Goal: Task Accomplishment & Management: Manage account settings

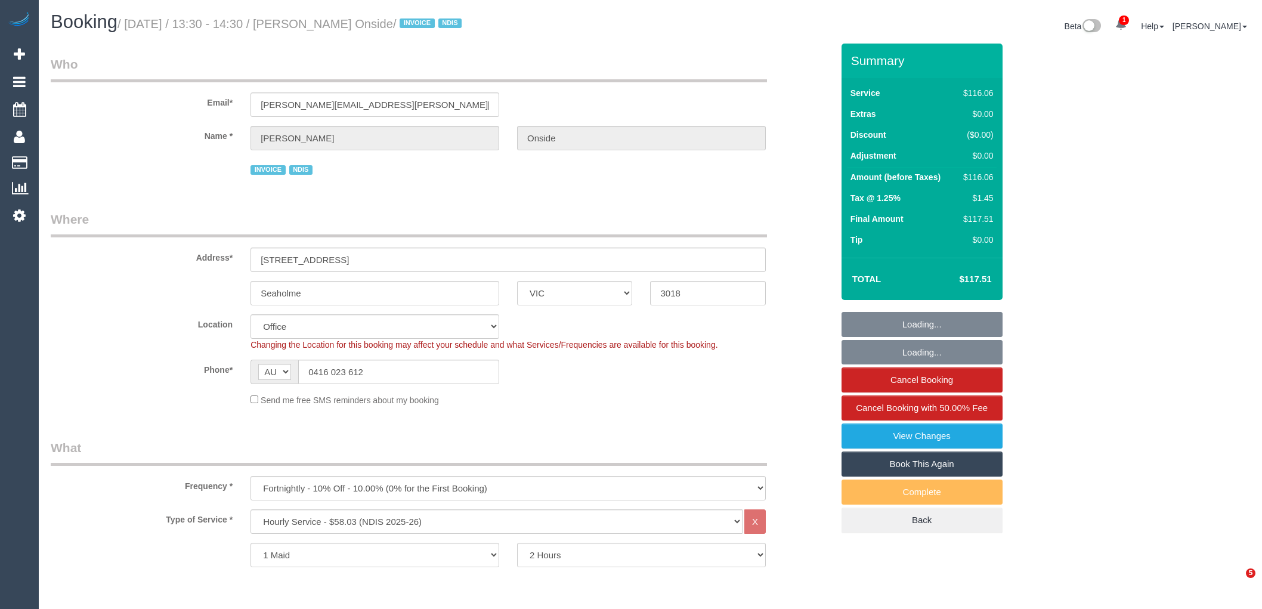
select select "VIC"
select select "number:27"
select select "number:14"
select select "number:18"
select select "number:25"
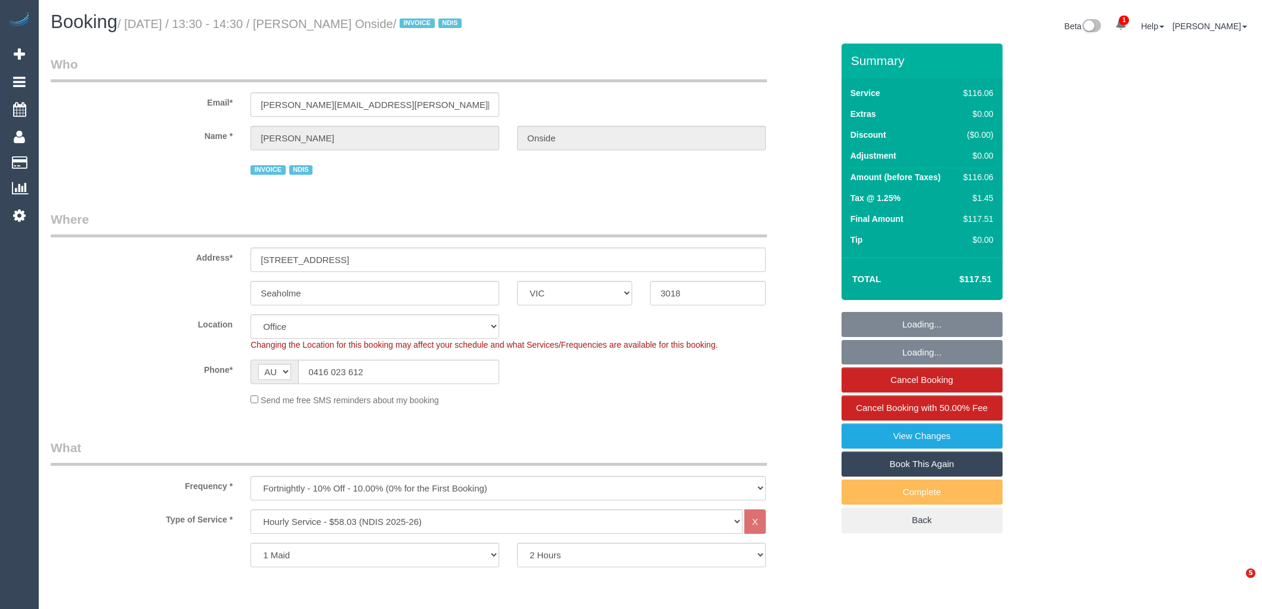
select select "number:35"
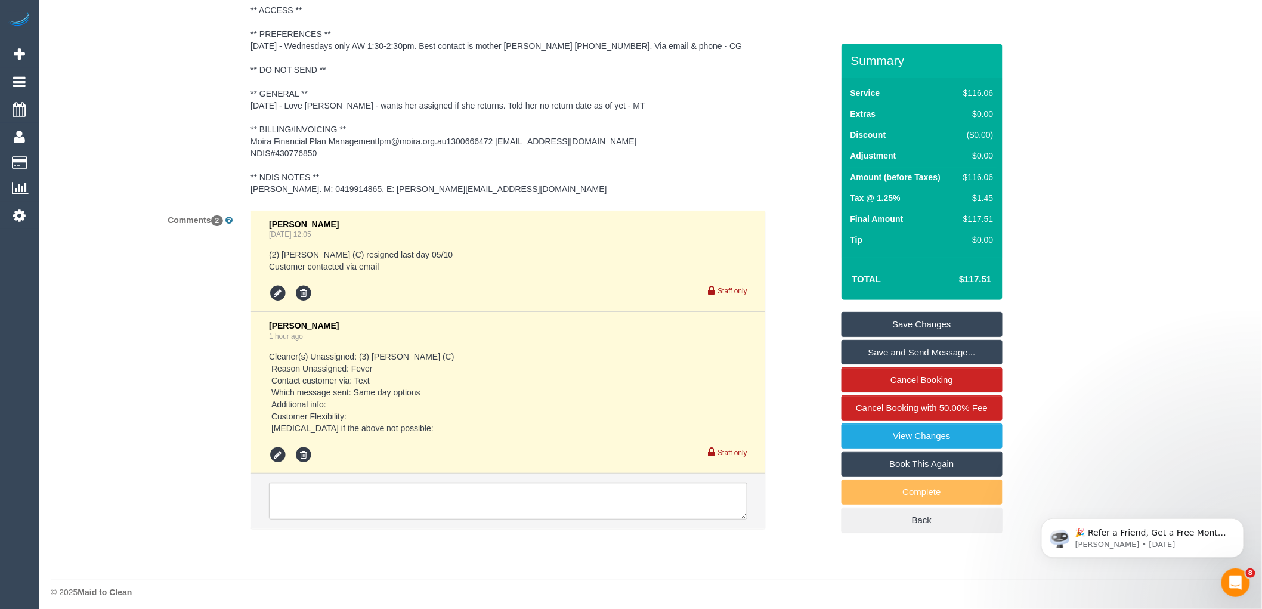
scroll to position [1853, 0]
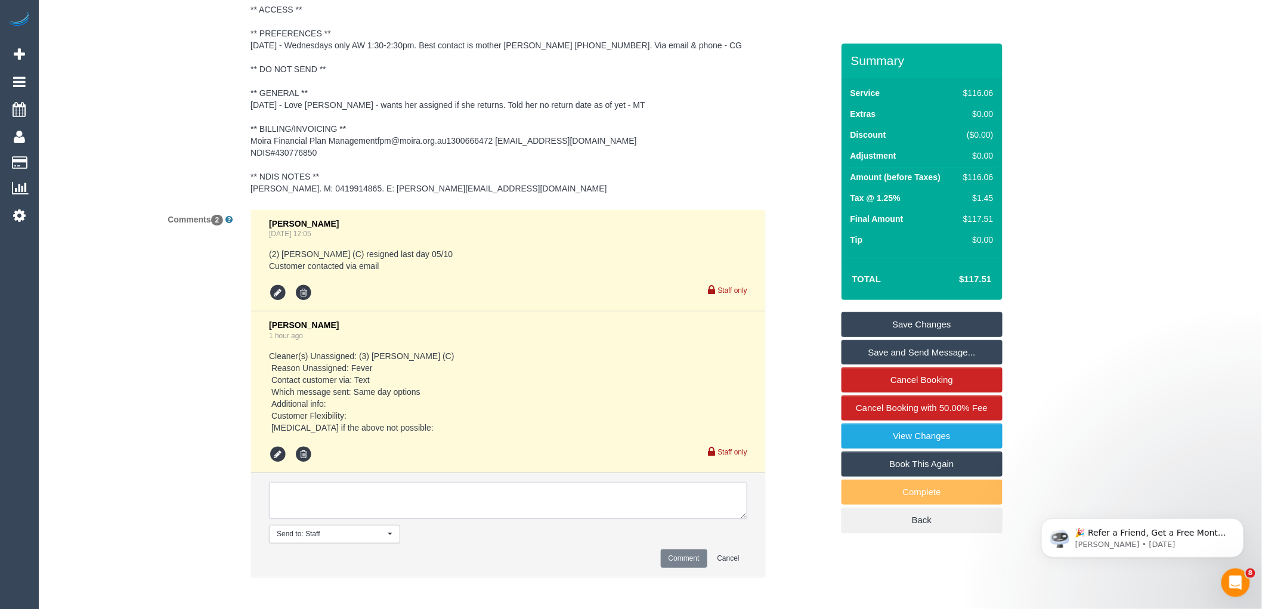
click at [452, 490] on textarea at bounding box center [508, 500] width 478 height 37
type textarea "e"
type textarea "Assigned pending 16/10 AW 1pm-3pm via text (Uzair) Approved by Steve"
drag, startPoint x: 678, startPoint y: 558, endPoint x: 464, endPoint y: 430, distance: 249.5
click at [464, 430] on ul "Vanessa Christou Sep 25, 2025 12:05 (2) Nicole Condello (C) resigned last day 0…" at bounding box center [508, 393] width 514 height 367
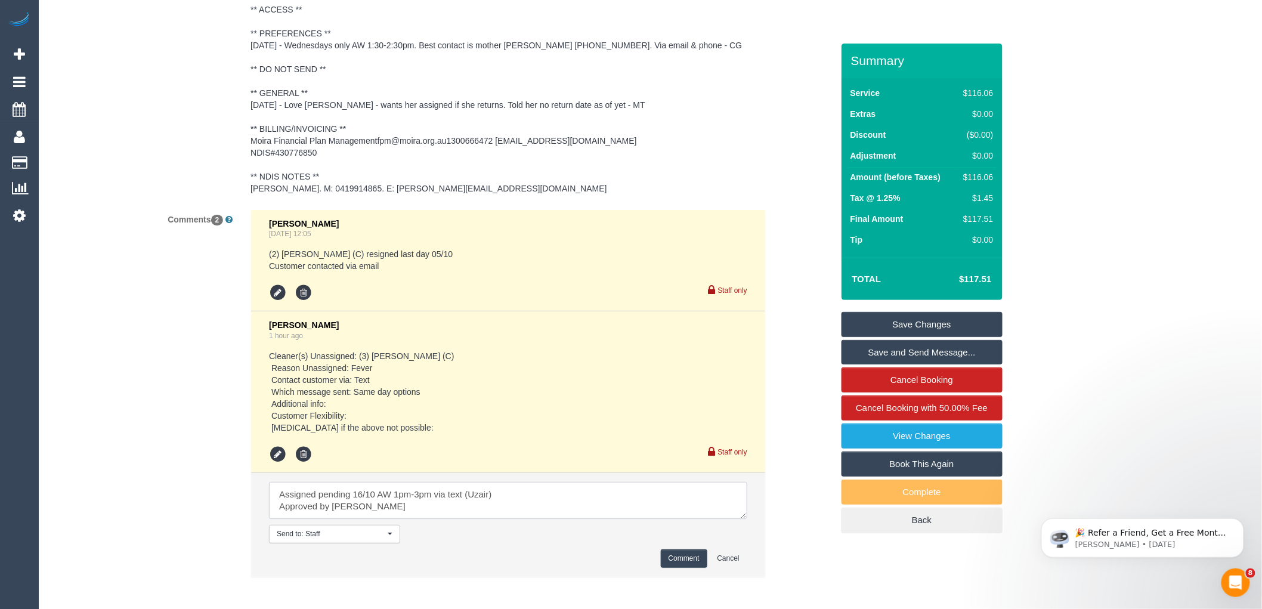
drag, startPoint x: 386, startPoint y: 509, endPoint x: 207, endPoint y: 464, distance: 183.9
click at [207, 464] on div "Comments 2 Vanessa Christou Sep 25, 2025 12:05 (2) Nicole Condello (C) resigned…" at bounding box center [441, 399] width 799 height 380
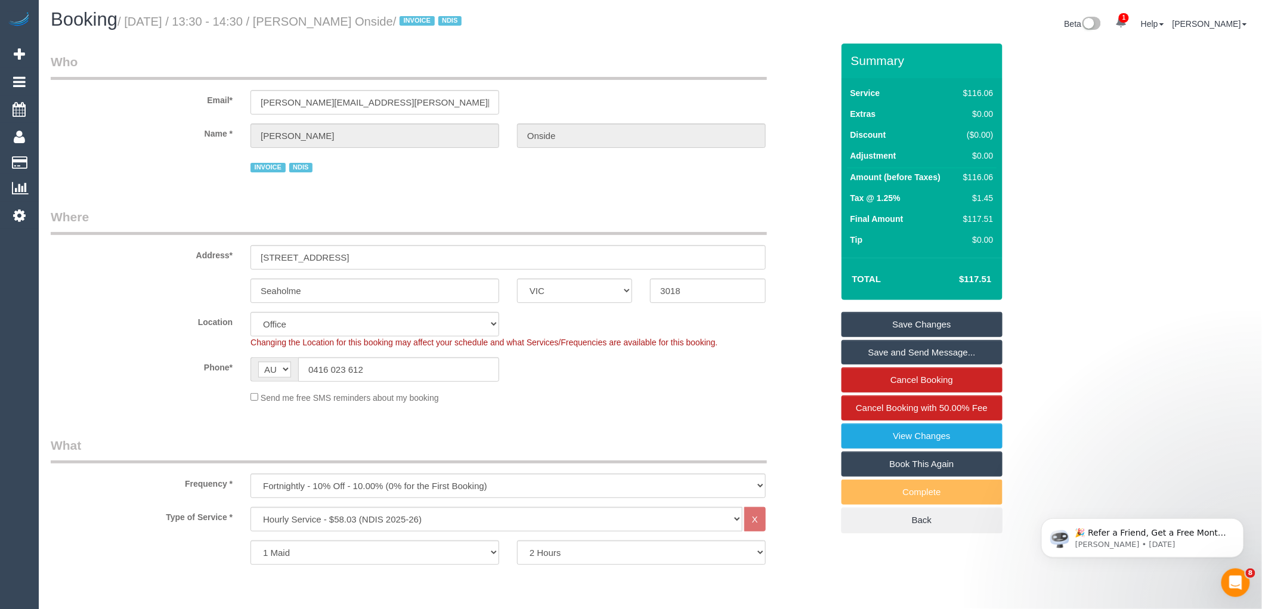
scroll to position [0, 0]
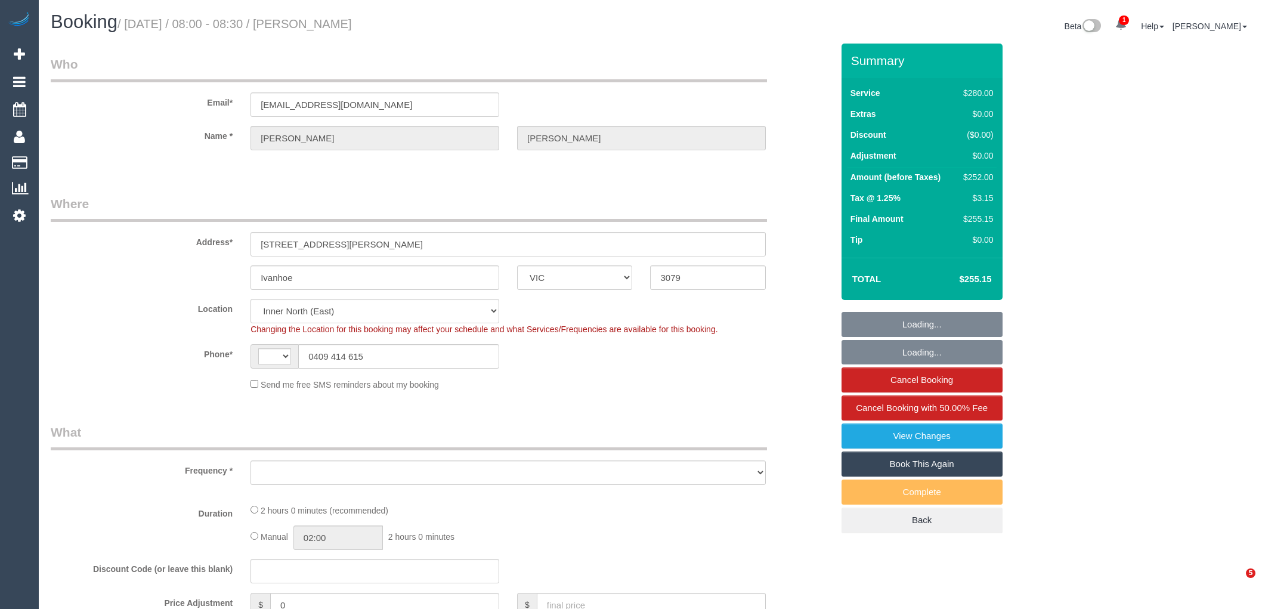
select select "VIC"
select select "string:stripe-pm_1R6nYE2GScqysDRVkkRq2IXl"
select select "number:28"
select select "number:14"
select select "number:19"
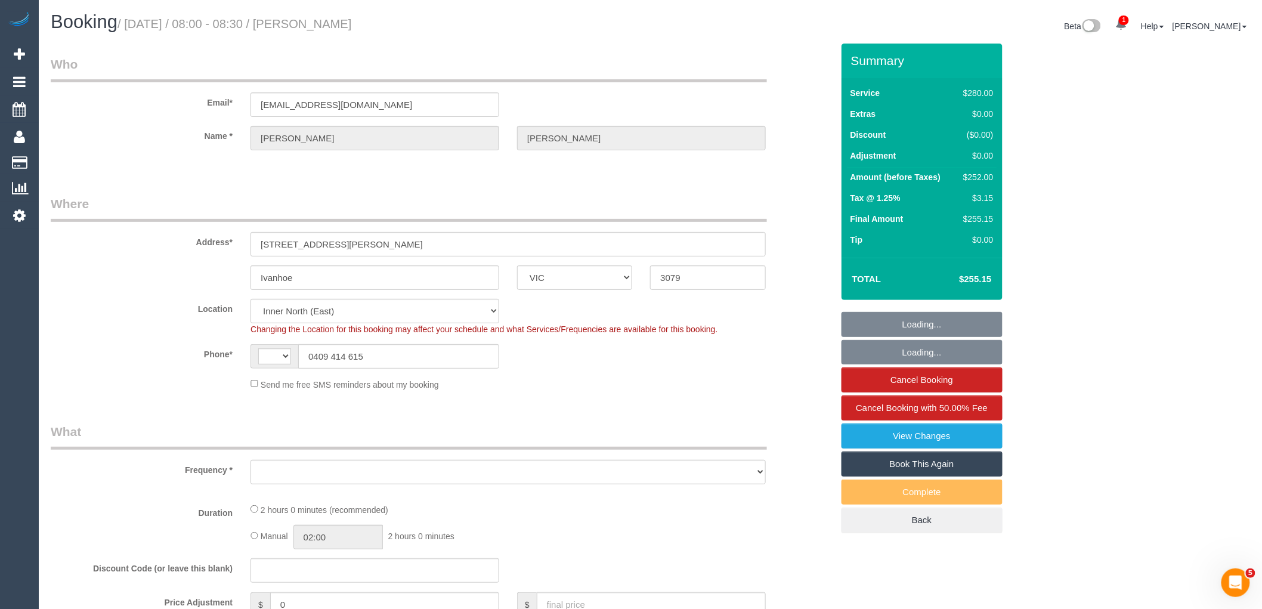
select select "number:25"
select select "number:35"
select select "number:11"
select select "string:AU"
select select "object:718"
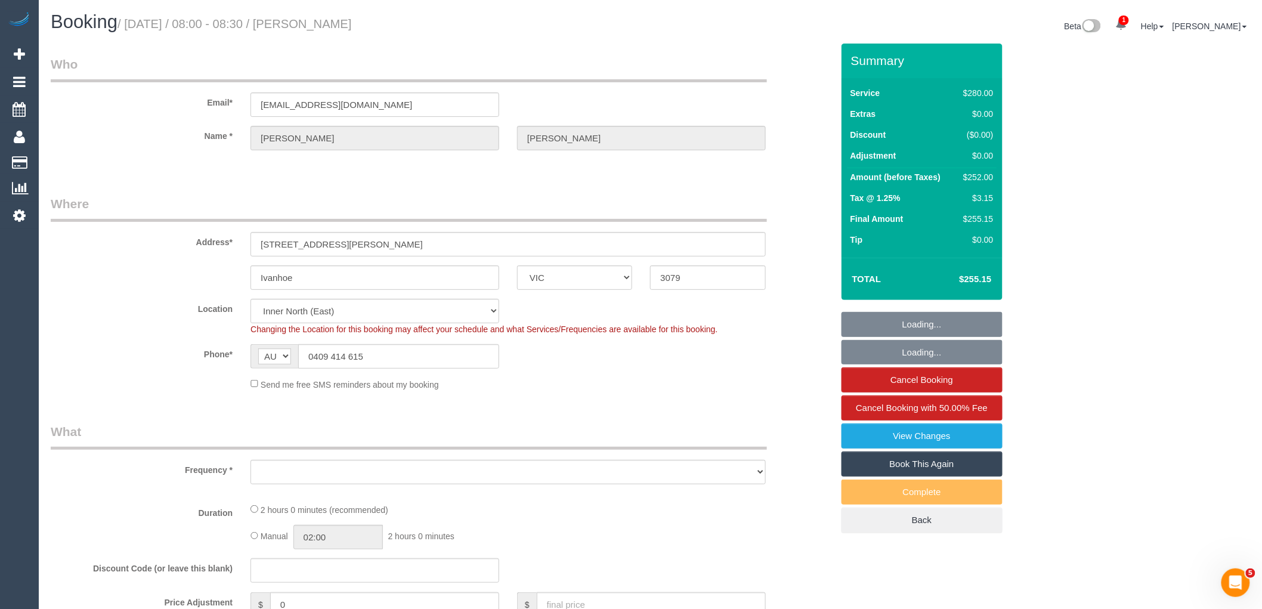
select select "2"
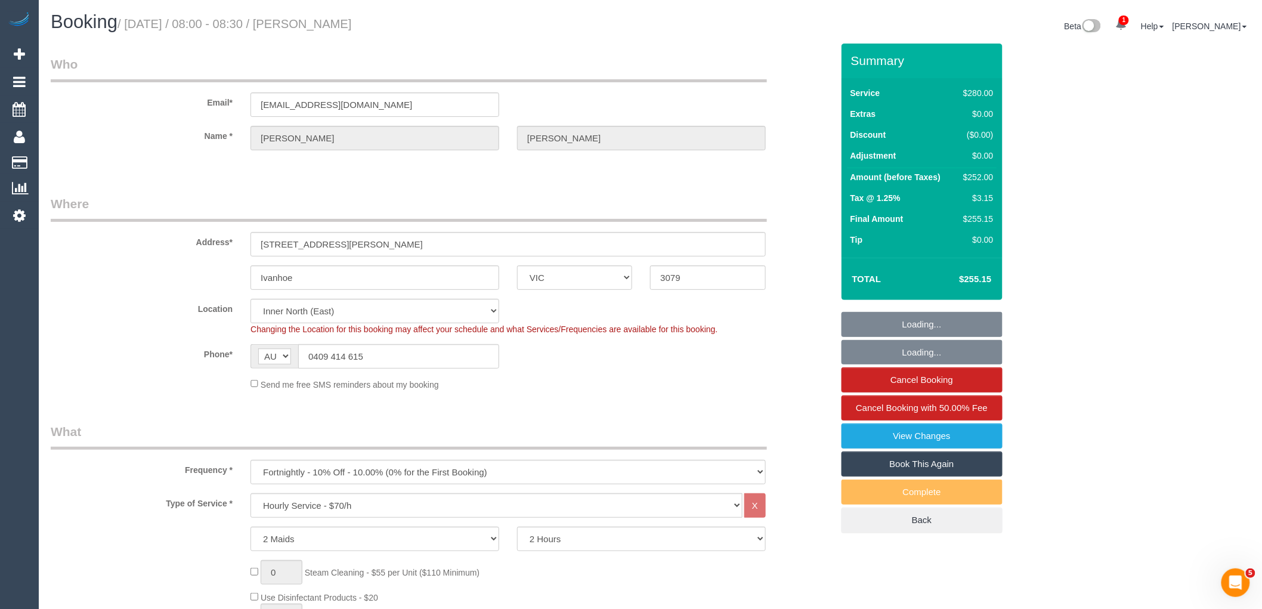
select select "object:1653"
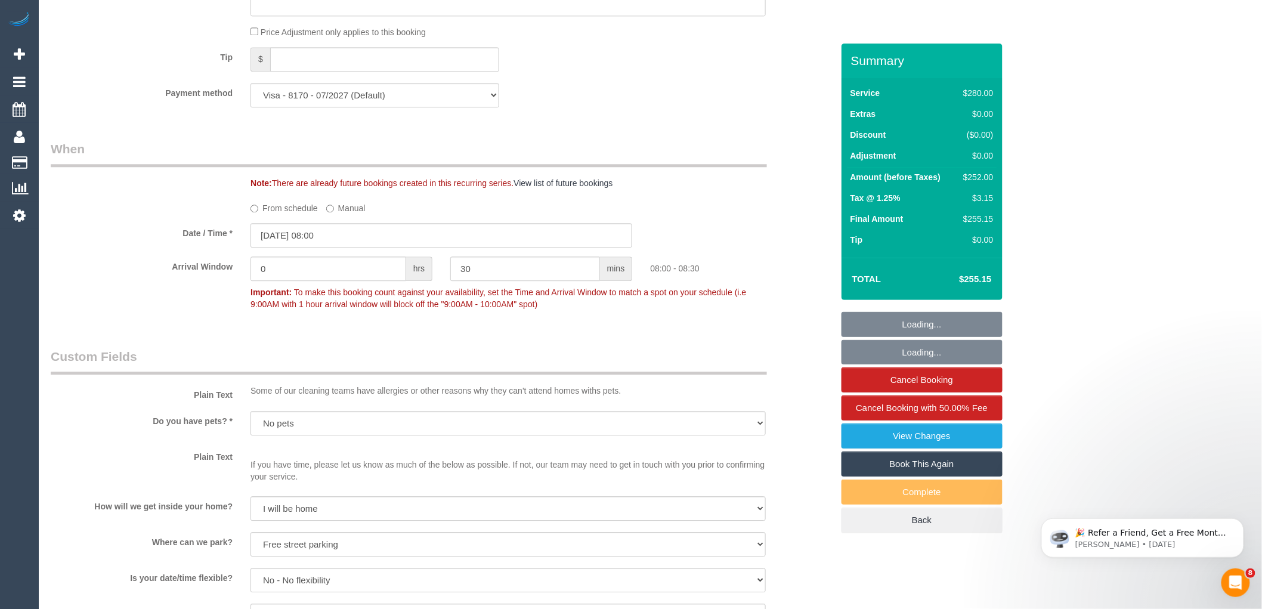
scroll to position [1930, 0]
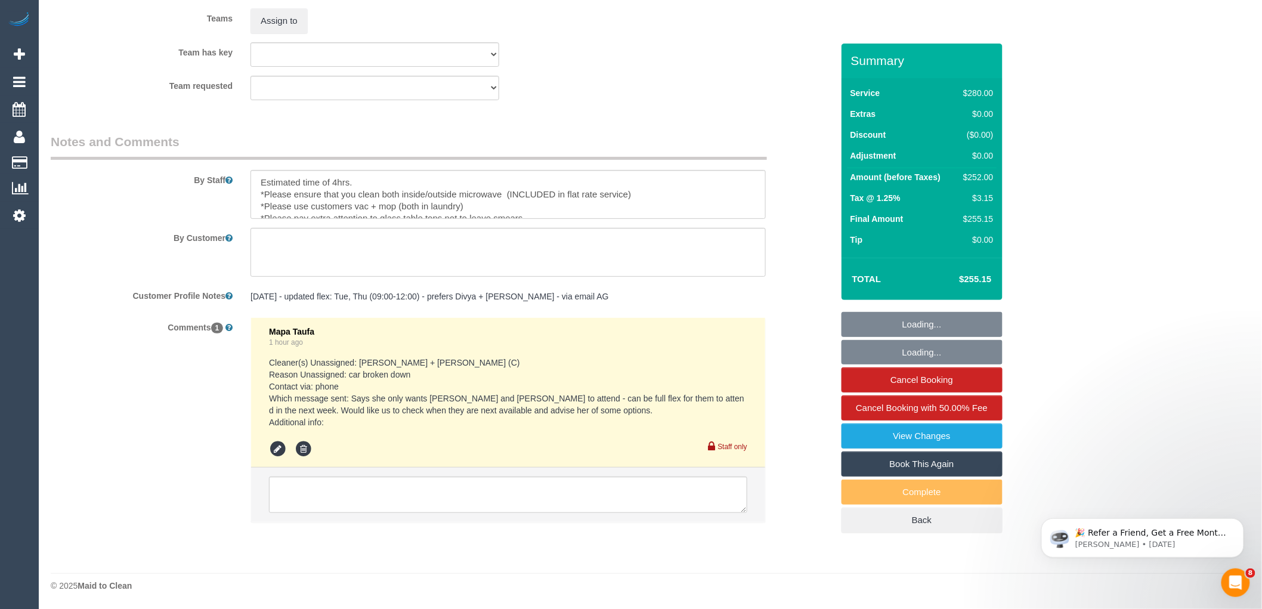
drag, startPoint x: 1271, startPoint y: 94, endPoint x: 22, endPoint y: 21, distance: 1251.1
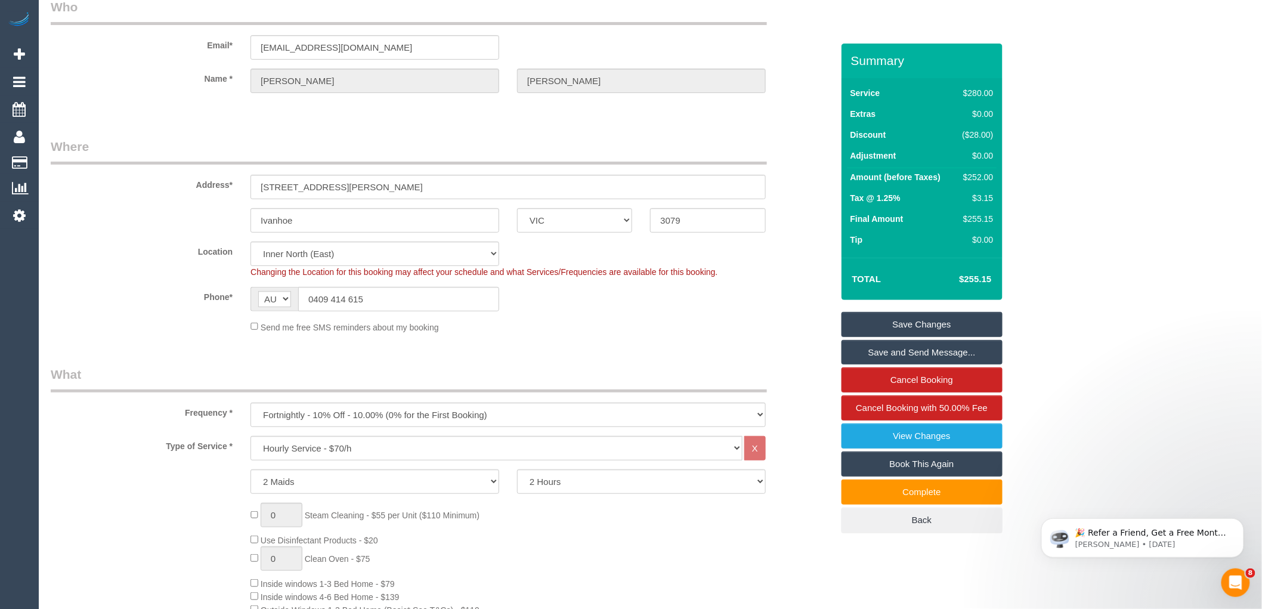
scroll to position [26, 0]
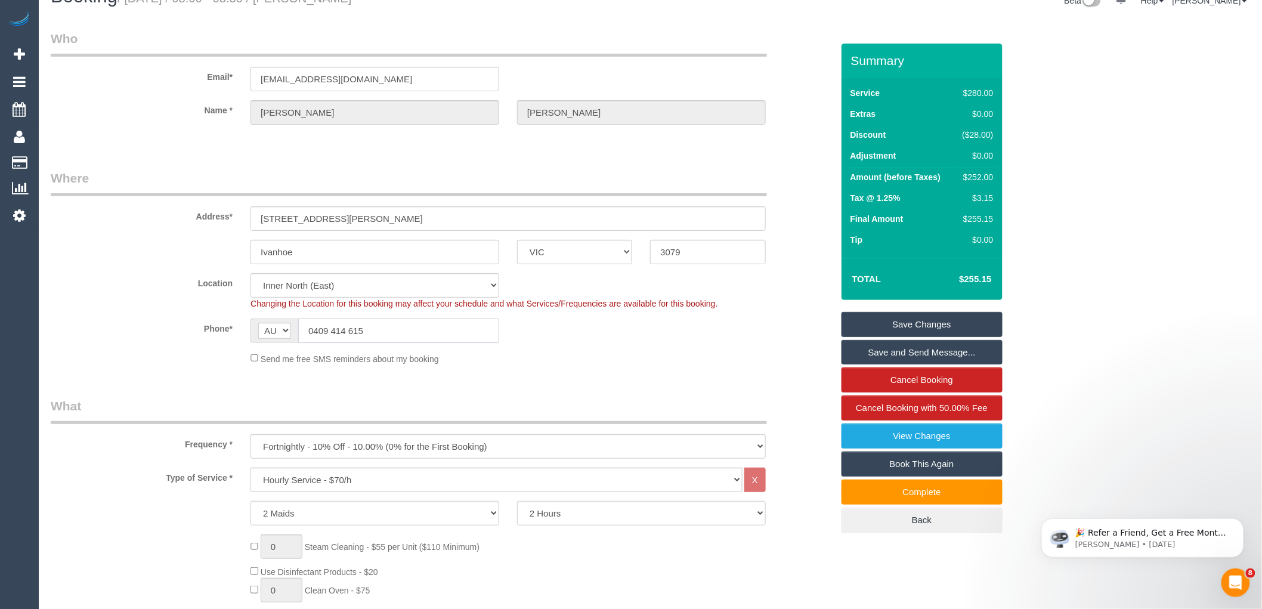
drag, startPoint x: 384, startPoint y: 328, endPoint x: 314, endPoint y: 290, distance: 79.5
click at [314, 328] on input "0409 414 615" at bounding box center [398, 330] width 201 height 24
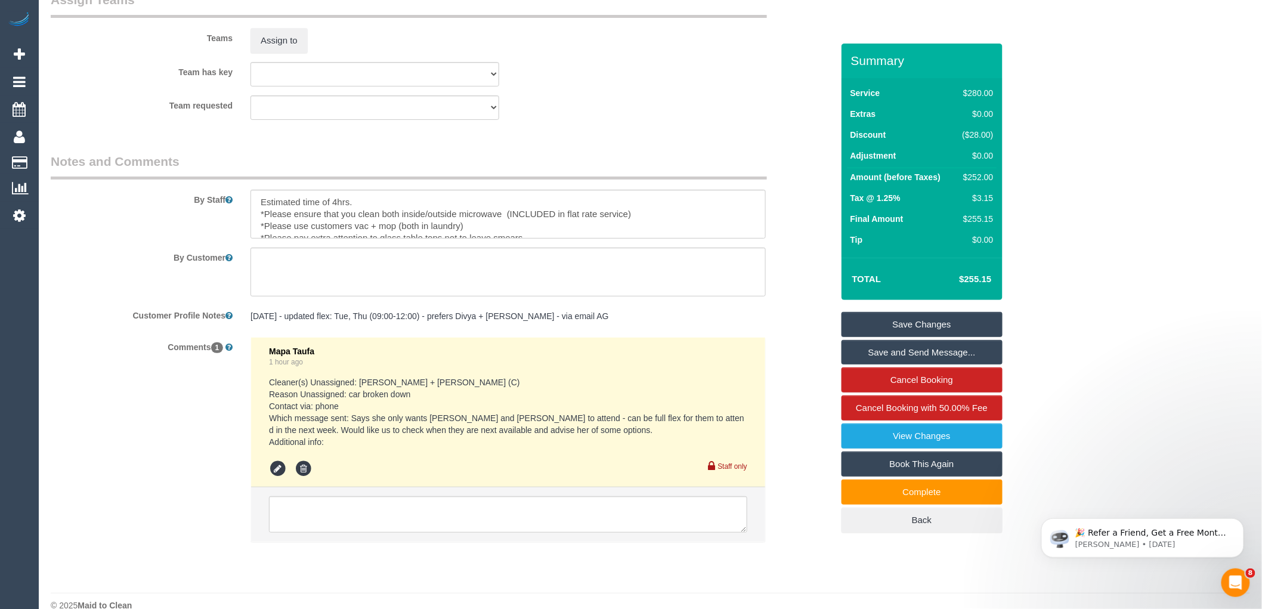
scroll to position [1922, 0]
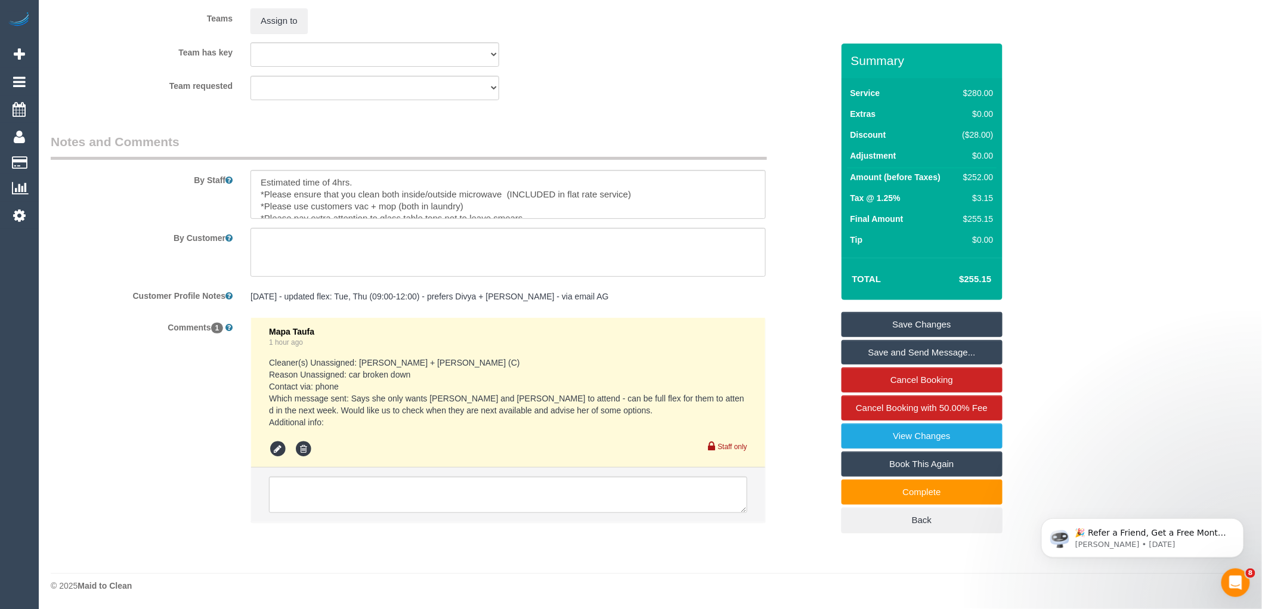
drag, startPoint x: 1271, startPoint y: 113, endPoint x: 111, endPoint y: 69, distance: 1160.4
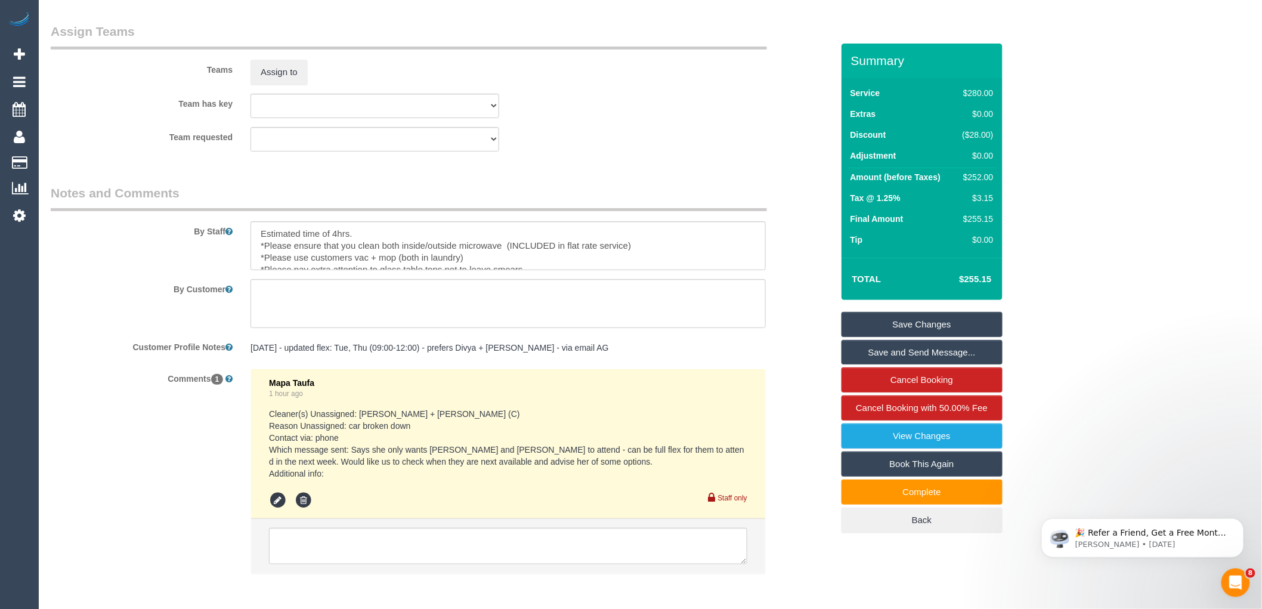
scroll to position [1930, 0]
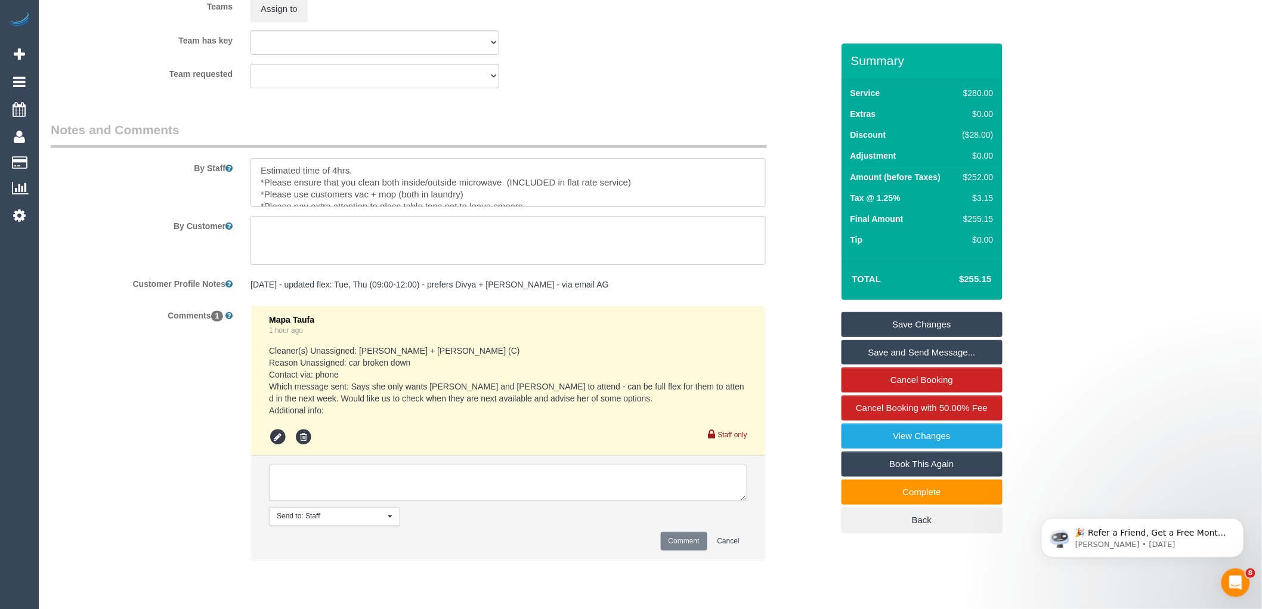
click at [424, 491] on textarea at bounding box center [508, 482] width 478 height 37
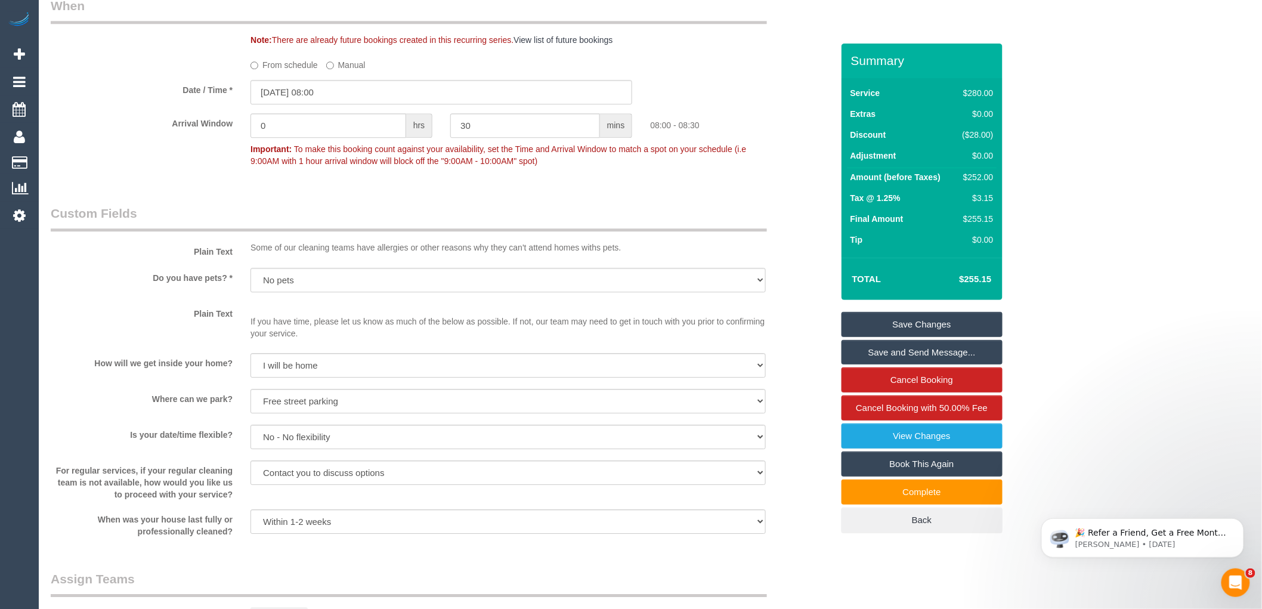
scroll to position [1334, 0]
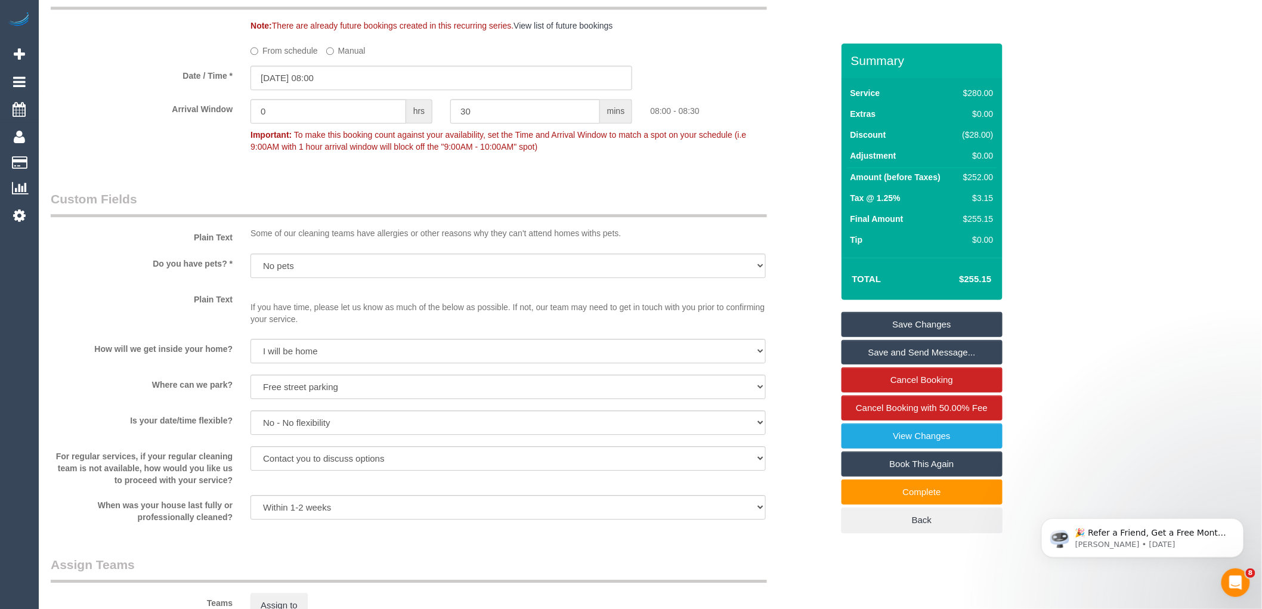
type textarea "Assigned pending Denis + Kaira on 22/10 AW 1pm-3pm Approved by Bronie"
click at [333, 90] on input "15/10/2025 08:00" at bounding box center [441, 78] width 382 height 24
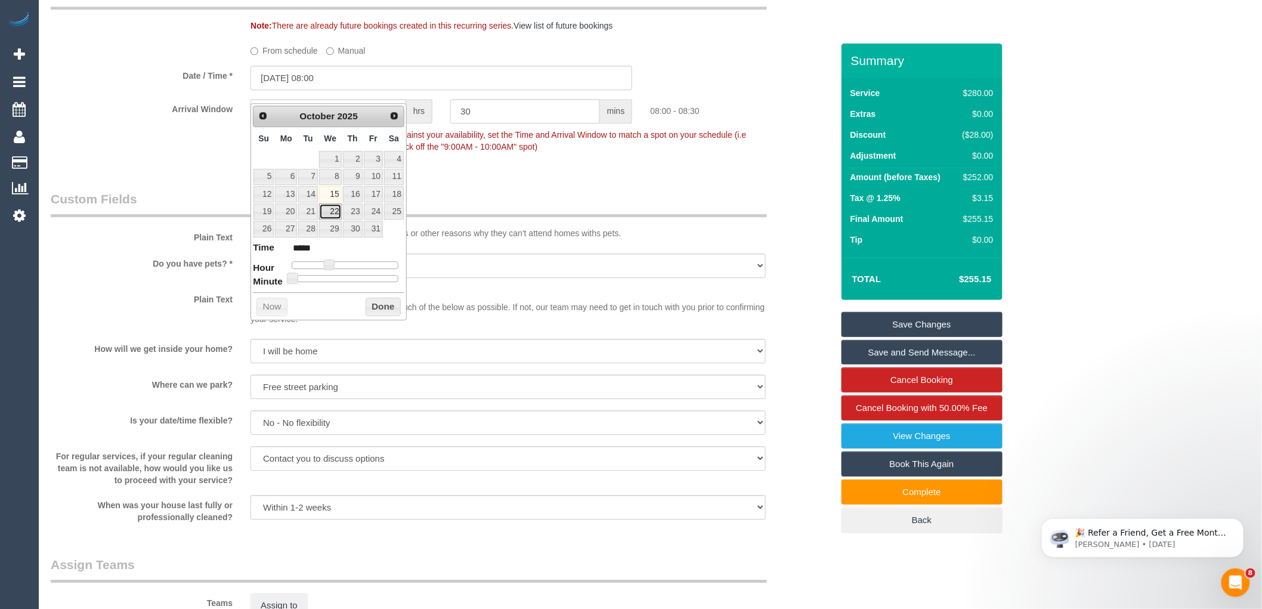
click at [334, 212] on link "22" at bounding box center [330, 211] width 23 height 16
type input "22/10/2025 09:00"
type input "*****"
type input "22/10/2025 10:00"
type input "*****"
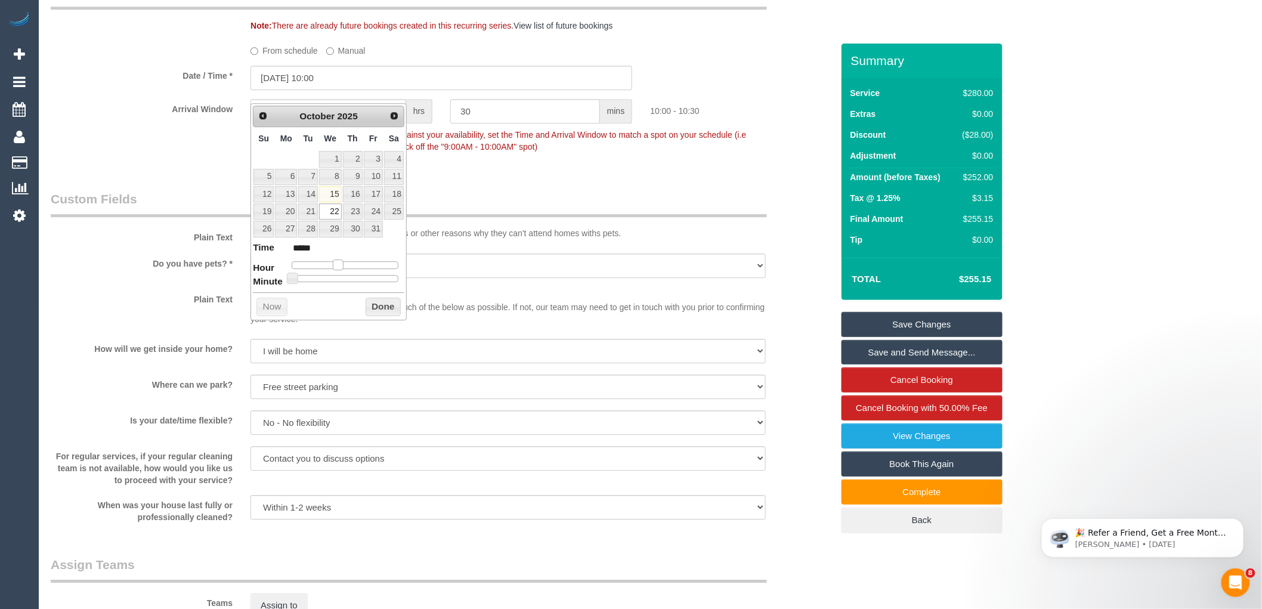
type input "22/10/2025 11:00"
type input "*****"
type input "22/10/2025 12:00"
type input "*****"
type input "22/10/2025 13:00"
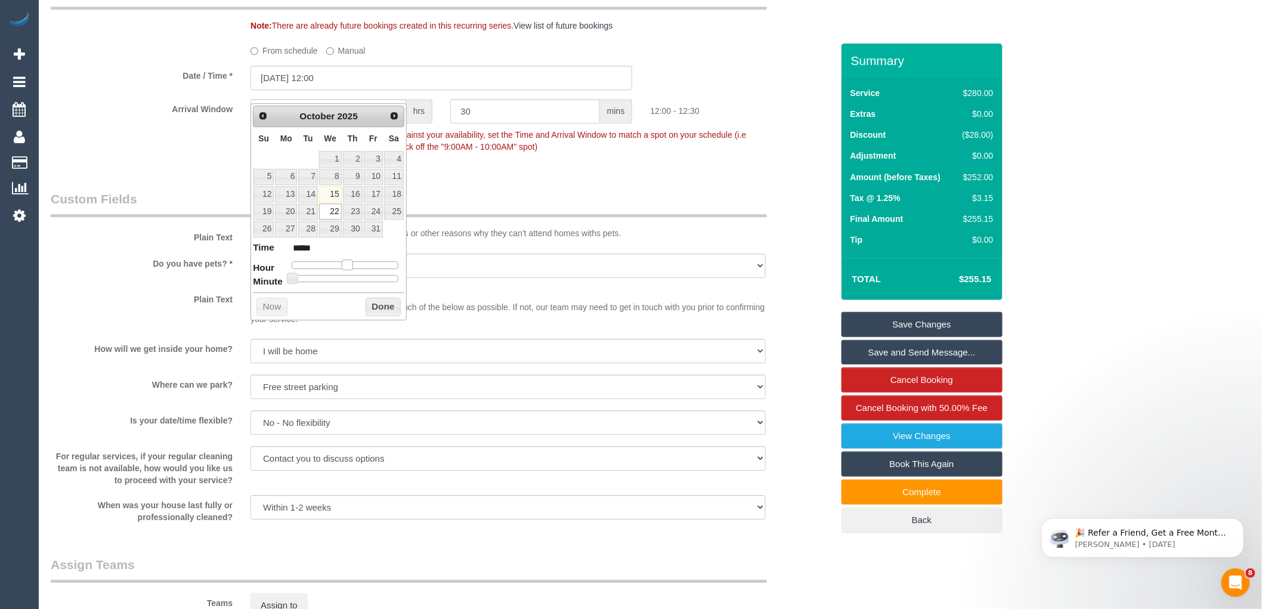
type input "*****"
drag, startPoint x: 329, startPoint y: 264, endPoint x: 351, endPoint y: 261, distance: 21.7
click at [351, 261] on span at bounding box center [351, 264] width 11 height 11
click at [373, 305] on button "Done" at bounding box center [382, 306] width 35 height 19
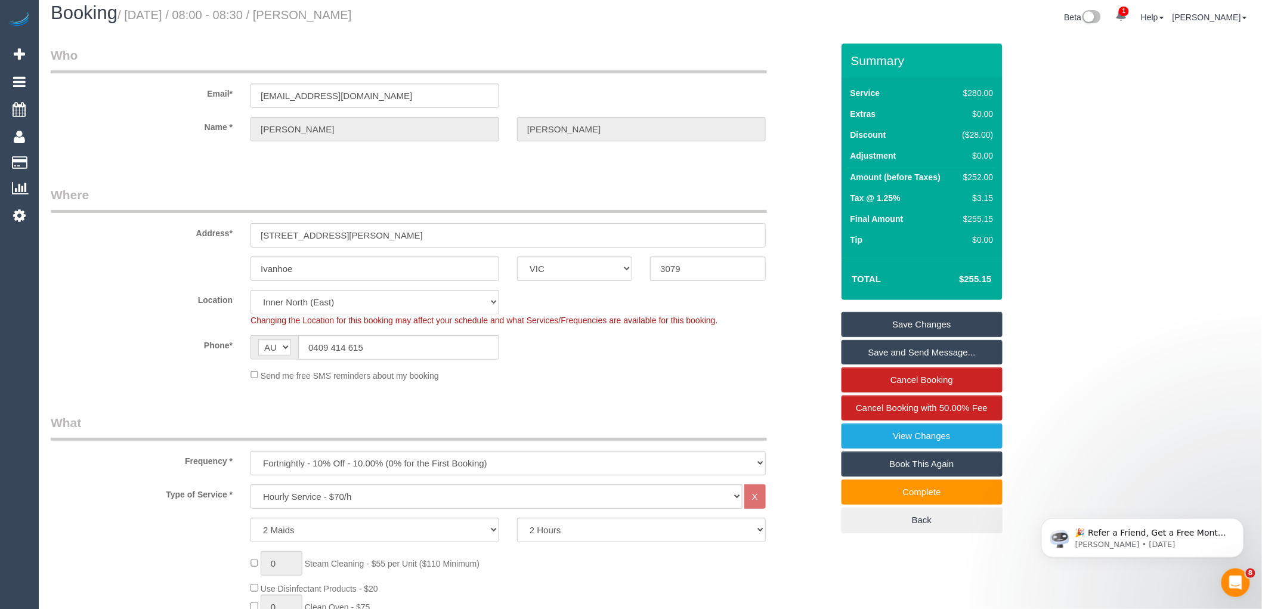
scroll to position [0, 0]
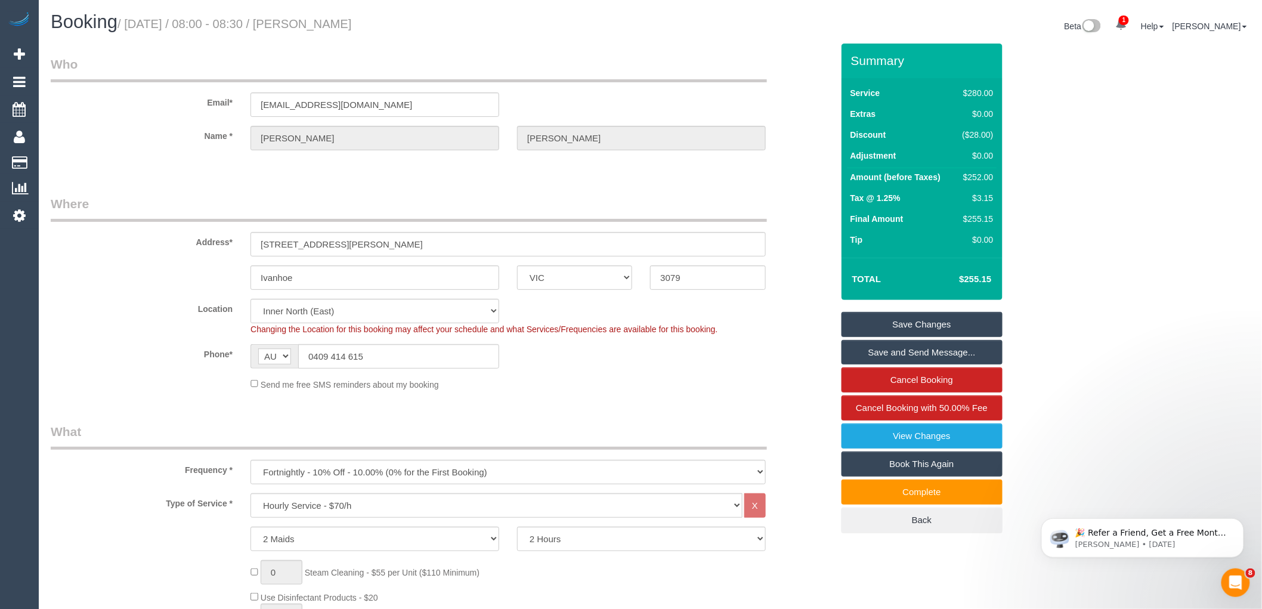
drag, startPoint x: 311, startPoint y: 10, endPoint x: 407, endPoint y: 18, distance: 96.3
click at [407, 18] on h1 "Booking / October 15, 2025 / 08:00 - 08:30 / Suzanne Boyce" at bounding box center [346, 22] width 591 height 20
copy small "Suzanne Boyce"
click at [949, 326] on link "Save Changes" at bounding box center [921, 324] width 161 height 25
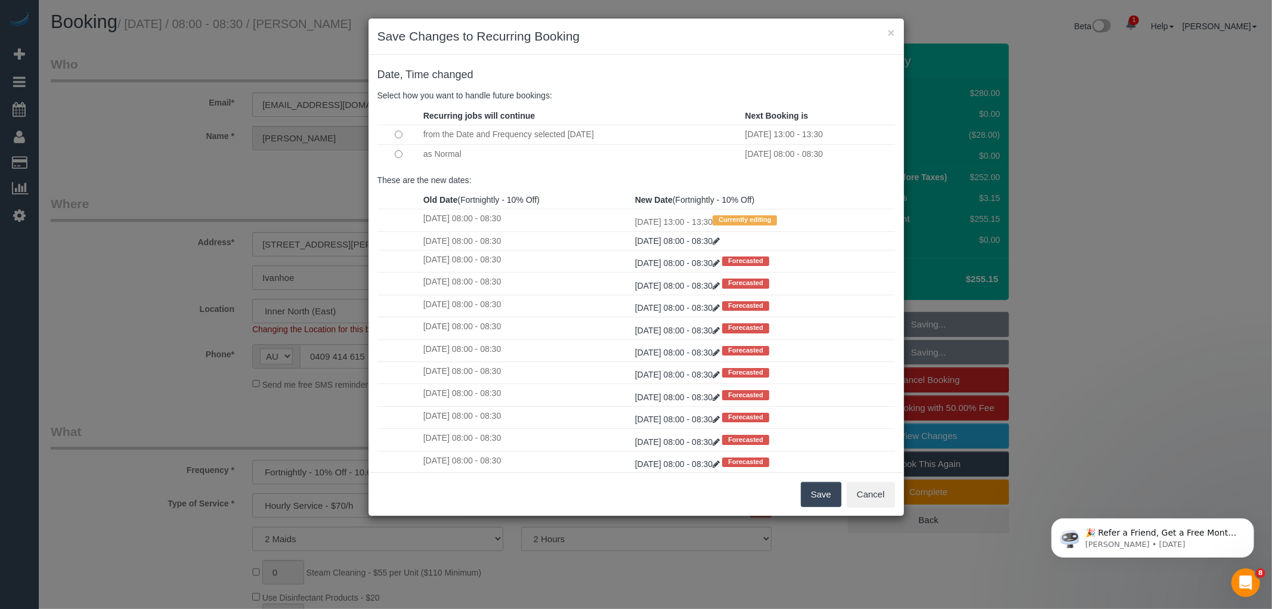
click at [821, 491] on button "Save" at bounding box center [821, 494] width 41 height 25
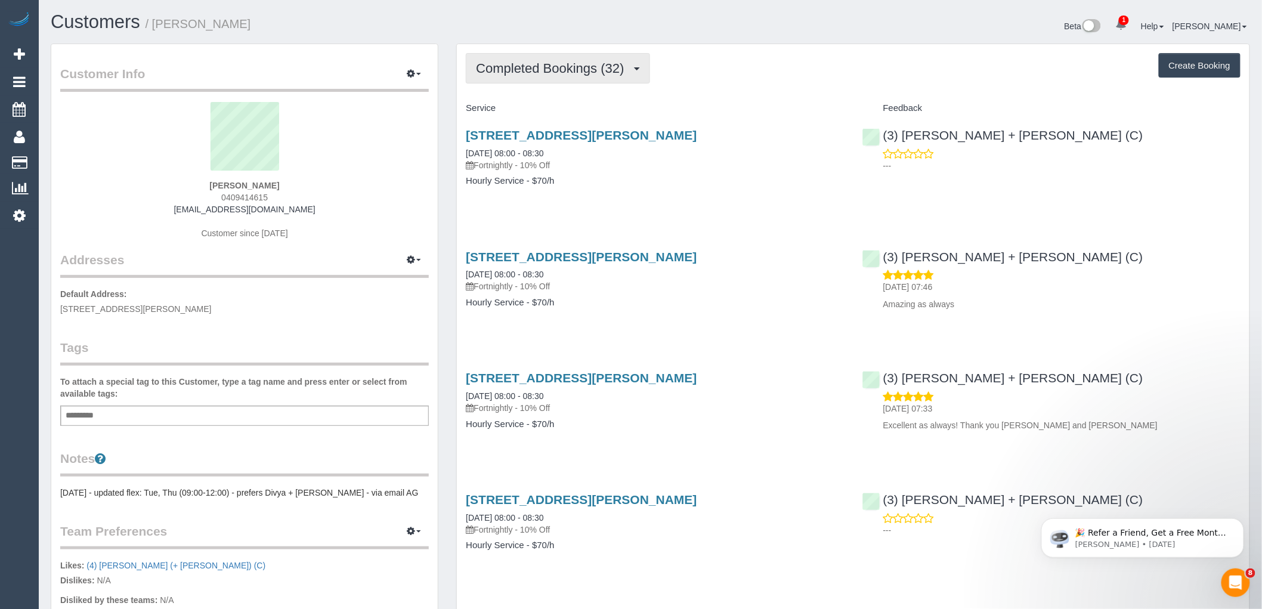
click at [537, 67] on span "Completed Bookings (32)" at bounding box center [553, 68] width 154 height 15
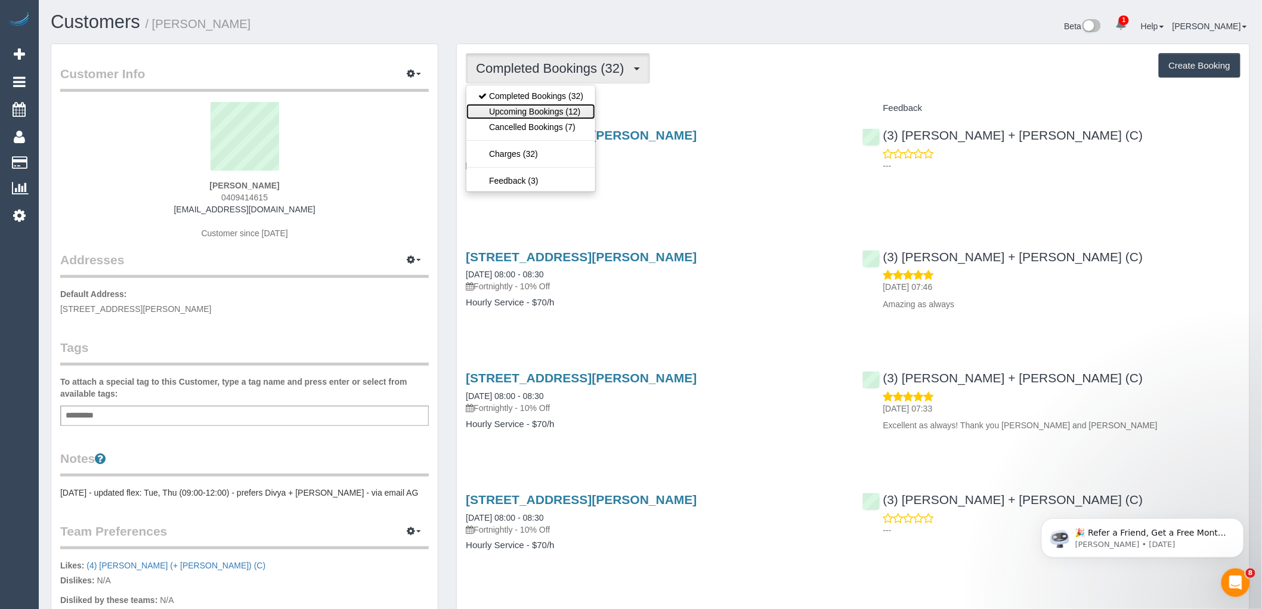
click at [531, 107] on link "Upcoming Bookings (12)" at bounding box center [530, 112] width 129 height 16
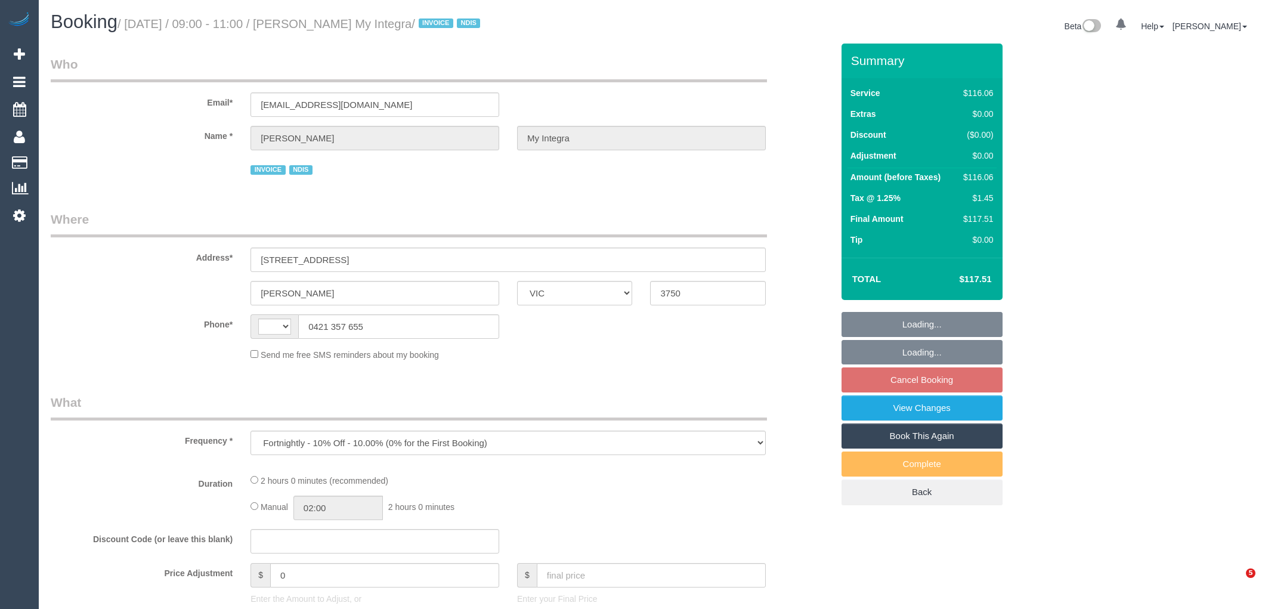
select select "VIC"
select select "number:27"
select select "number:14"
select select "number:19"
select select "number:22"
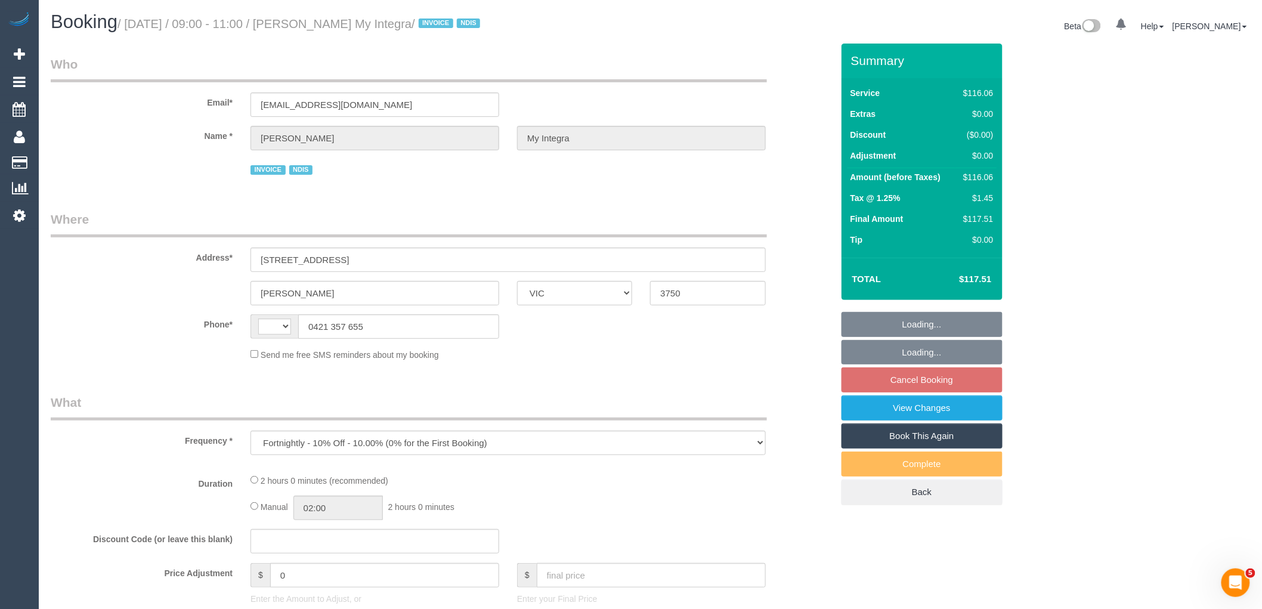
select select "number:35"
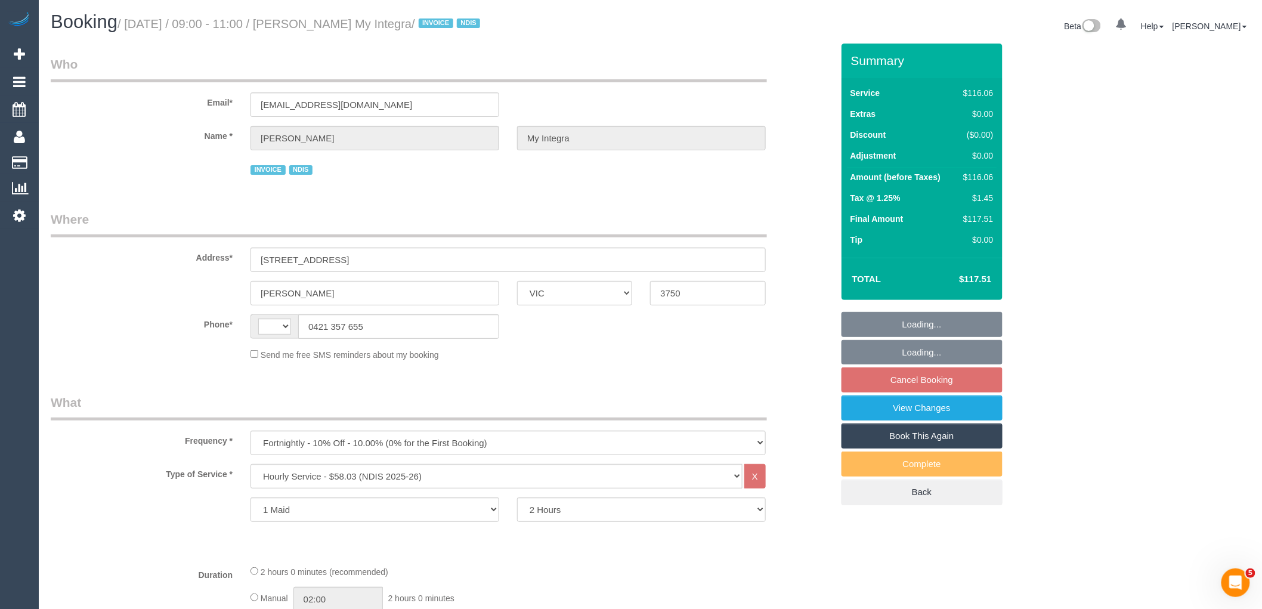
select select "string:AU"
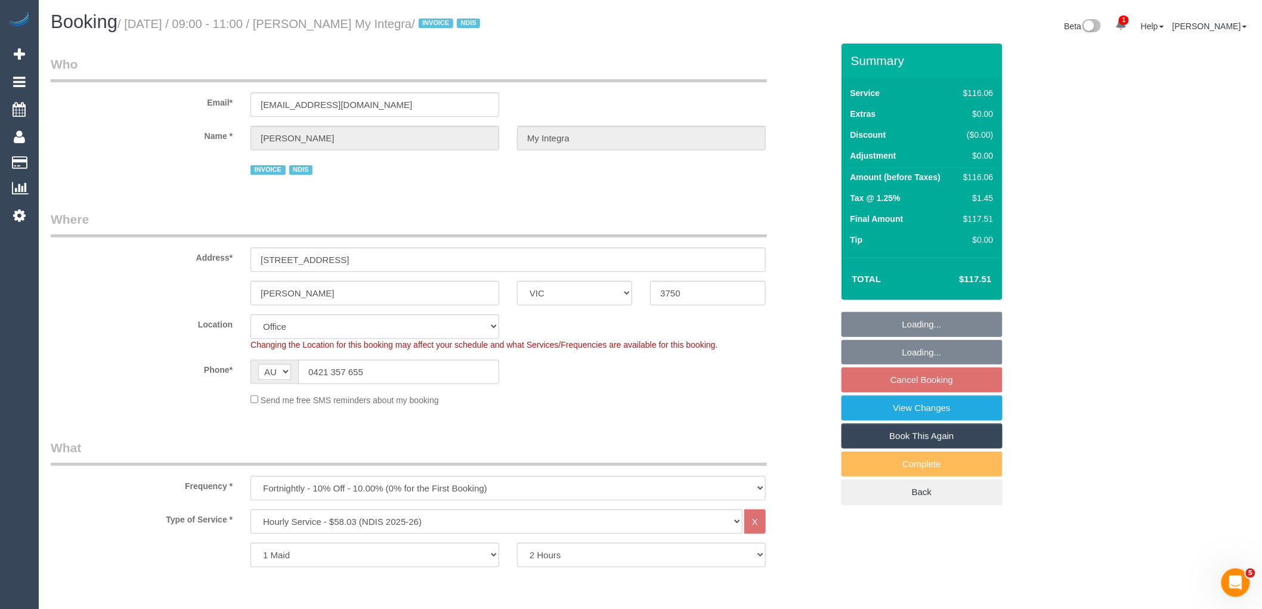
select select "object:746"
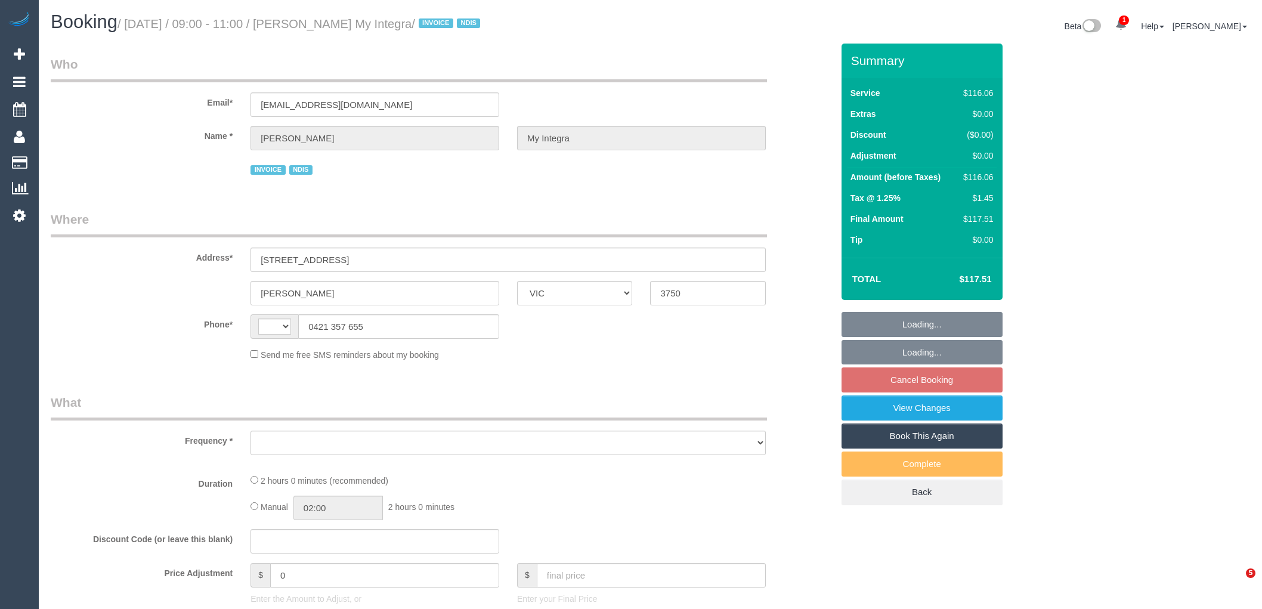
select select "VIC"
select select "string:AU"
select select "object:534"
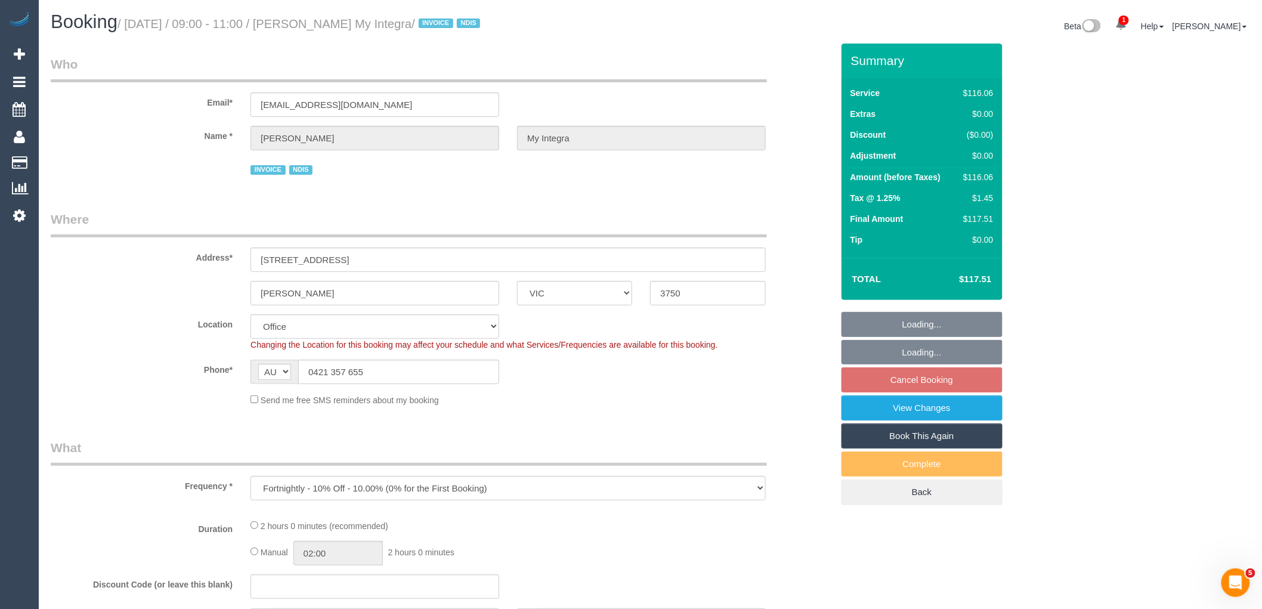
select select "number:27"
select select "number:14"
select select "number:19"
select select "number:22"
select select "number:35"
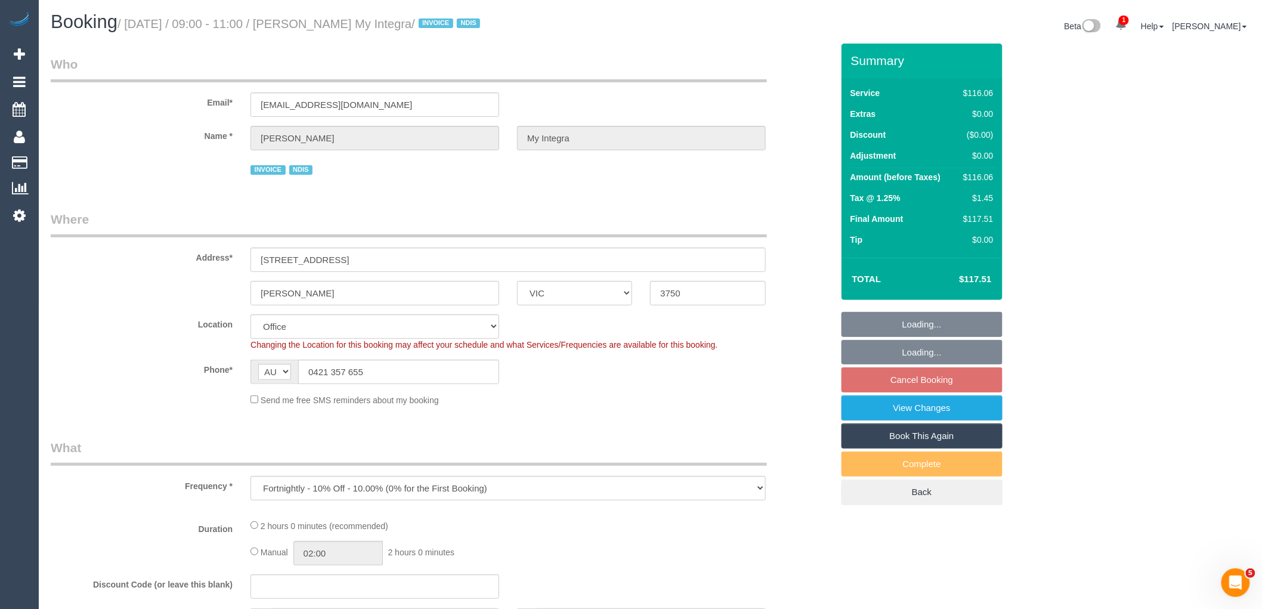
select select "object:687"
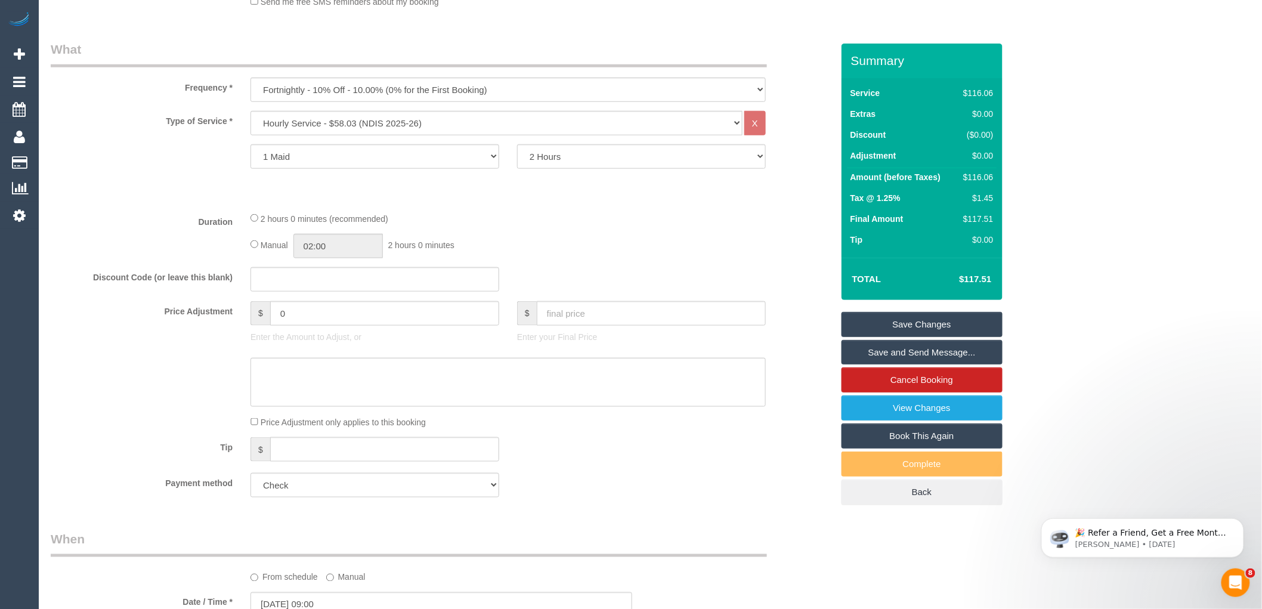
scroll to position [344, 0]
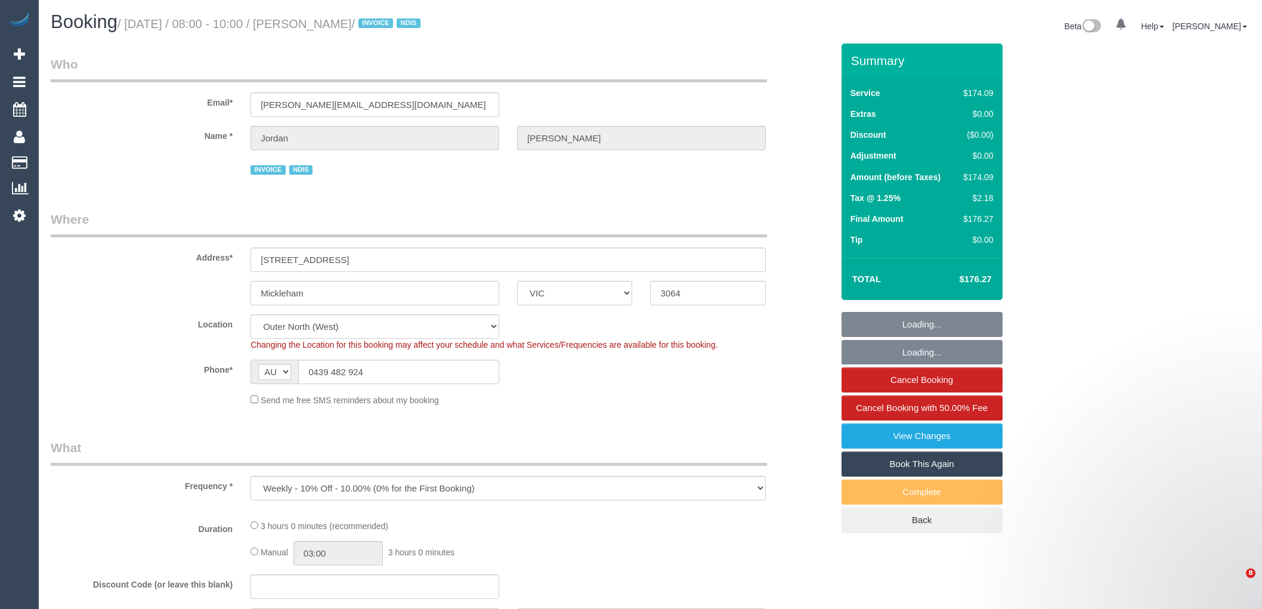
select select "VIC"
select select "object:560"
select select "180"
select select "number:27"
select select "number:14"
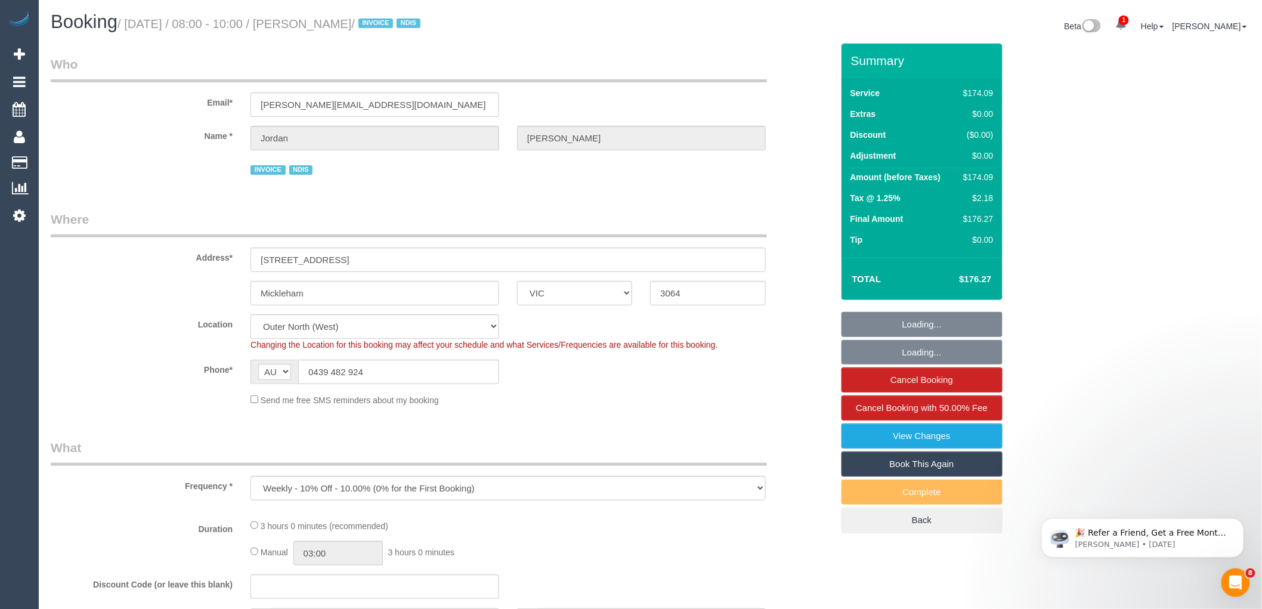
select select "number:19"
select select "number:36"
select select "number:33"
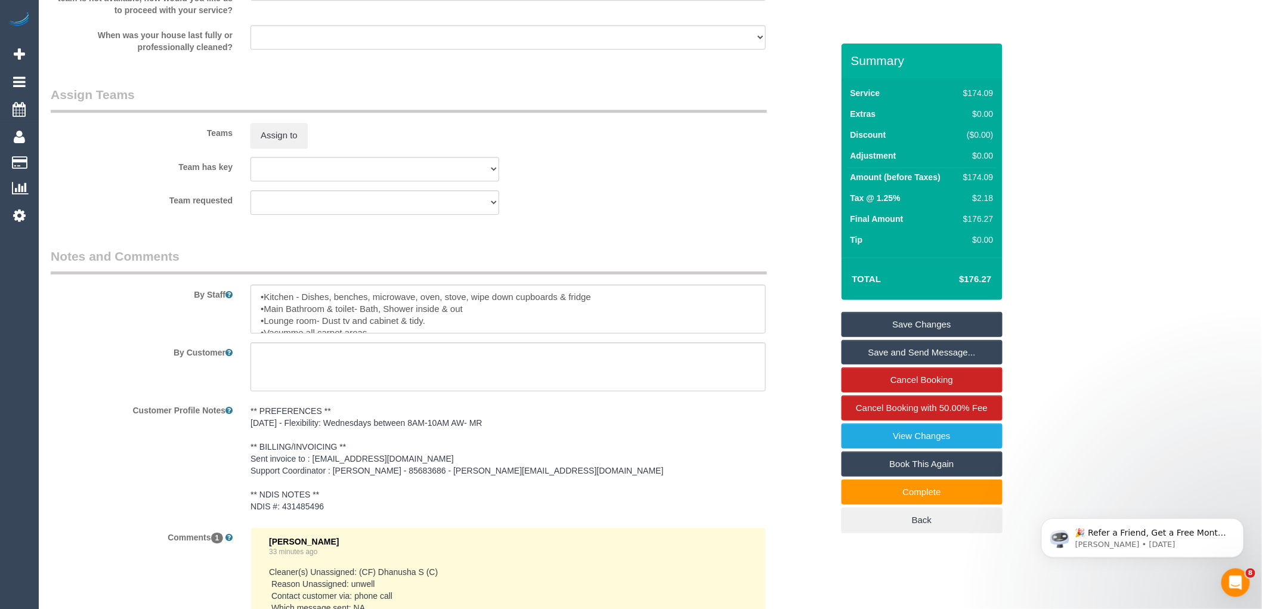
scroll to position [1628, 0]
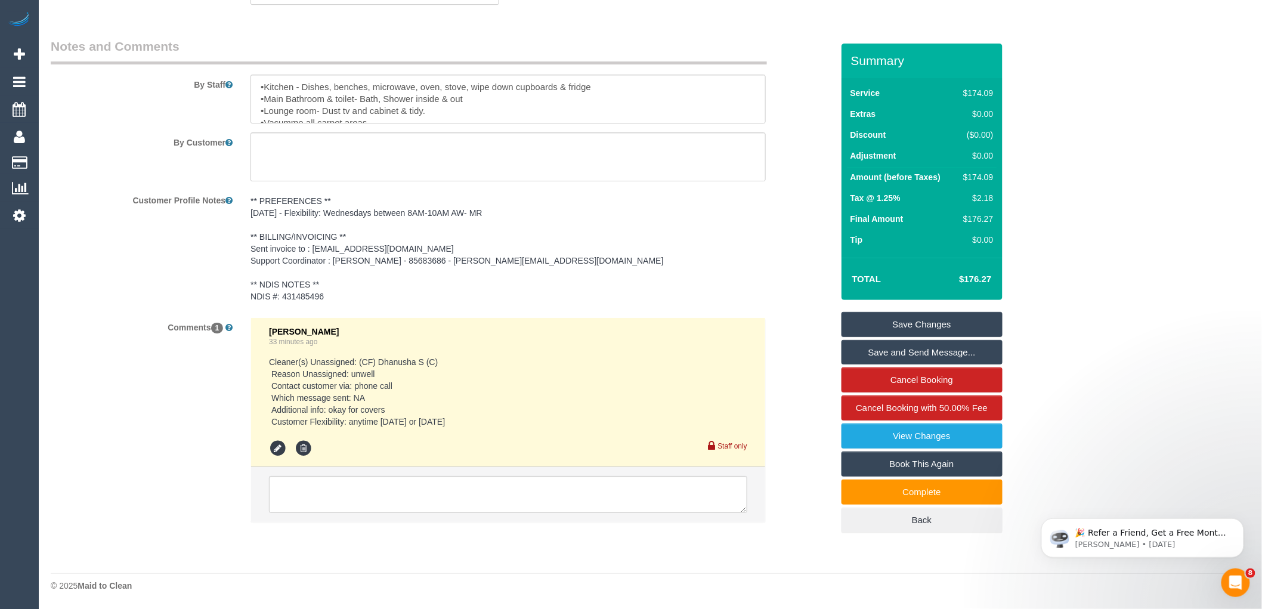
drag, startPoint x: 1271, startPoint y: 115, endPoint x: 221, endPoint y: 54, distance: 1051.7
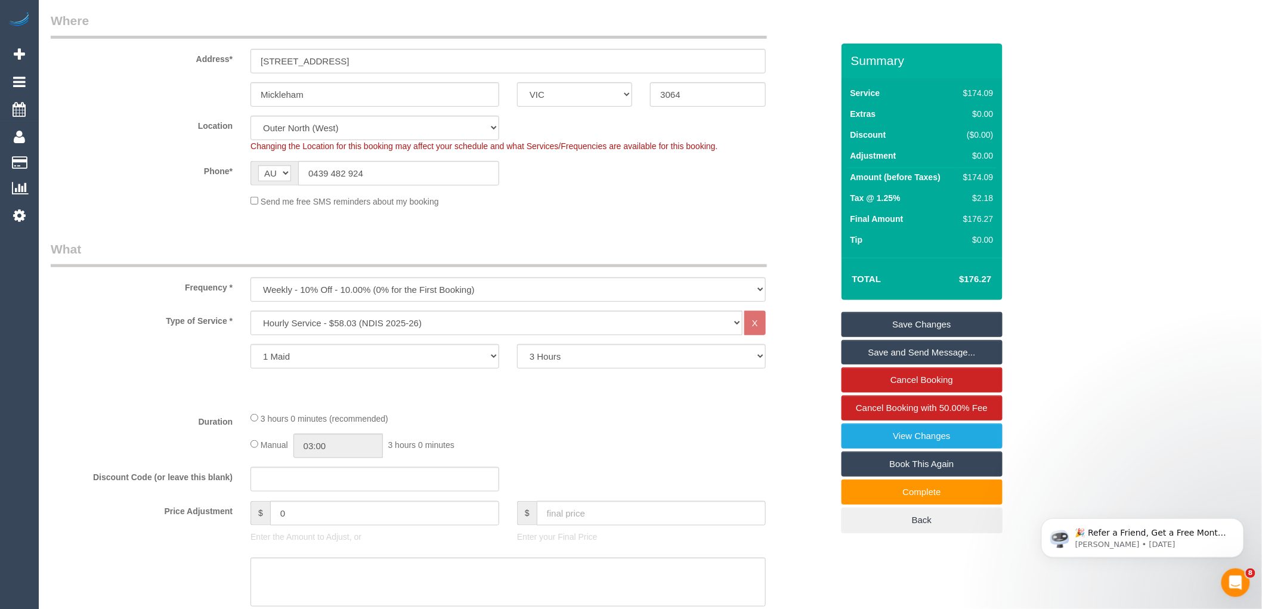
scroll to position [132, 0]
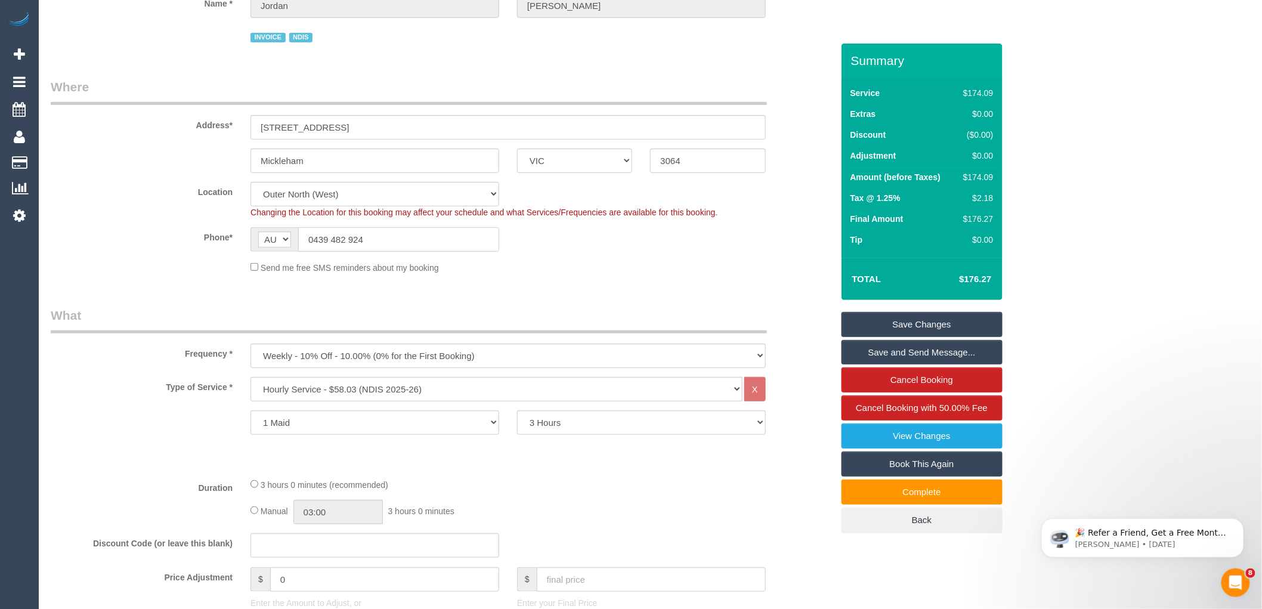
drag, startPoint x: 379, startPoint y: 237, endPoint x: 314, endPoint y: 239, distance: 65.0
click at [314, 239] on input "0439 482 924" at bounding box center [398, 239] width 201 height 24
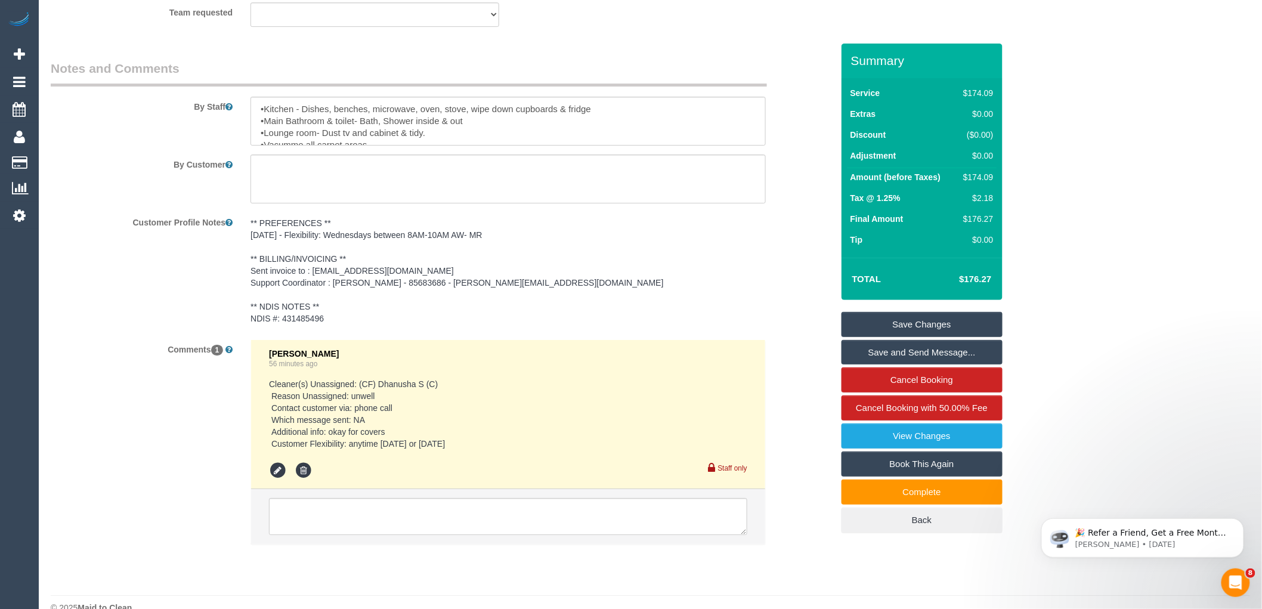
scroll to position [1628, 0]
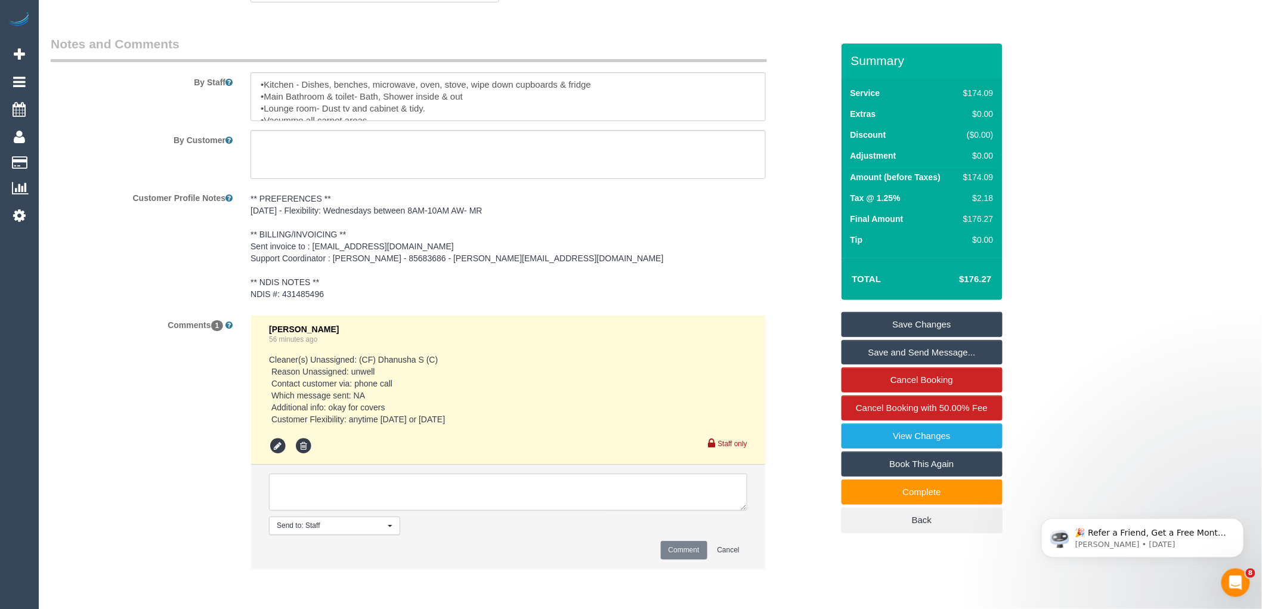
click at [467, 500] on textarea at bounding box center [508, 491] width 478 height 37
paste textarea "Assigned pending 16/10 AW 1pm-3pm via text (Uzair) Approved by Steve"
type textarea "Assigned pending 16/10 AW 1pm-3pm via text (Uzair) Approved by Steve"
click at [674, 553] on button "Comment" at bounding box center [684, 550] width 47 height 18
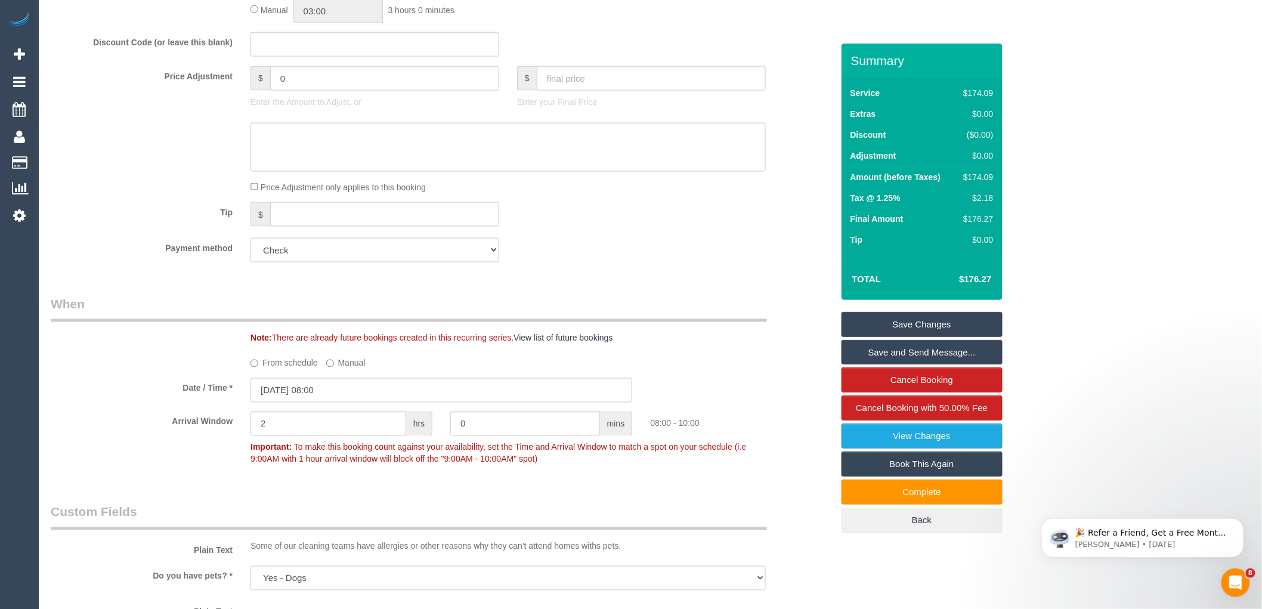
scroll to position [634, 0]
click at [324, 389] on input "15/10/2025 08:00" at bounding box center [441, 389] width 382 height 24
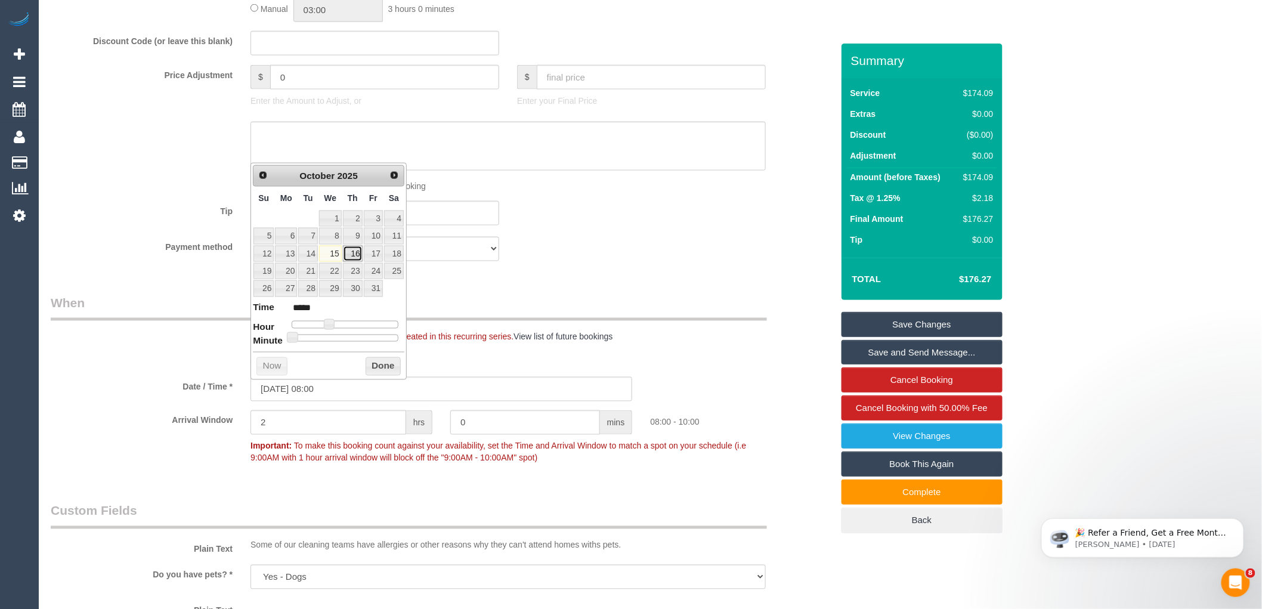
click at [358, 253] on link "16" at bounding box center [353, 254] width 20 height 16
type input "16/10/2025 09:00"
type input "*****"
type input "16/10/2025 10:00"
type input "*****"
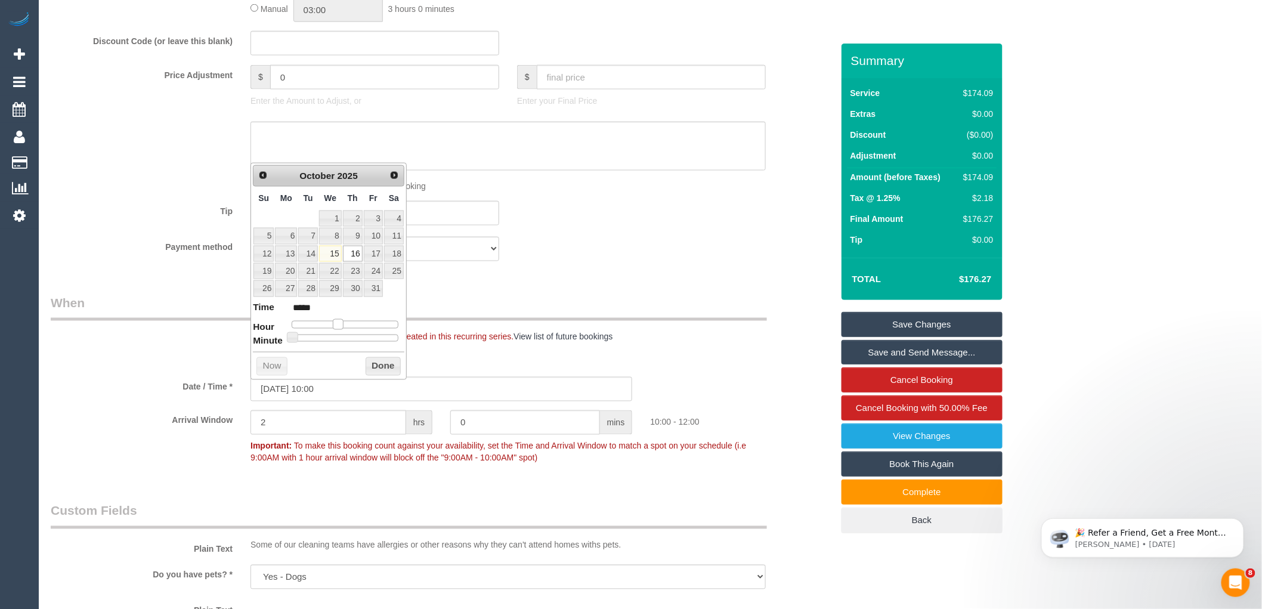
type input "16/10/2025 11:00"
type input "*****"
type input "16/10/2025 12:00"
type input "*****"
type input "16/10/2025 13:00"
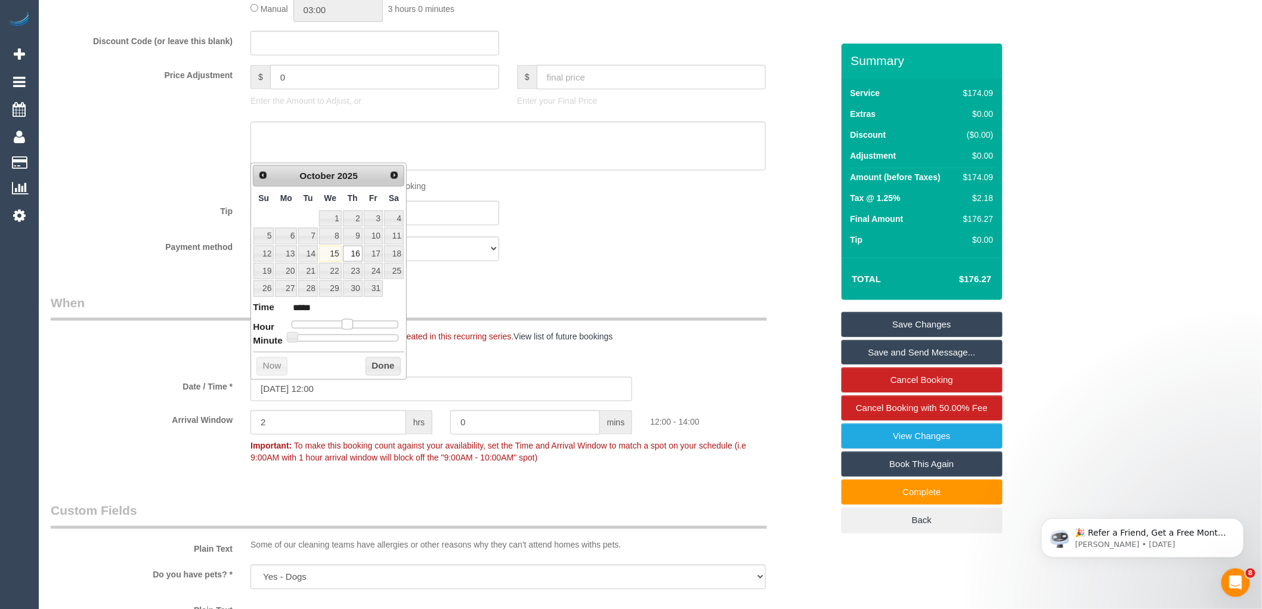
type input "*****"
drag, startPoint x: 328, startPoint y: 323, endPoint x: 351, endPoint y: 327, distance: 23.0
click at [351, 327] on span at bounding box center [351, 324] width 11 height 11
click at [372, 367] on button "Done" at bounding box center [382, 366] width 35 height 19
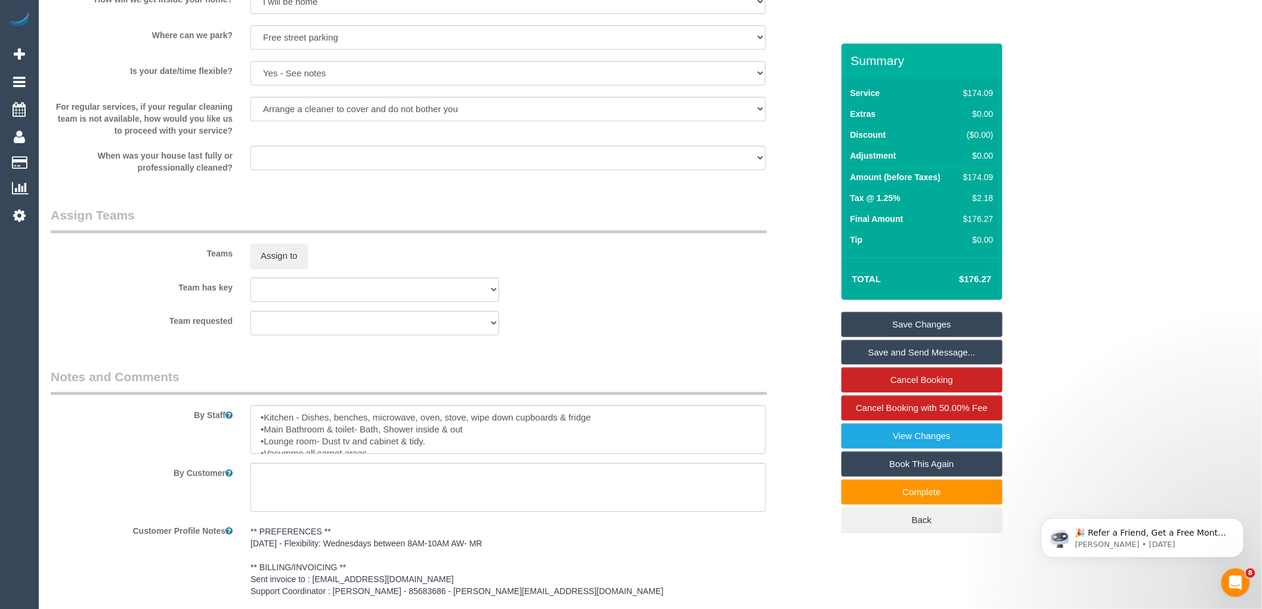
scroll to position [1297, 0]
click at [269, 259] on button "Assign to" at bounding box center [278, 254] width 57 height 25
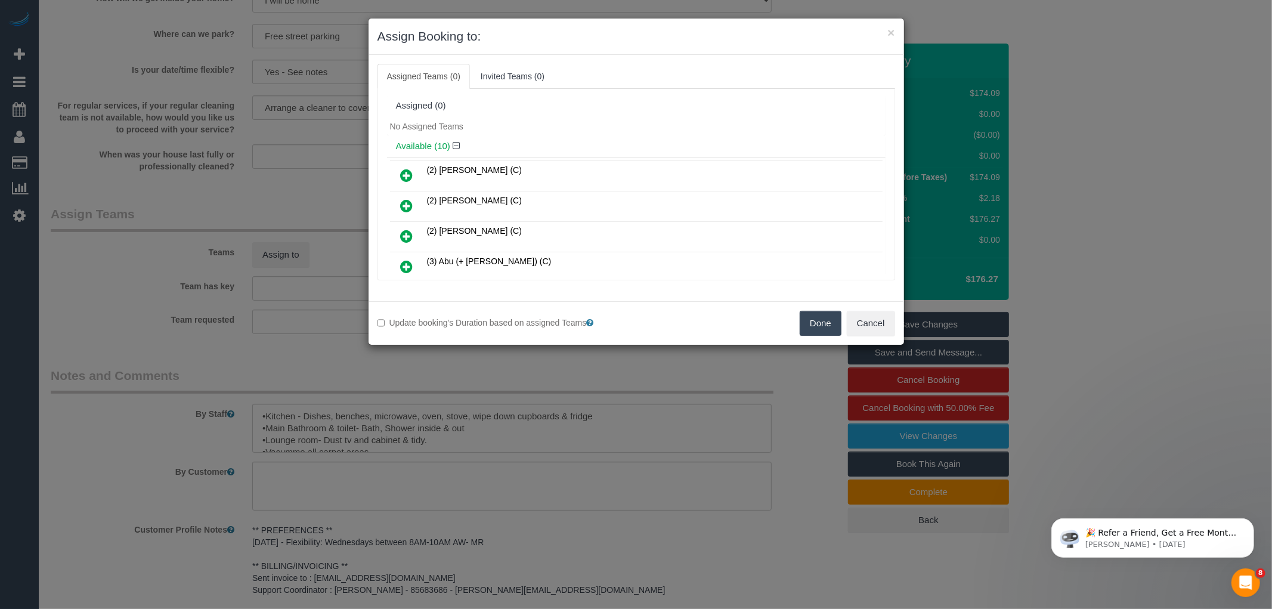
click at [409, 234] on icon at bounding box center [407, 236] width 13 height 14
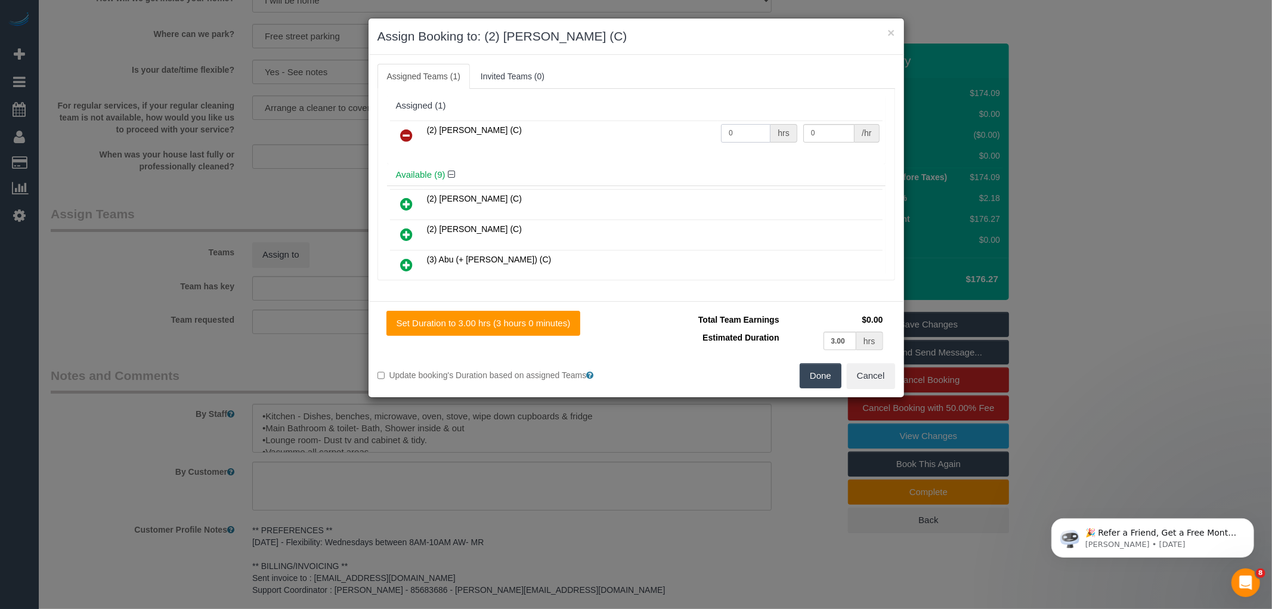
click at [738, 132] on input "0" at bounding box center [745, 133] width 49 height 18
click at [809, 379] on button "Done" at bounding box center [820, 375] width 42 height 25
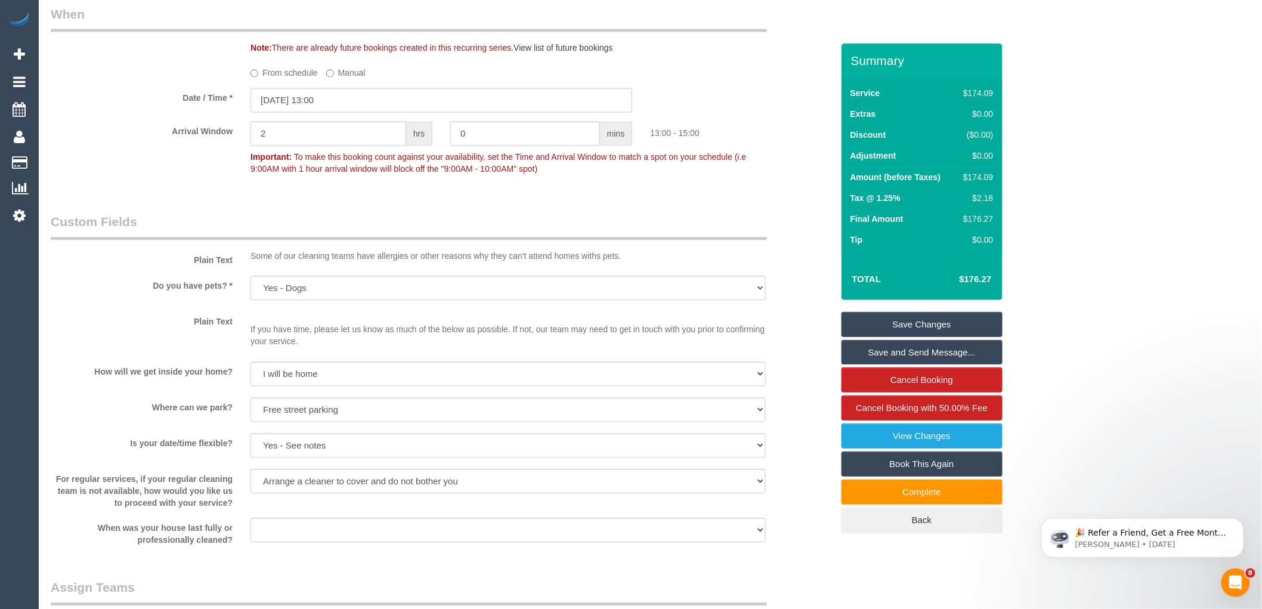
scroll to position [1003, 0]
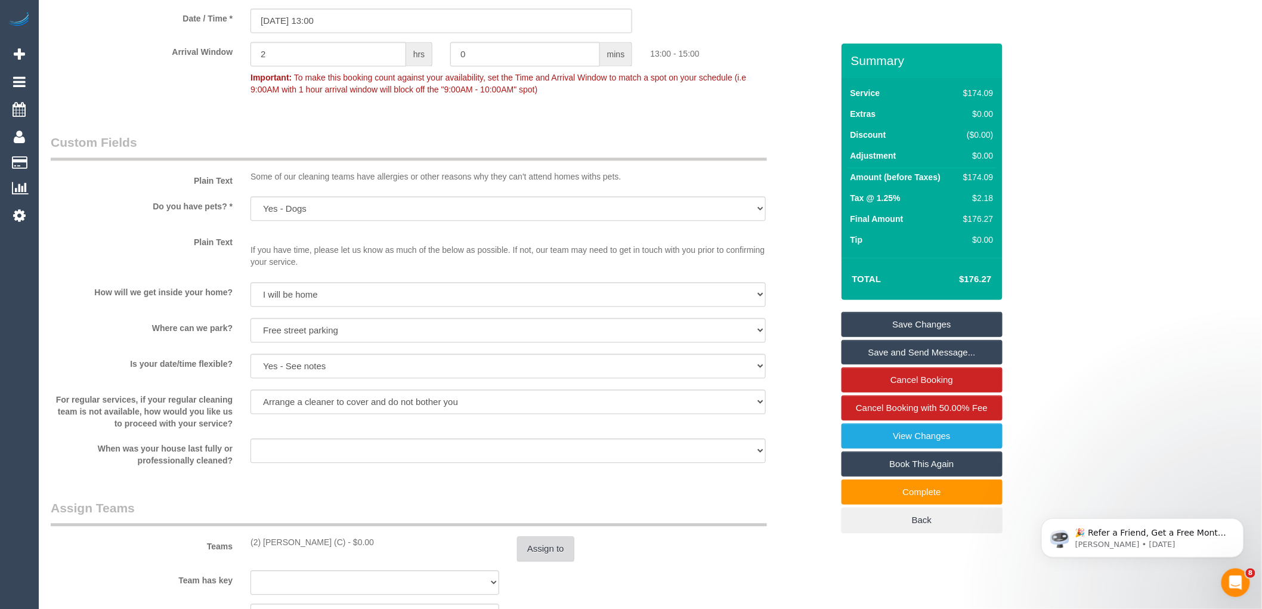
click at [532, 552] on button "Assign to" at bounding box center [545, 548] width 57 height 25
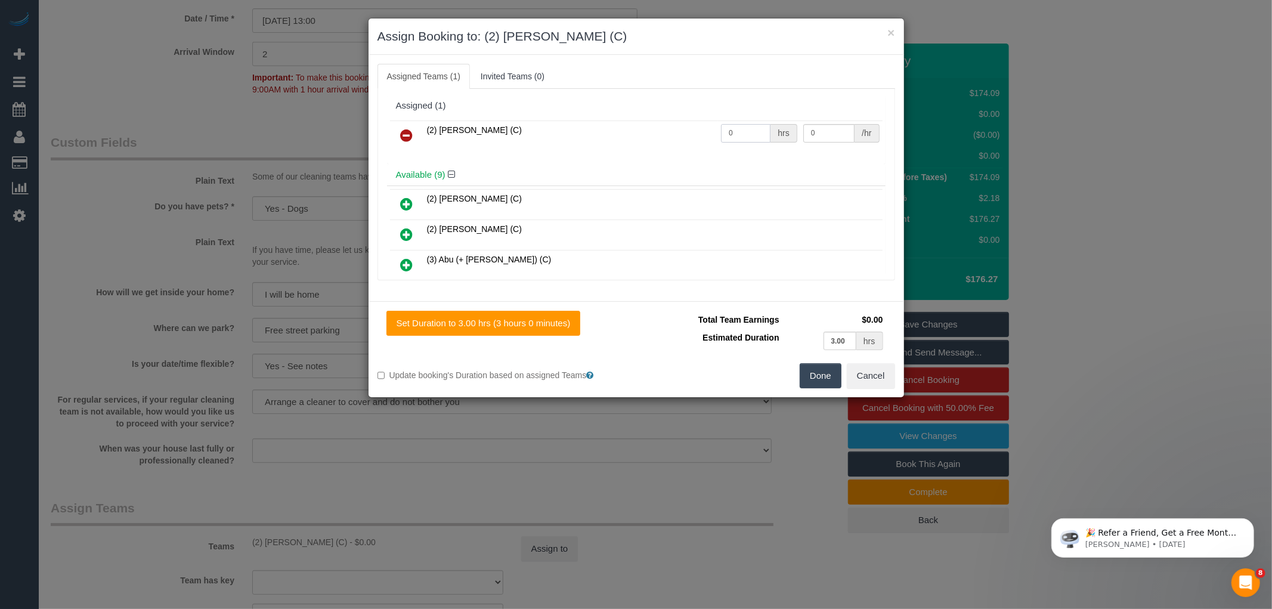
click at [729, 128] on input "0" at bounding box center [745, 133] width 49 height 18
type input "3"
type input "37.5"
click at [817, 383] on button "Done" at bounding box center [820, 375] width 42 height 25
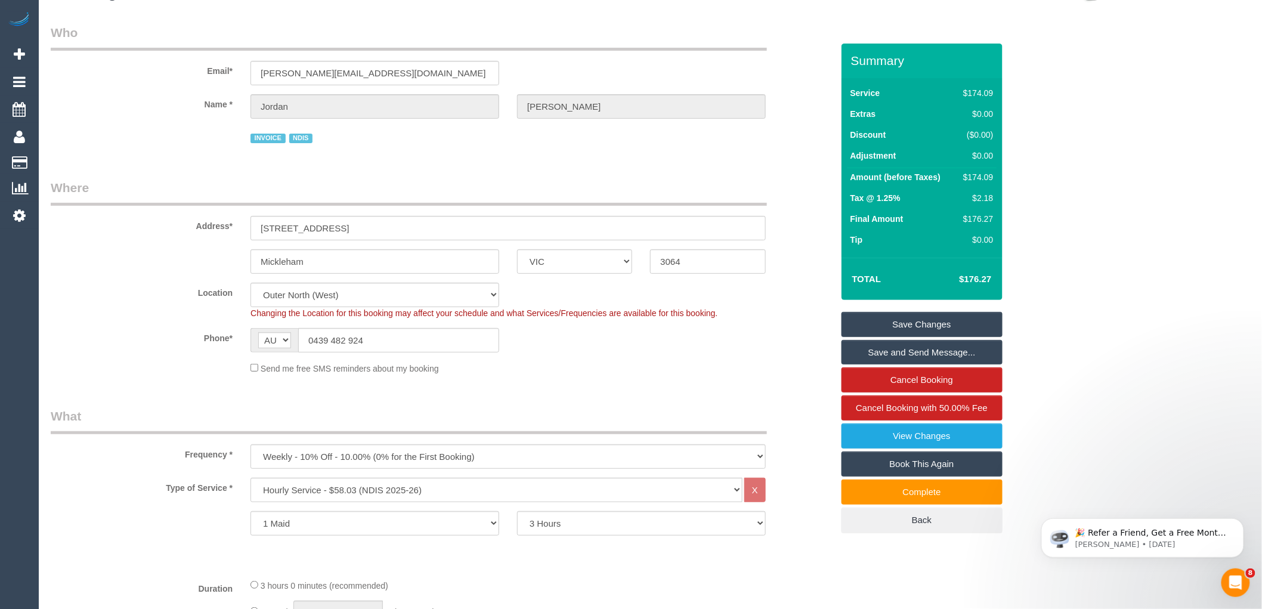
scroll to position [0, 0]
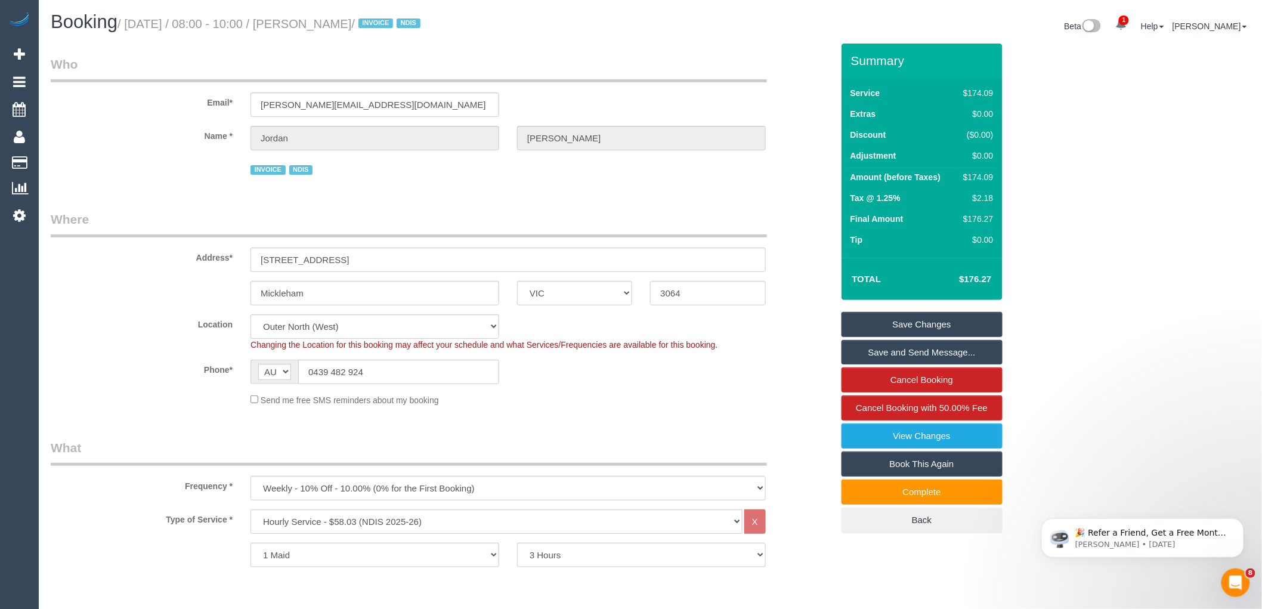
drag, startPoint x: 312, startPoint y: 21, endPoint x: 389, endPoint y: 26, distance: 77.1
click at [389, 26] on small "/ October 15, 2025 / 08:00 - 10:00 / Jordan Guerra / INVOICE NDIS" at bounding box center [270, 23] width 306 height 13
copy small "Jordan Guerra"
click at [949, 320] on link "Save Changes" at bounding box center [921, 324] width 161 height 25
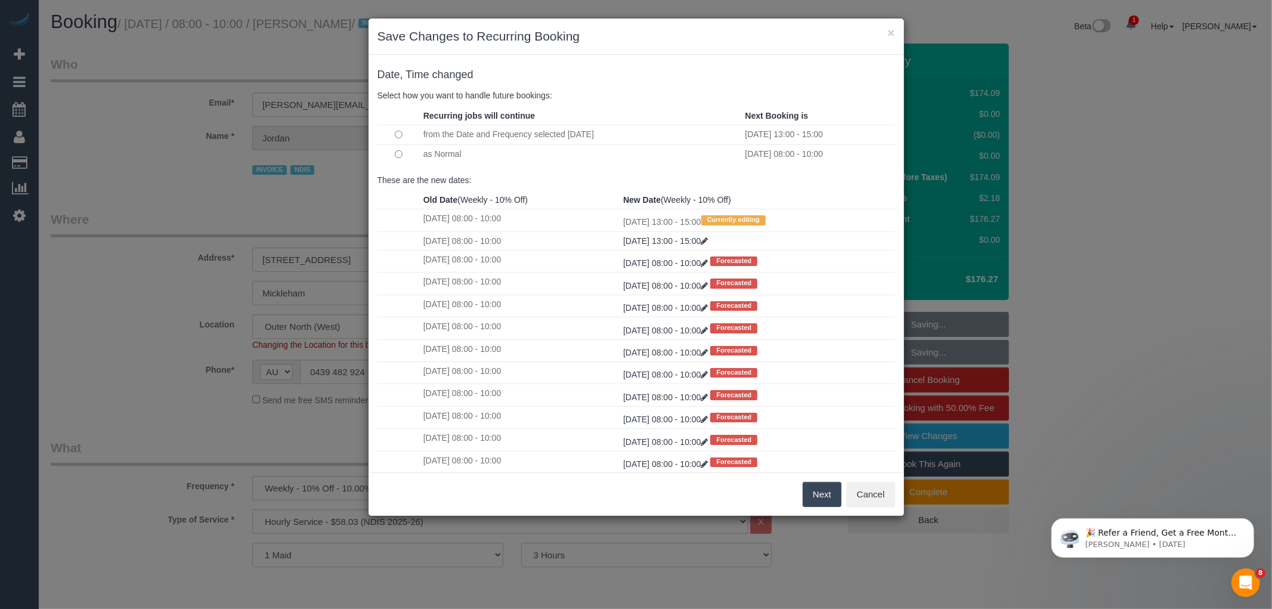
click at [393, 153] on td at bounding box center [398, 153] width 43 height 19
click at [810, 491] on button "Next" at bounding box center [821, 494] width 39 height 25
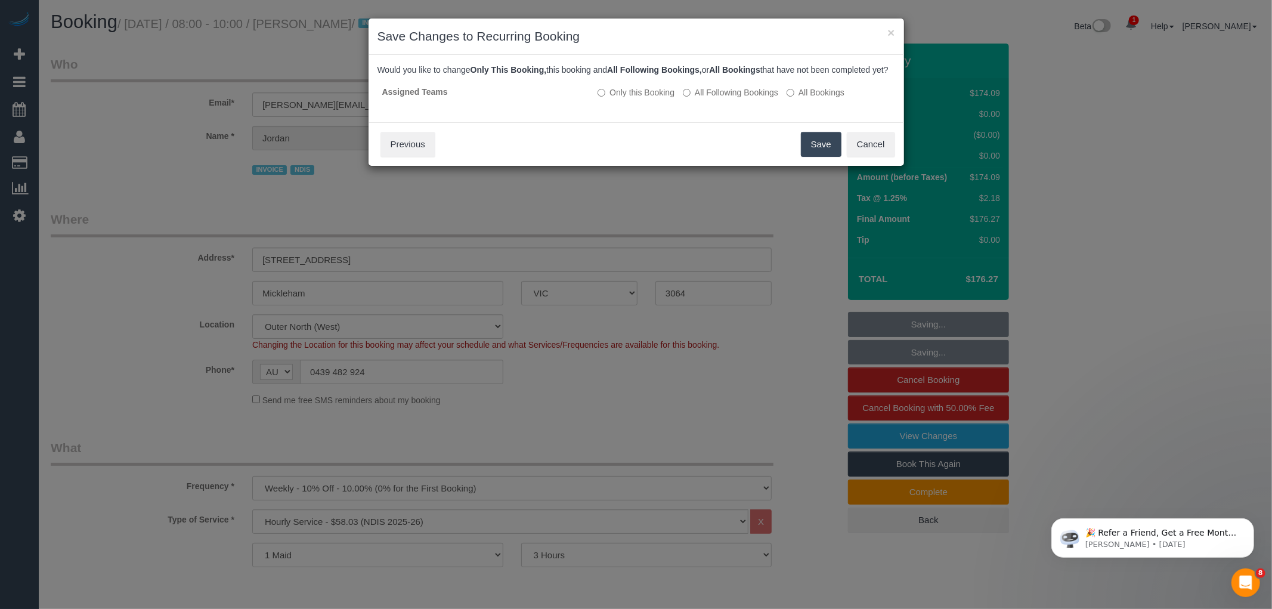
click at [815, 149] on button "Save" at bounding box center [821, 144] width 41 height 25
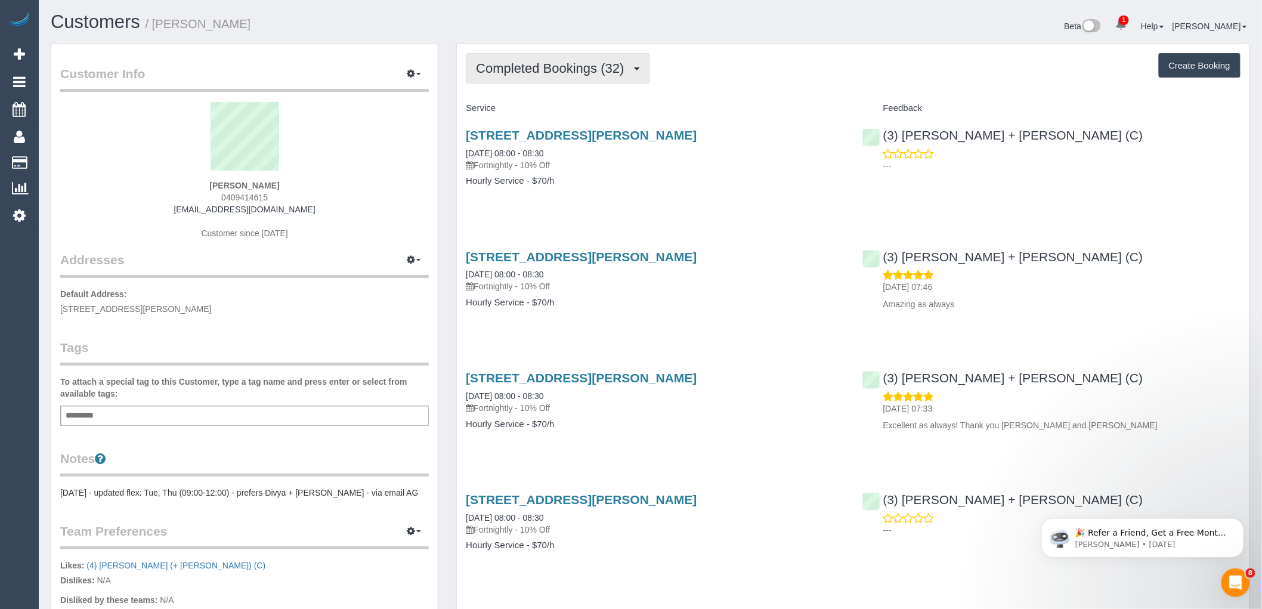
click at [603, 81] on button "Completed Bookings (32)" at bounding box center [558, 68] width 184 height 30
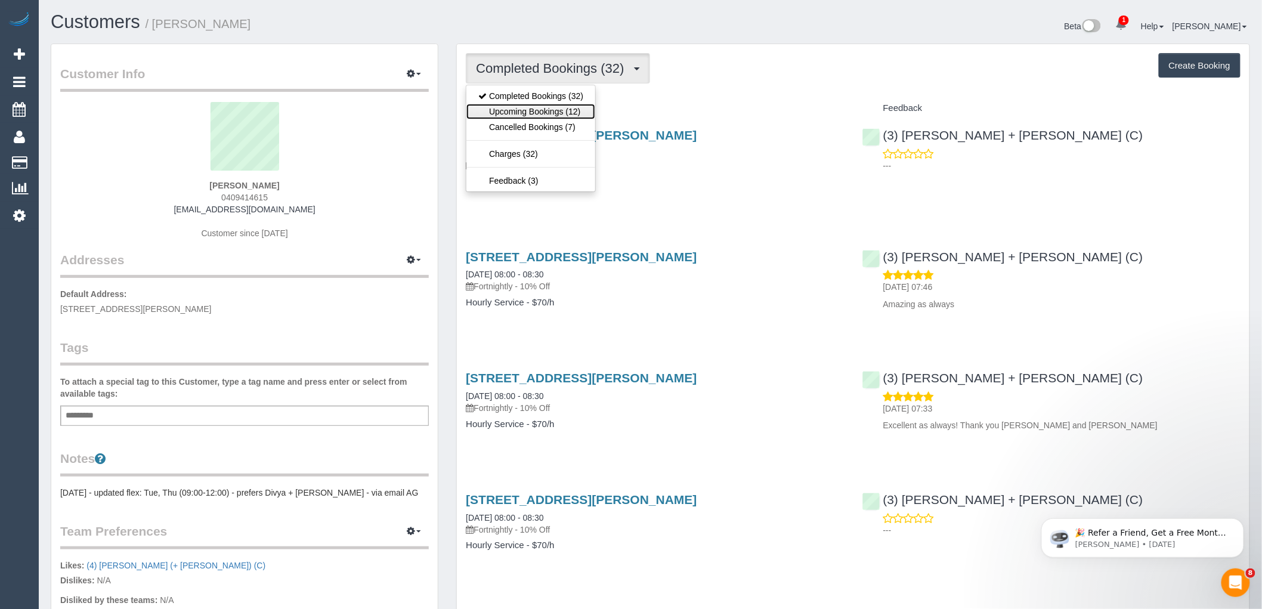
click at [563, 113] on link "Upcoming Bookings (12)" at bounding box center [530, 112] width 129 height 16
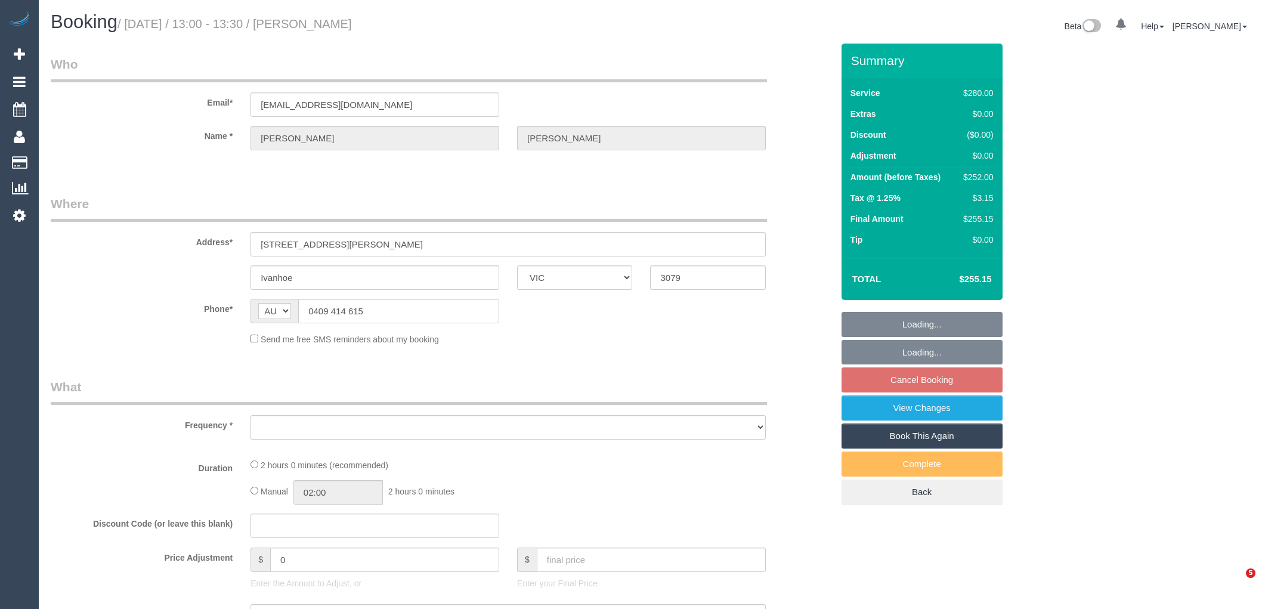
select select "VIC"
select select "object:543"
select select "string:stripe-pm_1R6nYE2GScqysDRVkkRq2IXl"
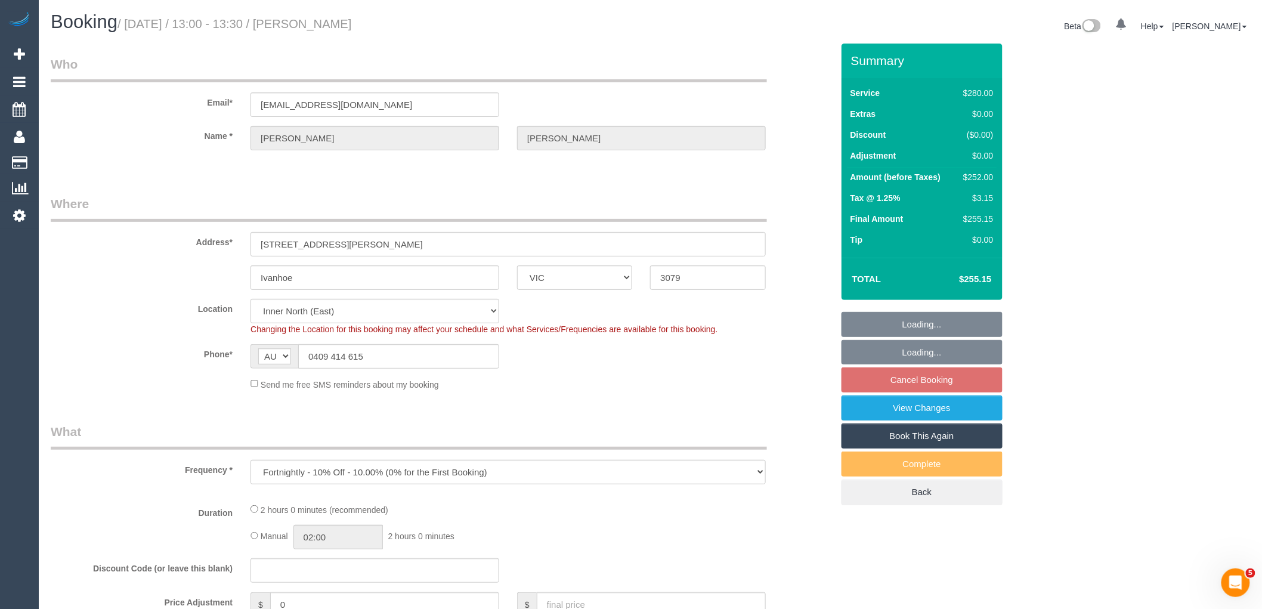
select select "object:696"
select select "number:28"
select select "number:14"
select select "number:19"
select select "number:25"
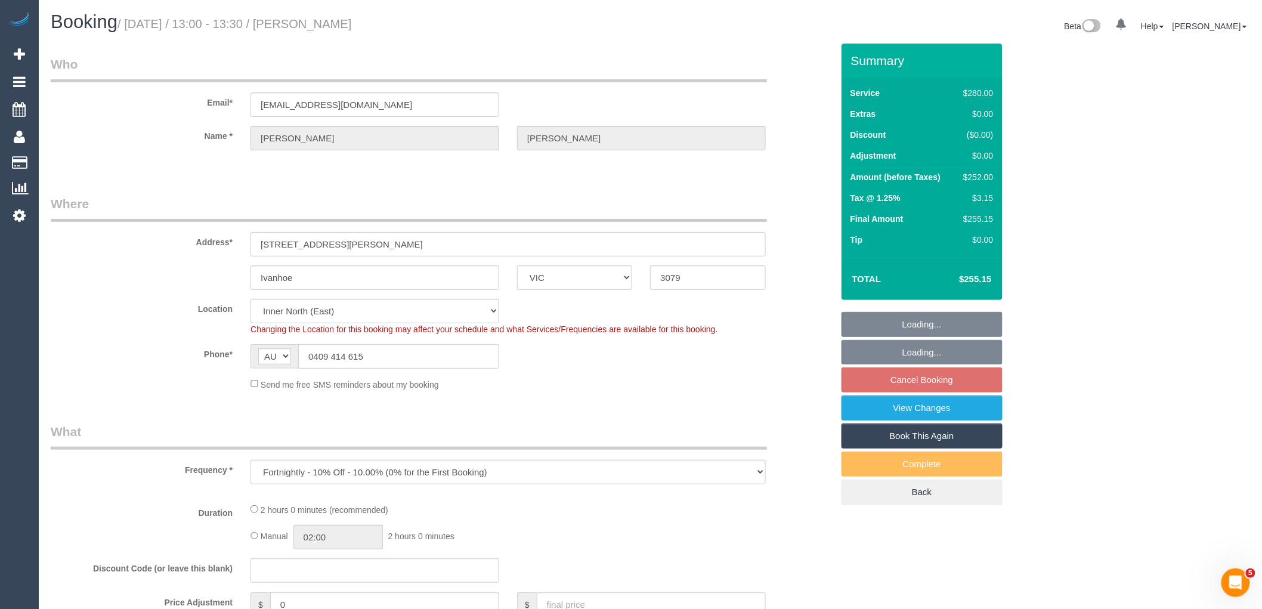
select select "number:35"
select select "number:11"
select select "2"
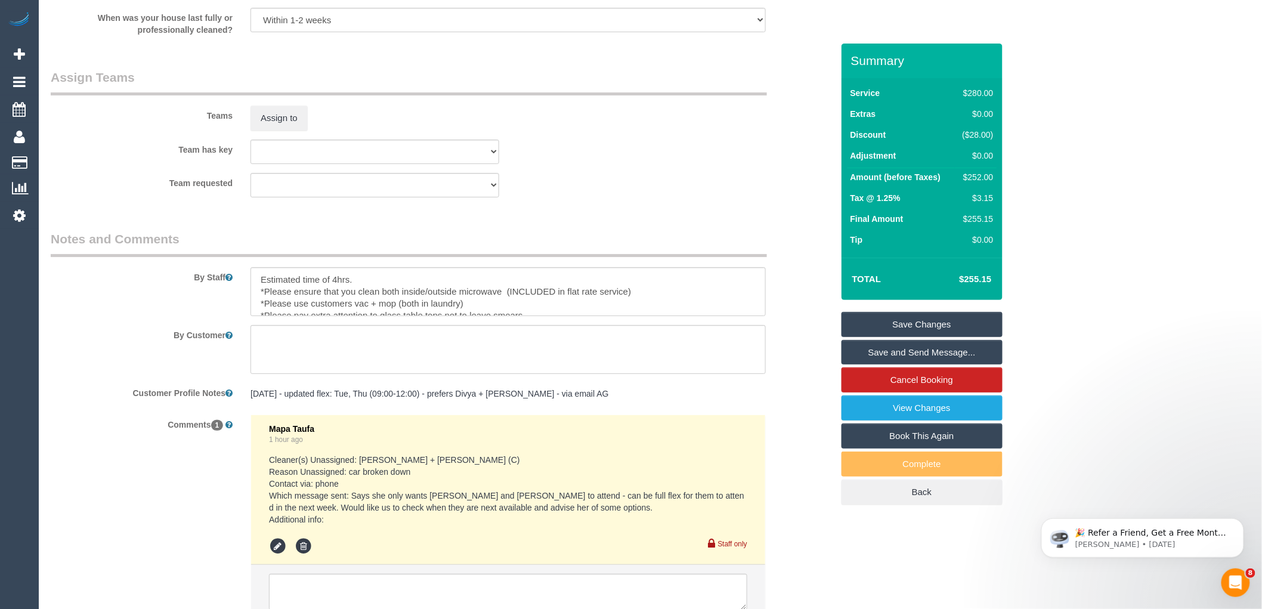
scroll to position [1885, 0]
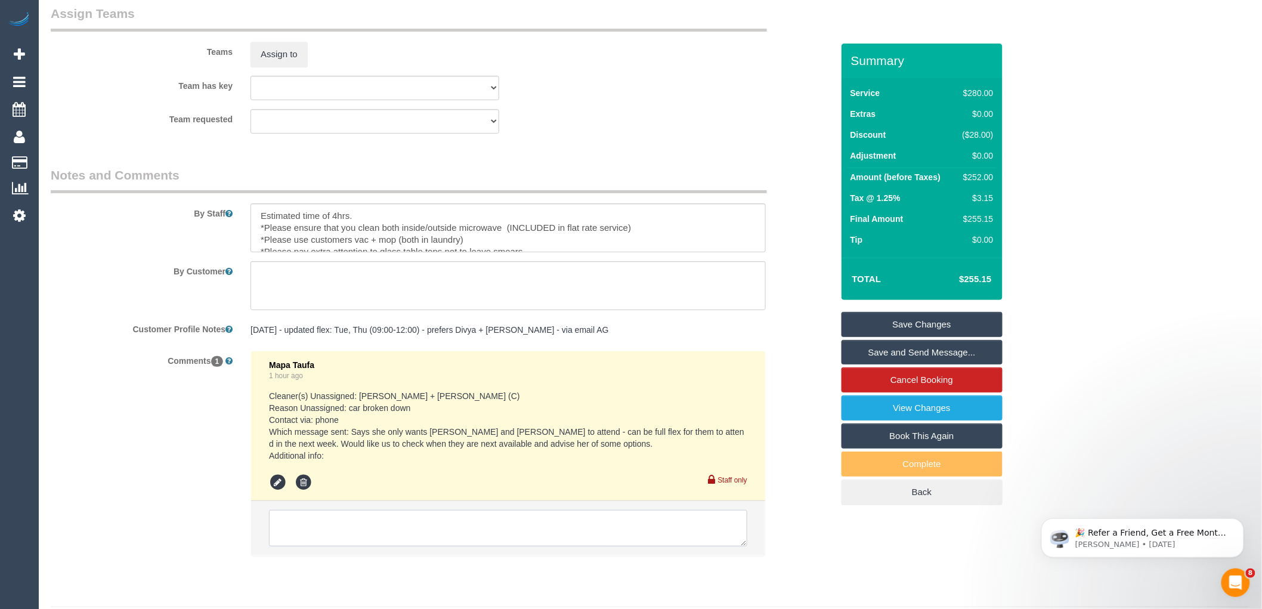
click at [396, 532] on textarea at bounding box center [508, 528] width 478 height 37
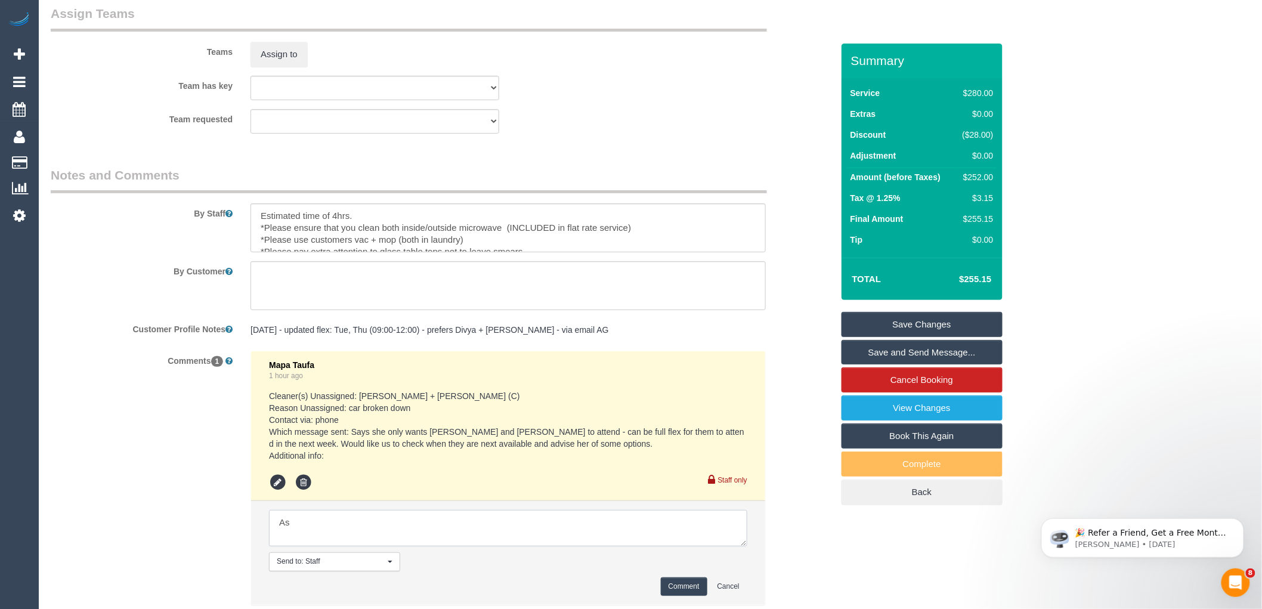
type textarea "A"
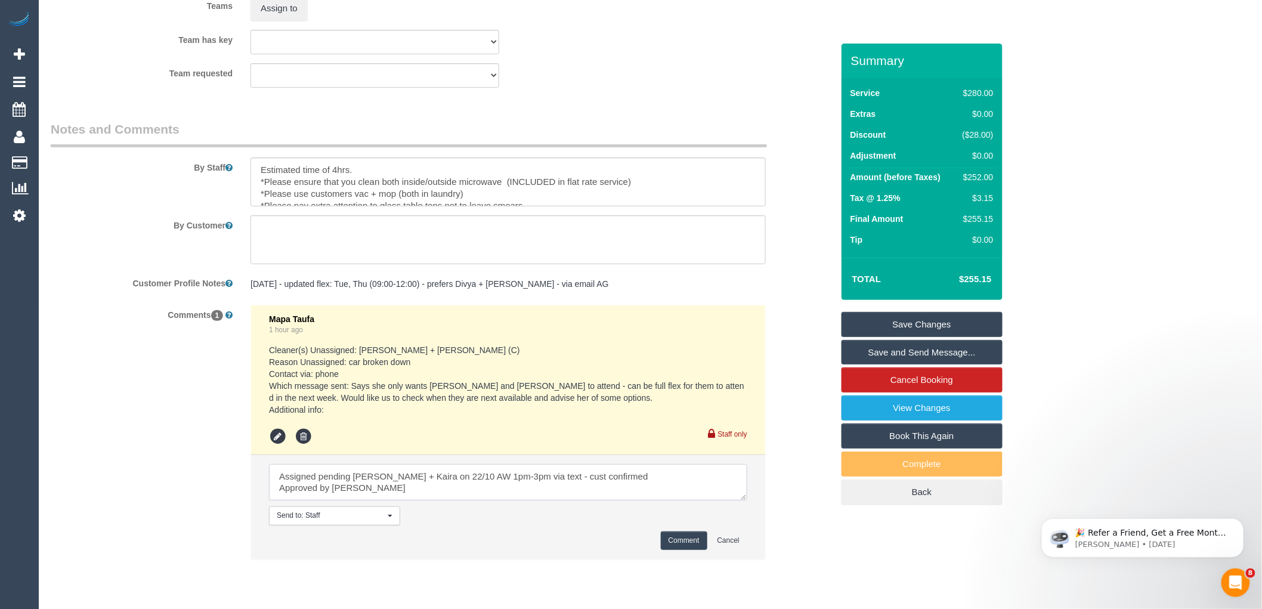
scroll to position [1979, 0]
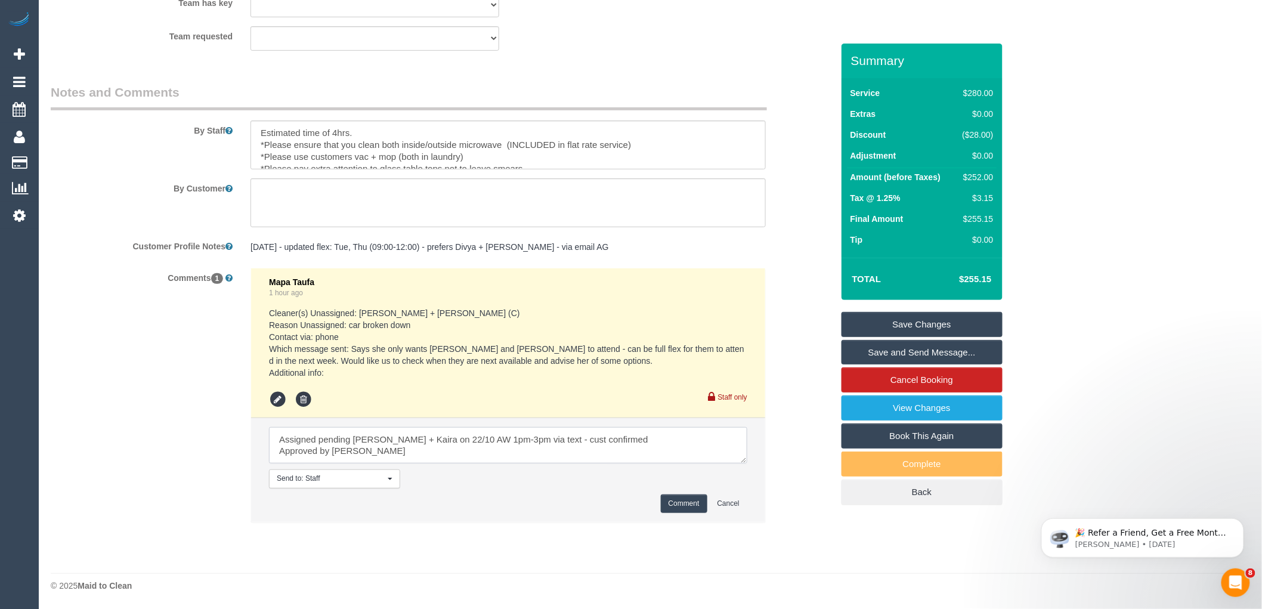
type textarea "Assigned pending [PERSON_NAME] + Kaira on 22/10 AW 1pm-3pm via text - cust conf…"
click at [671, 498] on button "Comment" at bounding box center [684, 503] width 47 height 18
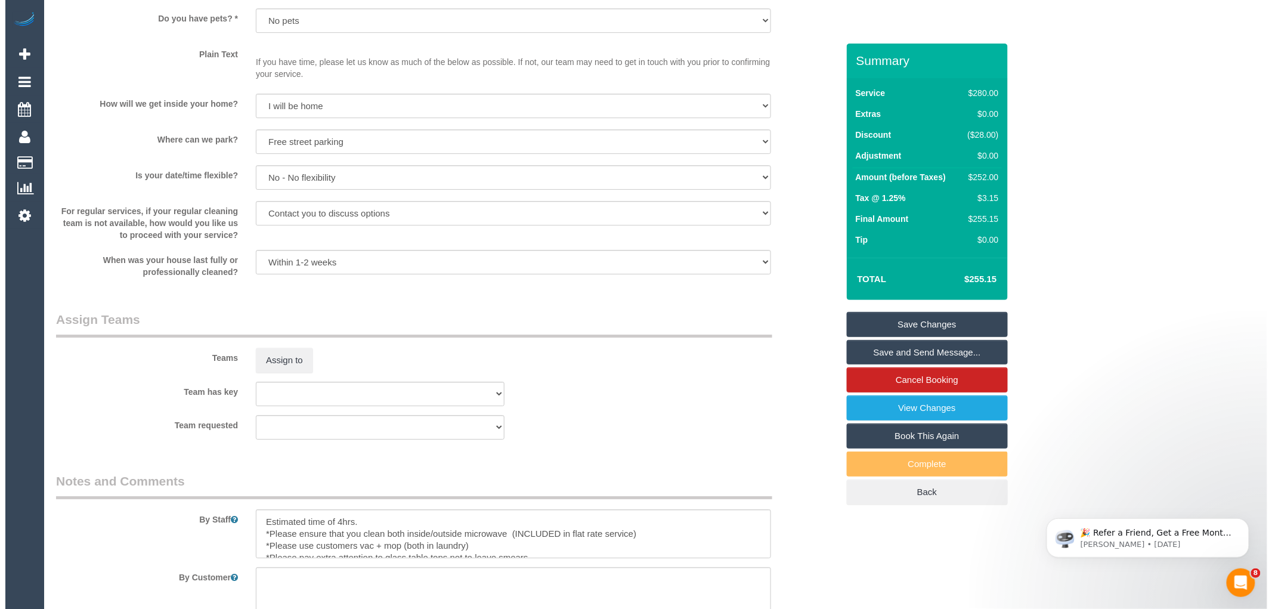
scroll to position [1582, 0]
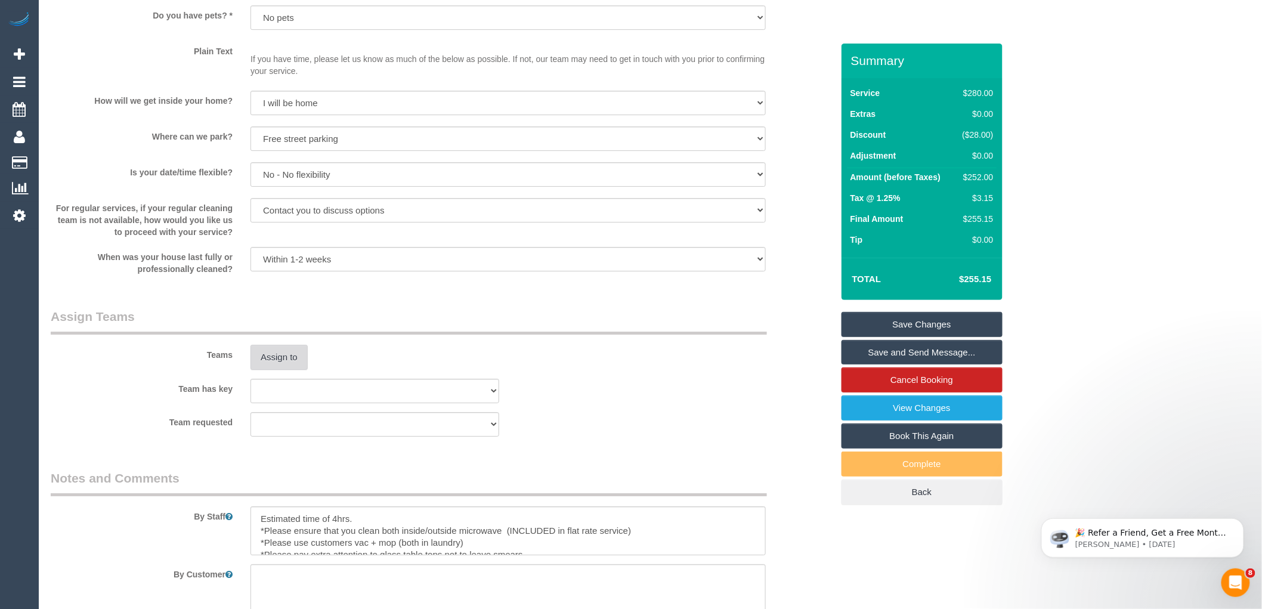
click at [283, 359] on button "Assign to" at bounding box center [278, 357] width 57 height 25
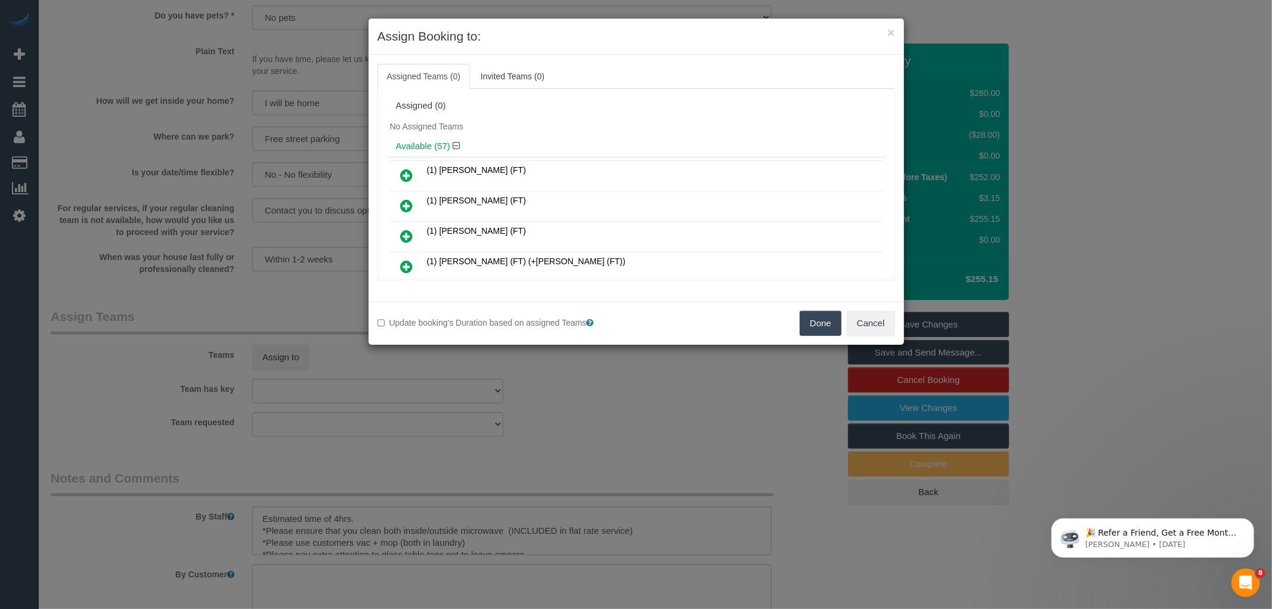
scroll to position [794, 0]
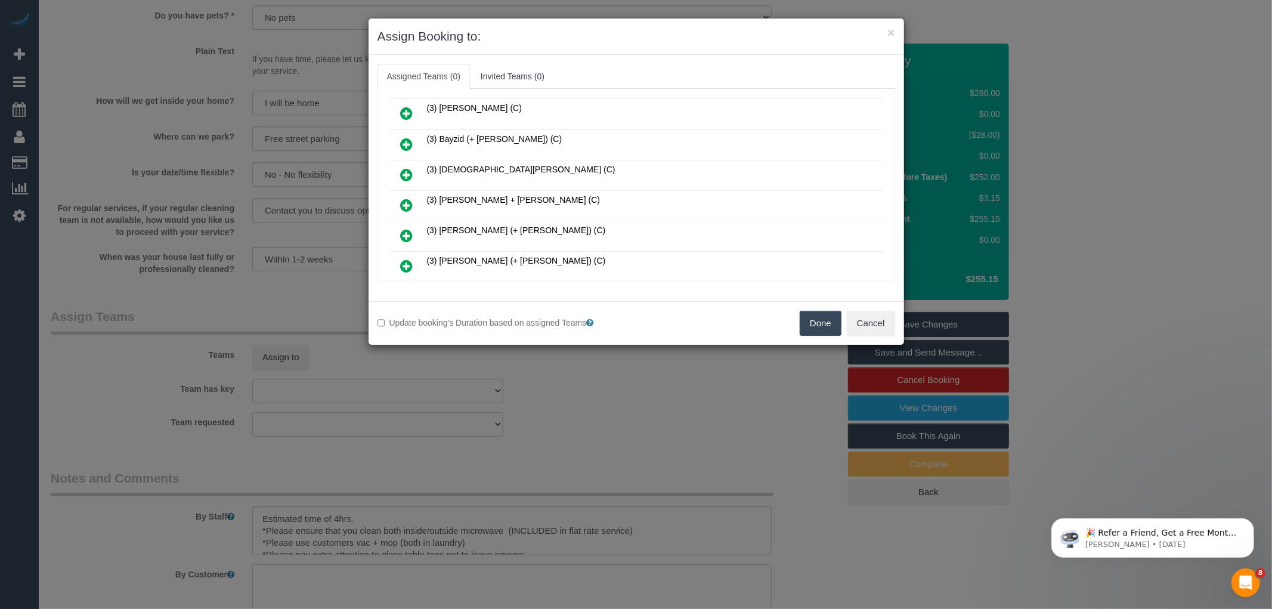
click at [407, 198] on icon at bounding box center [407, 205] width 13 height 14
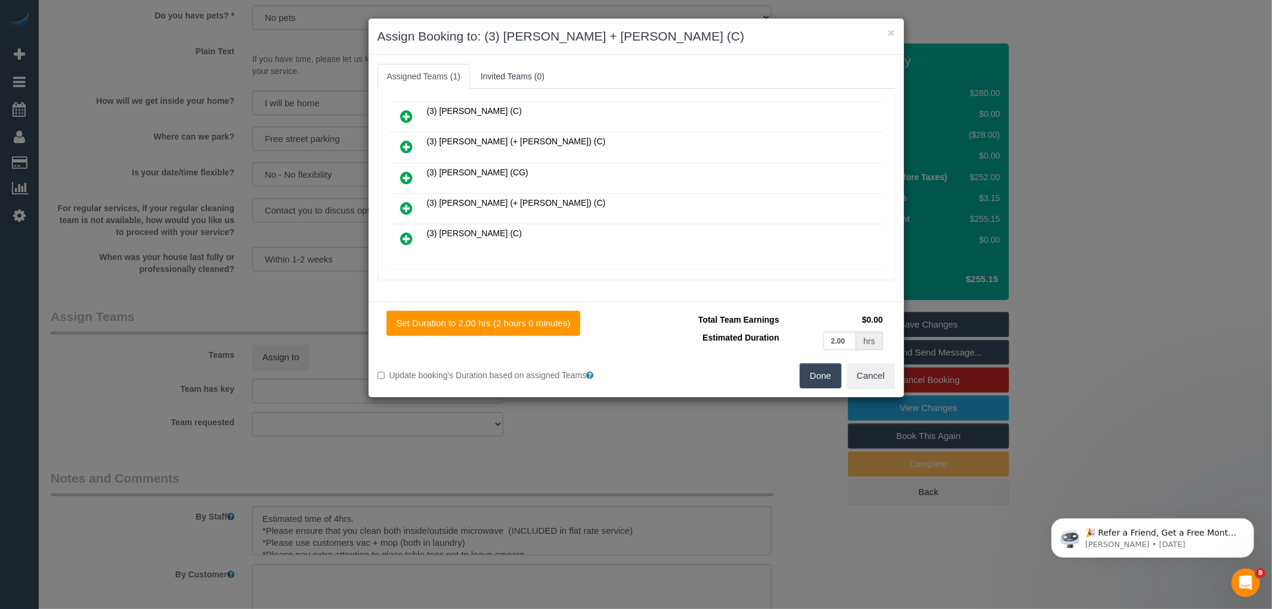
scroll to position [1643, 0]
click at [469, 277] on icon at bounding box center [466, 281] width 7 height 9
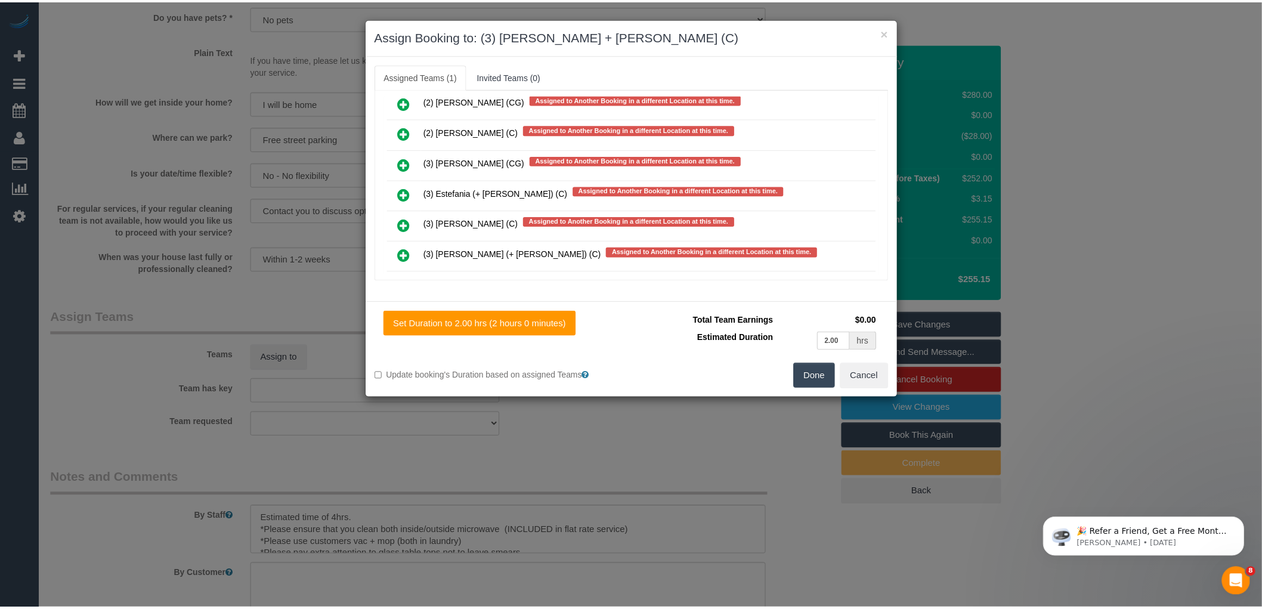
scroll to position [4444, 0]
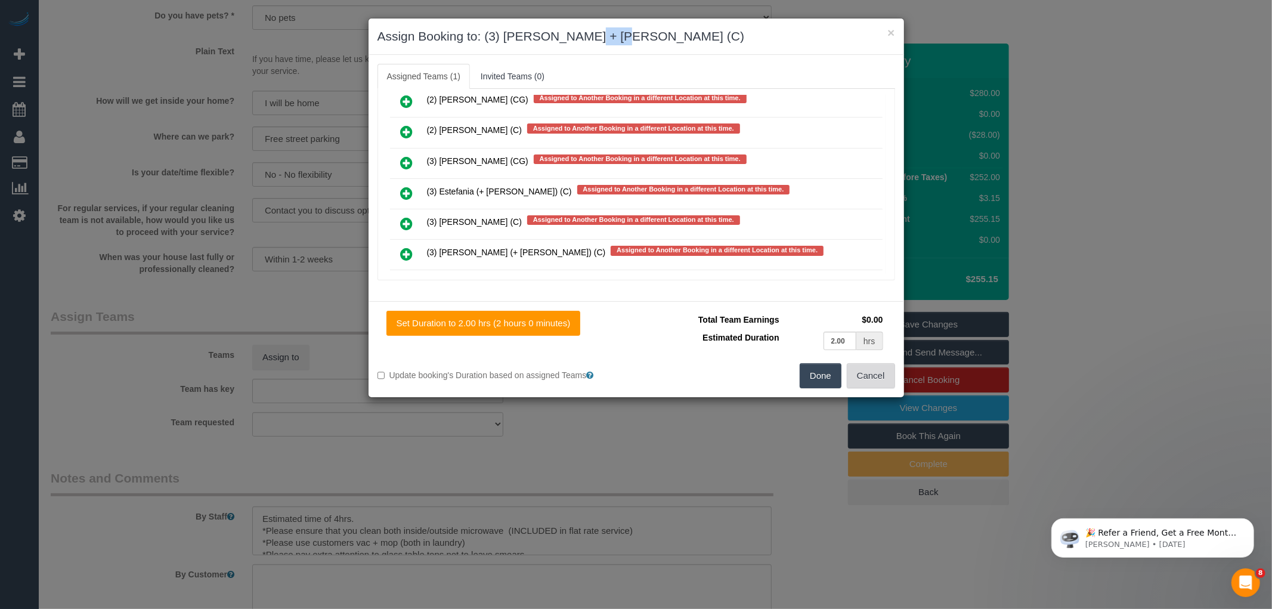
drag, startPoint x: 863, startPoint y: 372, endPoint x: 850, endPoint y: 367, distance: 14.0
click at [863, 373] on button "Cancel" at bounding box center [871, 375] width 48 height 25
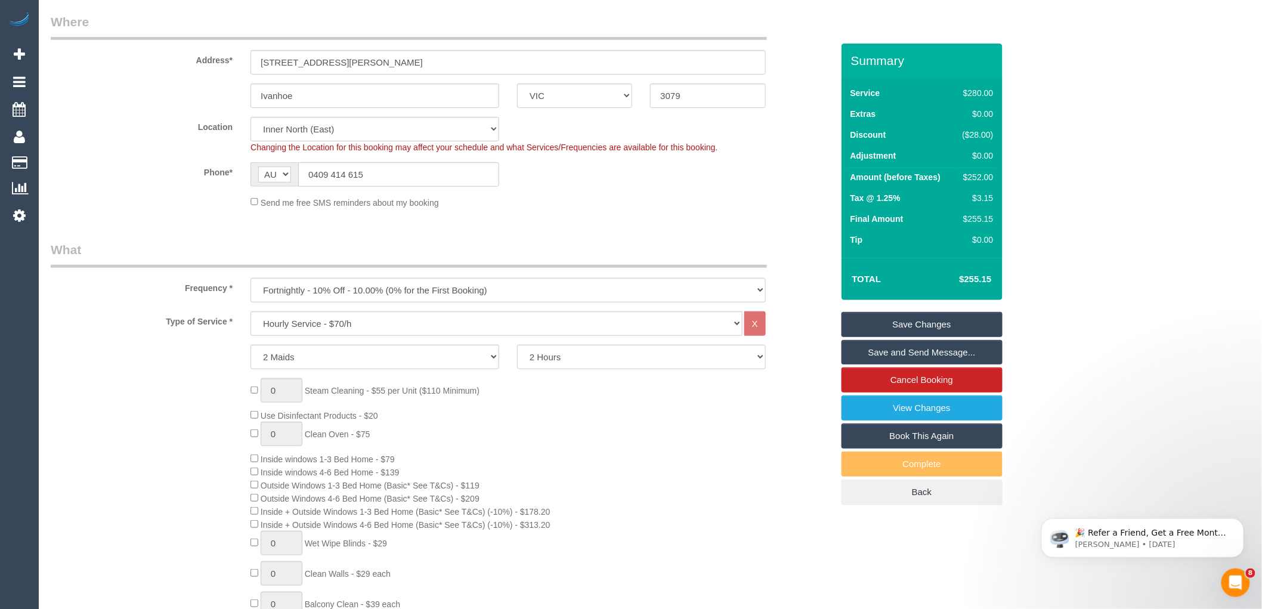
scroll to position [0, 0]
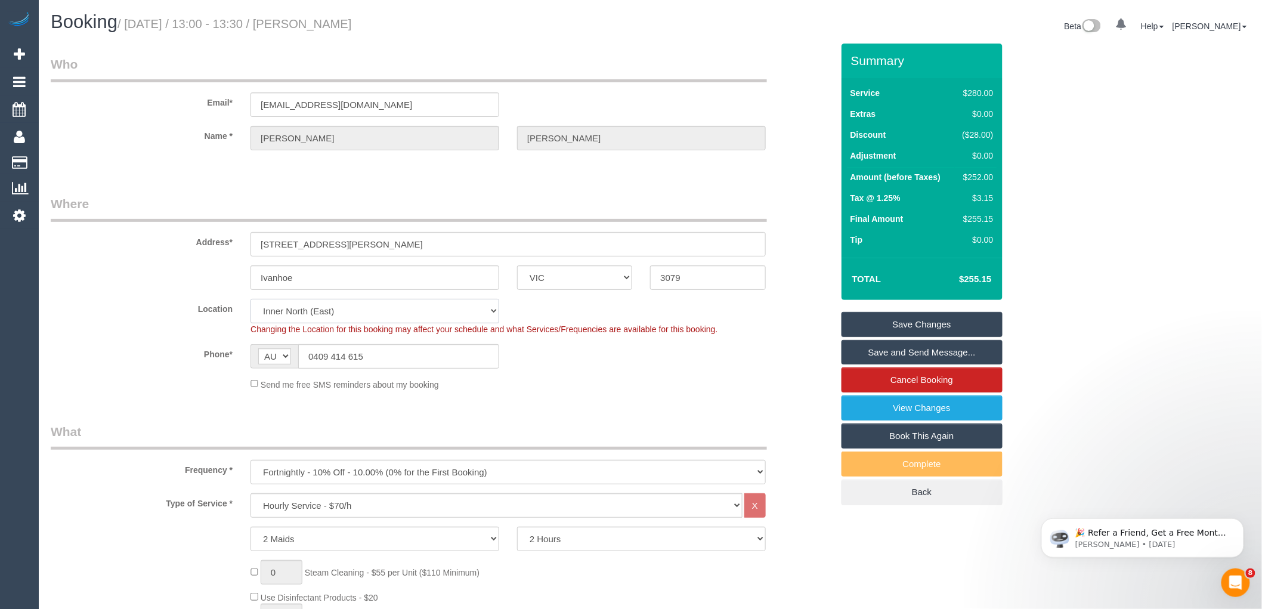
click at [292, 308] on select "Office City East (North) East (South) Inner East Inner North (East) Inner North…" at bounding box center [374, 311] width 249 height 24
select select "50"
click at [250, 299] on select "Office City East (North) East (South) Inner East Inner North (East) Inner North…" at bounding box center [374, 311] width 249 height 24
select select "object:4958"
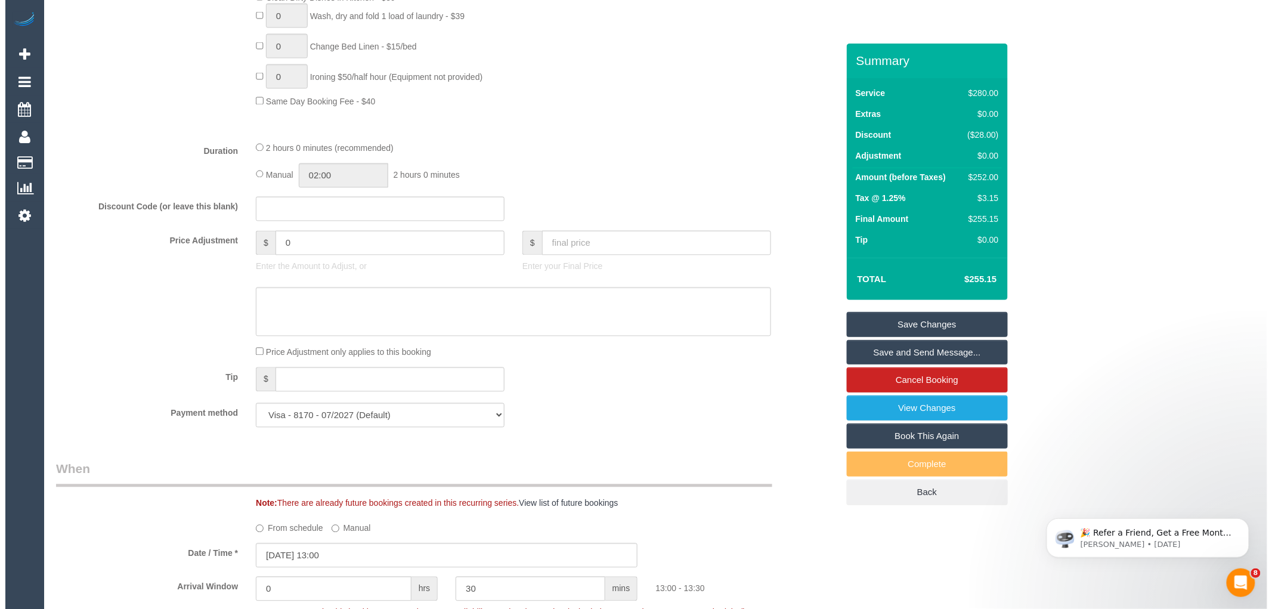
scroll to position [1656, 0]
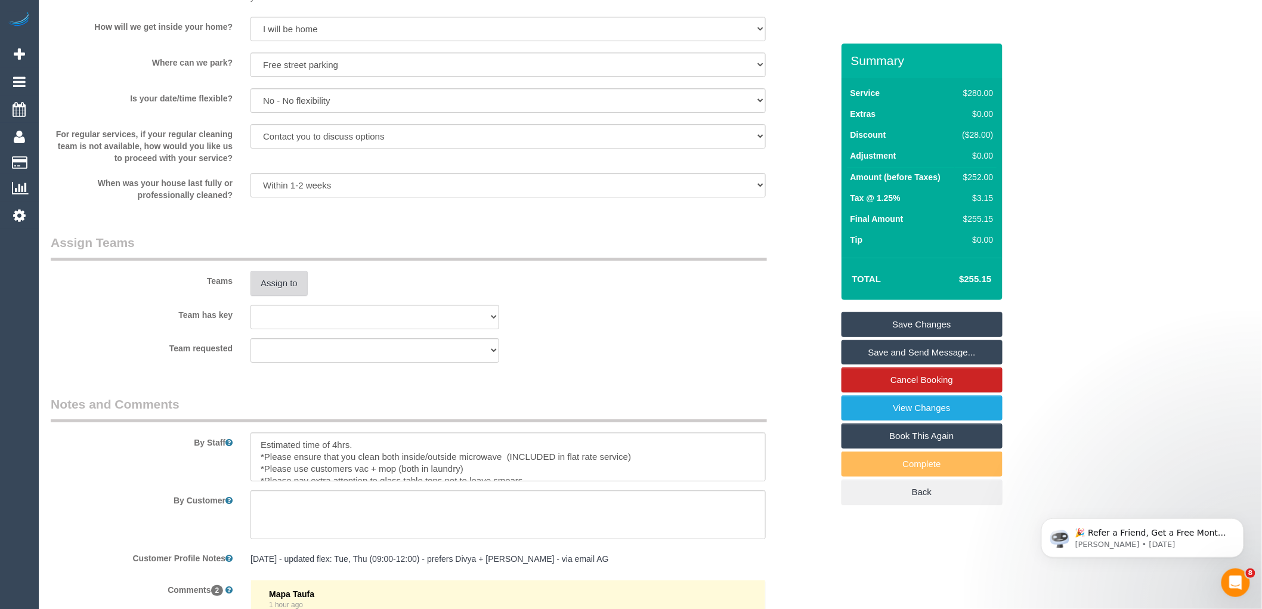
click at [290, 296] on button "Assign to" at bounding box center [278, 283] width 57 height 25
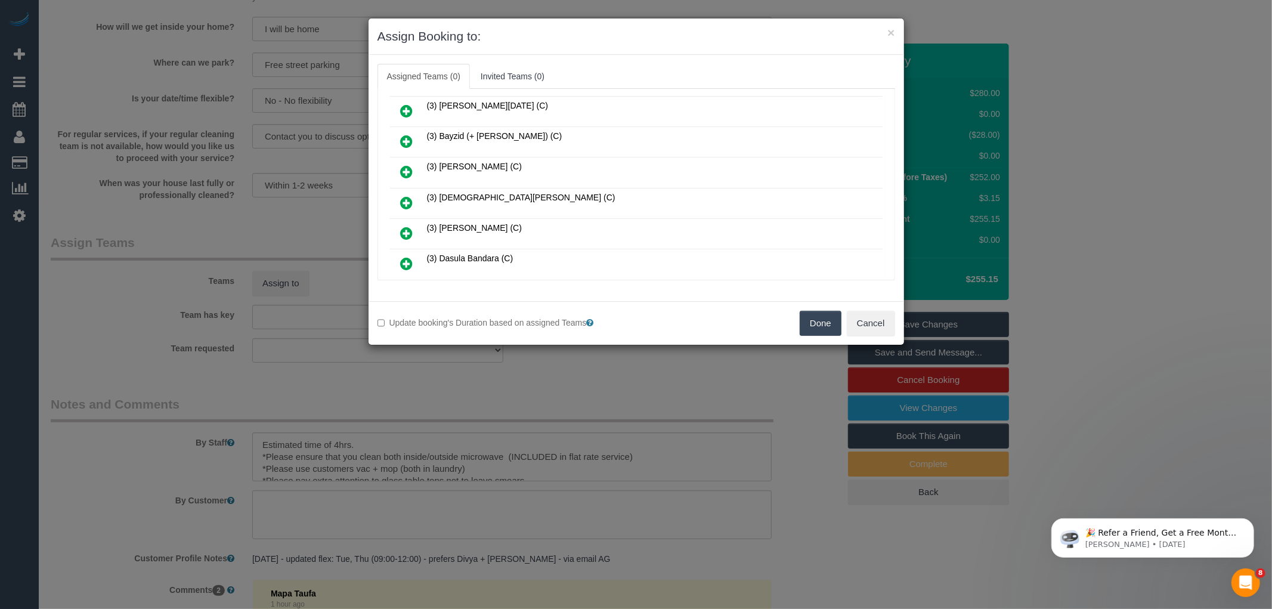
scroll to position [1259, 0]
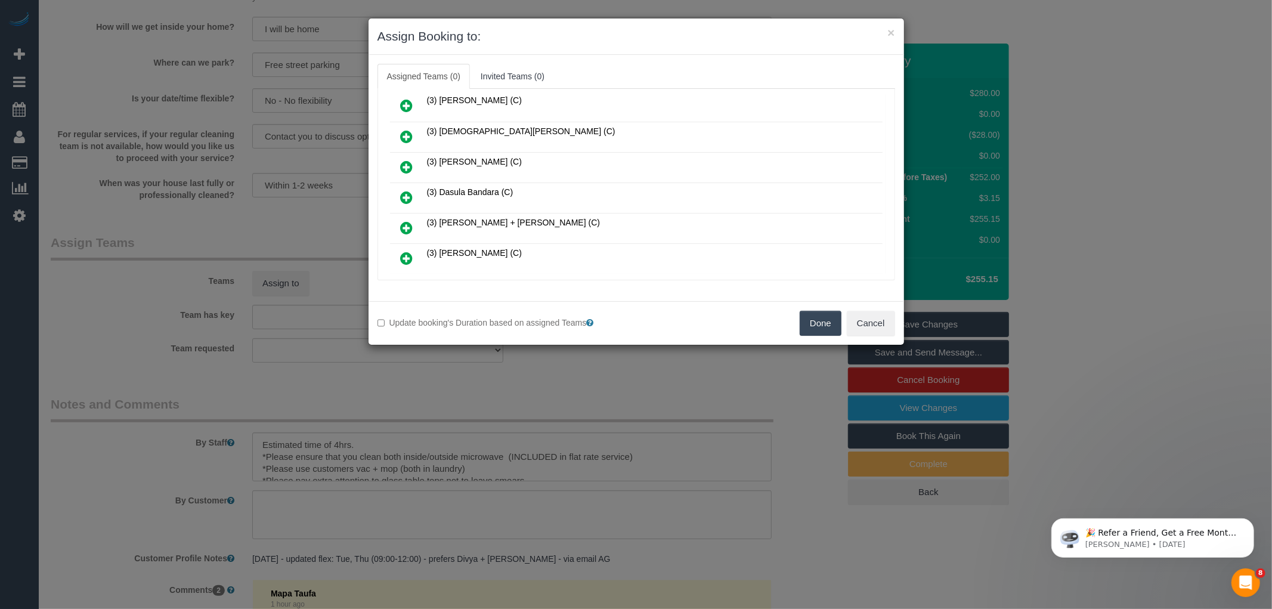
click at [403, 221] on icon at bounding box center [407, 228] width 13 height 14
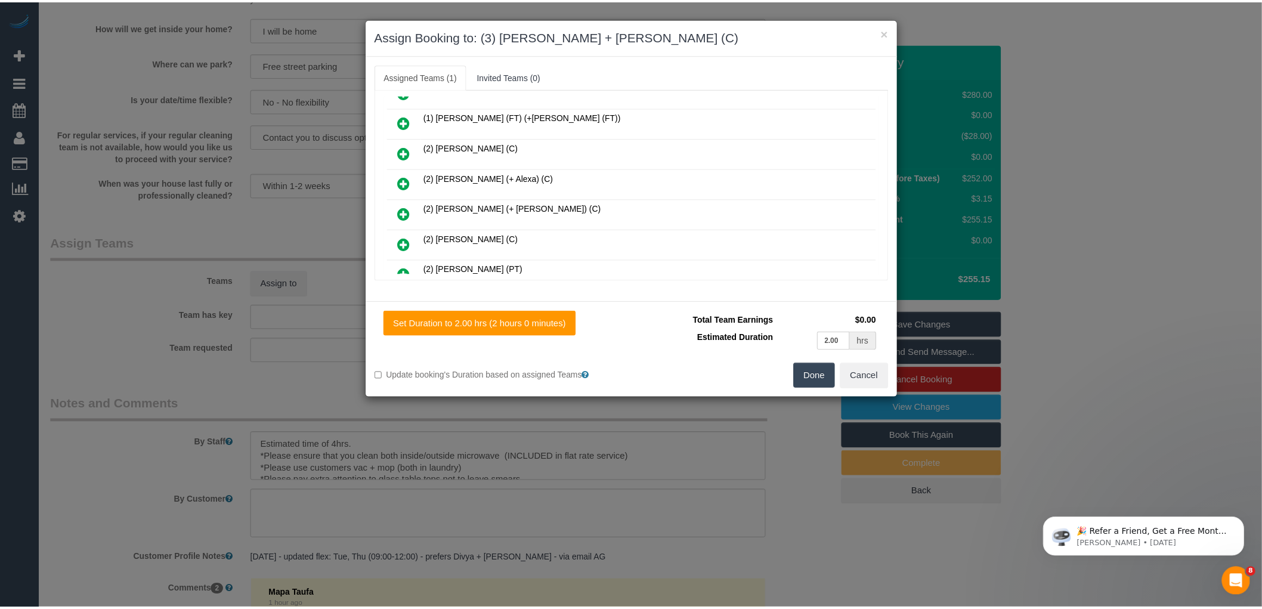
scroll to position [0, 0]
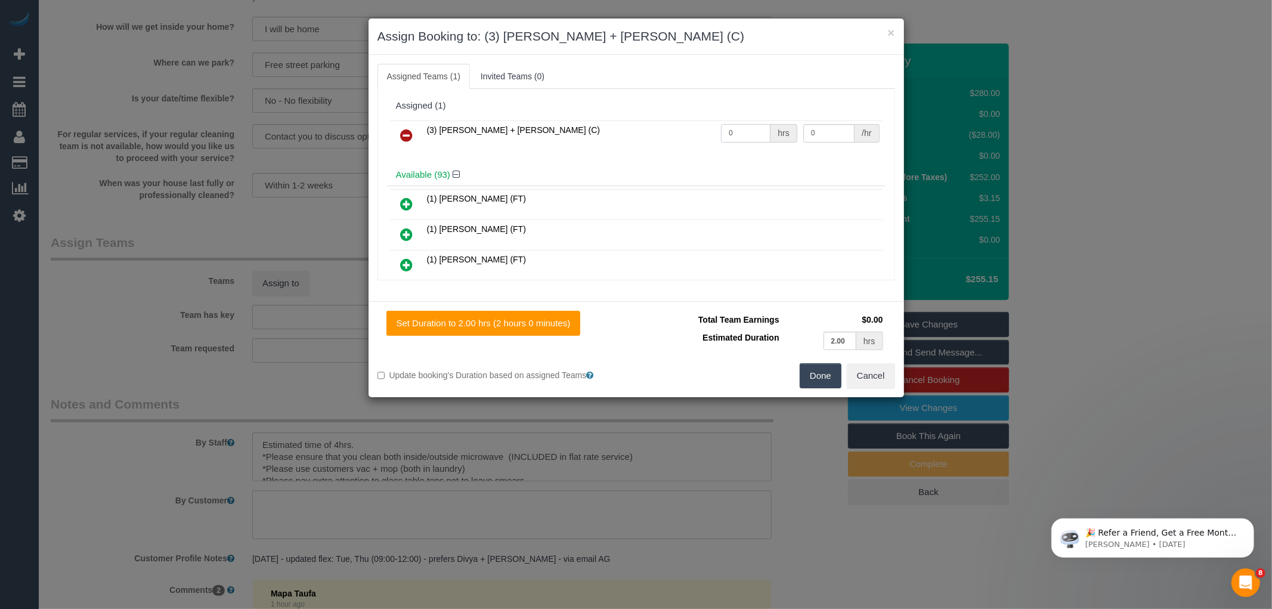
click at [740, 129] on input "0" at bounding box center [745, 133] width 49 height 18
type input "4"
type input "35"
click at [820, 370] on button "Done" at bounding box center [820, 375] width 42 height 25
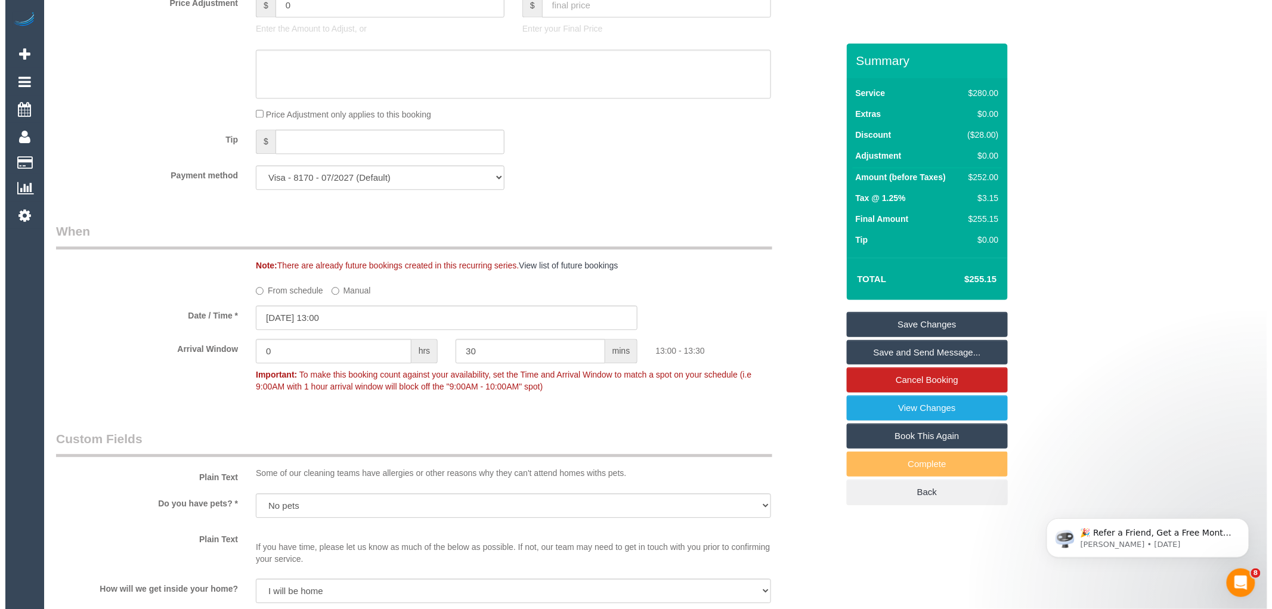
scroll to position [1038, 0]
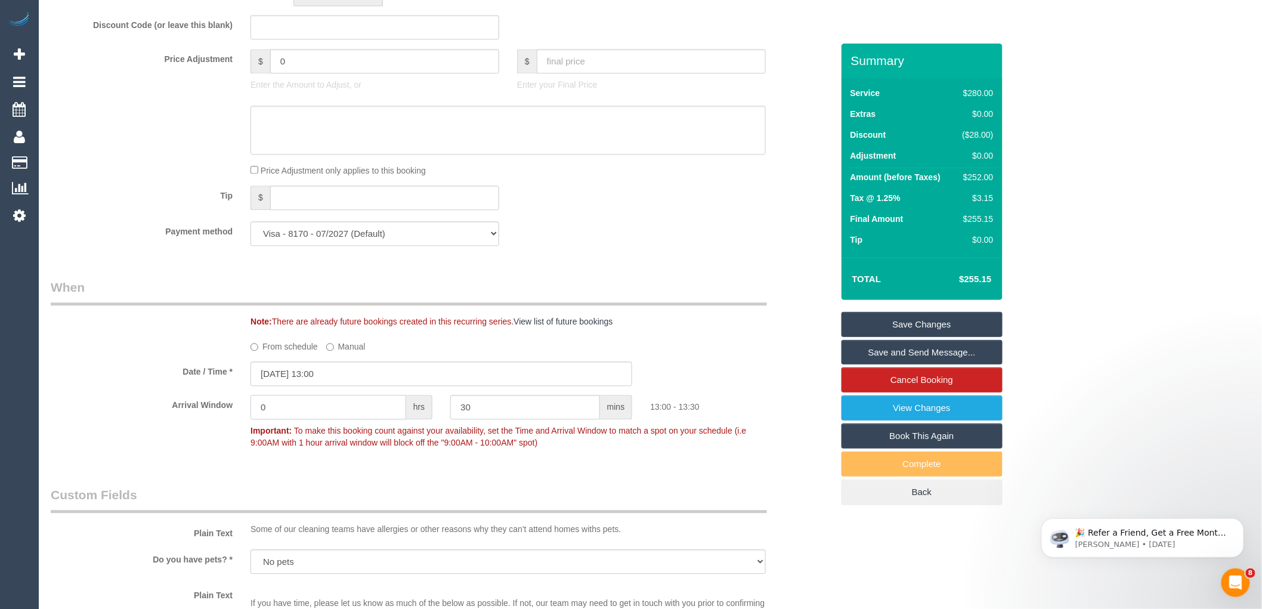
click at [311, 414] on input "0" at bounding box center [328, 407] width 156 height 24
type input "2"
drag, startPoint x: 489, startPoint y: 416, endPoint x: 446, endPoint y: 392, distance: 49.9
click at [439, 404] on sui-booking-spot "From schedule Manual Date / Time * 22/10/2025 13:00 Arrival Window 2 hrs 30 min…" at bounding box center [442, 394] width 782 height 117
click at [871, 571] on div "Who Email* drboyce@hotmail.com Name * Suzanne Boyce Where Address* 20 Latham St…" at bounding box center [650, 278] width 1199 height 2544
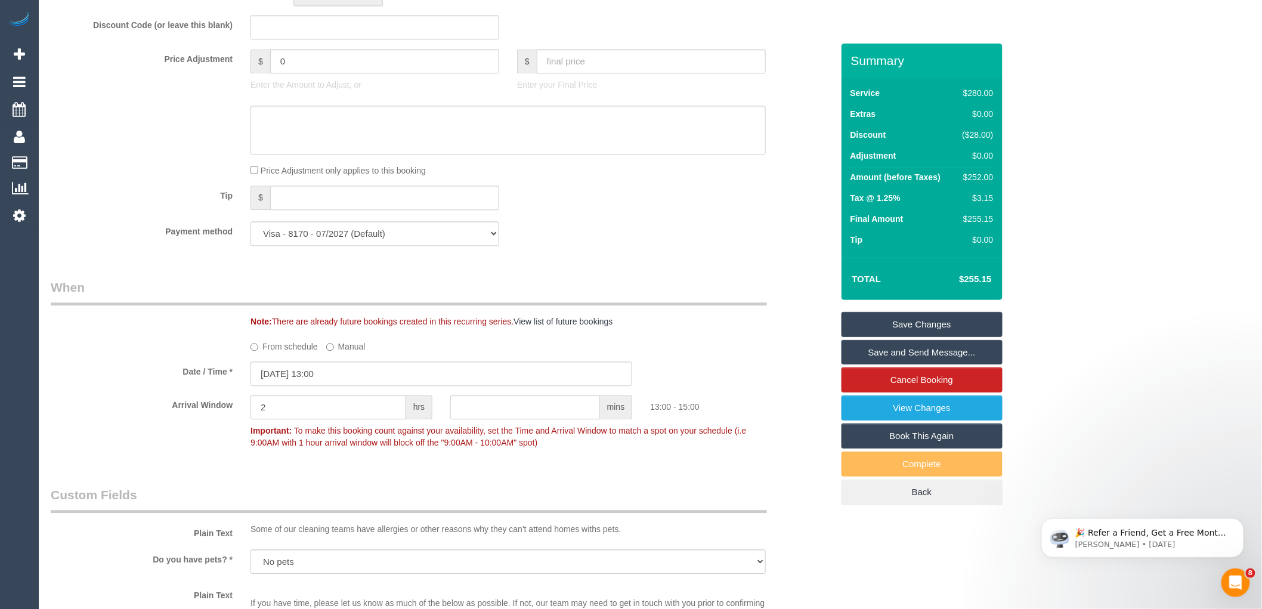
click at [925, 352] on link "Save and Send Message..." at bounding box center [921, 352] width 161 height 25
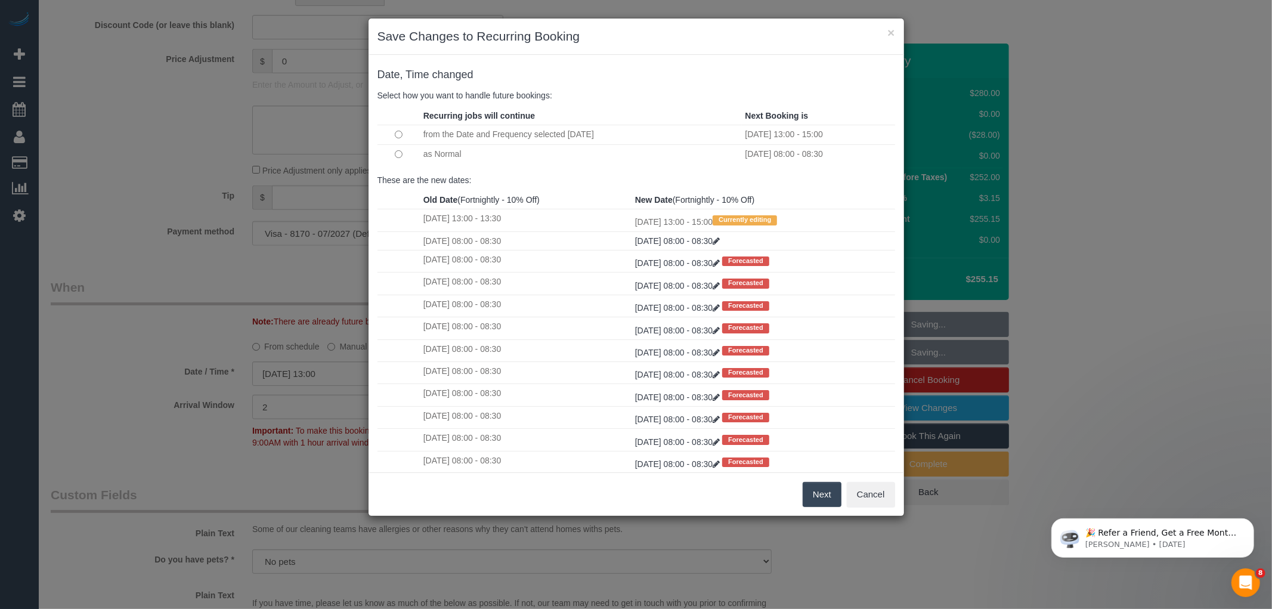
click at [819, 493] on button "Next" at bounding box center [821, 494] width 39 height 25
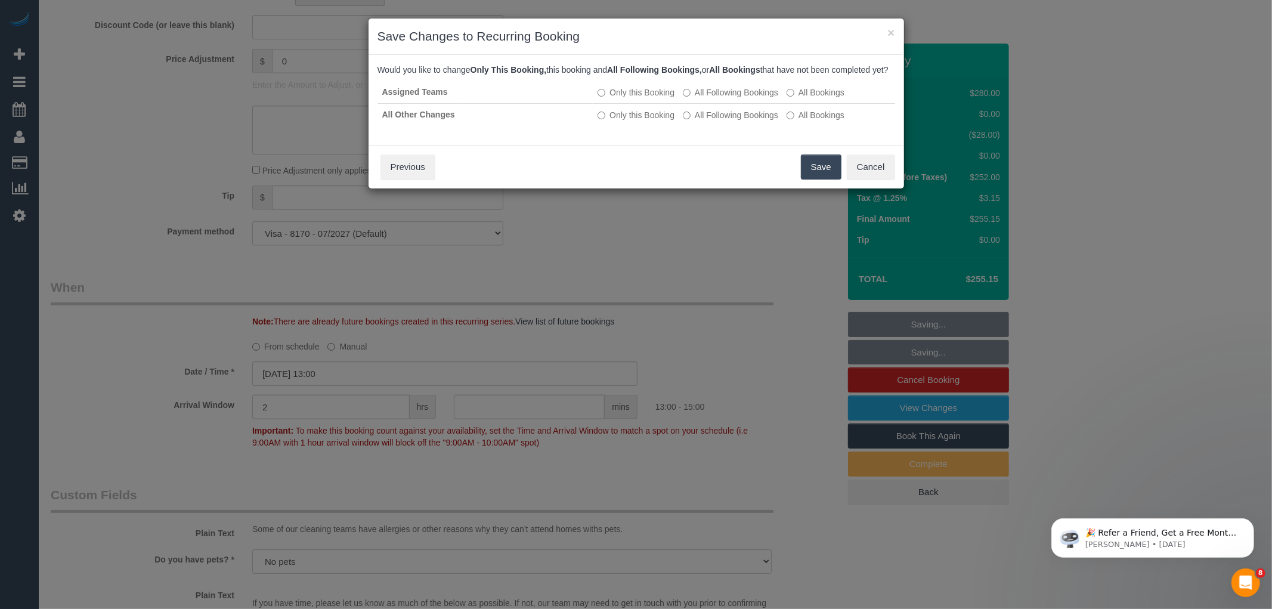
click at [823, 173] on button "Save" at bounding box center [821, 166] width 41 height 25
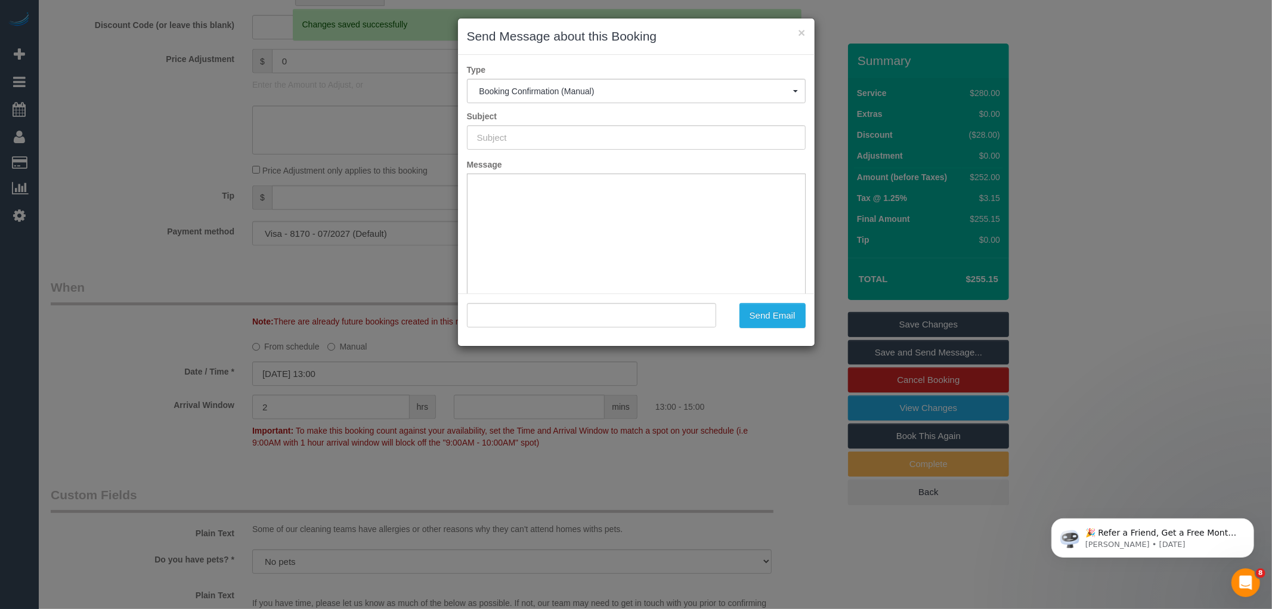
type input "Booking Confirmed"
type input ""Suzanne Boyce" <drboyce@hotmail.com>"
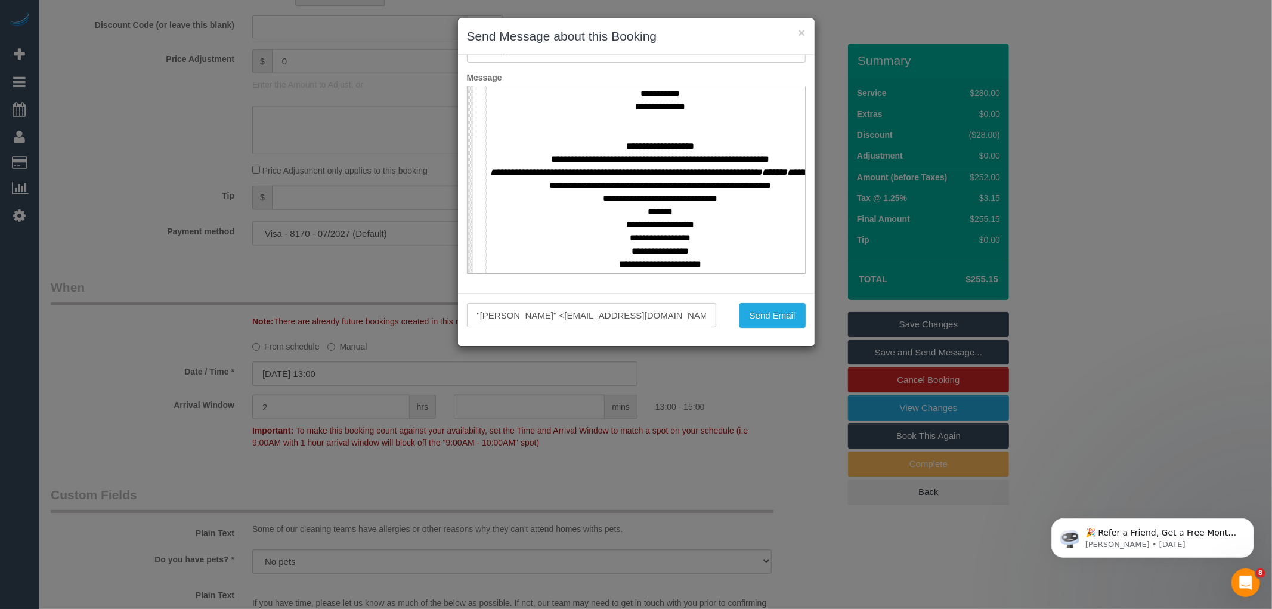
scroll to position [529, 0]
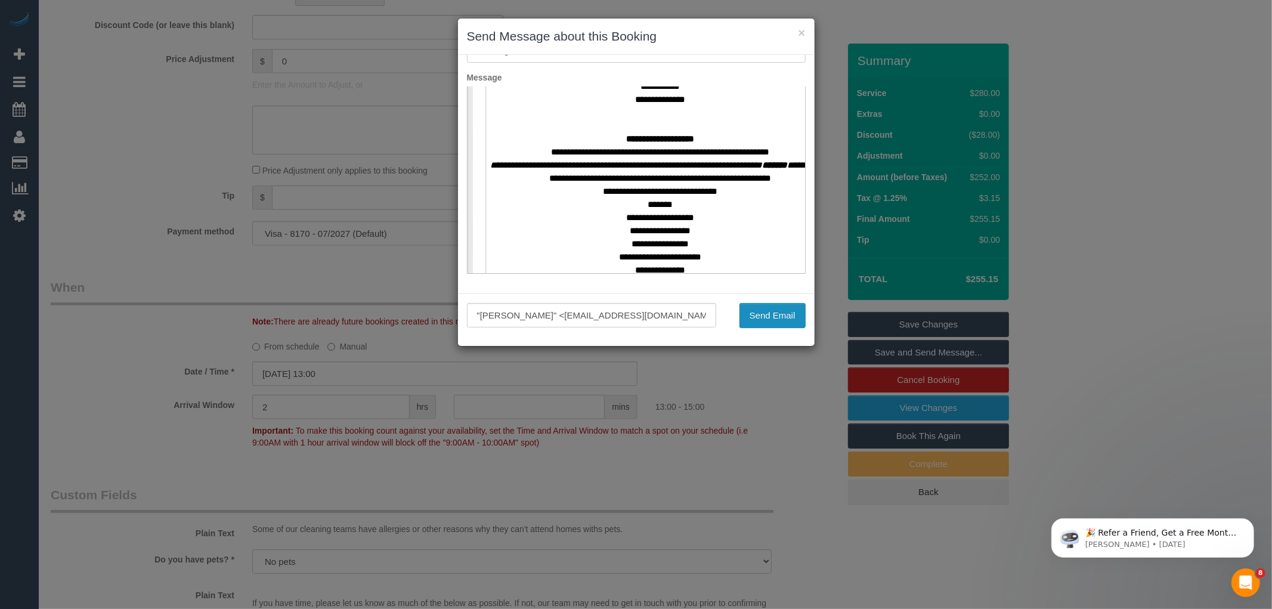
click at [751, 313] on button "Send Email" at bounding box center [772, 315] width 66 height 25
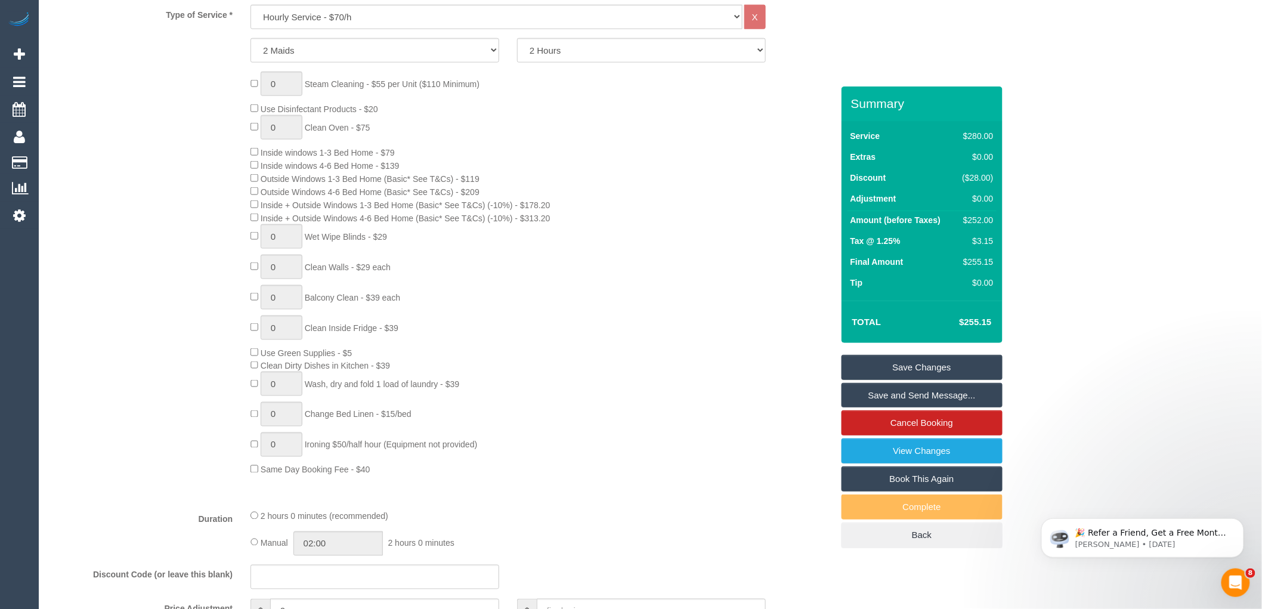
scroll to position [0, 0]
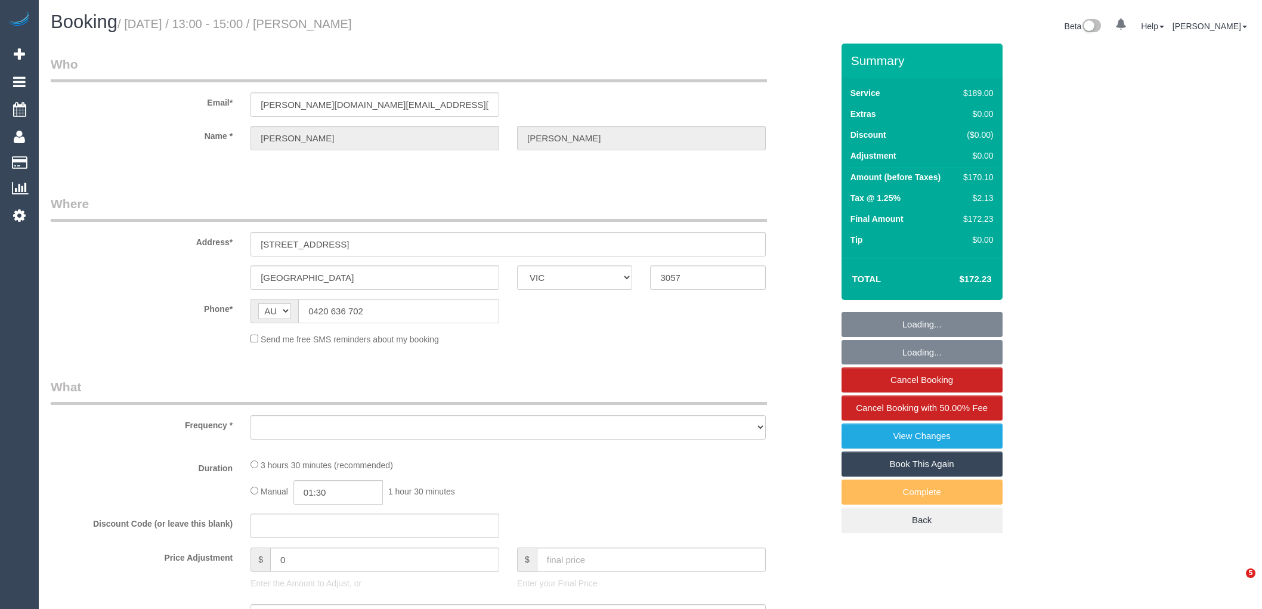
select select "VIC"
select select "string:stripe-pm_1Ljd4p2GScqysDRVO7uyB0E7"
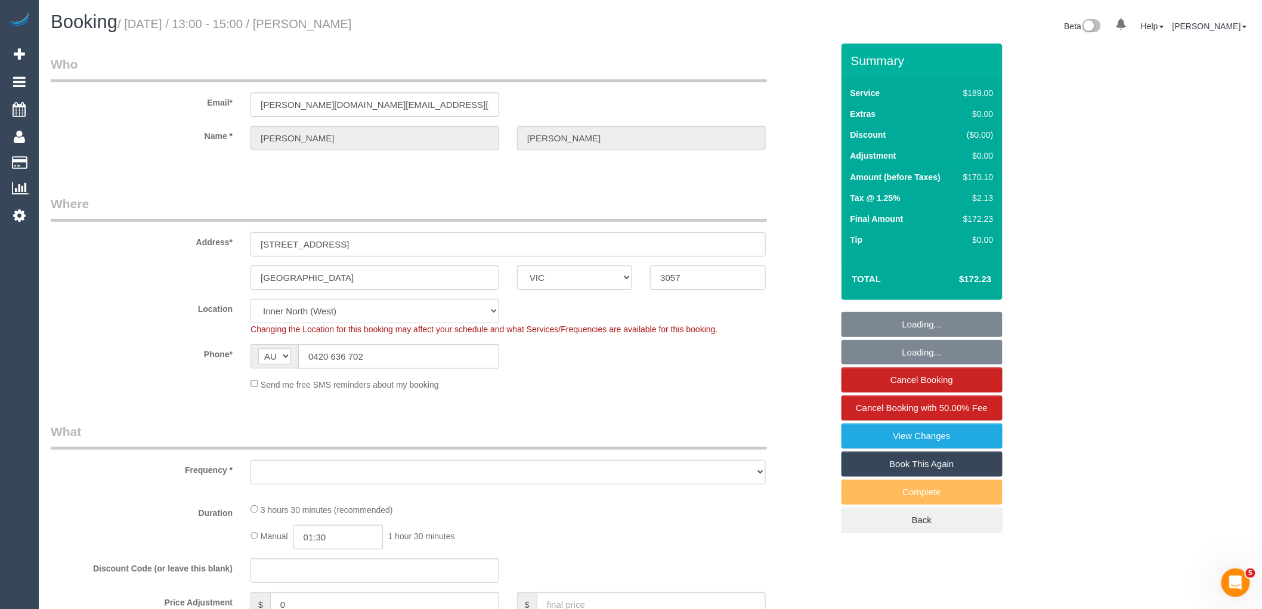
select select "number:28"
select select "number:16"
select select "number:19"
select select "number:23"
select select "number:35"
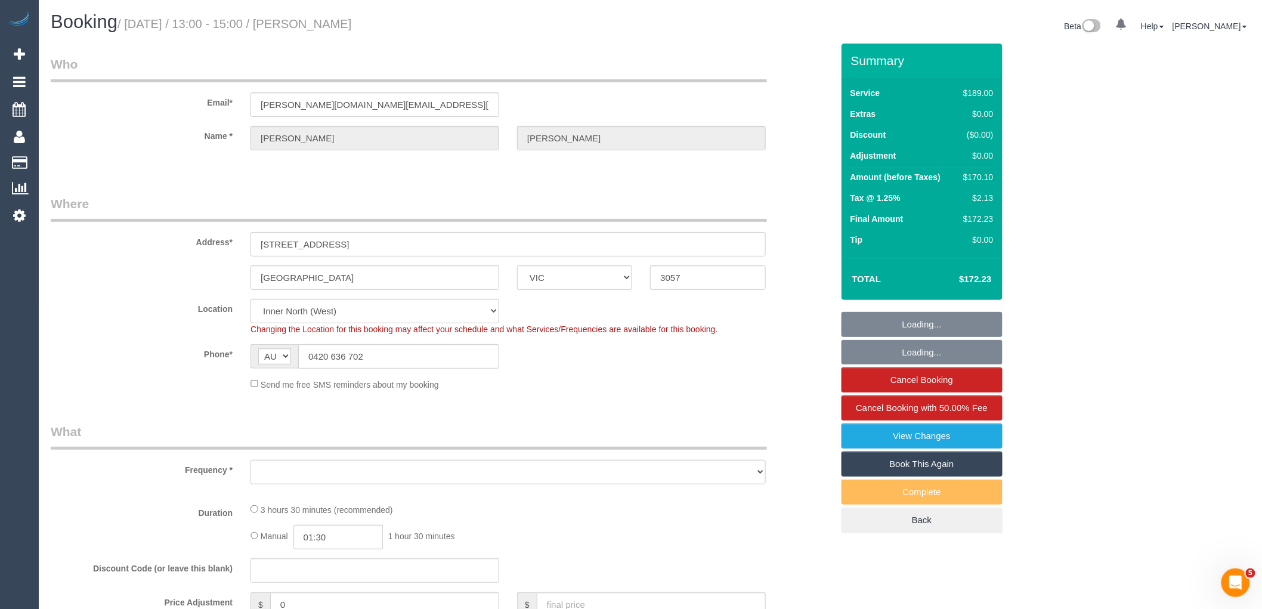
select select "number:26"
select select "object:838"
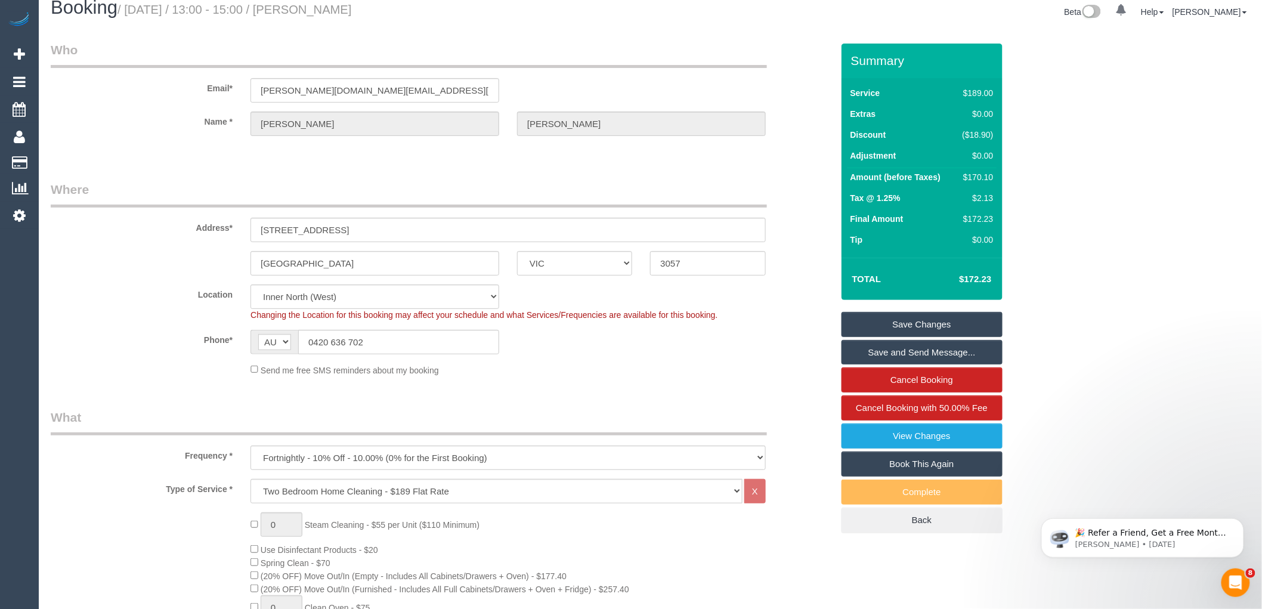
scroll to position [13, 0]
drag, startPoint x: 323, startPoint y: 230, endPoint x: 361, endPoint y: 230, distance: 38.2
click at [361, 230] on input "[STREET_ADDRESS]" at bounding box center [507, 231] width 515 height 24
click at [422, 233] on input "[STREET_ADDRESS]" at bounding box center [507, 231] width 515 height 24
click at [343, 229] on input "[STREET_ADDRESS]" at bounding box center [507, 231] width 515 height 24
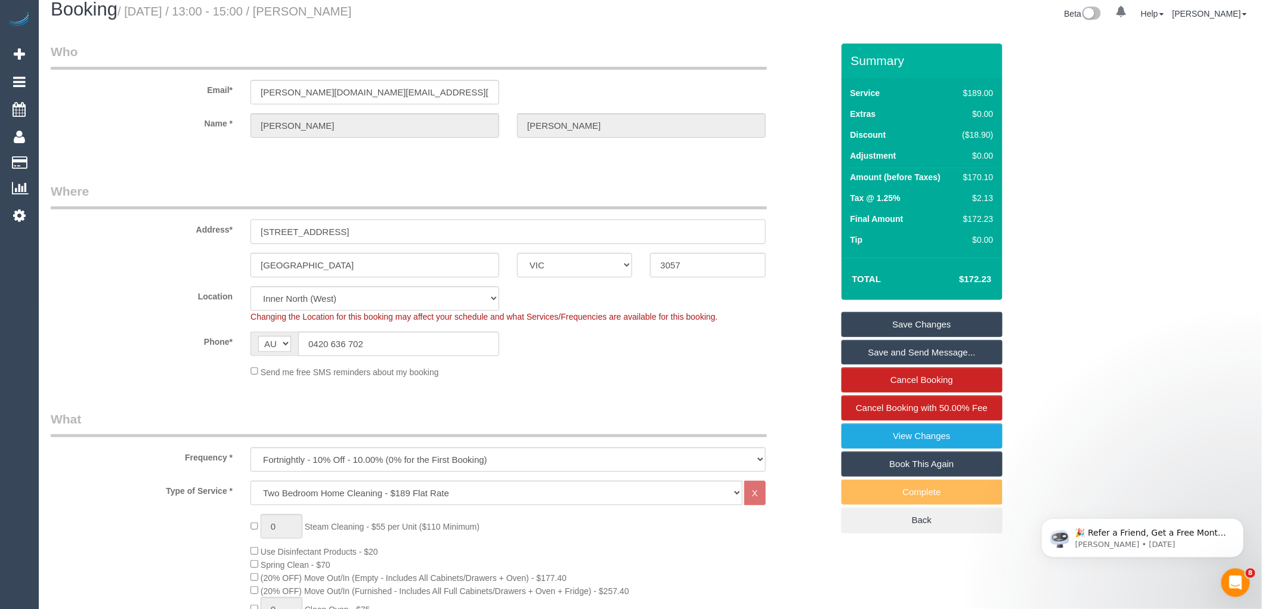
click at [343, 229] on input "[STREET_ADDRESS]" at bounding box center [507, 231] width 515 height 24
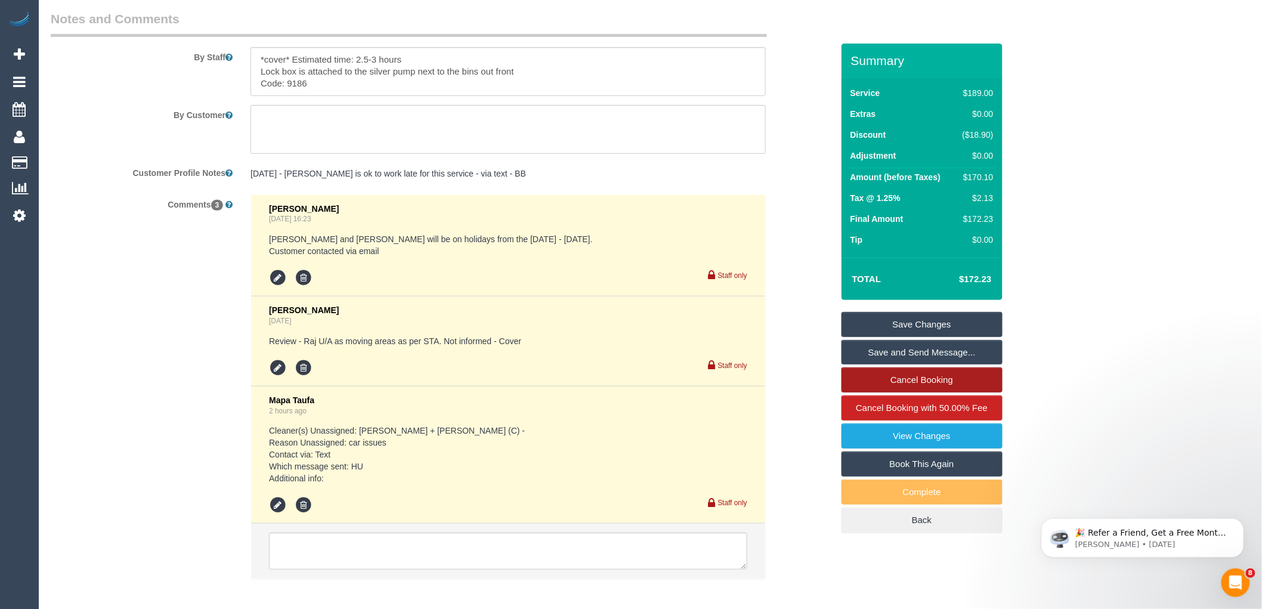
scroll to position [2059, 0]
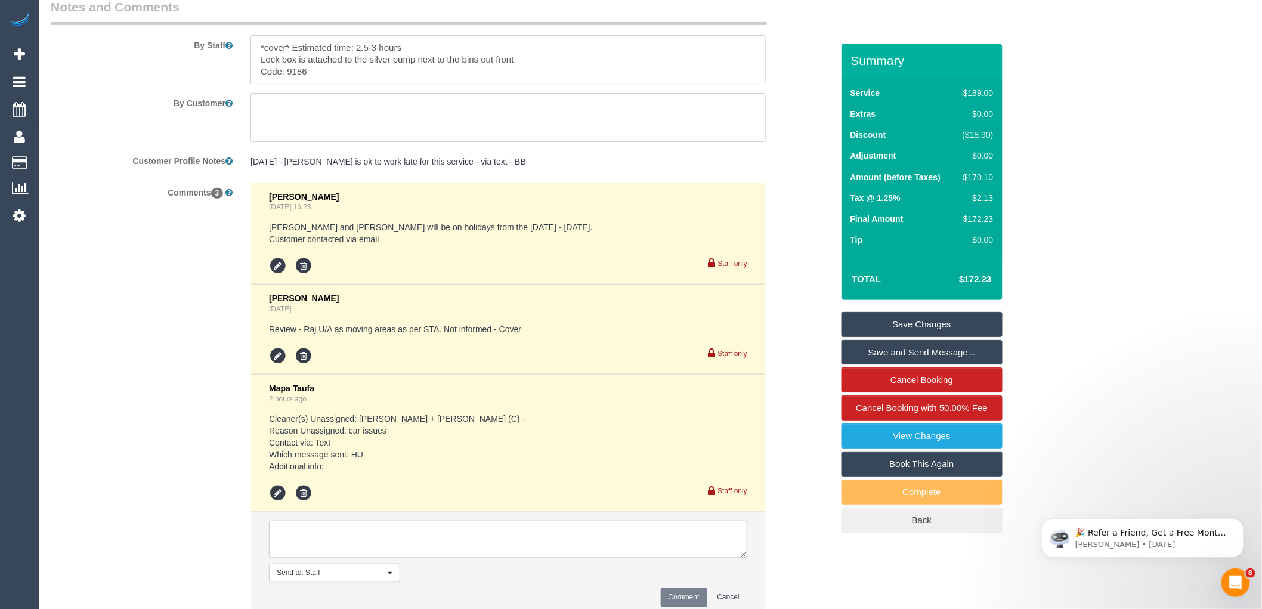
click at [342, 546] on textarea at bounding box center [508, 538] width 478 height 37
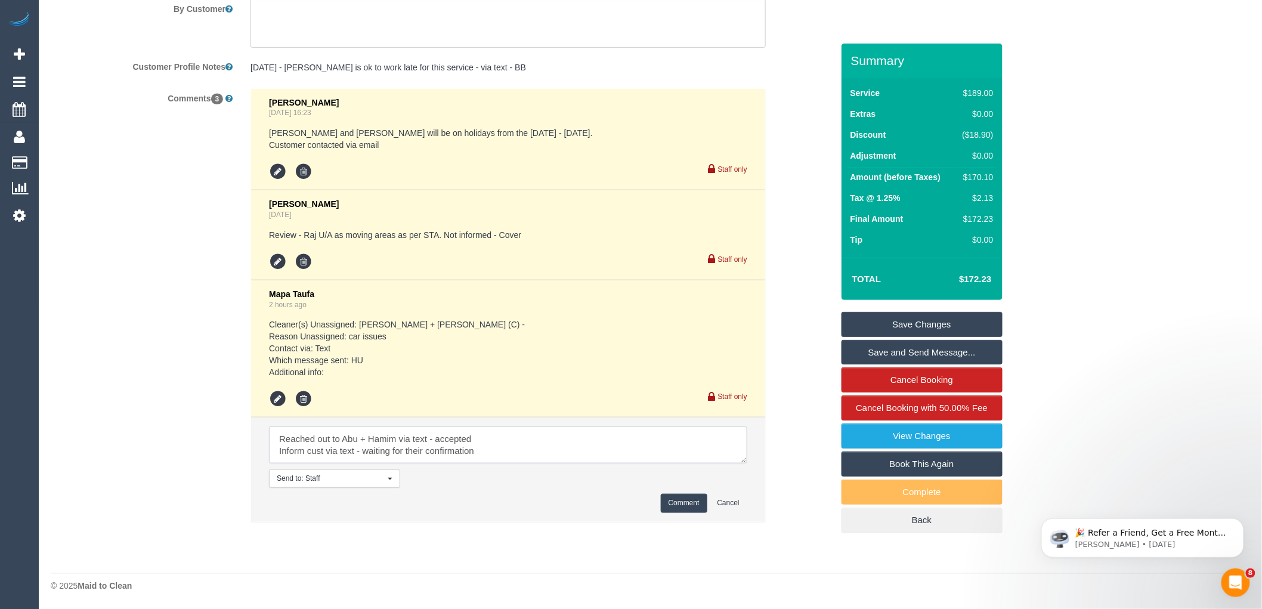
scroll to position [2167, 0]
type textarea "Reached out to Abu + Hamim via text - accepted Inform cust via text - waiting f…"
click at [670, 509] on button "Comment" at bounding box center [684, 503] width 47 height 18
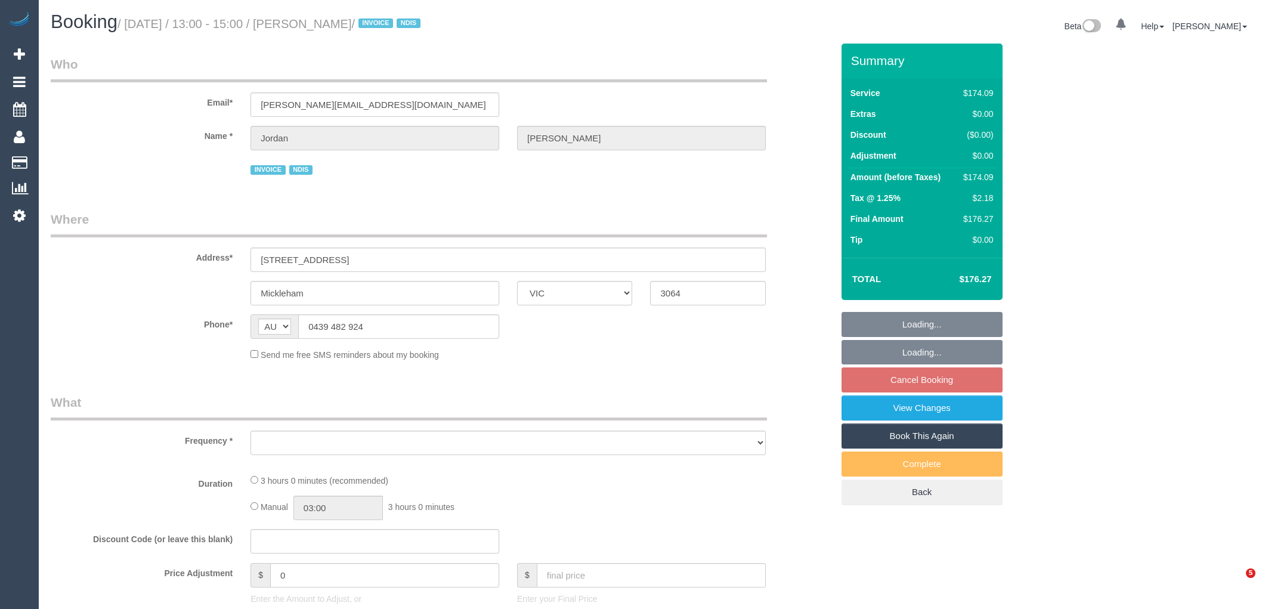
select select "VIC"
select select "number:27"
select select "number:14"
select select "number:19"
select select "number:36"
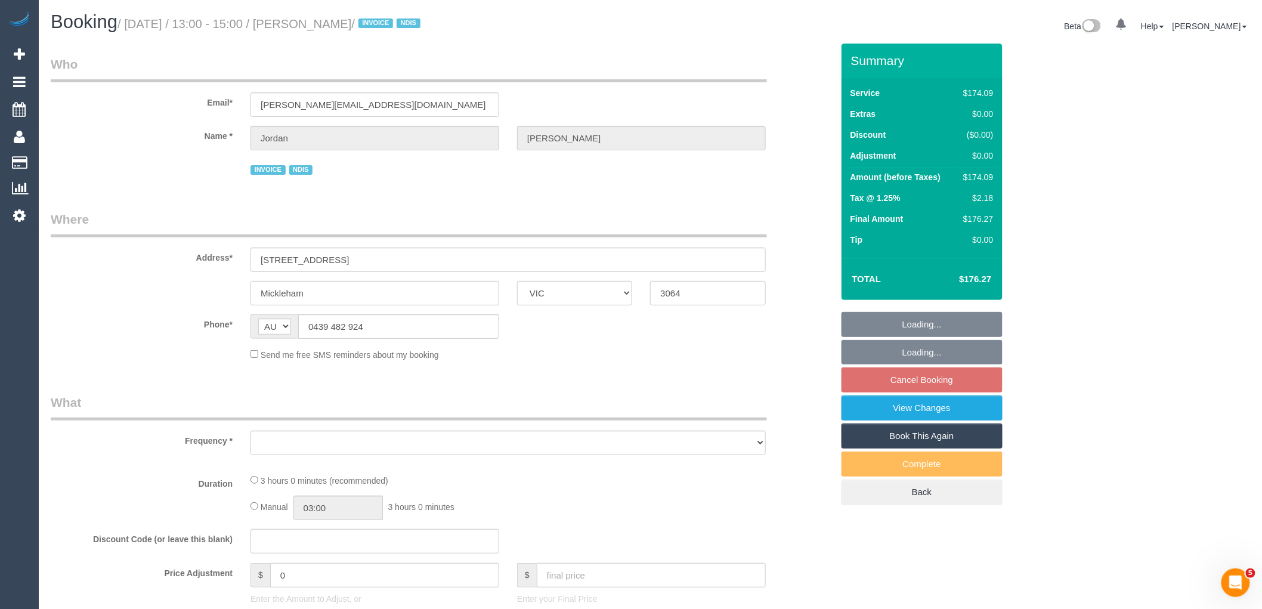
select select "number:33"
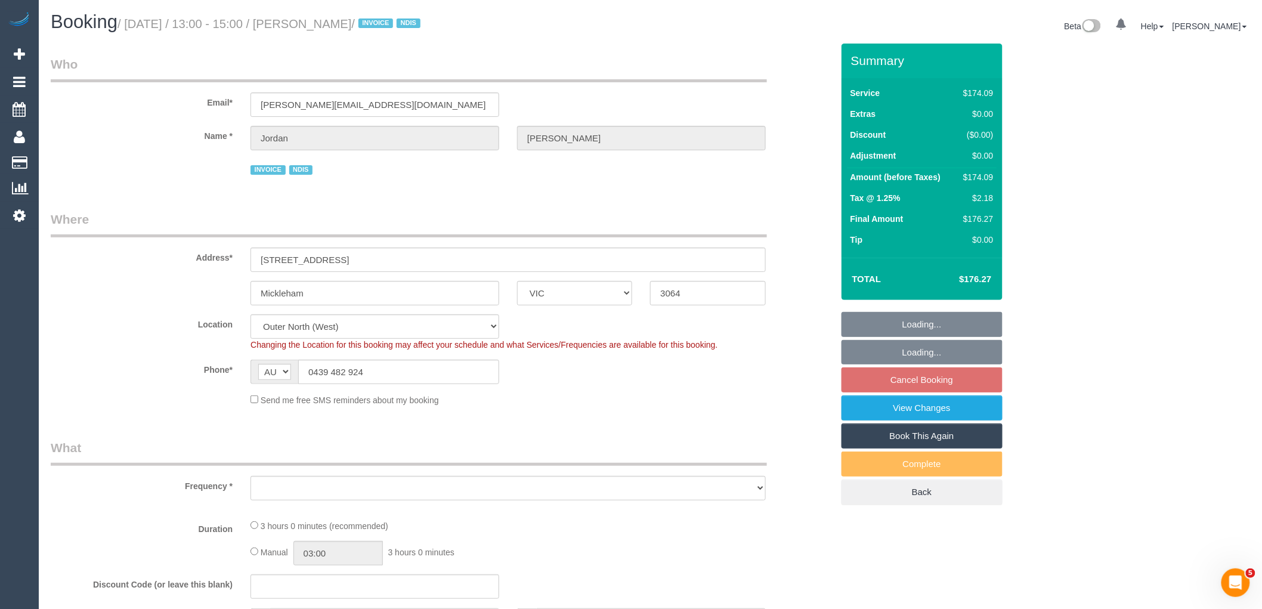
select select "object:712"
select select "180"
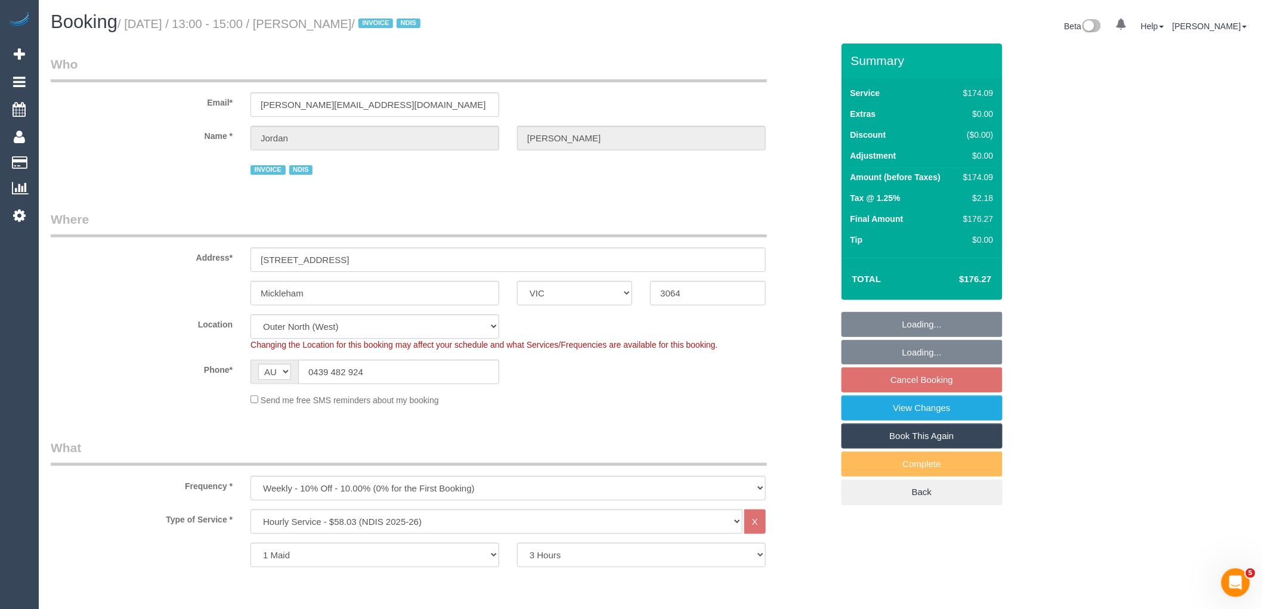
select select "object:1118"
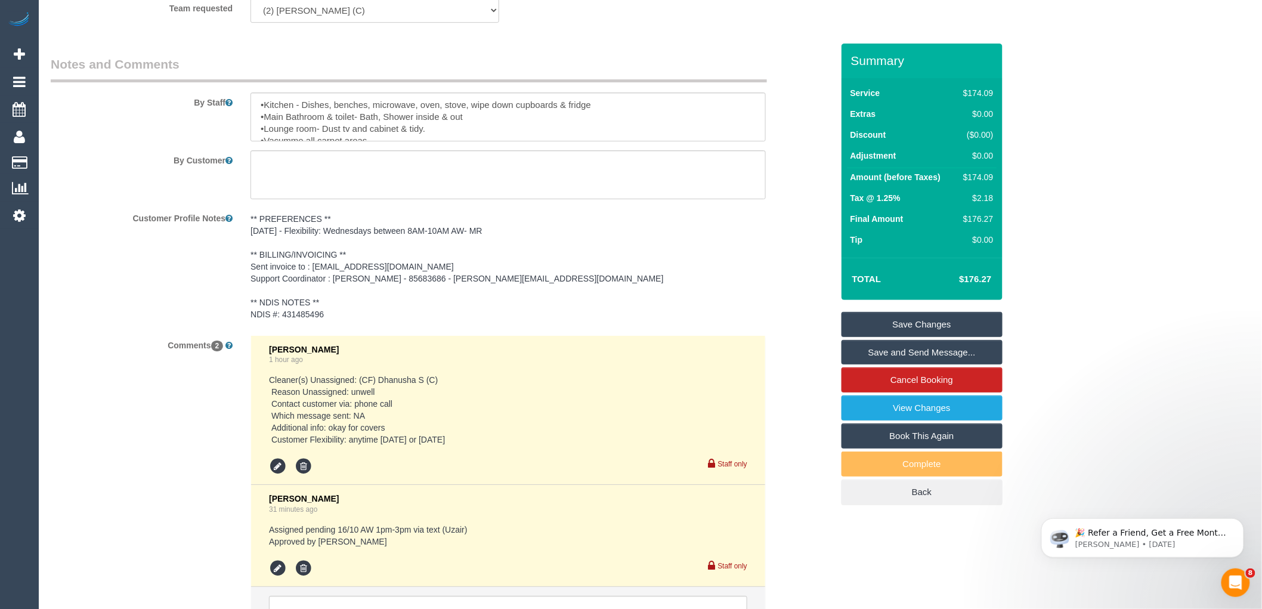
scroll to position [1656, 0]
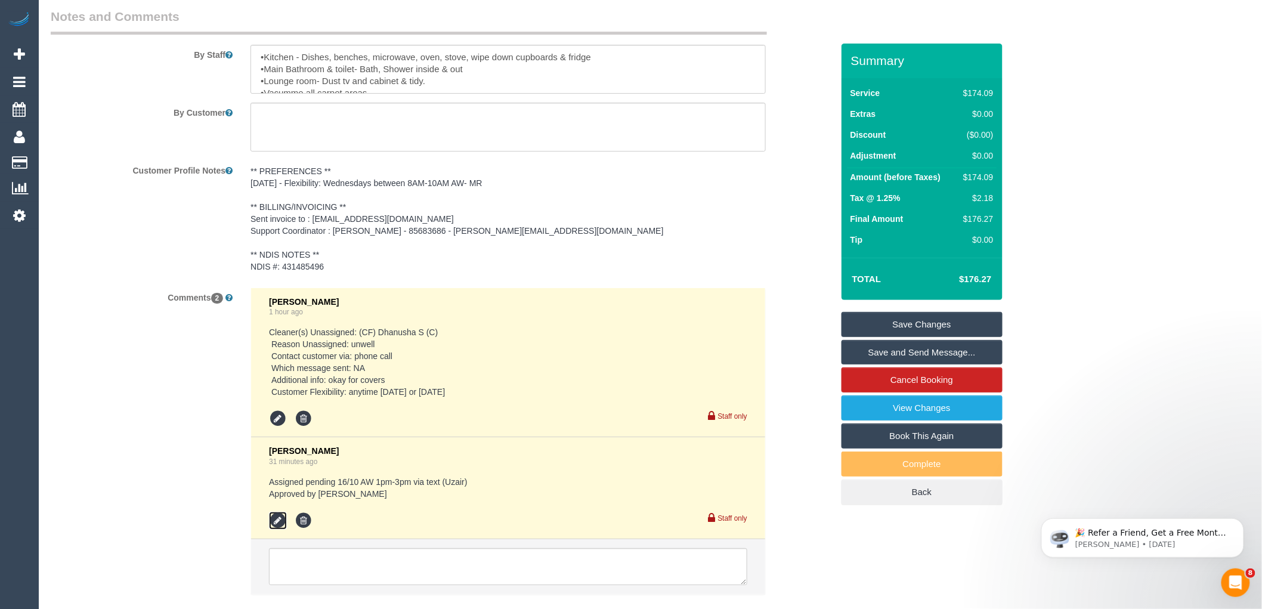
click at [277, 517] on icon at bounding box center [278, 521] width 18 height 18
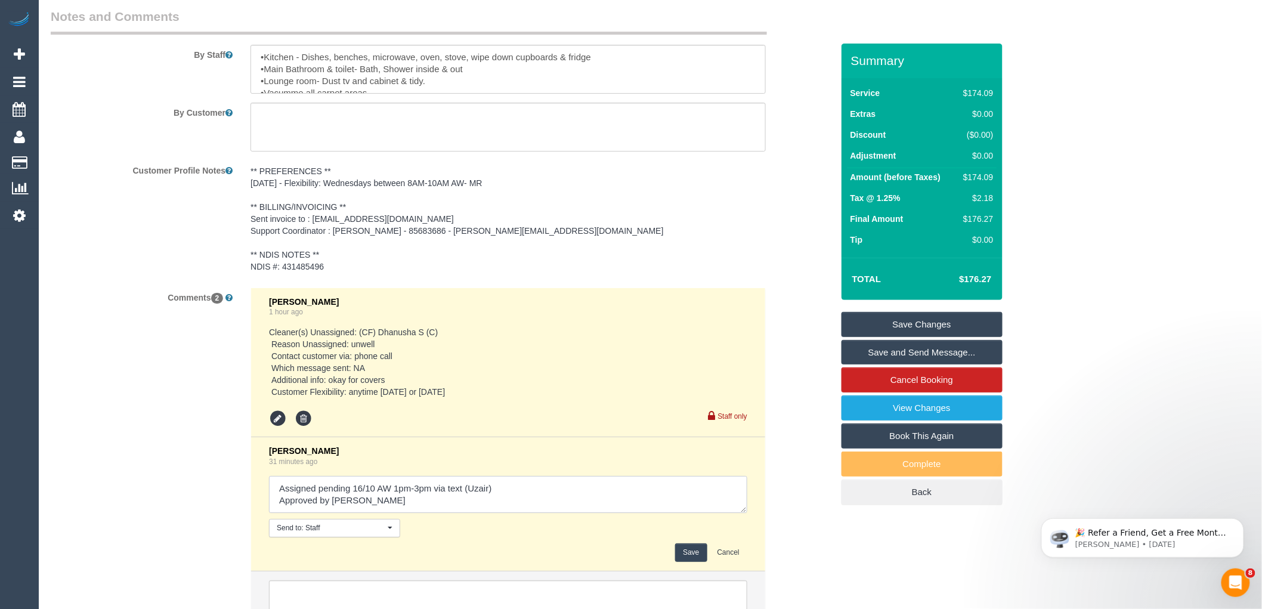
click at [502, 488] on textarea at bounding box center [508, 494] width 478 height 37
type textarea "Assigned pending 16/10 AW 1pm-3pm via text (Uzair) - customer confirmed via tex…"
click at [690, 544] on button "Save" at bounding box center [691, 552] width 32 height 18
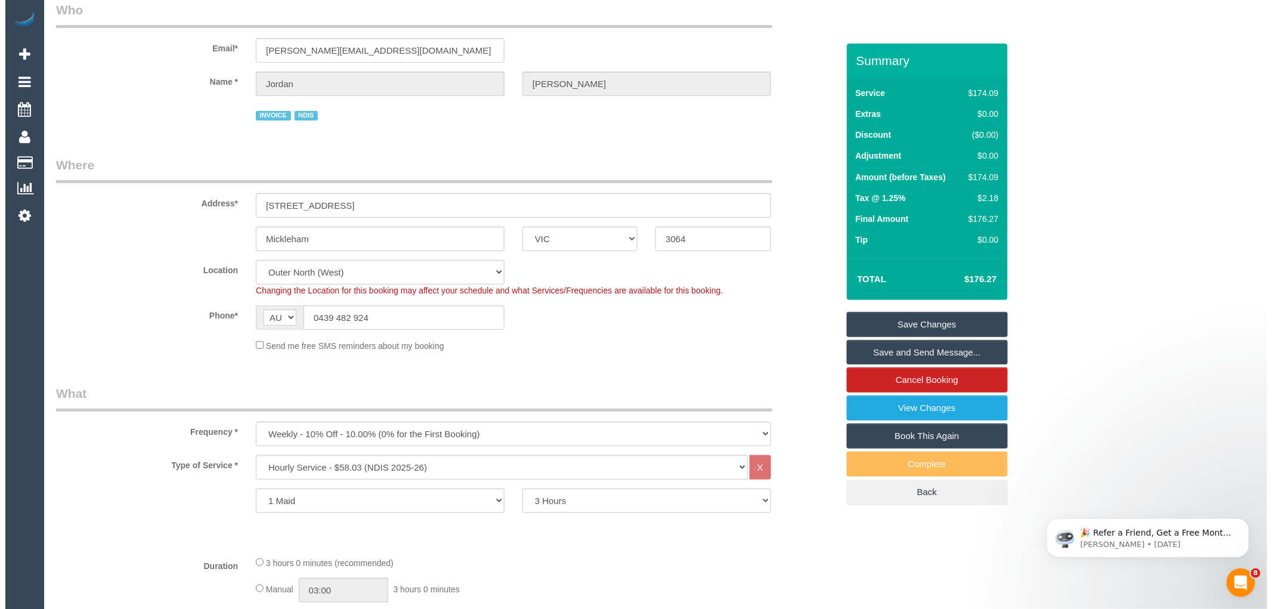
scroll to position [0, 0]
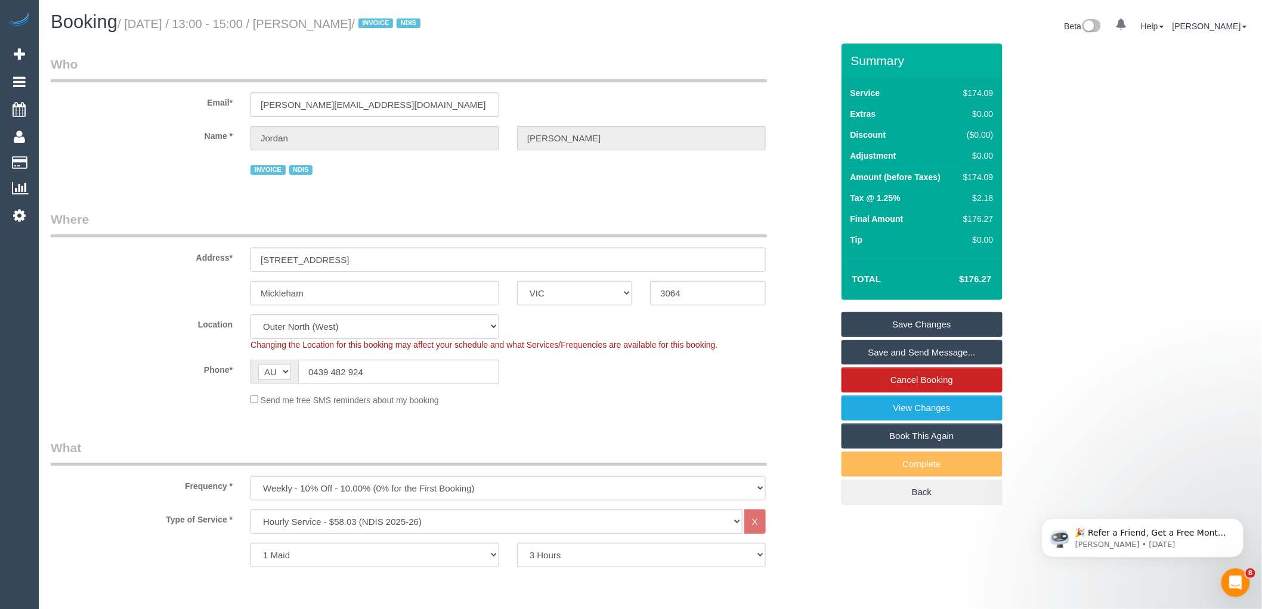
drag, startPoint x: 330, startPoint y: 24, endPoint x: 389, endPoint y: 24, distance: 59.6
click at [389, 24] on small "/ October 16, 2025 / 13:00 - 15:00 / Jordan Guerra / INVOICE NDIS" at bounding box center [270, 23] width 306 height 13
click at [613, 24] on h1 "Booking / October 16, 2025 / 13:00 - 15:00 / Jordan Guerra / INVOICE NDIS" at bounding box center [346, 22] width 591 height 20
click at [903, 352] on link "Save and Send Message..." at bounding box center [921, 352] width 161 height 25
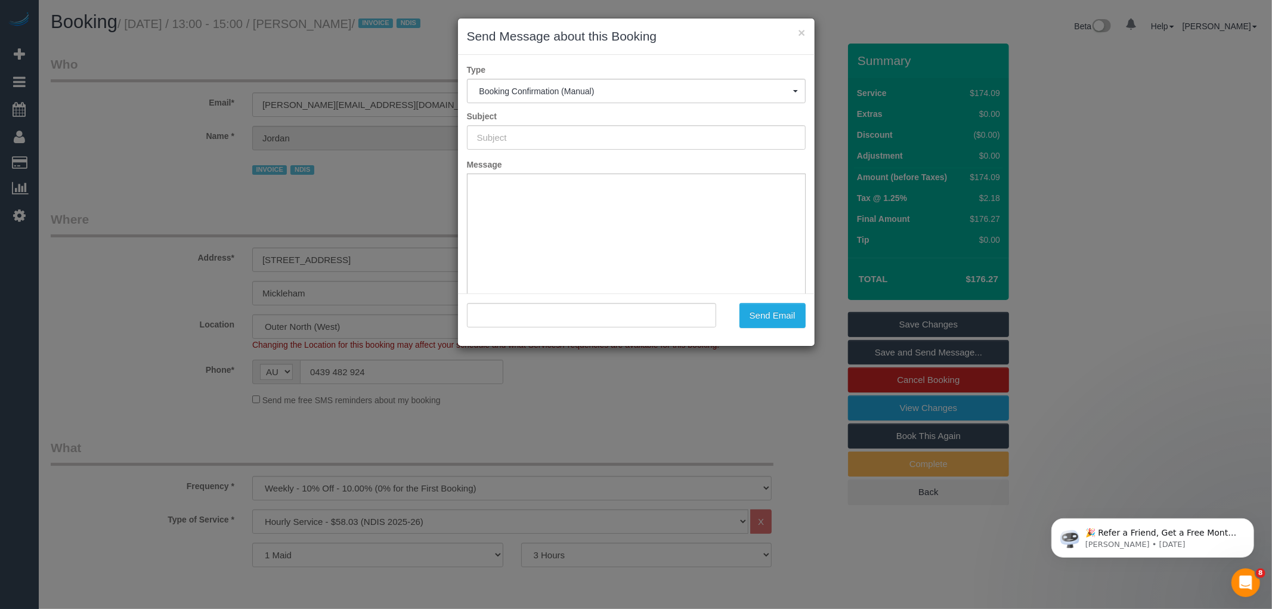
type input "Booking Confirmed"
type input ""Jordan Guerra" <tiffany.guerra2011@hotmail.com>"
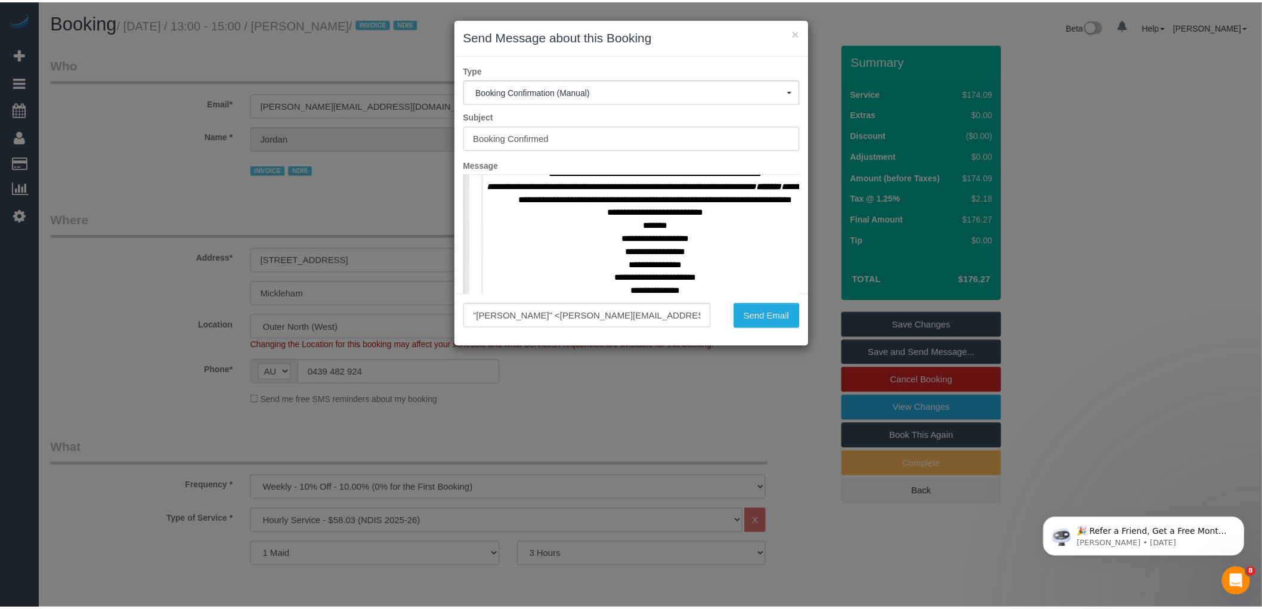
scroll to position [529, 0]
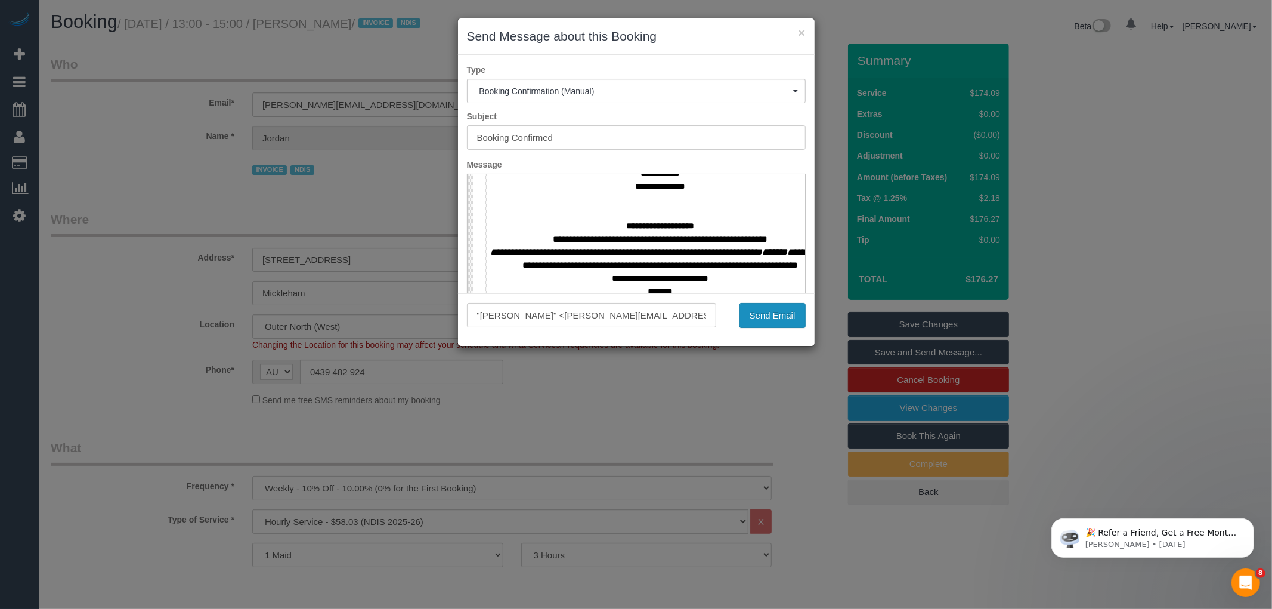
click at [772, 321] on button "Send Email" at bounding box center [772, 315] width 66 height 25
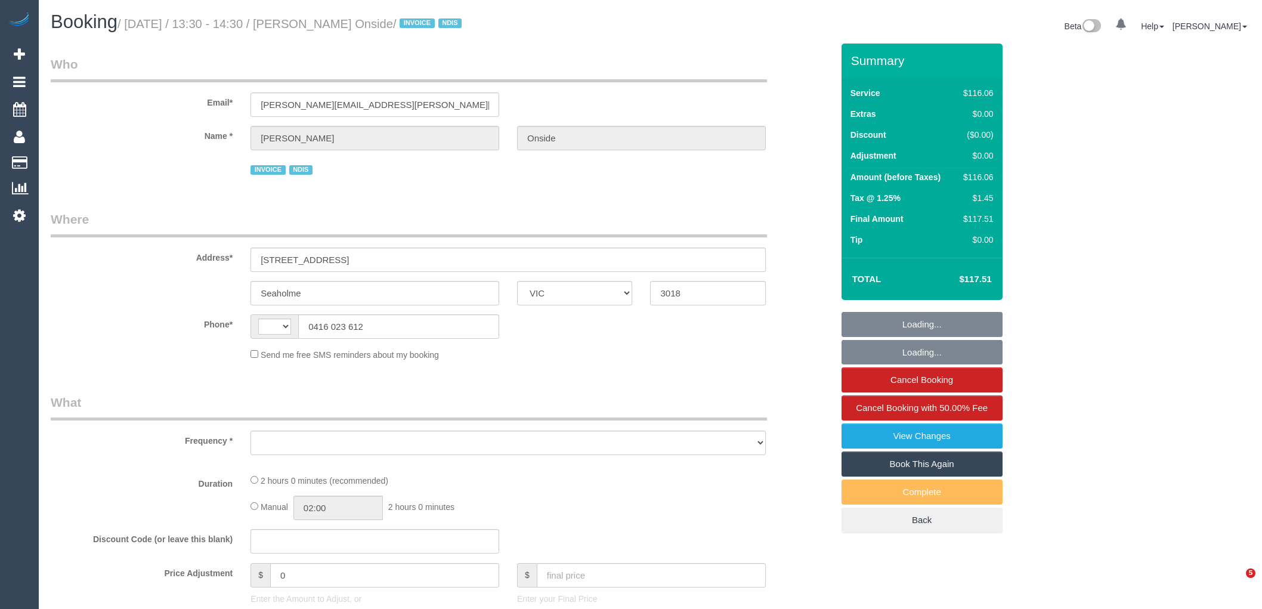
select select "VIC"
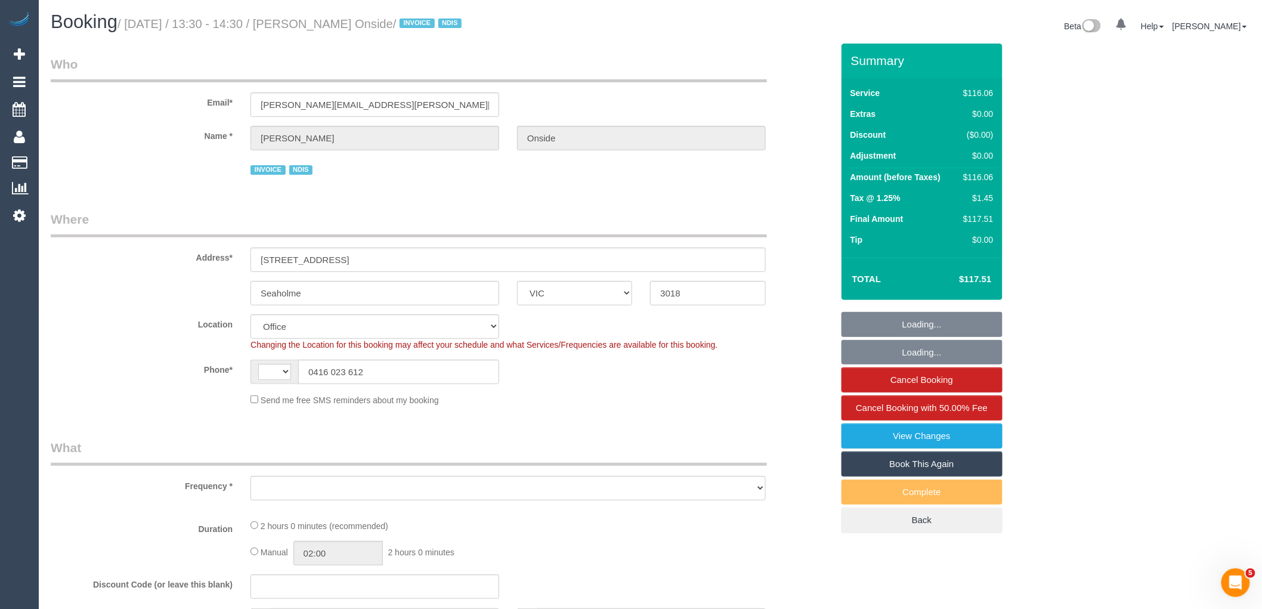
select select "string:AU"
select select "number:27"
select select "number:14"
select select "number:18"
select select "number:25"
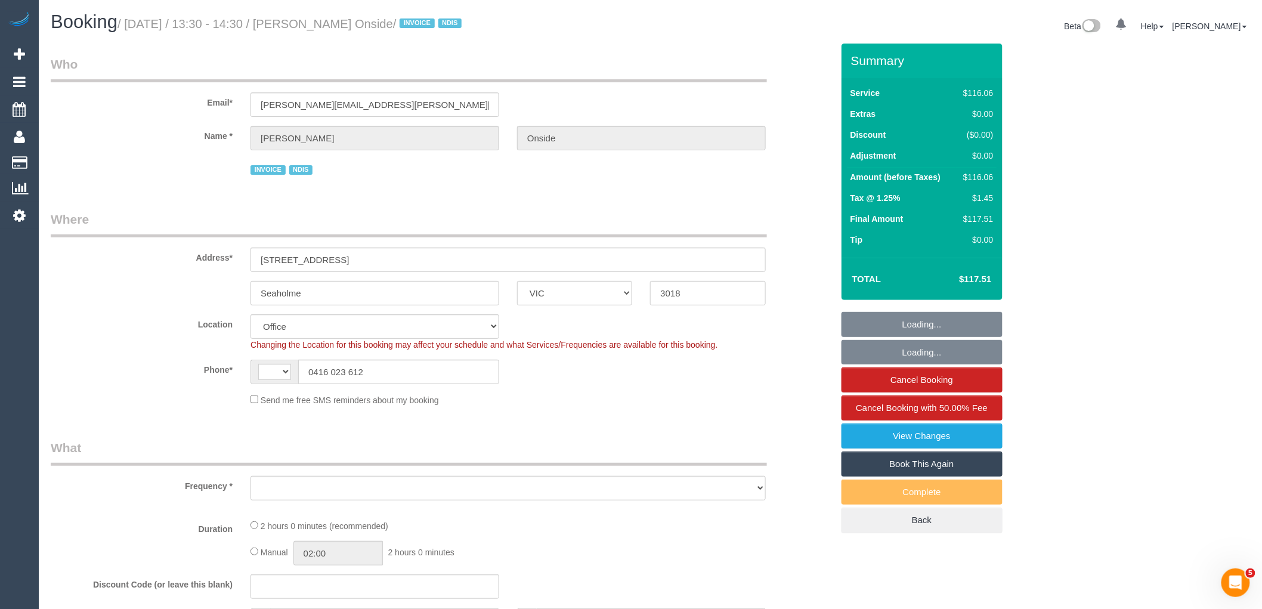
select select "number:35"
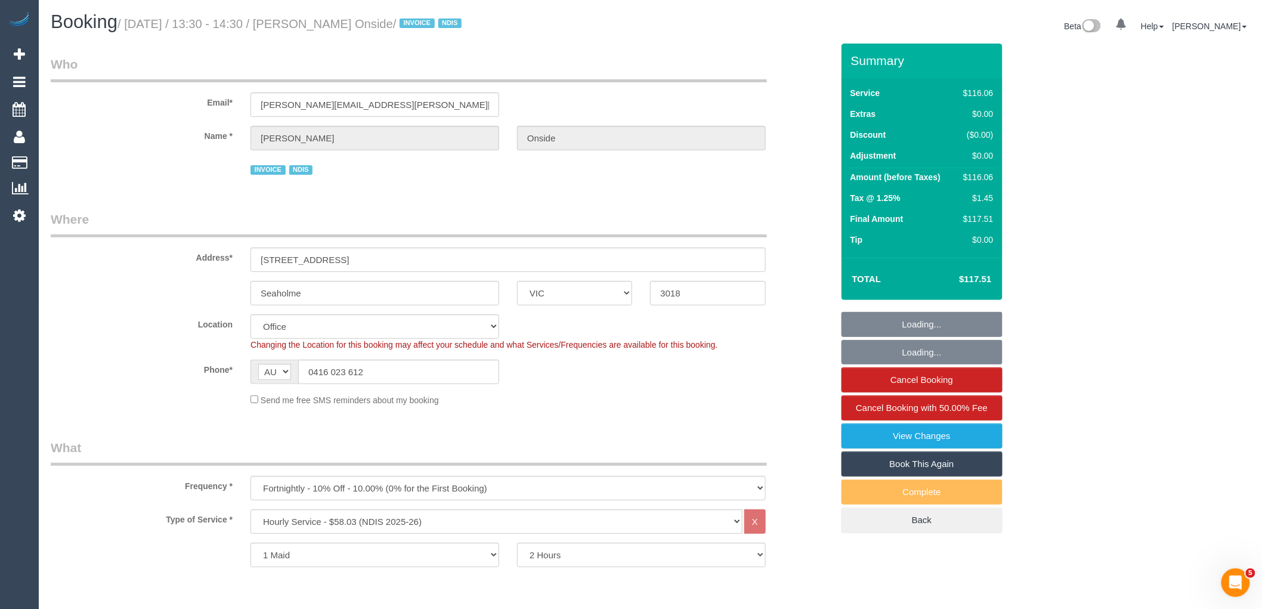
select select "object:778"
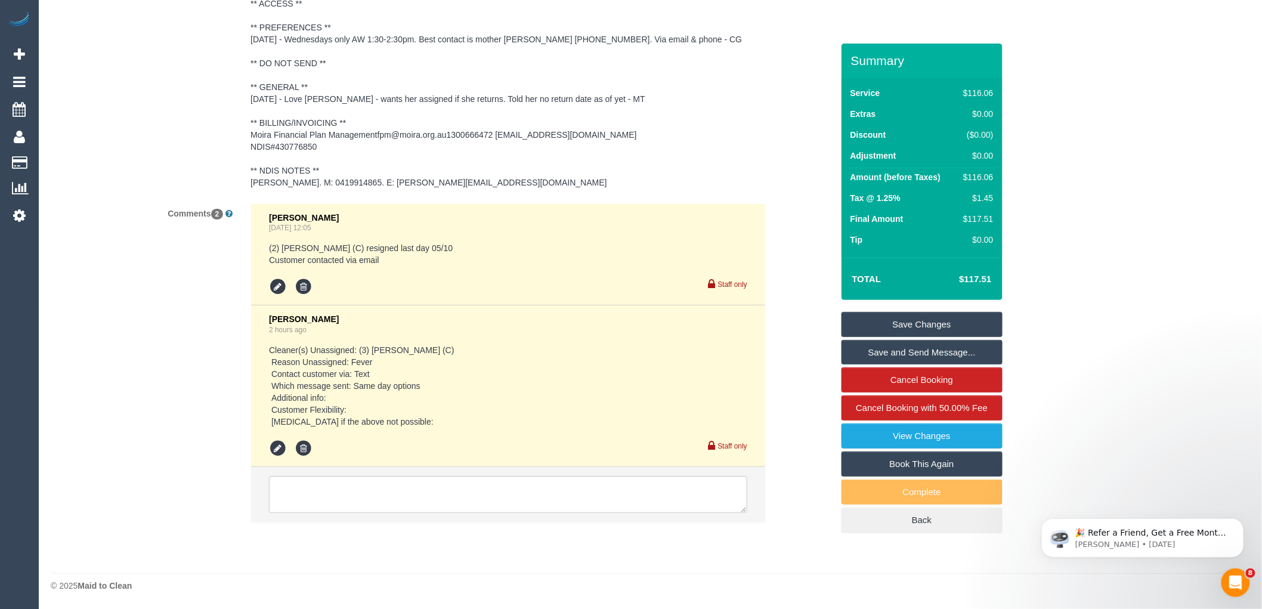
scroll to position [1861, 0]
click at [355, 480] on textarea at bounding box center [508, 494] width 478 height 37
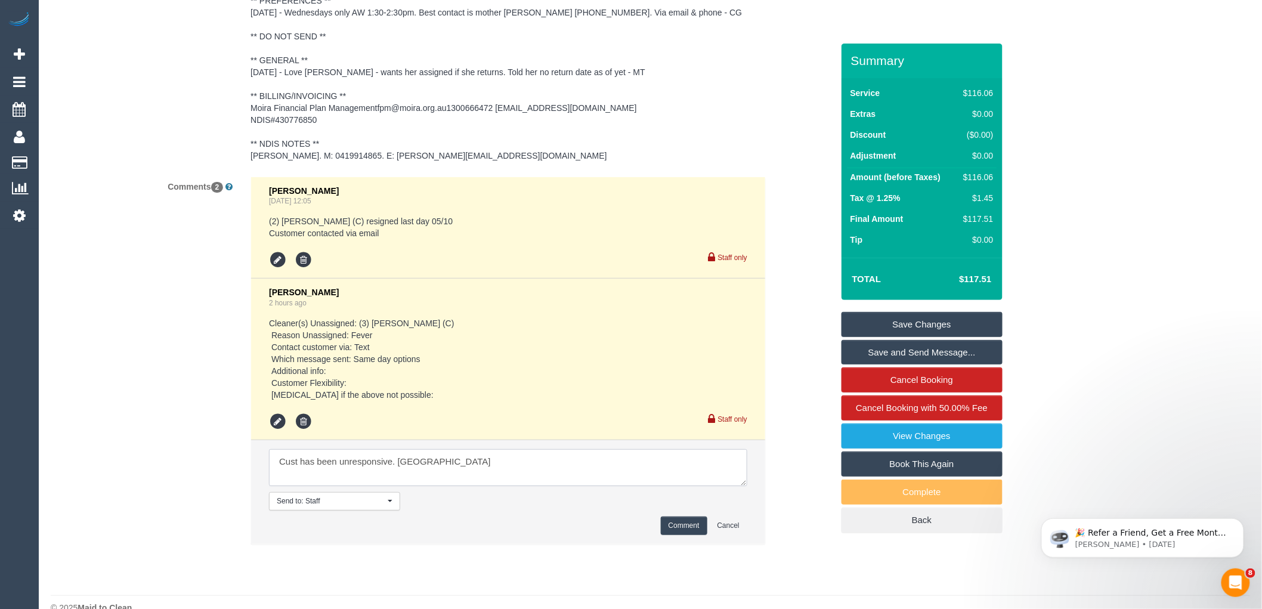
scroll to position [1910, 0]
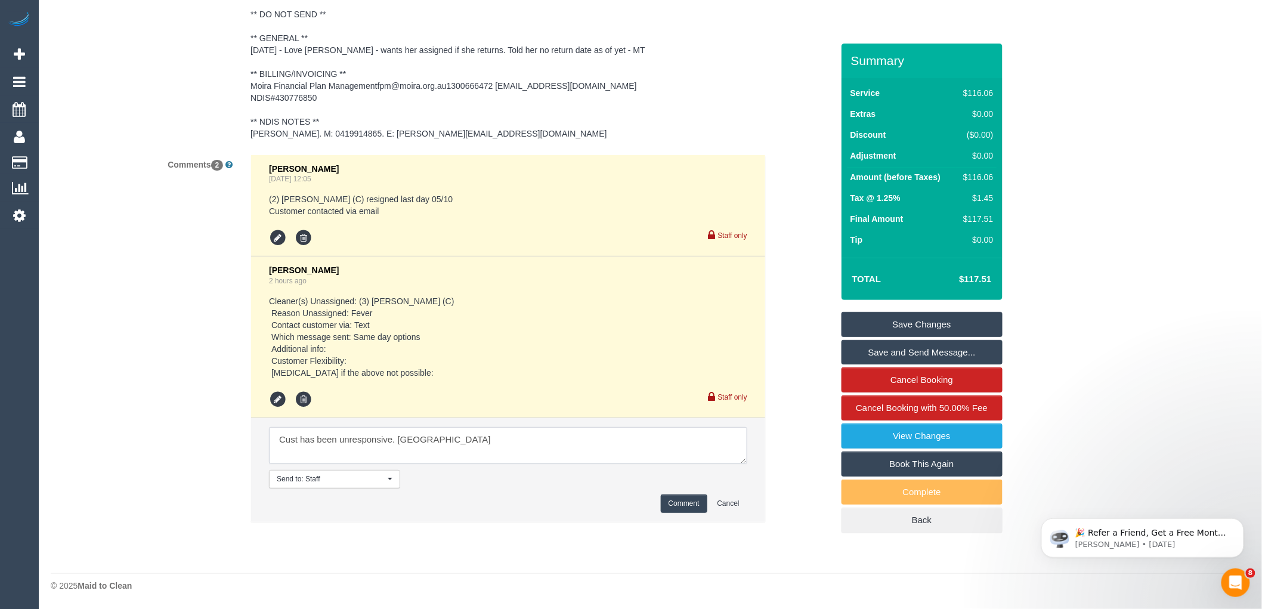
drag, startPoint x: 460, startPoint y: 438, endPoint x: 183, endPoint y: 402, distance: 279.5
click at [183, 402] on div "Comments 2 Vanessa Christou Sep 25, 2025 12:05 (2) Nicole Condello (C) resigned…" at bounding box center [441, 344] width 799 height 380
type textarea "Cust has been unresponsive. Skipping"
click at [677, 508] on button "Comment" at bounding box center [684, 503] width 47 height 18
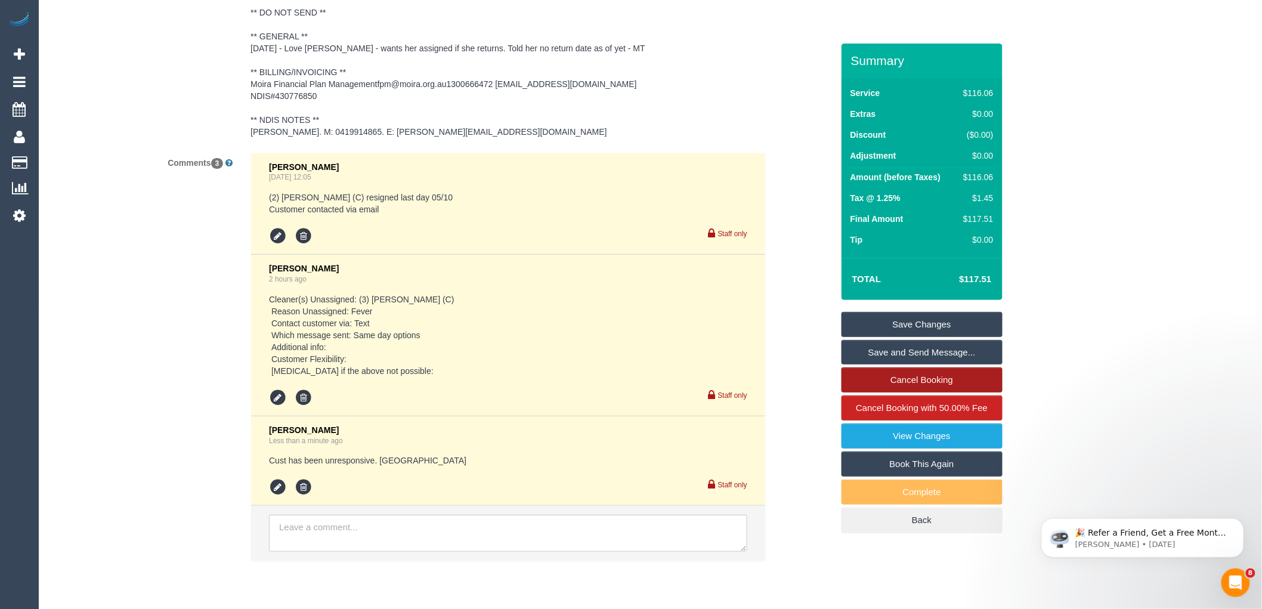
click at [912, 383] on link "Cancel Booking" at bounding box center [921, 379] width 161 height 25
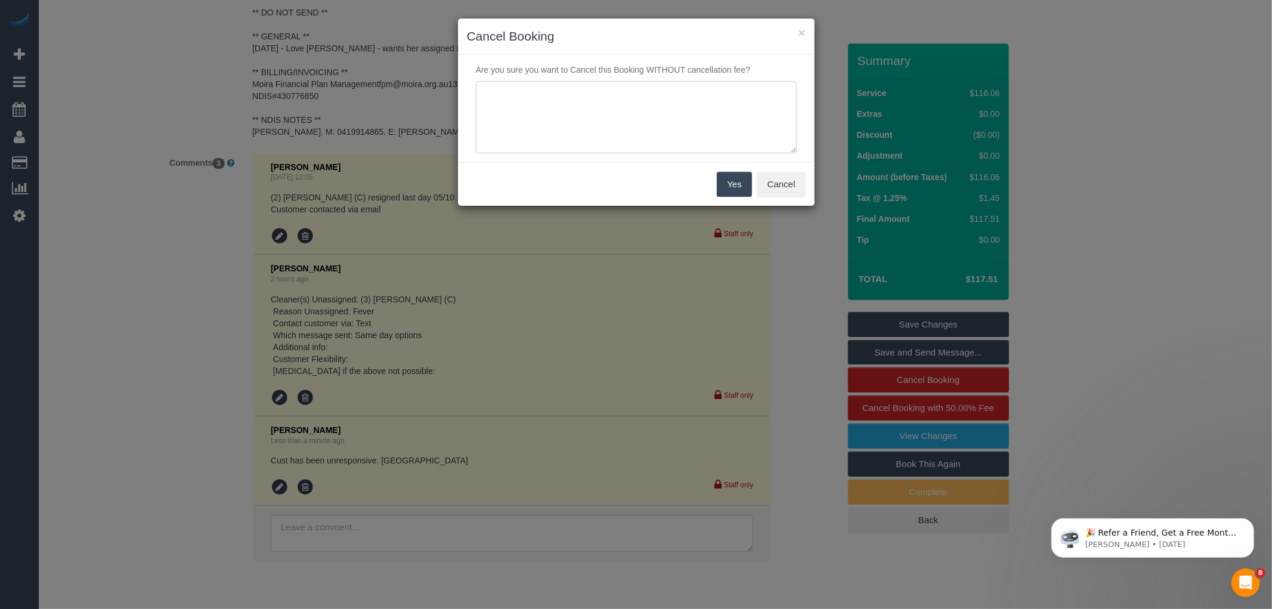
click at [590, 97] on textarea at bounding box center [636, 117] width 321 height 73
paste textarea "Cust has been unresponsive. Skipping"
click at [602, 91] on textarea at bounding box center [636, 117] width 321 height 73
type textarea "Cust has been unresponsive via text. Skipping - RM"
click at [732, 185] on button "Yes" at bounding box center [734, 184] width 35 height 25
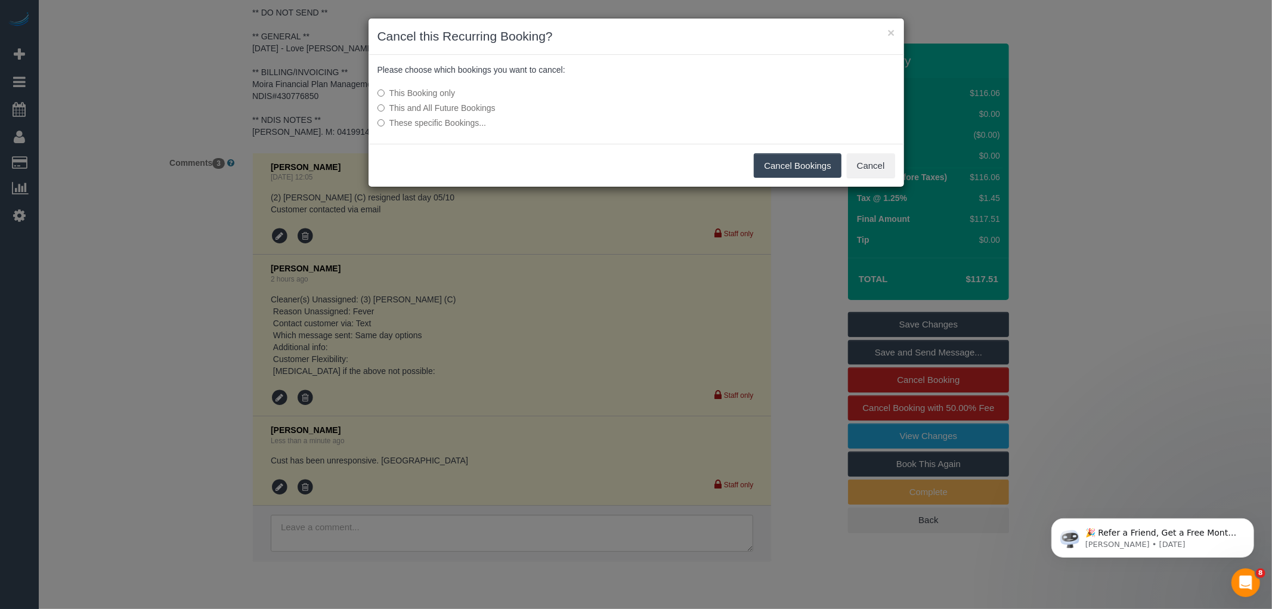
click at [805, 164] on button "Cancel Bookings" at bounding box center [798, 165] width 88 height 25
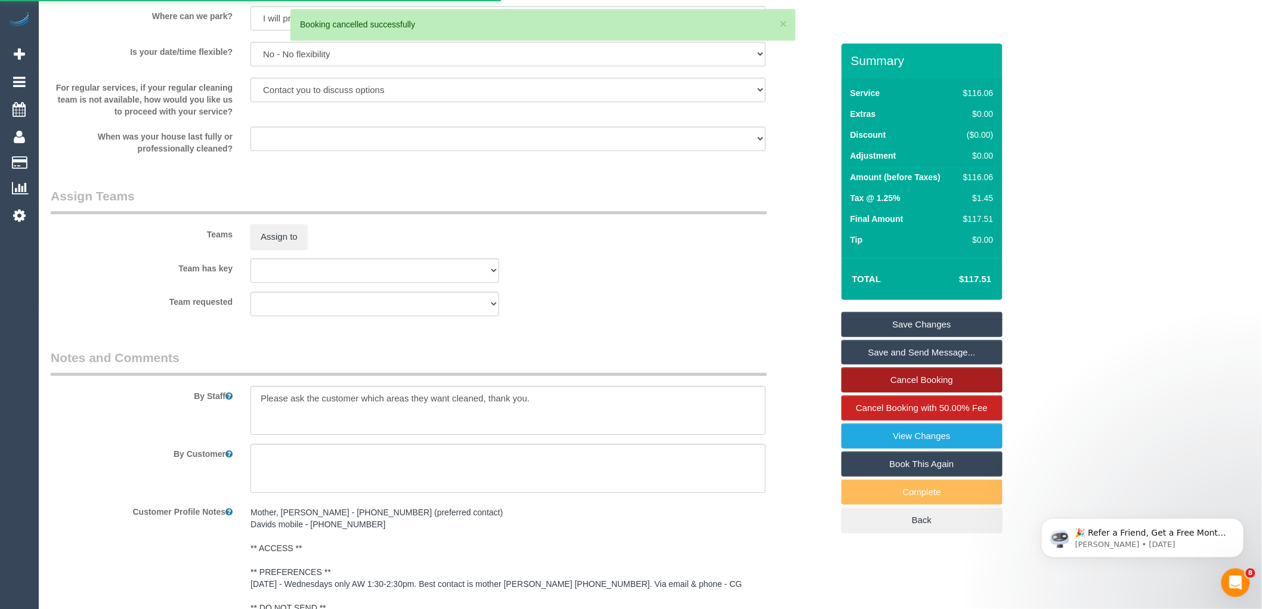
scroll to position [1313, 0]
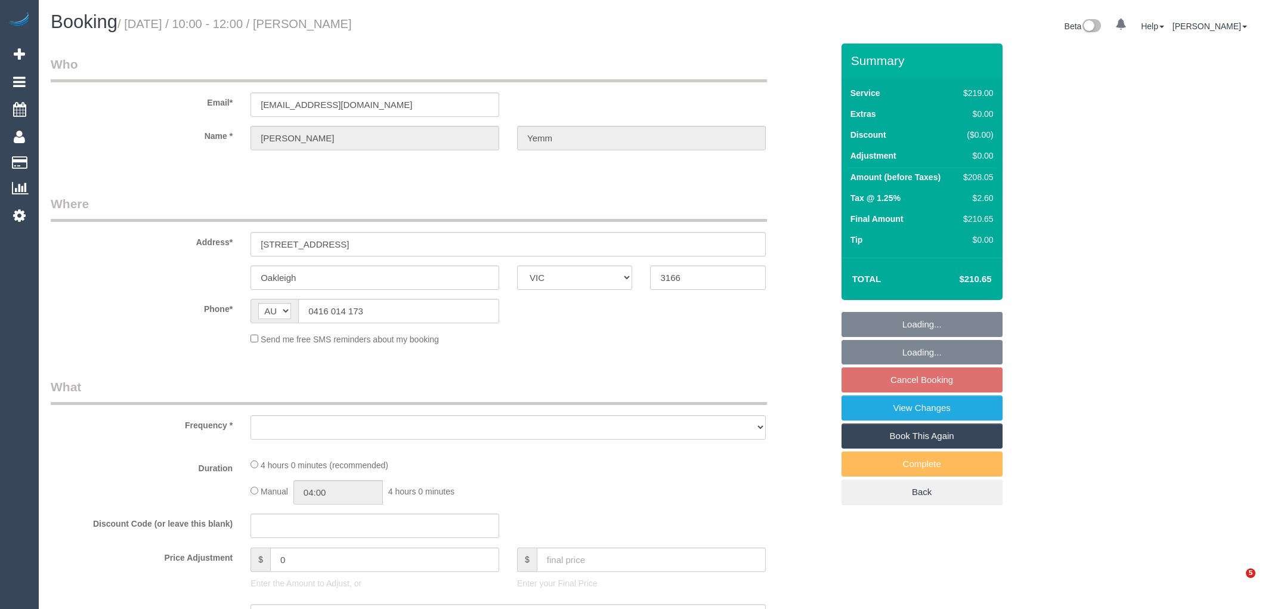
select select "VIC"
select select "string:stripe-pm_1RDKKN2GScqysDRV46LlKCXm"
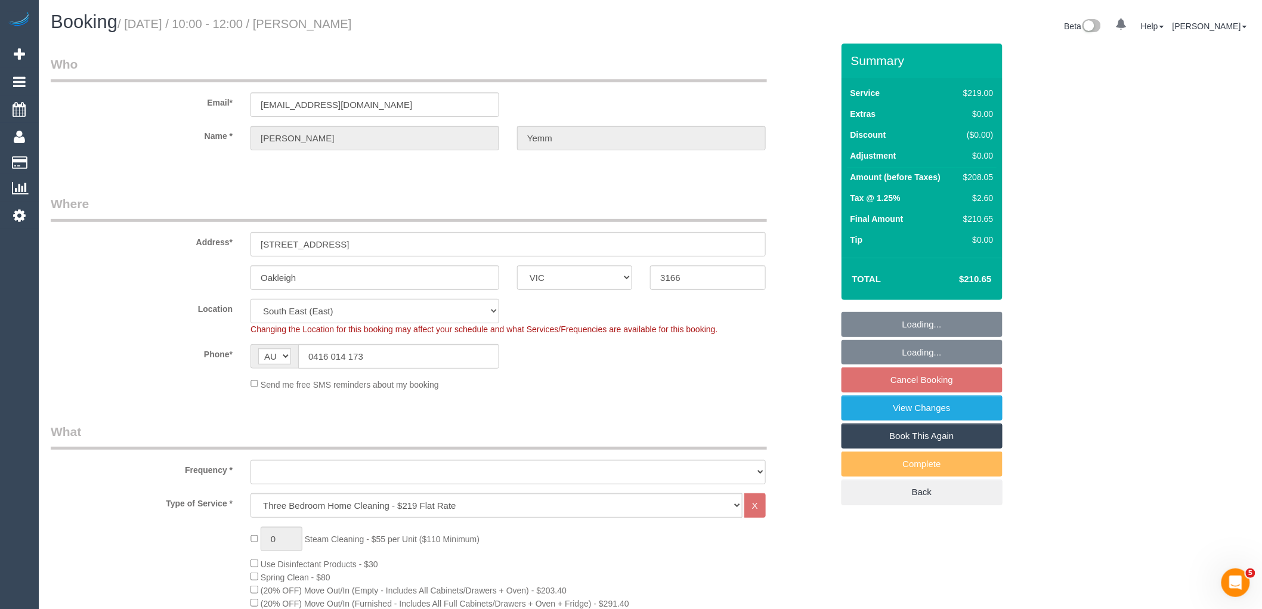
select select "object:626"
select select "number:30"
select select "number:14"
select select "number:19"
select select "number:25"
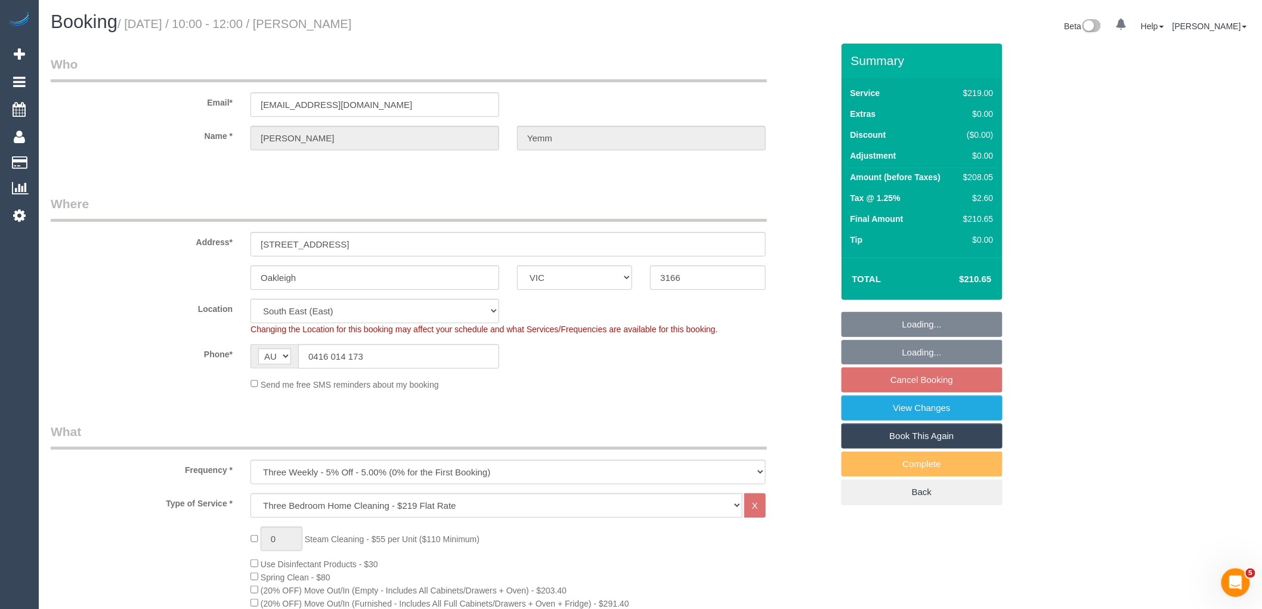
select select "number:12"
select select "spot3"
select select "object:1338"
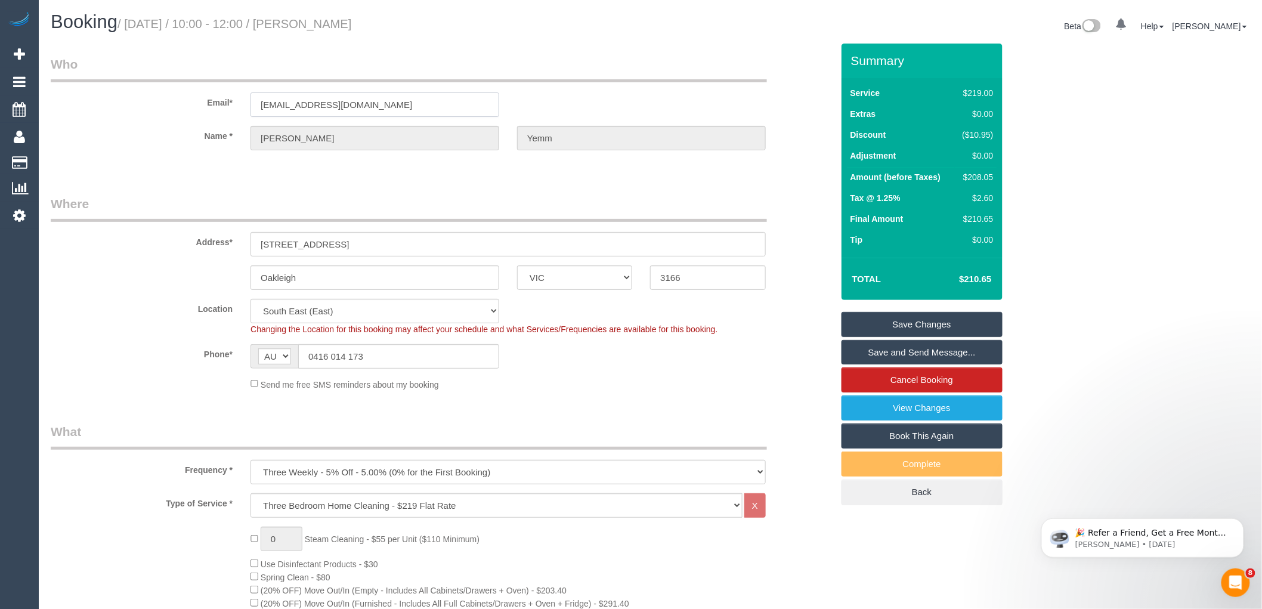
click at [349, 101] on input "[EMAIL_ADDRESS][DOMAIN_NAME]" at bounding box center [374, 104] width 249 height 24
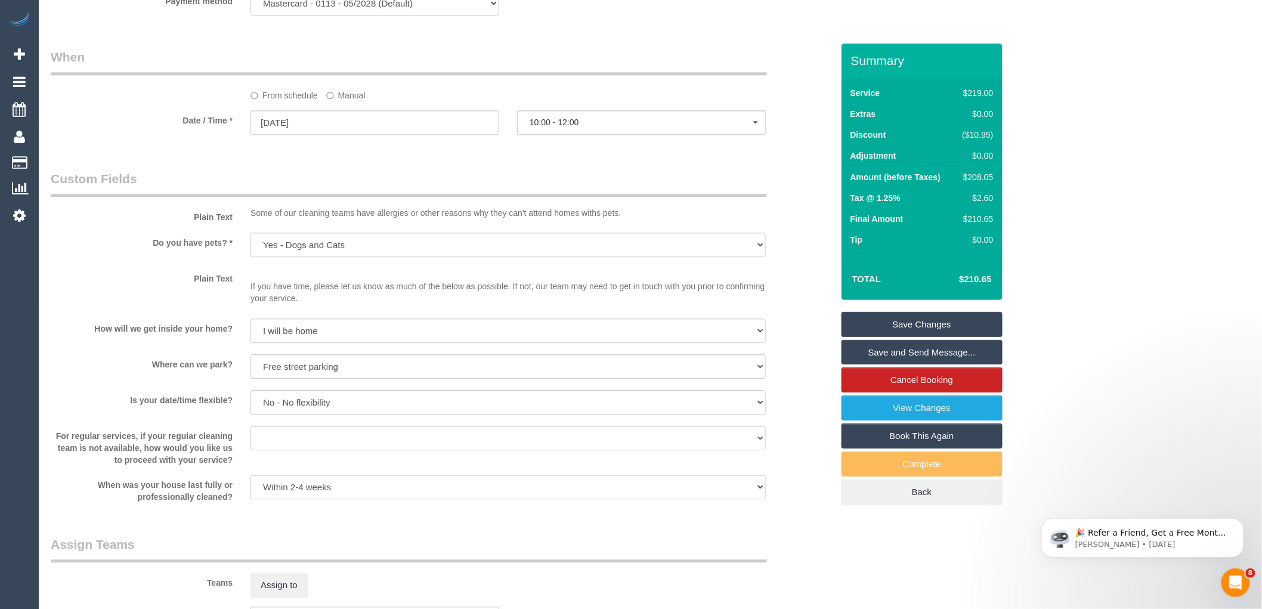
scroll to position [1942, 0]
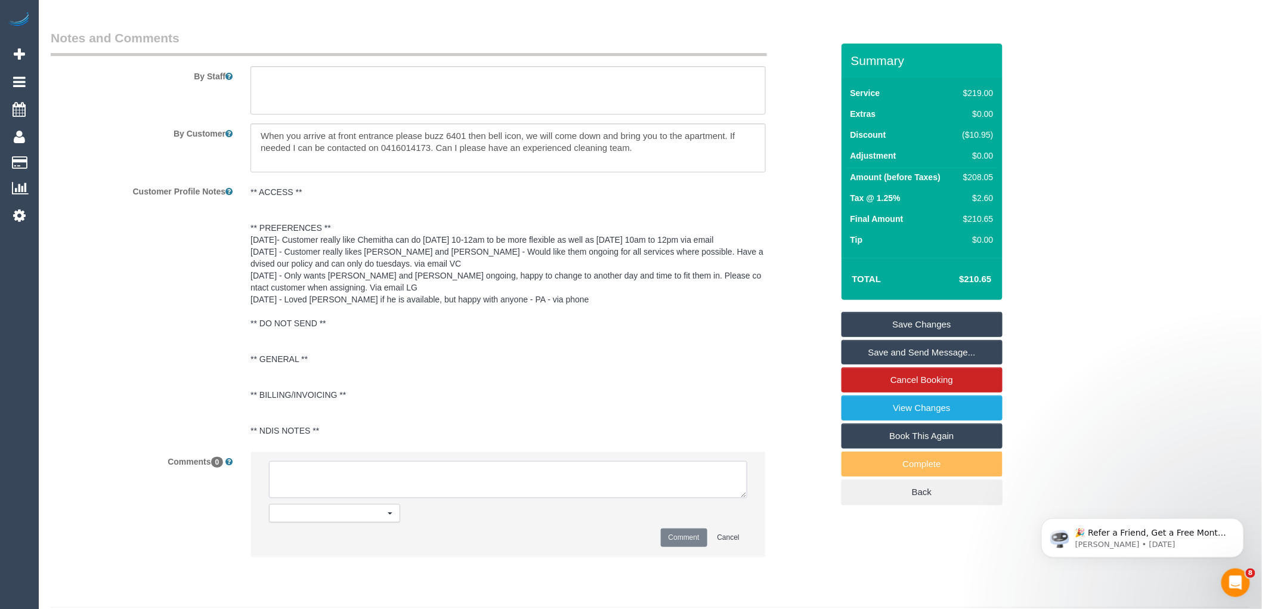
click at [444, 490] on textarea at bounding box center [508, 479] width 478 height 37
type textarea "Assigned pending 21/10 AW 12pm-2pm reached out via email"
click at [693, 547] on button "Comment" at bounding box center [684, 537] width 47 height 18
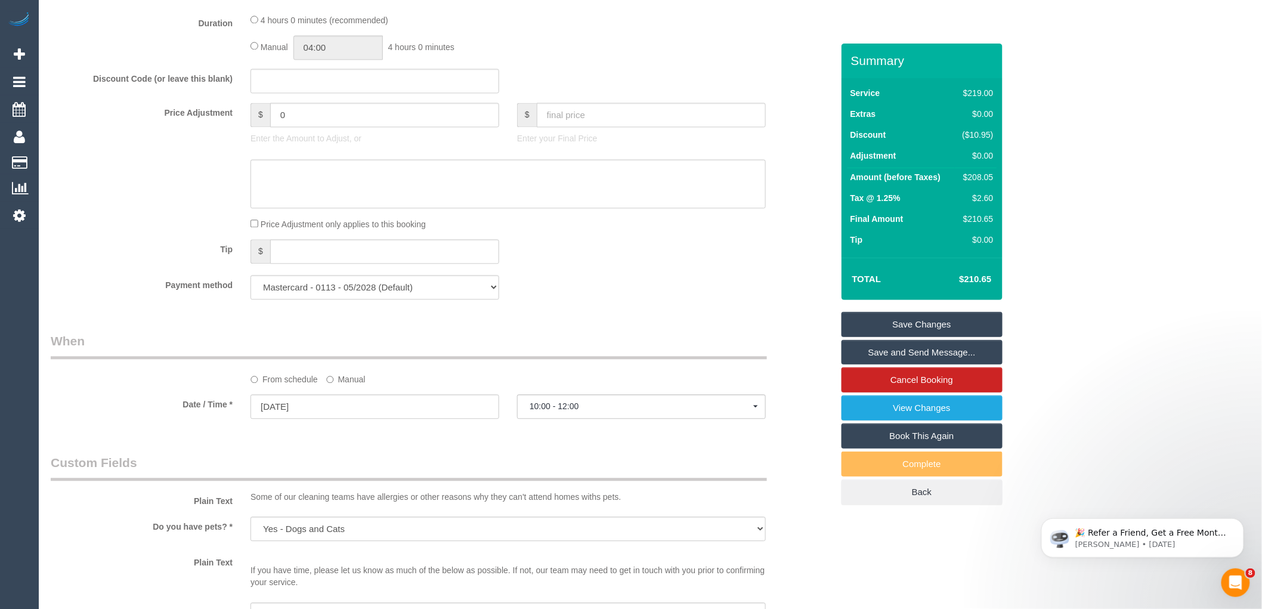
scroll to position [993, 0]
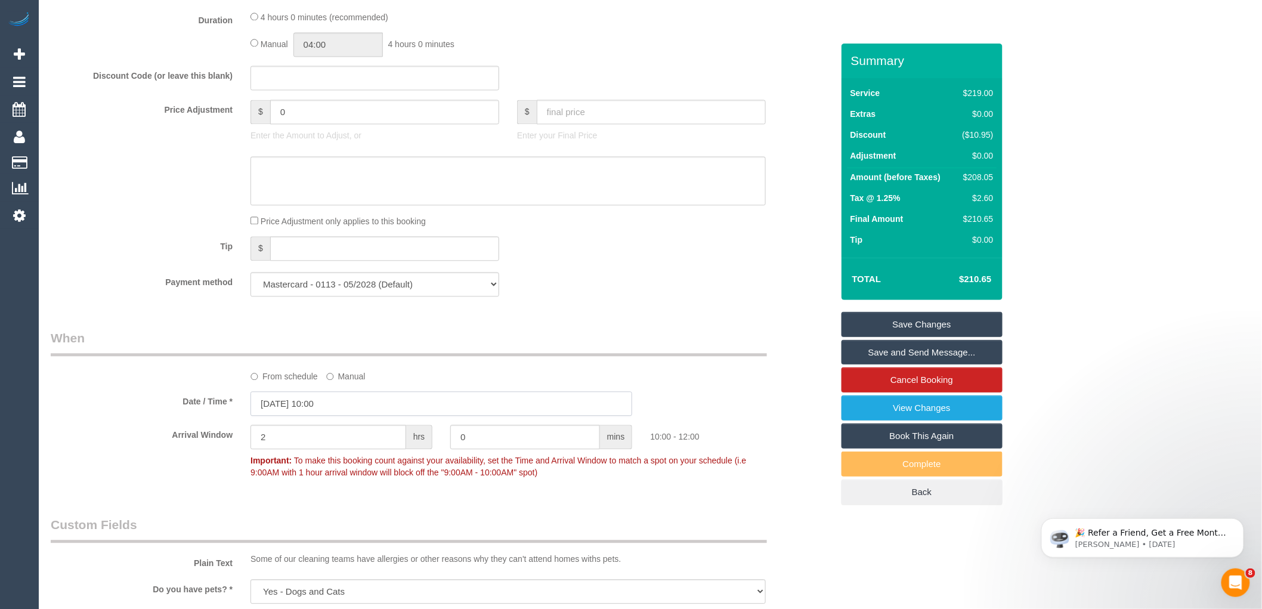
click at [314, 416] on input "21/10/2025 10:00" at bounding box center [441, 403] width 382 height 24
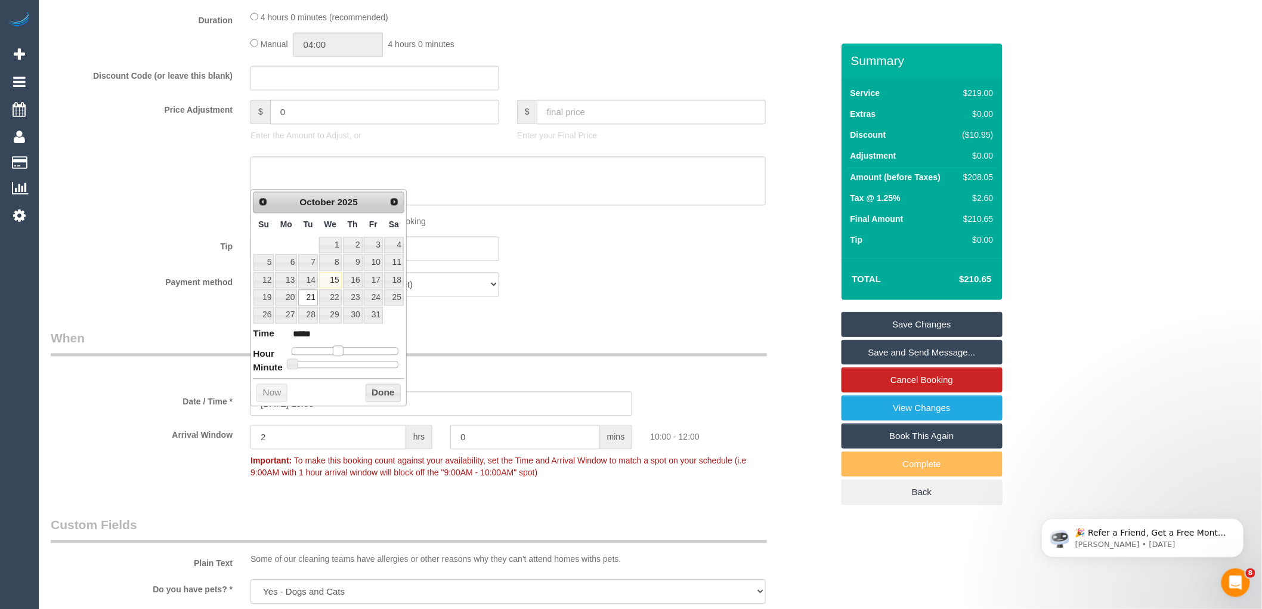
type input "21/10/2025 11:00"
type input "*****"
type input "21/10/2025 12:00"
type input "*****"
drag, startPoint x: 336, startPoint y: 349, endPoint x: 344, endPoint y: 349, distance: 8.3
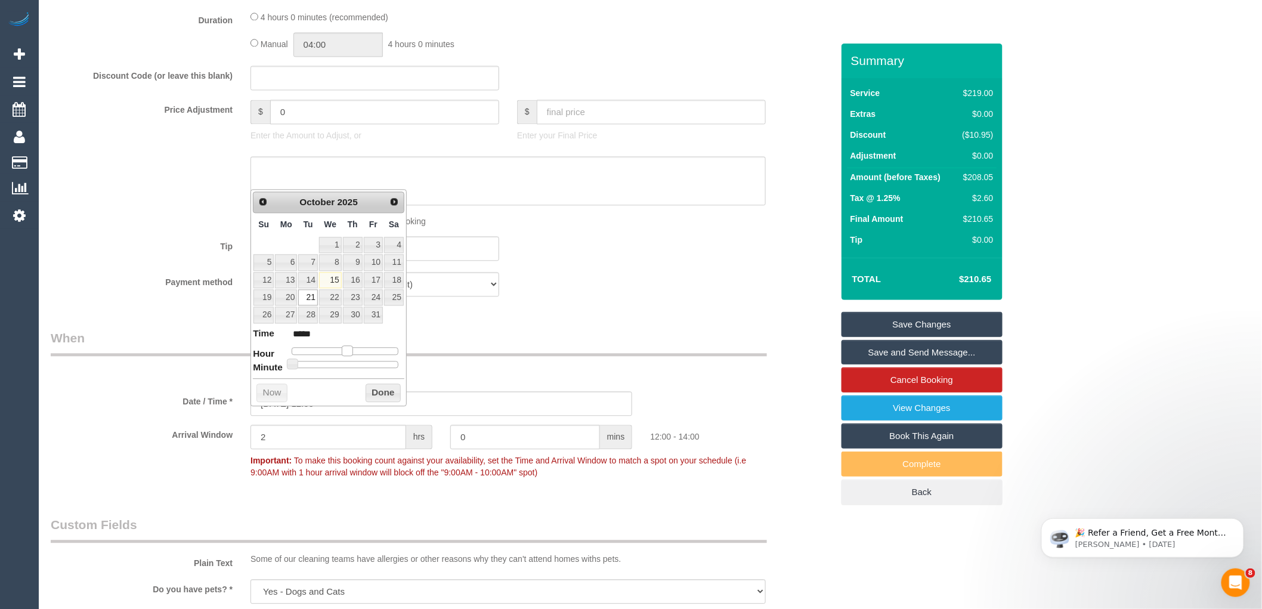
click at [344, 349] on span at bounding box center [347, 350] width 11 height 11
click at [368, 391] on button "Done" at bounding box center [382, 392] width 35 height 19
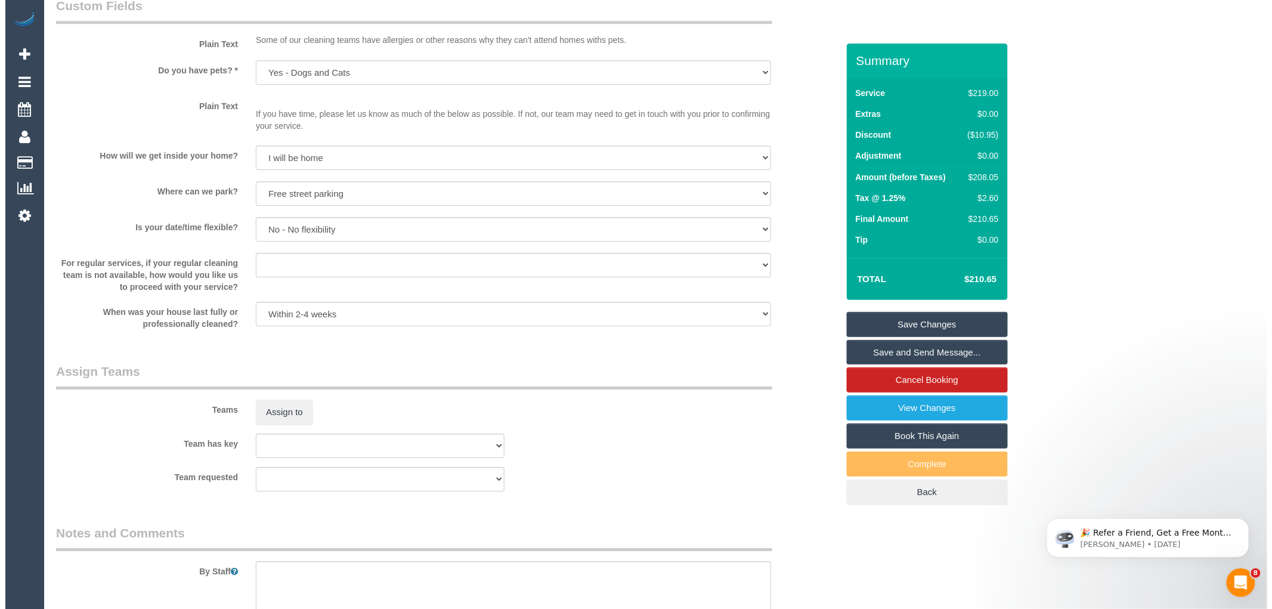
scroll to position [1523, 0]
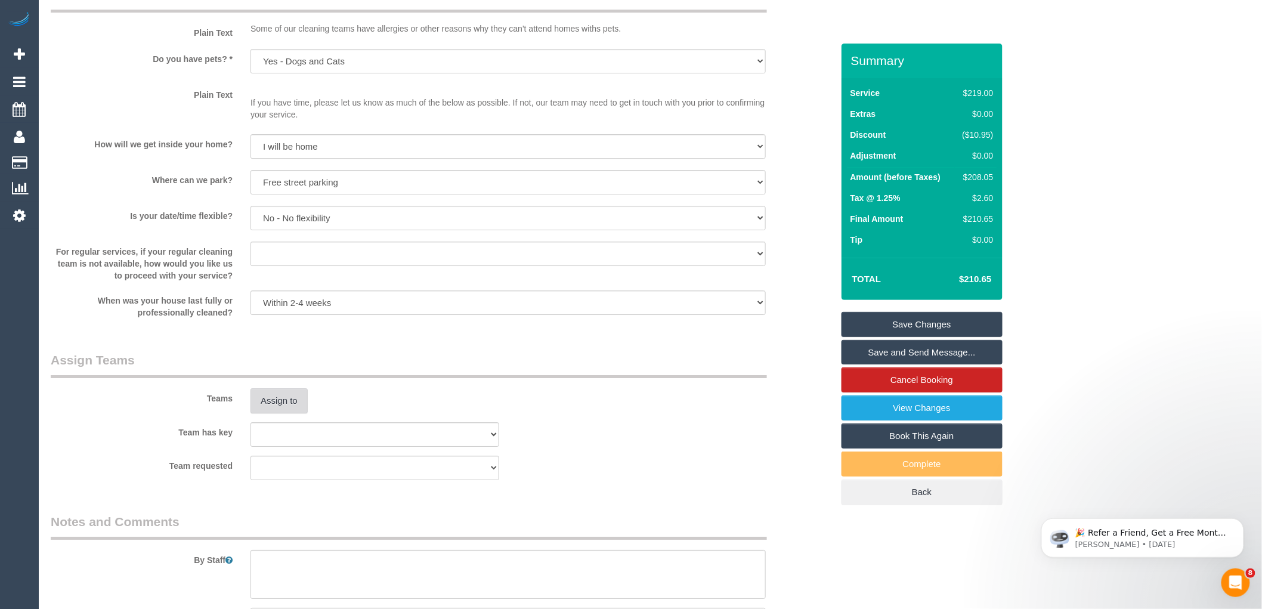
click at [289, 413] on button "Assign to" at bounding box center [278, 400] width 57 height 25
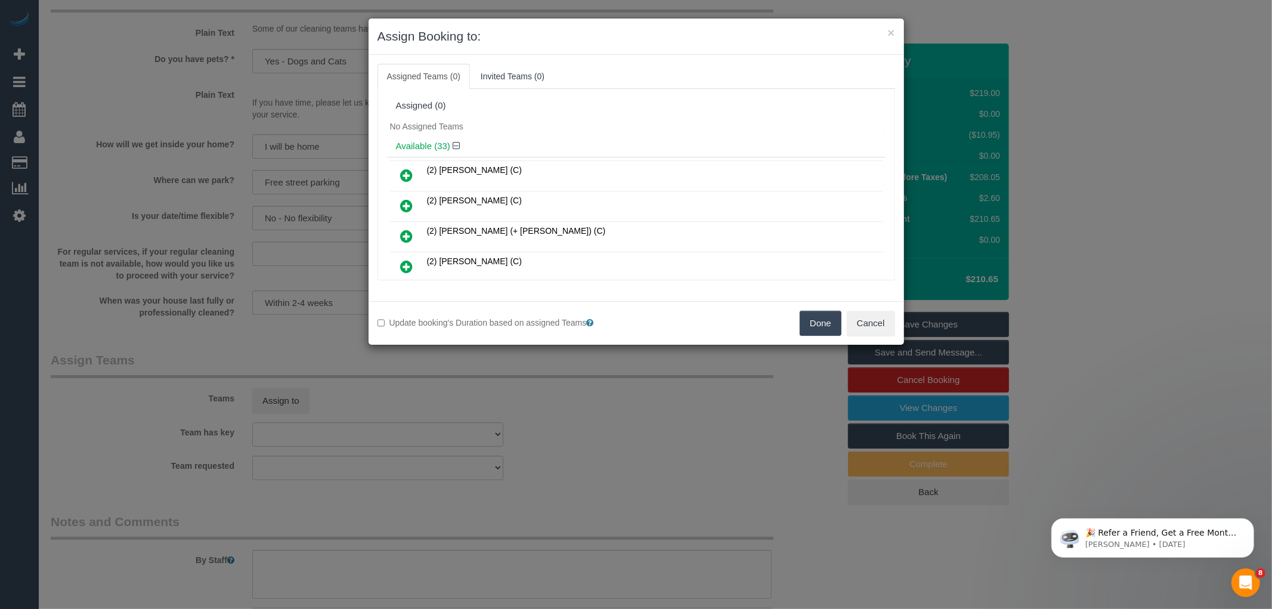
scroll to position [554, 0]
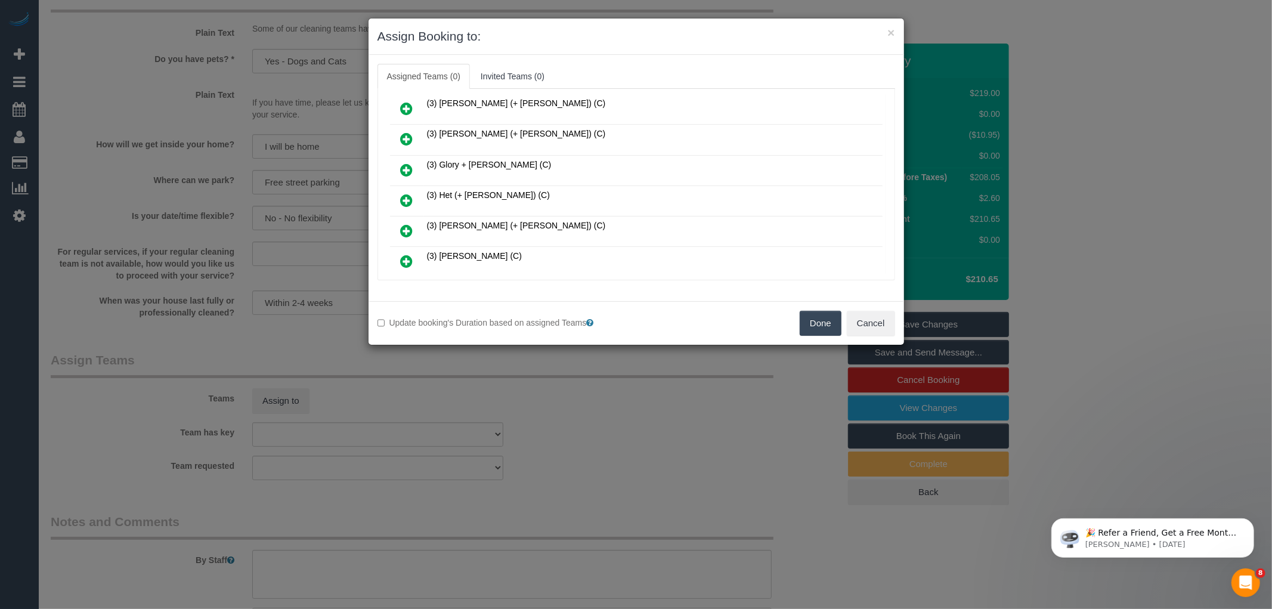
click at [403, 193] on icon at bounding box center [407, 200] width 13 height 14
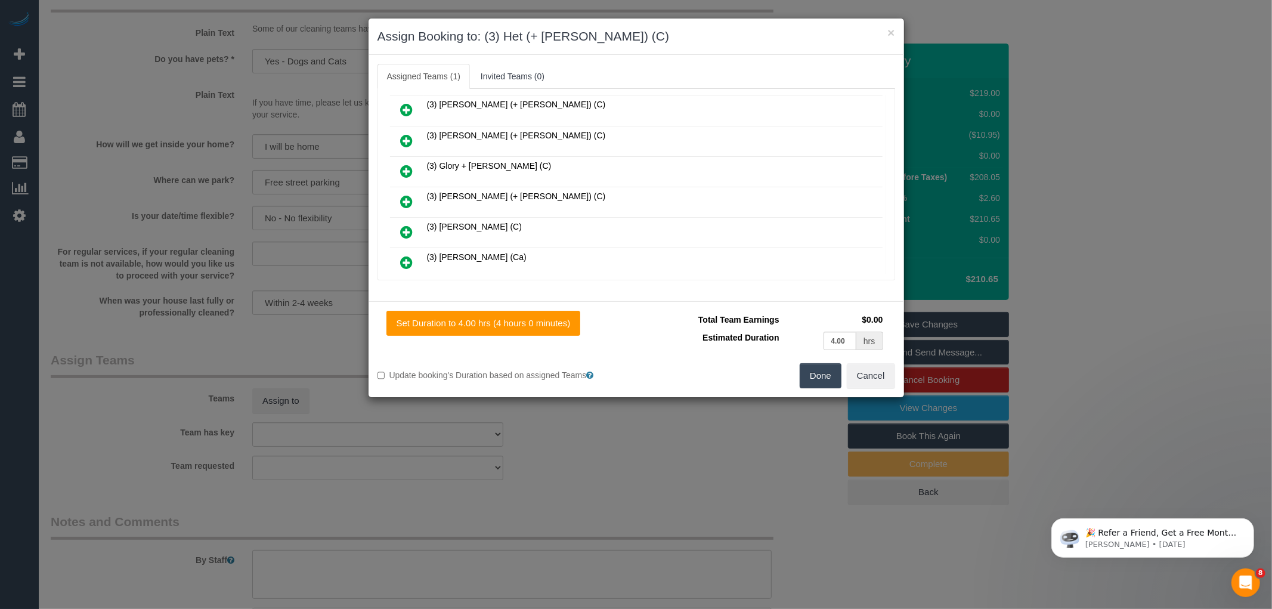
scroll to position [822, 0]
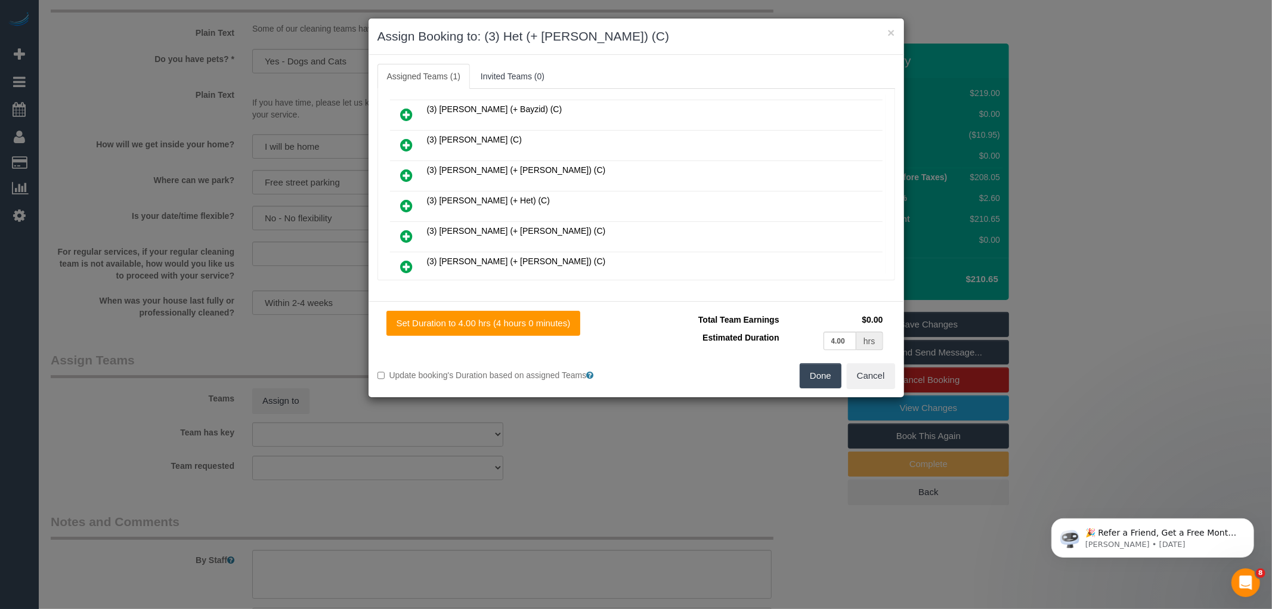
click at [404, 199] on icon at bounding box center [407, 206] width 13 height 14
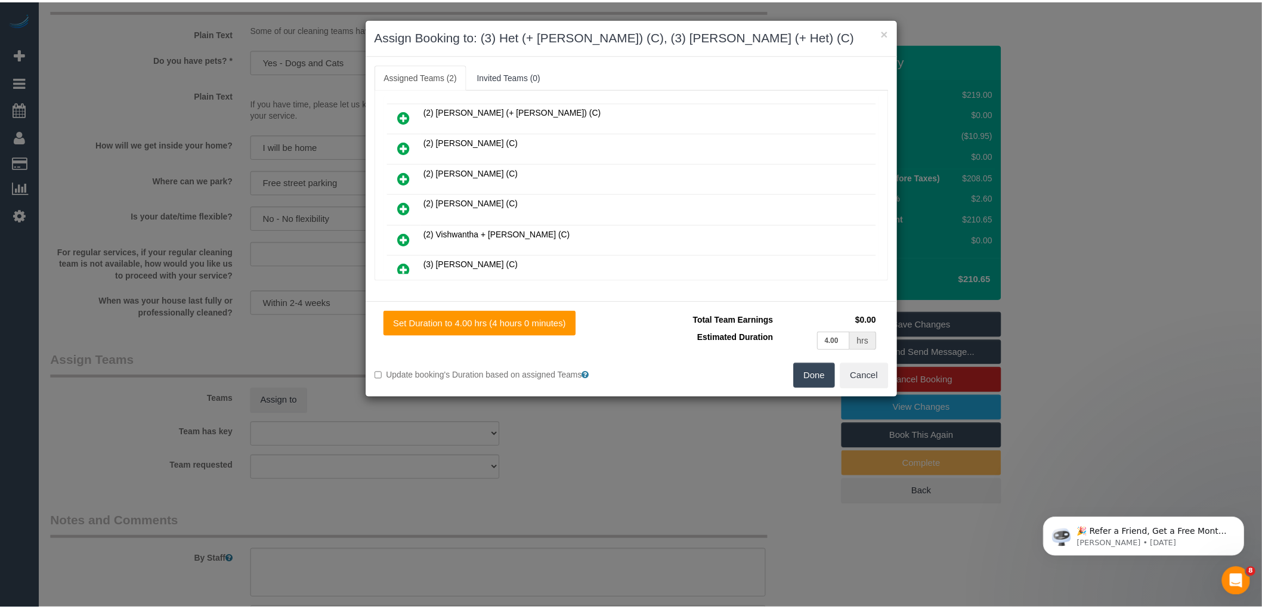
scroll to position [189, 0]
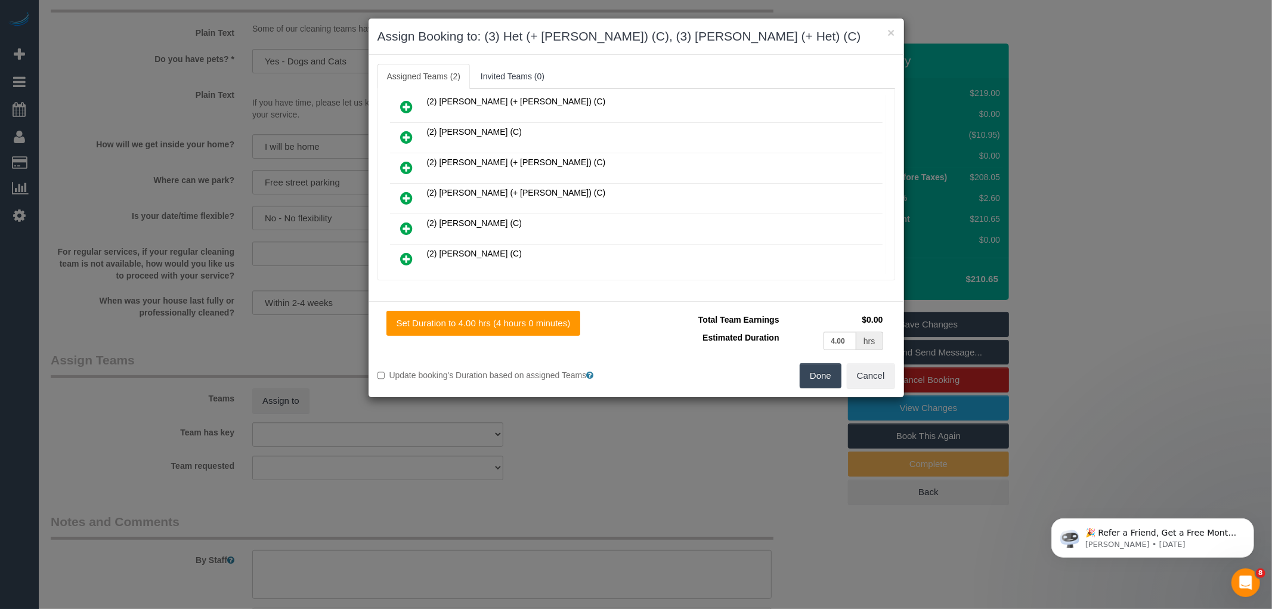
click at [814, 374] on button "Done" at bounding box center [820, 375] width 42 height 25
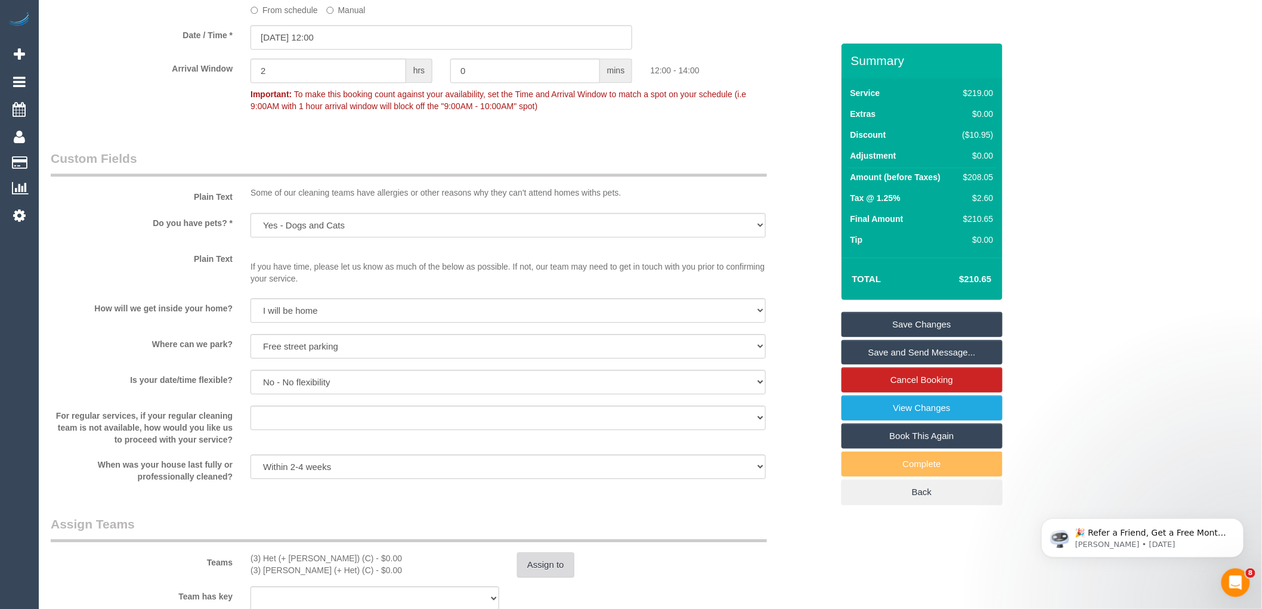
scroll to position [1391, 0]
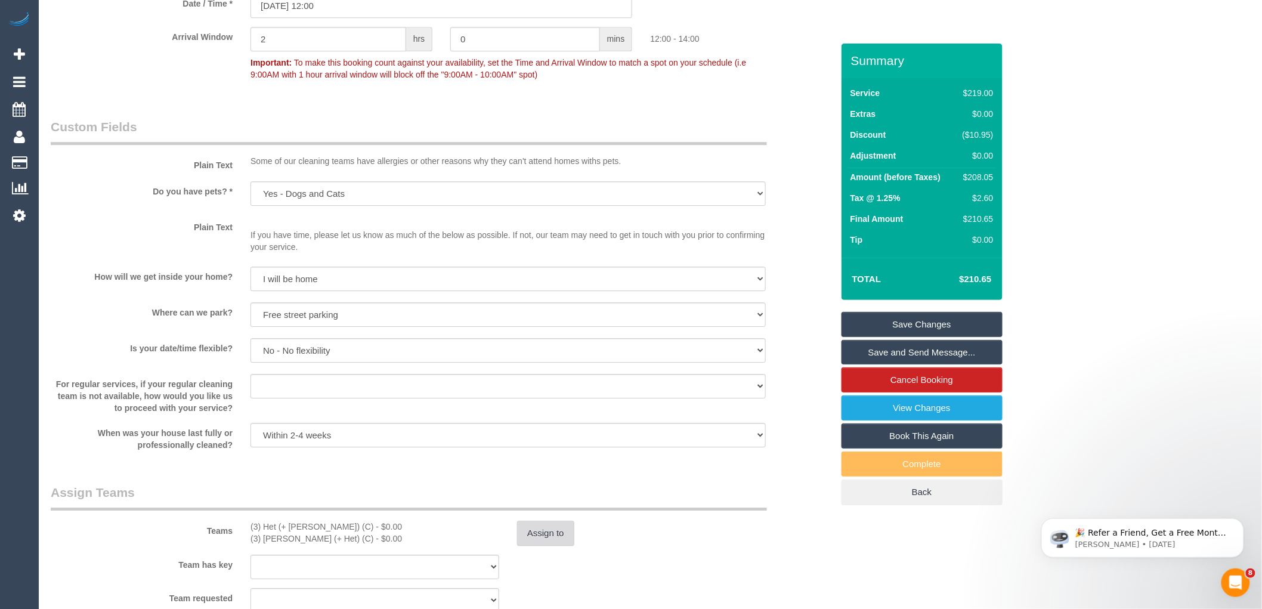
click at [535, 546] on button "Assign to" at bounding box center [545, 532] width 57 height 25
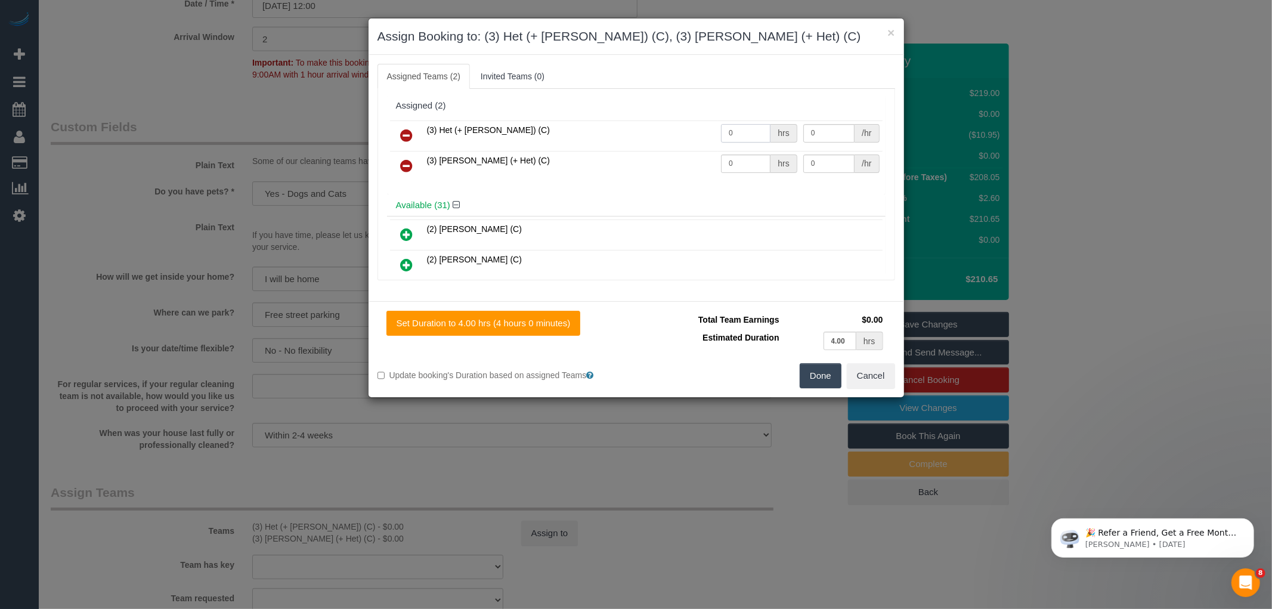
click at [748, 131] on input "0" at bounding box center [745, 133] width 49 height 18
type input "1"
type input "65"
click at [742, 159] on input "0" at bounding box center [745, 163] width 49 height 18
type input "1"
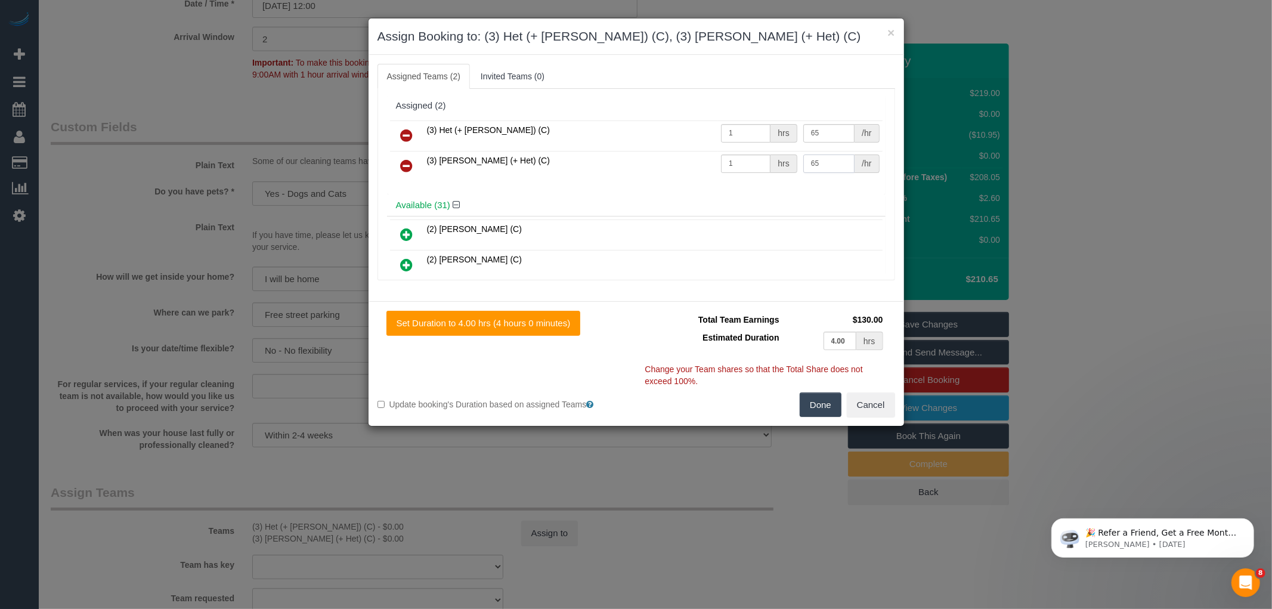
type input "65"
click at [813, 404] on button "Done" at bounding box center [820, 404] width 42 height 25
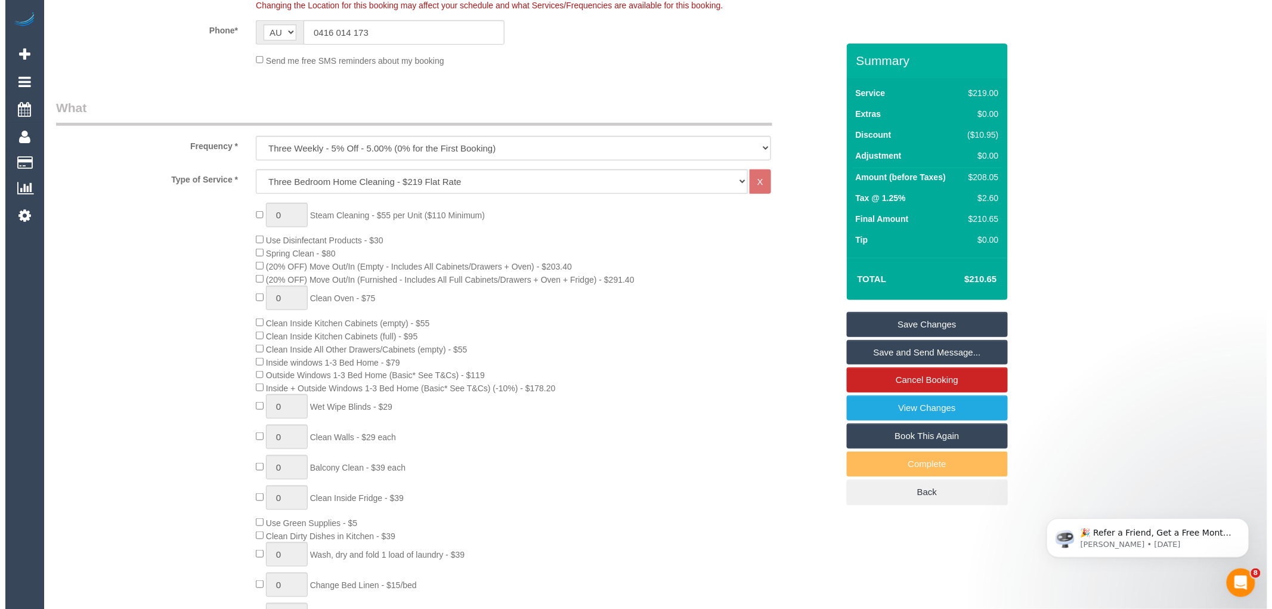
scroll to position [0, 0]
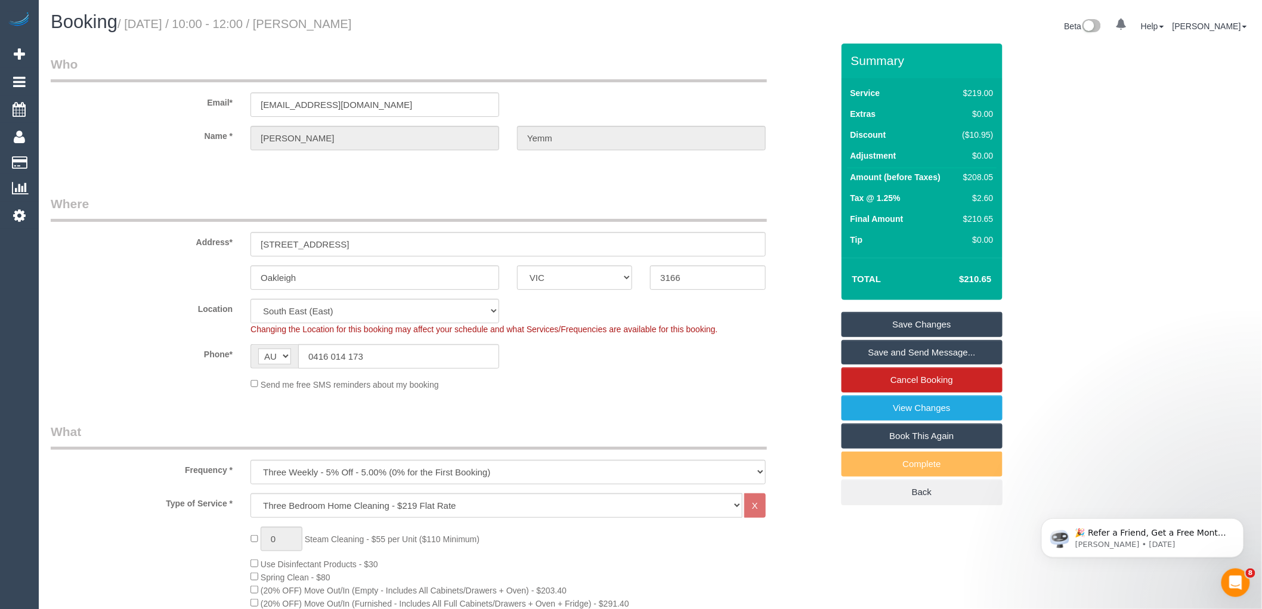
drag, startPoint x: 314, startPoint y: 21, endPoint x: 425, endPoint y: 27, distance: 111.1
click at [425, 27] on h1 "Booking / October 21, 2025 / 10:00 - 12:00 / Samantha Yemm" at bounding box center [346, 22] width 591 height 20
copy small "Samantha Yemm"
click at [885, 352] on link "Save and Send Message..." at bounding box center [921, 352] width 161 height 25
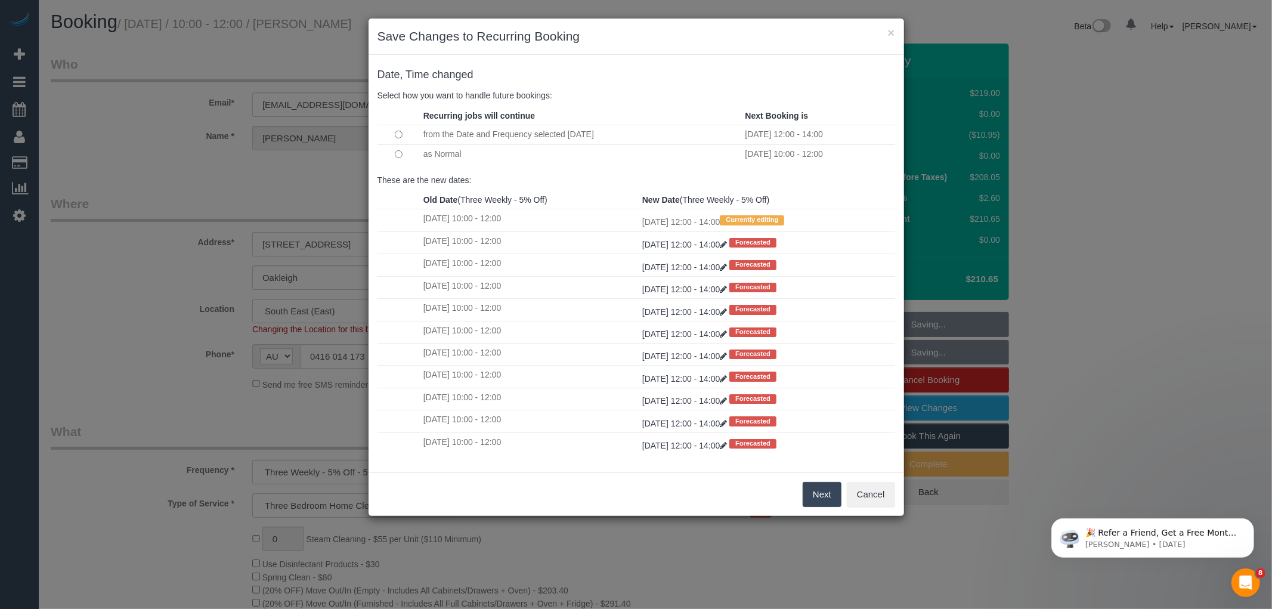
click at [430, 156] on td "as Normal" at bounding box center [581, 153] width 322 height 19
click at [816, 495] on button "Next" at bounding box center [821, 494] width 39 height 25
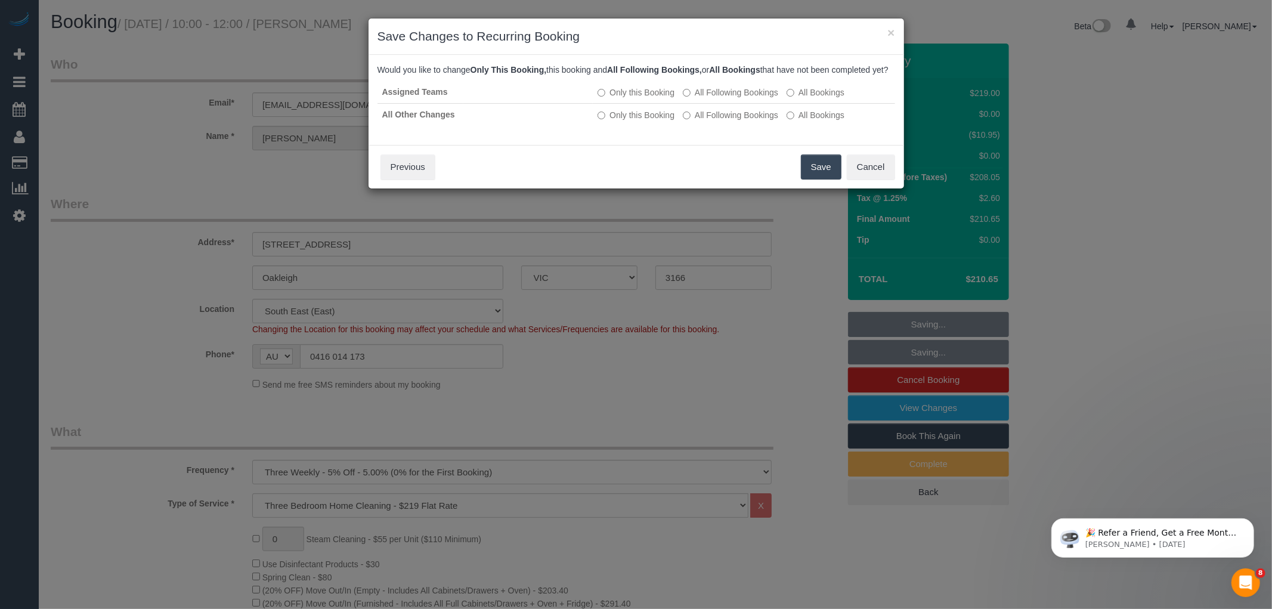
click at [819, 176] on button "Save" at bounding box center [821, 166] width 41 height 25
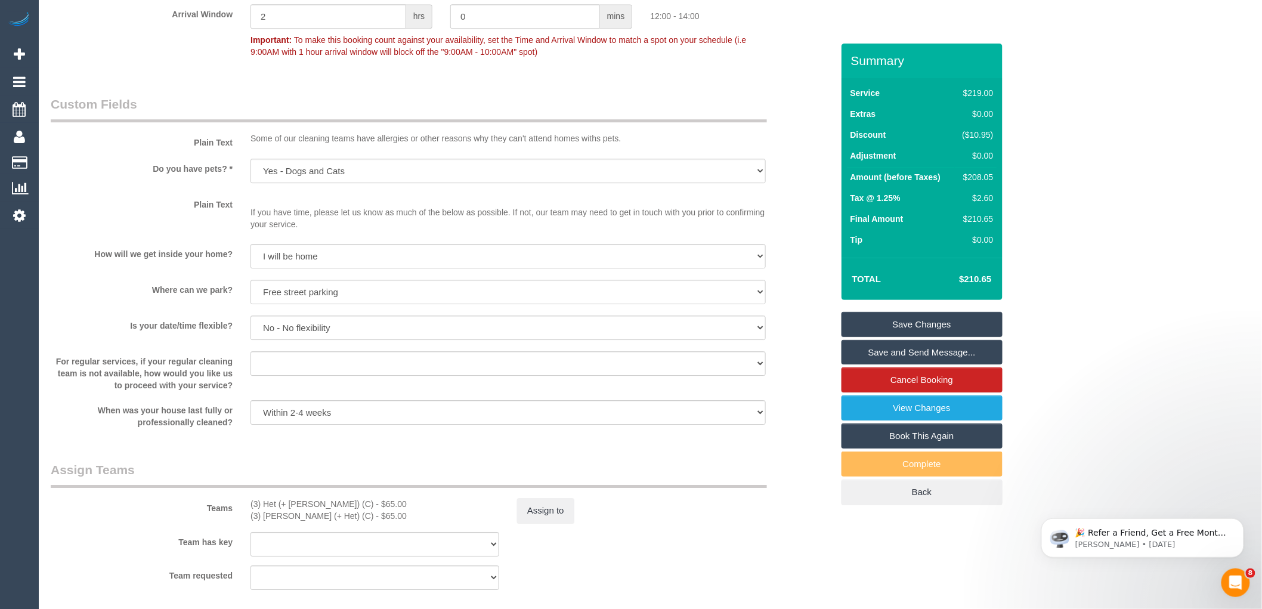
scroll to position [1440, 0]
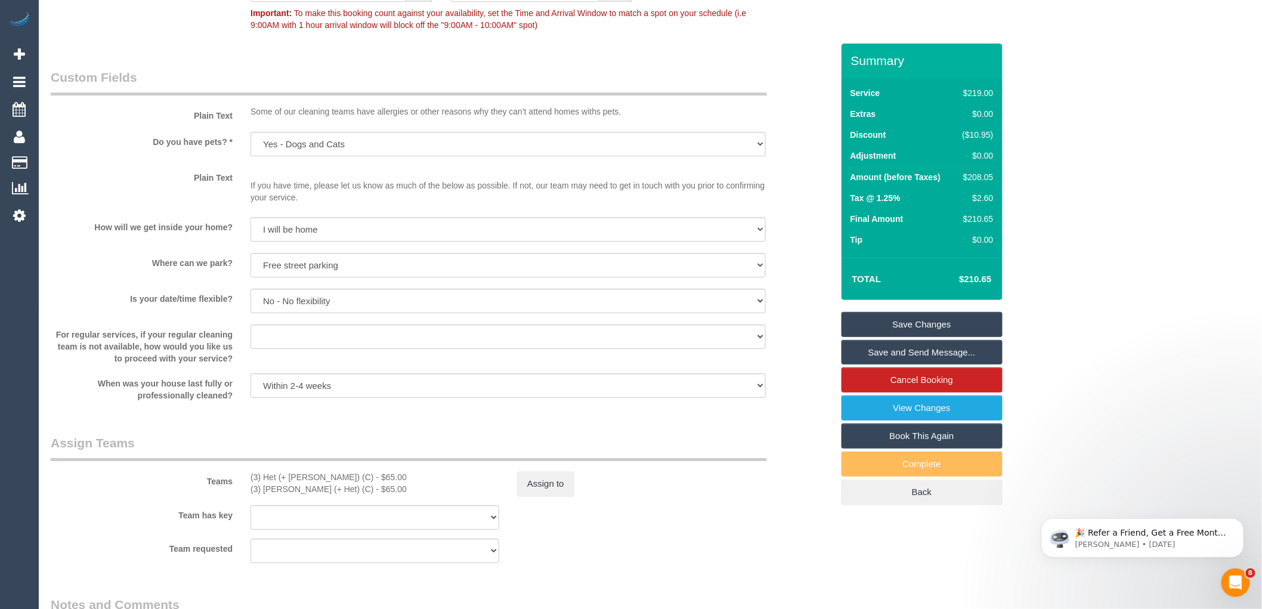
click at [952, 326] on link "Save Changes" at bounding box center [921, 324] width 161 height 25
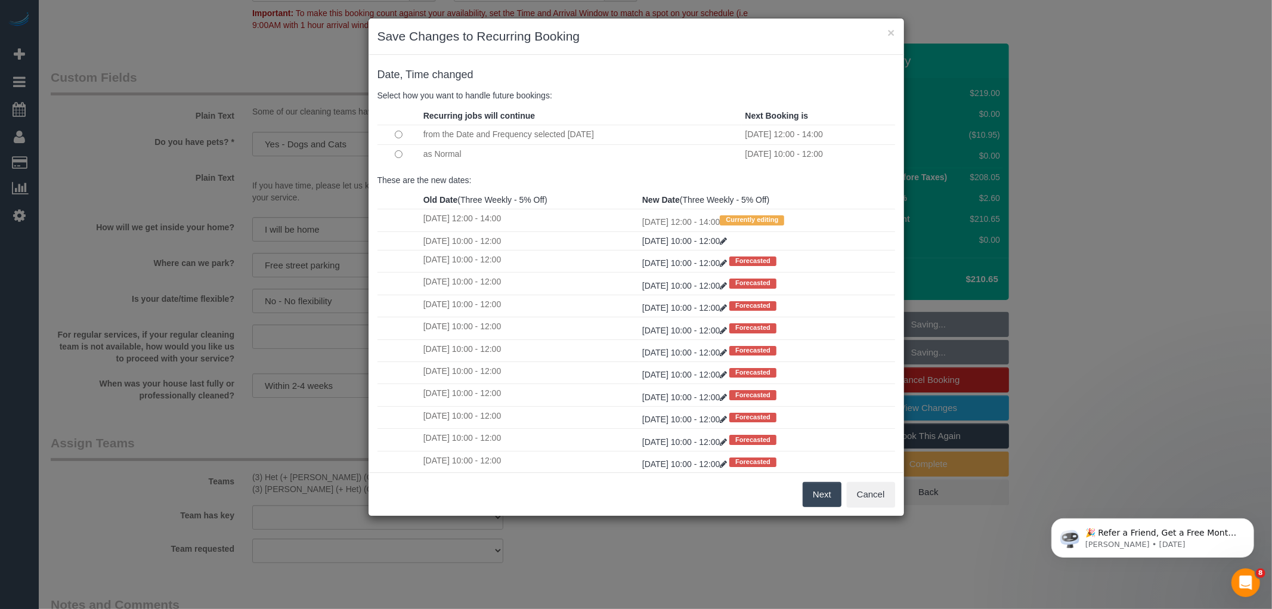
click at [818, 491] on button "Next" at bounding box center [821, 494] width 39 height 25
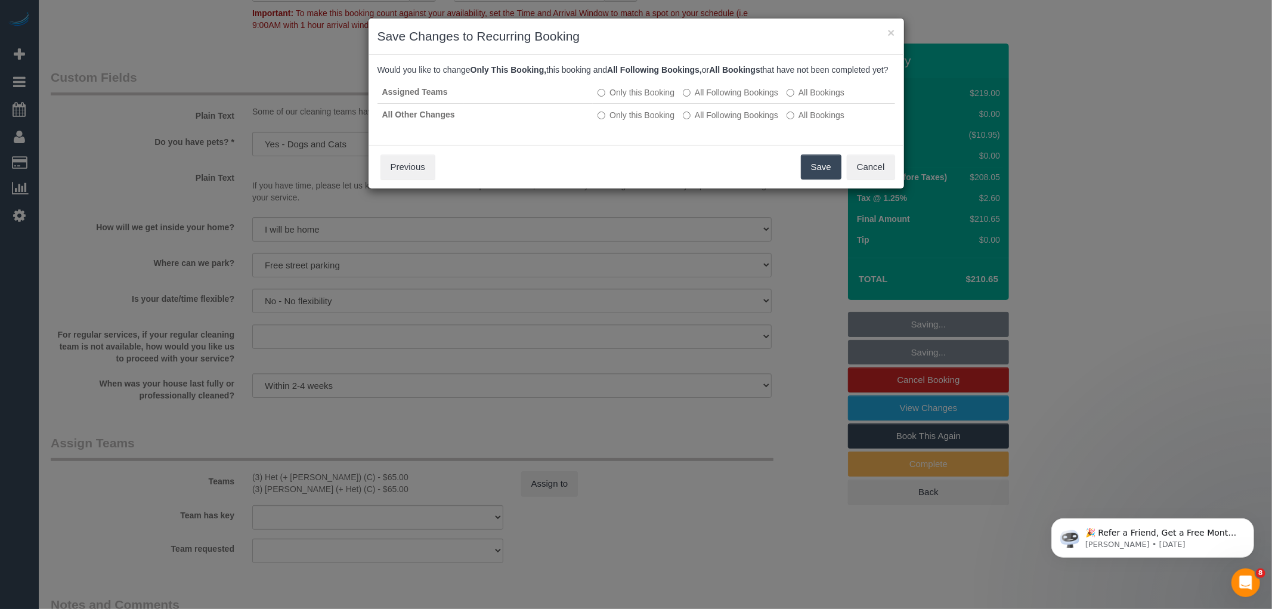
click at [819, 166] on button "Save" at bounding box center [821, 166] width 41 height 25
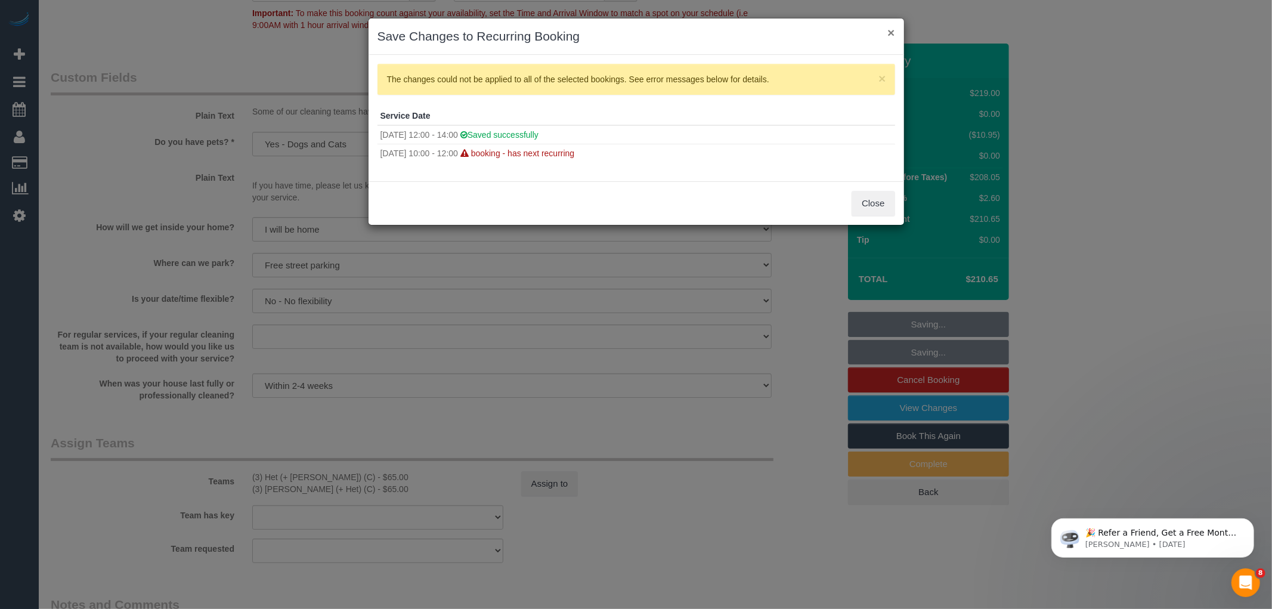
click at [891, 33] on button "×" at bounding box center [890, 32] width 7 height 13
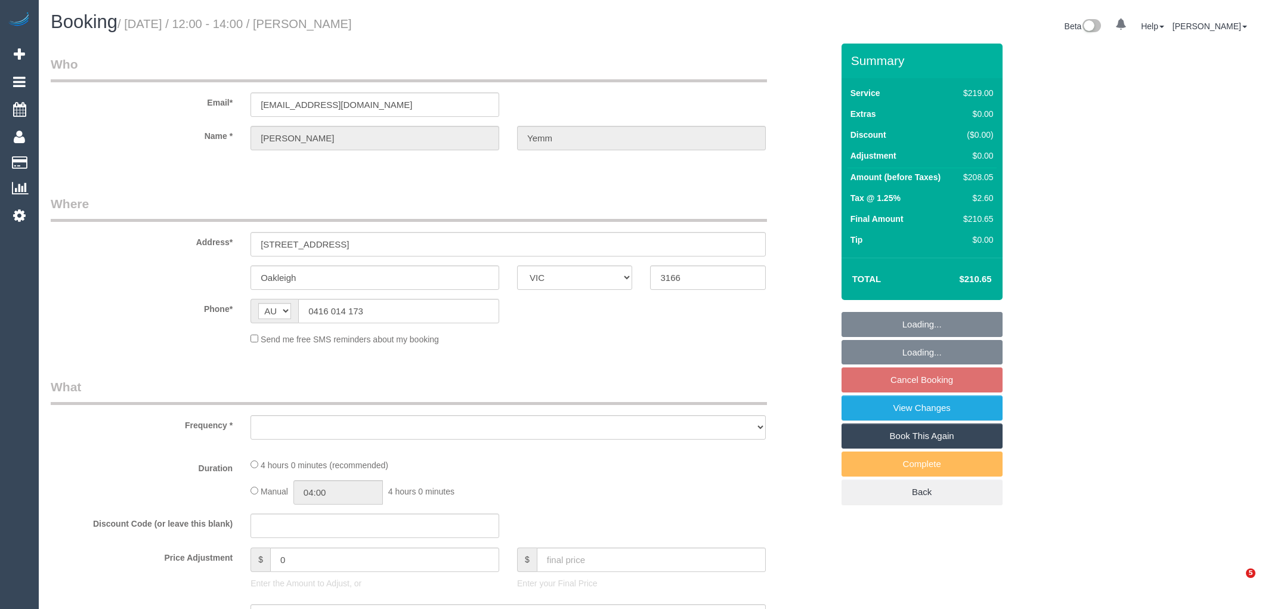
select select "VIC"
select select "string:stripe-pm_1RDKKN2GScqysDRV46LlKCXm"
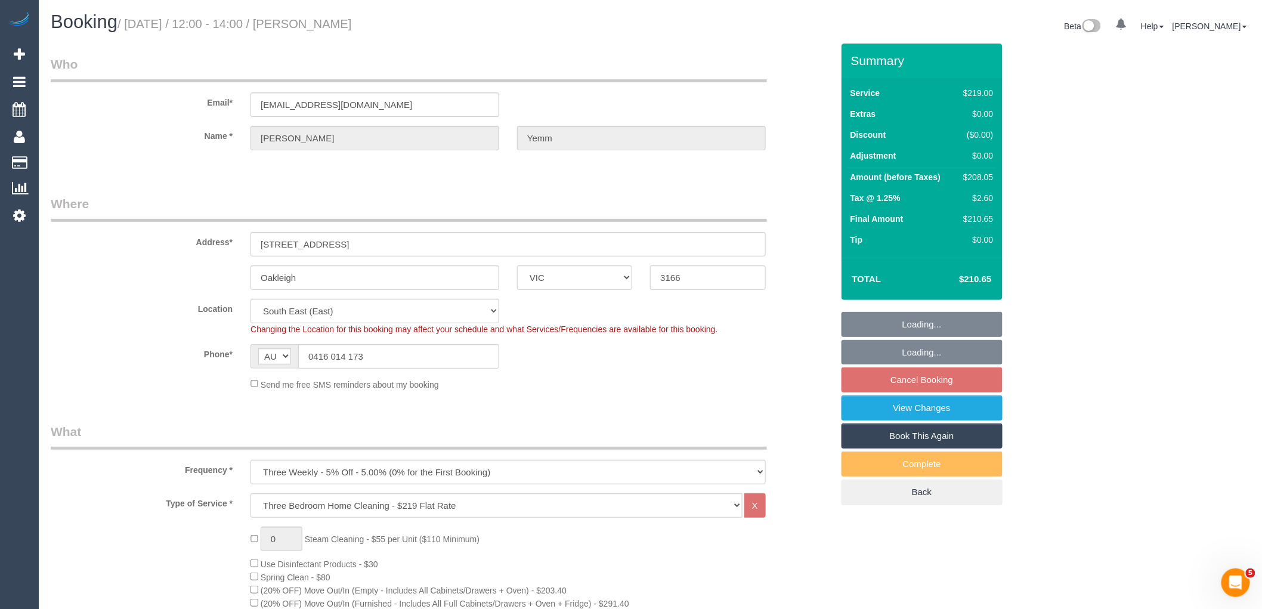
select select "object:808"
select select "number:30"
select select "number:14"
select select "number:19"
select select "number:25"
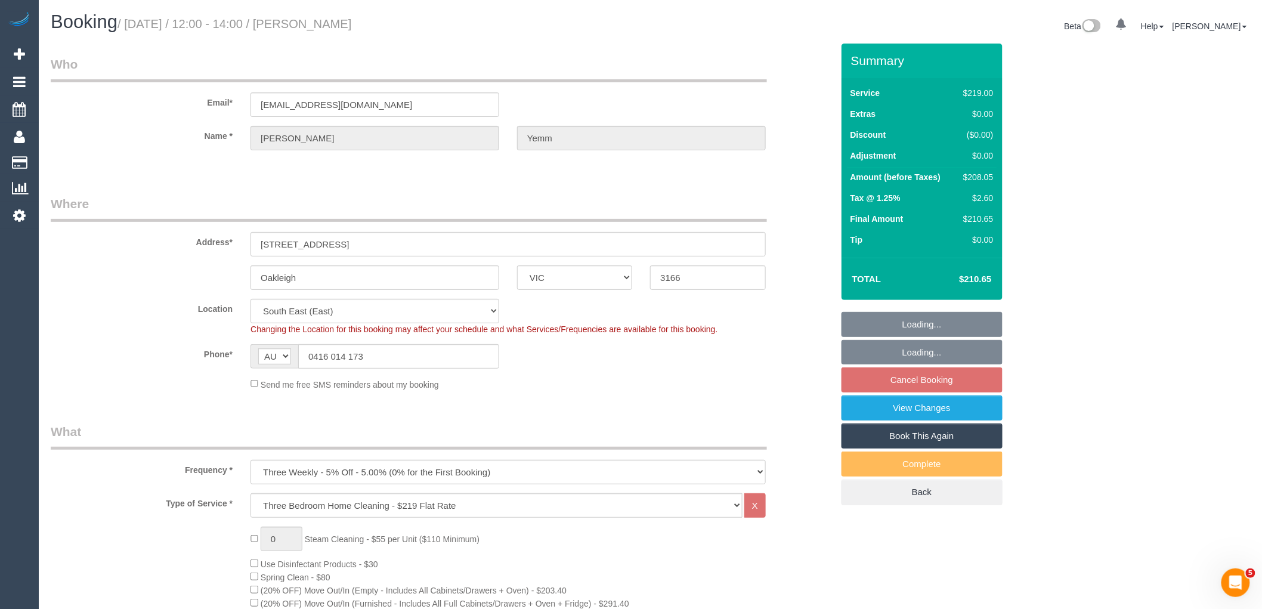
select select "number:12"
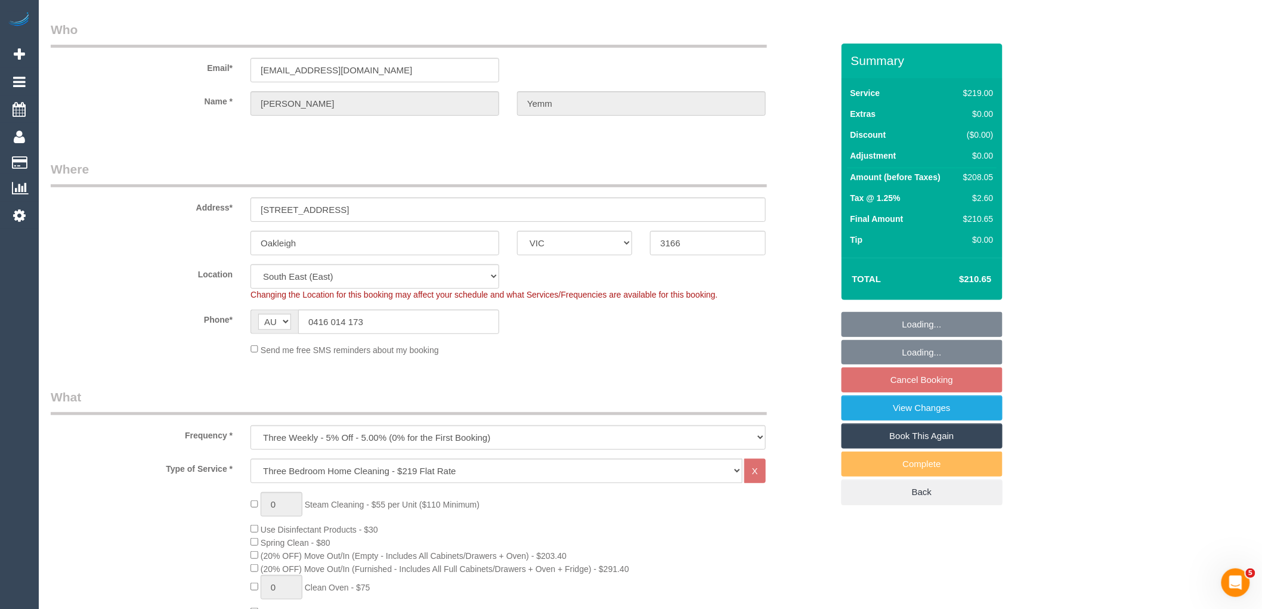
select select "spot4"
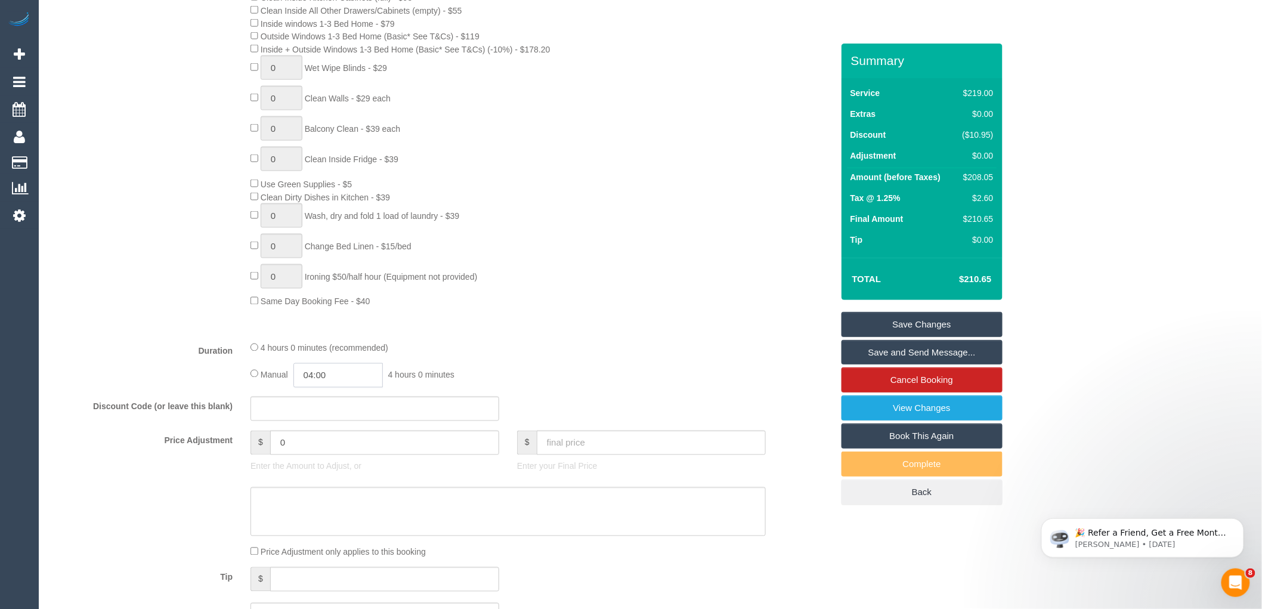
click at [316, 388] on input "04:00" at bounding box center [337, 375] width 89 height 24
type input "02:00"
click at [311, 416] on li "02:00" at bounding box center [325, 419] width 53 height 16
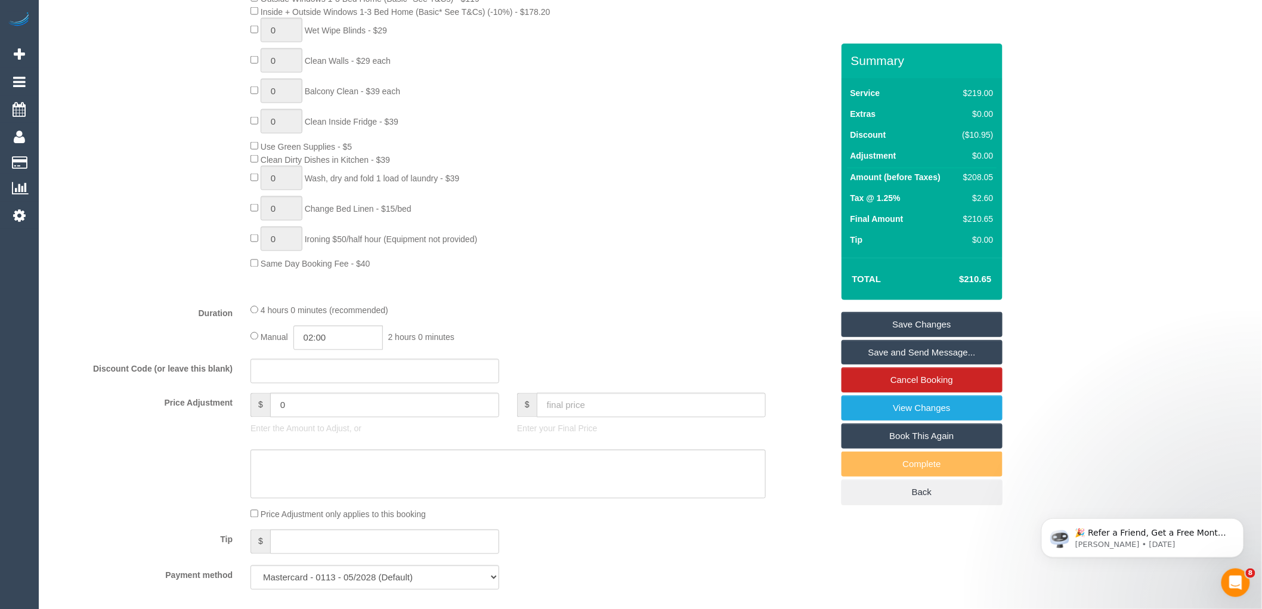
select select "spot29"
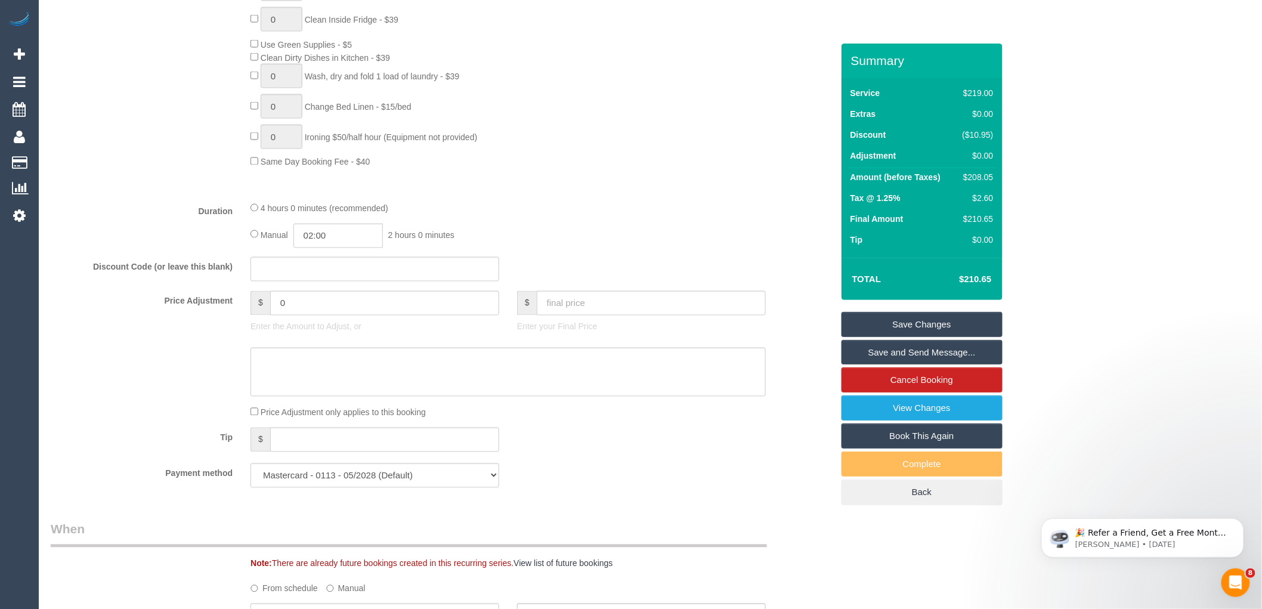
scroll to position [861, 0]
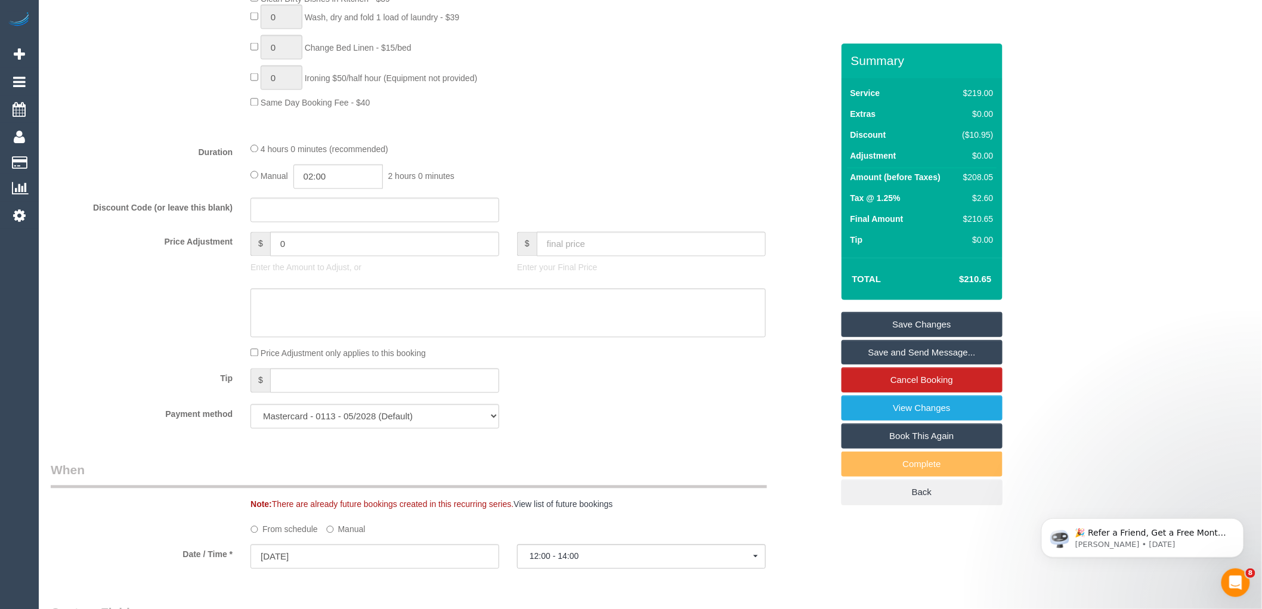
click at [895, 322] on link "Save Changes" at bounding box center [921, 324] width 161 height 25
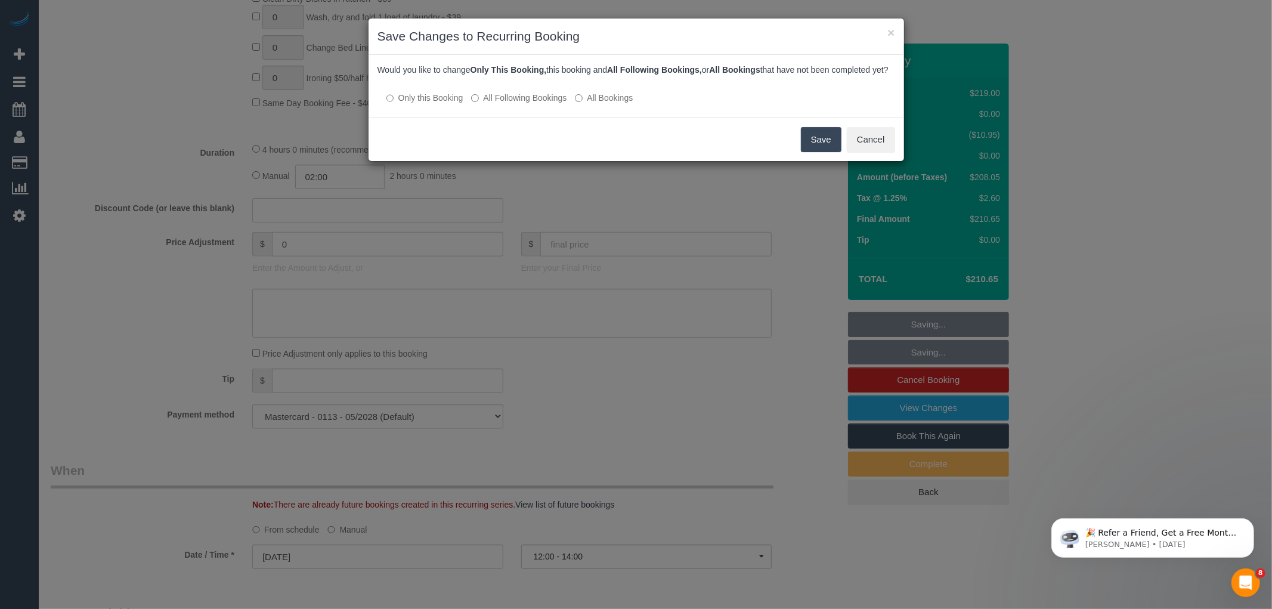
click at [829, 142] on button "Save" at bounding box center [821, 139] width 41 height 25
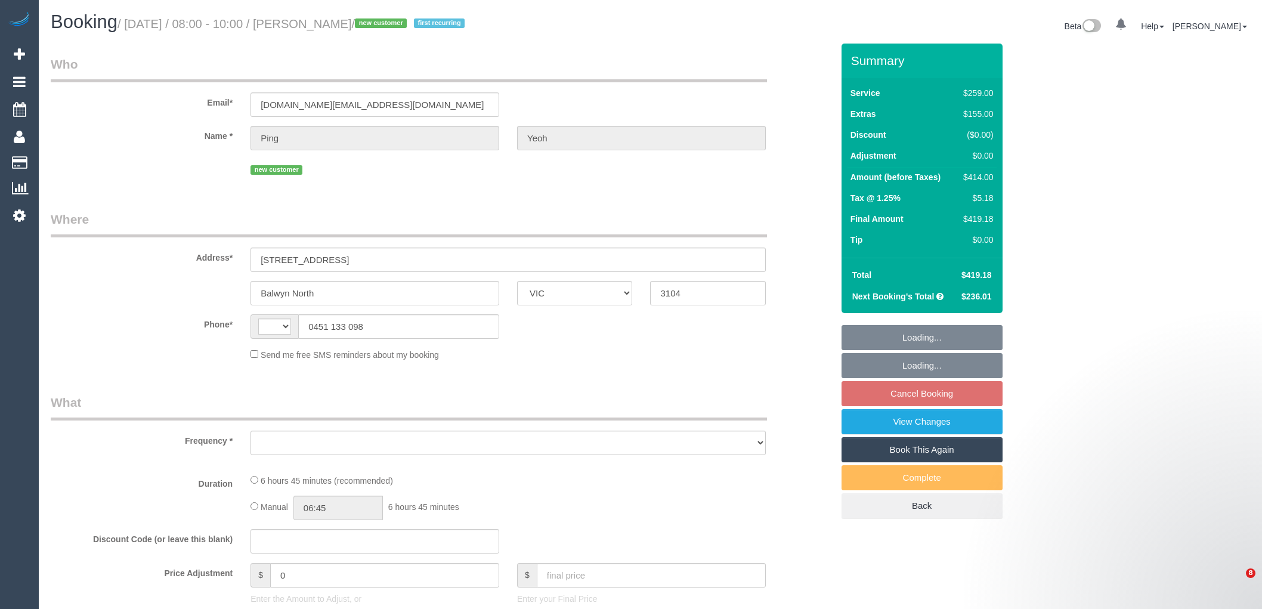
select select "VIC"
select select "object:289"
select select "number:27"
select select "number:14"
select select "number:19"
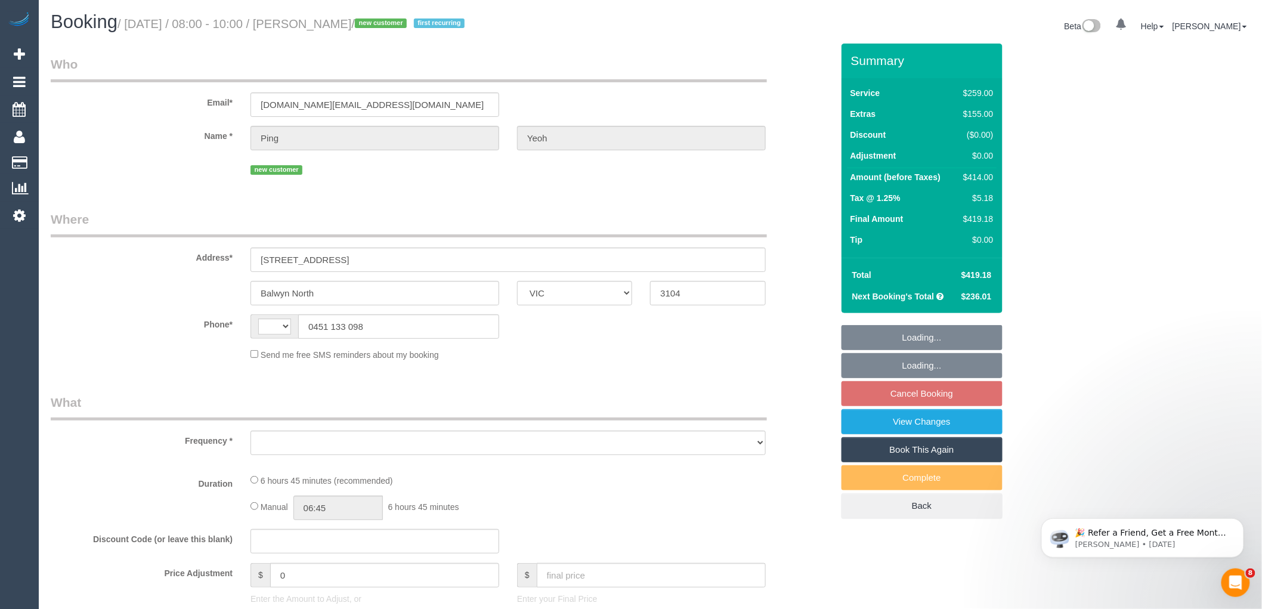
select select "number:22"
select select "number:35"
select select "number:13"
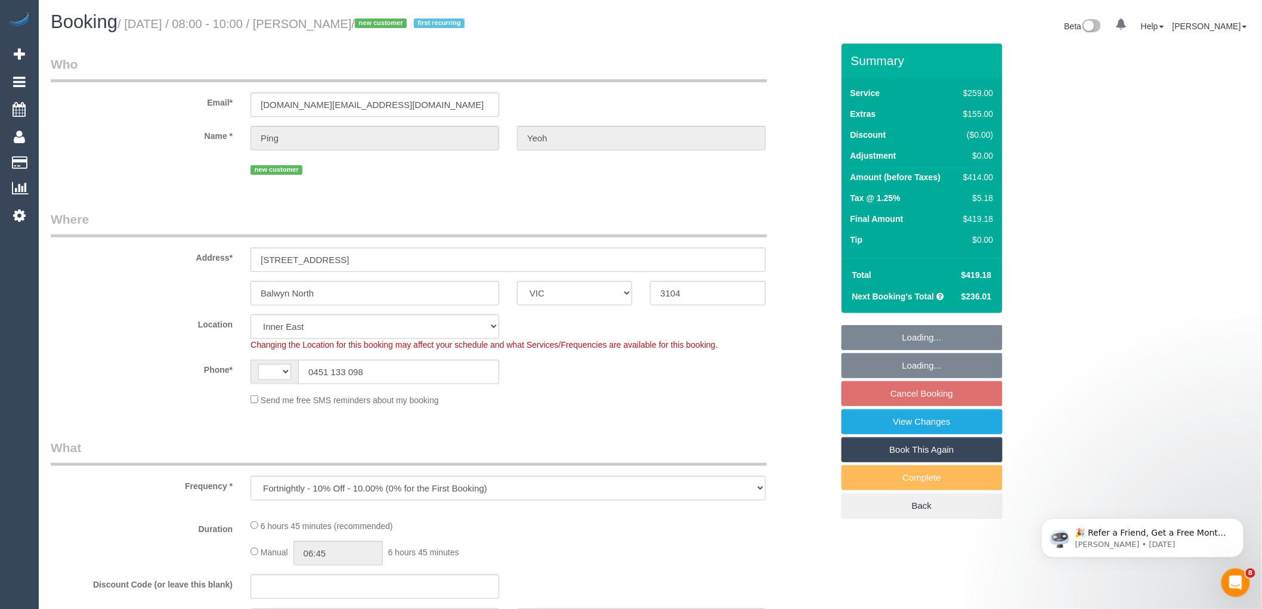
select select "object:793"
select select "string:AU"
select select "string:stripe-pm_1SGcpp2GScqysDRVw1nfNPKf"
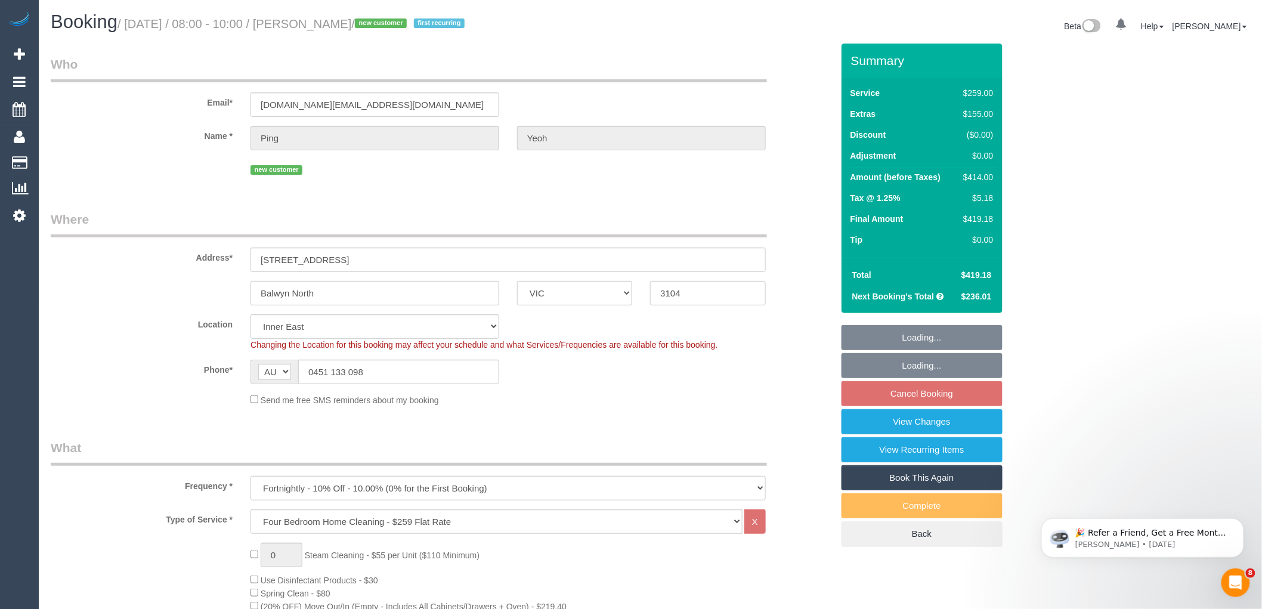
select select "spot2"
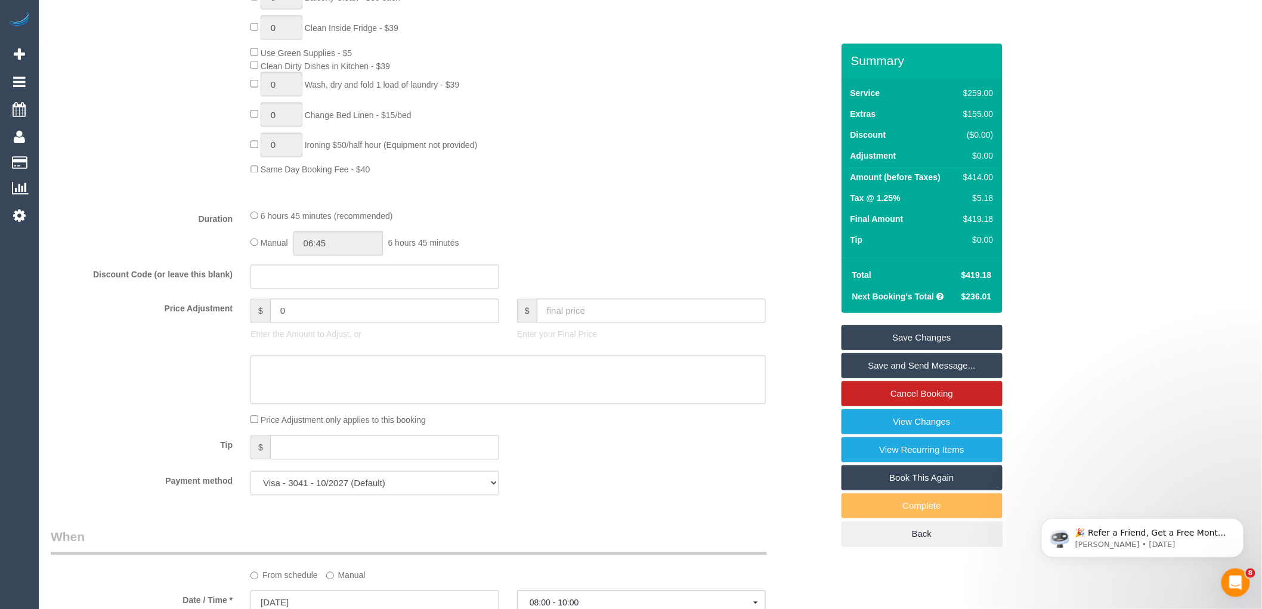
scroll to position [795, 0]
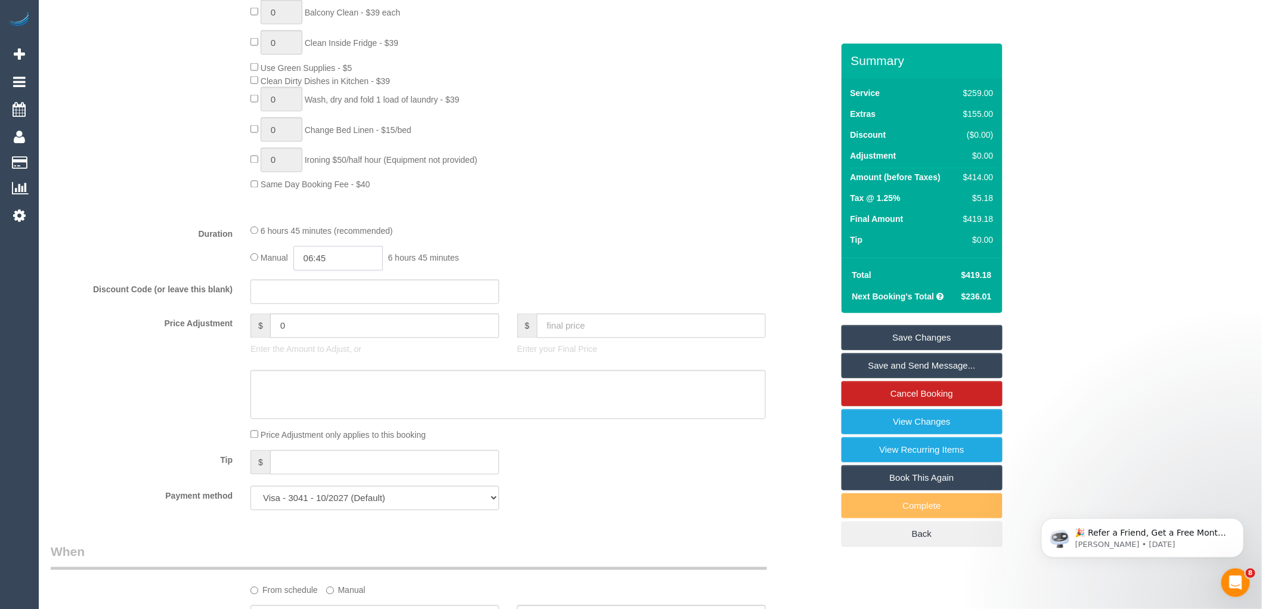
click at [317, 268] on input "06:45" at bounding box center [337, 258] width 89 height 24
drag, startPoint x: 343, startPoint y: 269, endPoint x: 307, endPoint y: 271, distance: 36.4
click at [307, 271] on input "06:45" at bounding box center [337, 258] width 89 height 24
type input "3:"
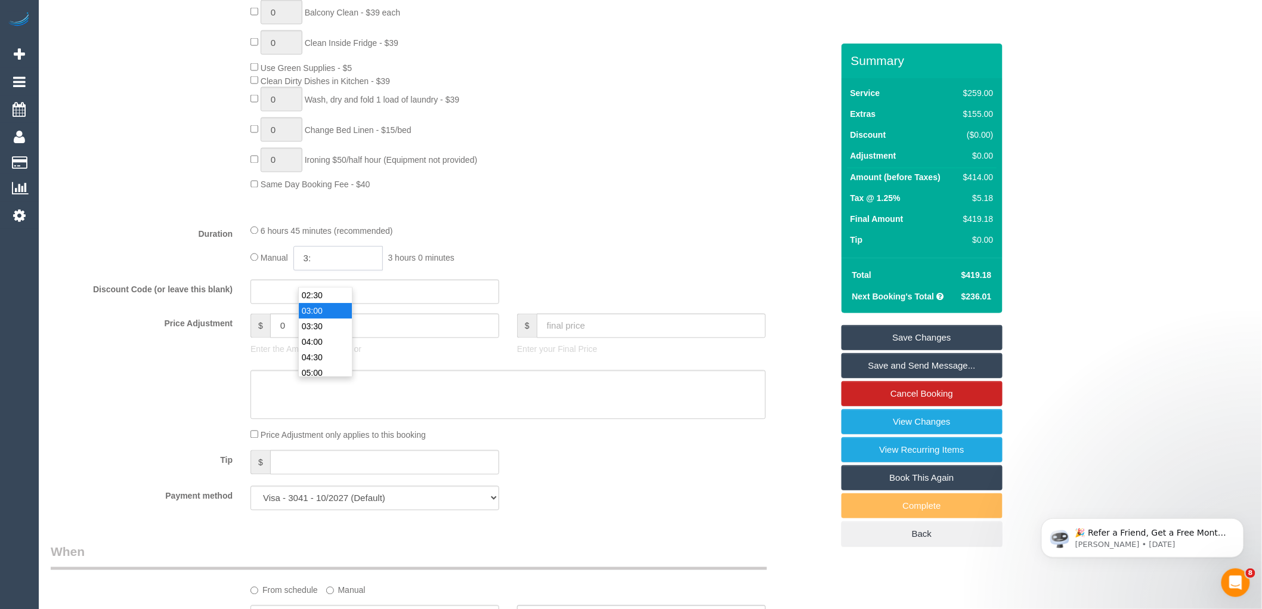
select select "spot27"
type input "03:15"
select select "spot52"
select select "spot77"
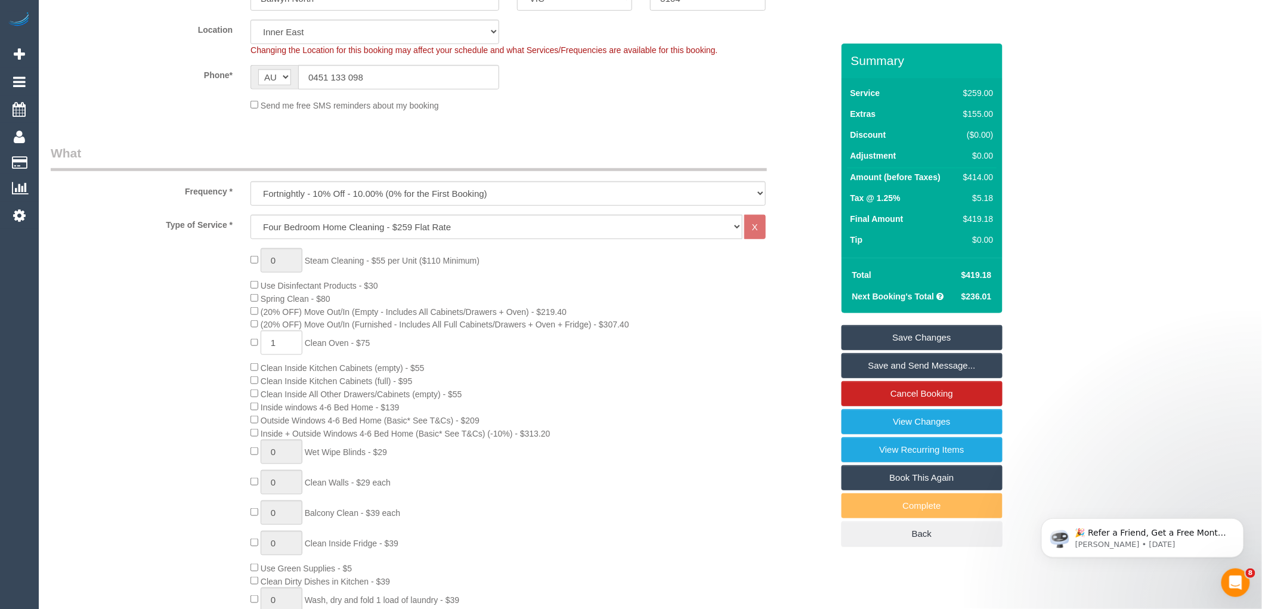
scroll to position [0, 0]
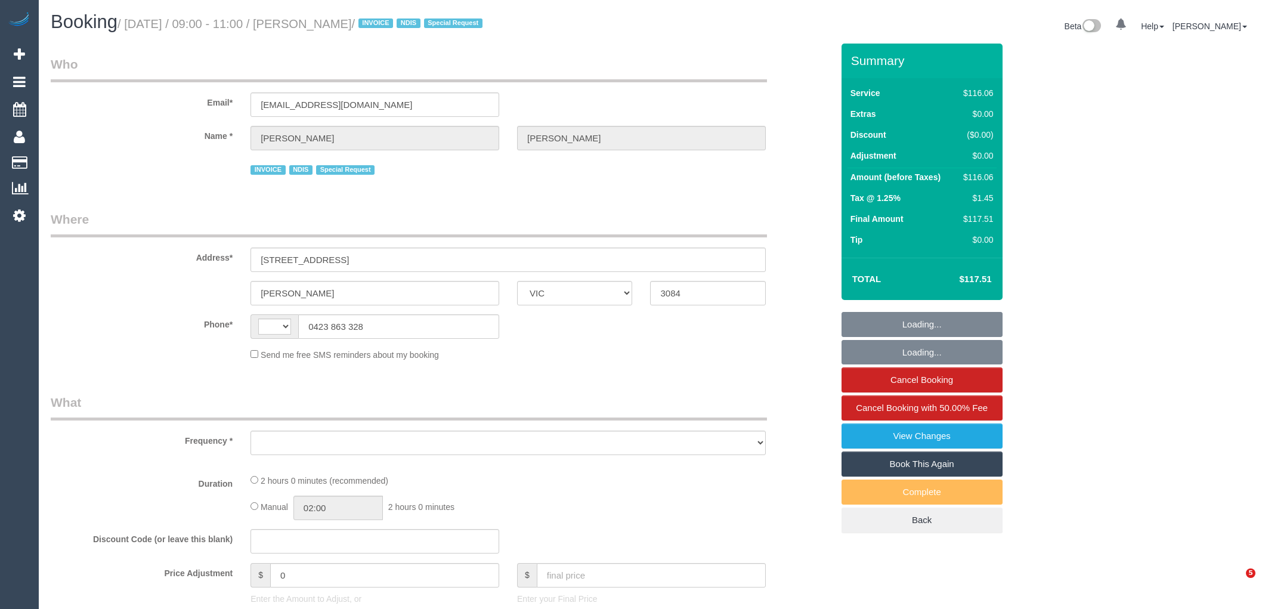
select select "VIC"
select select "string:AU"
select select "number:27"
select select "number:14"
select select "number:19"
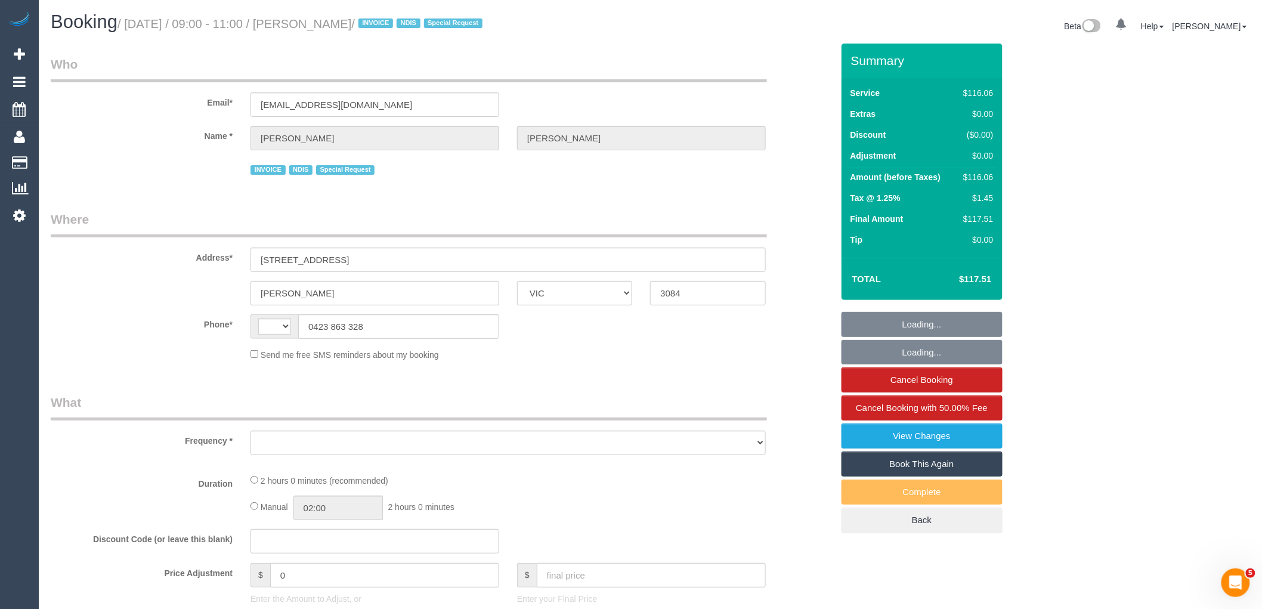
select select "number:24"
select select "number:34"
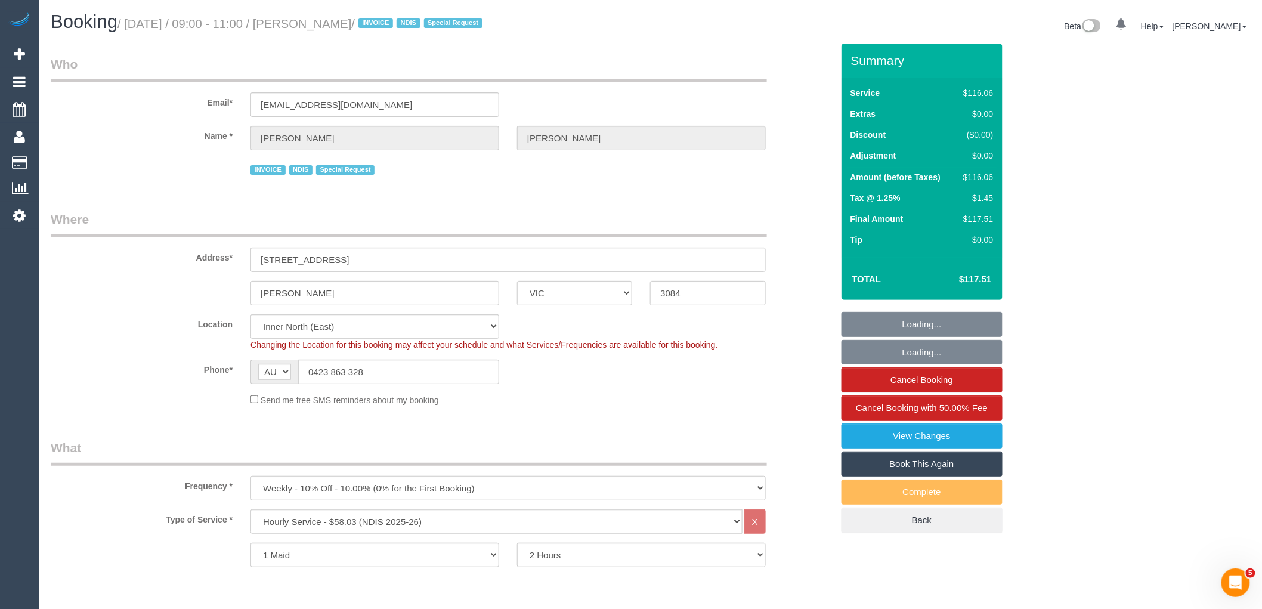
select select "object:778"
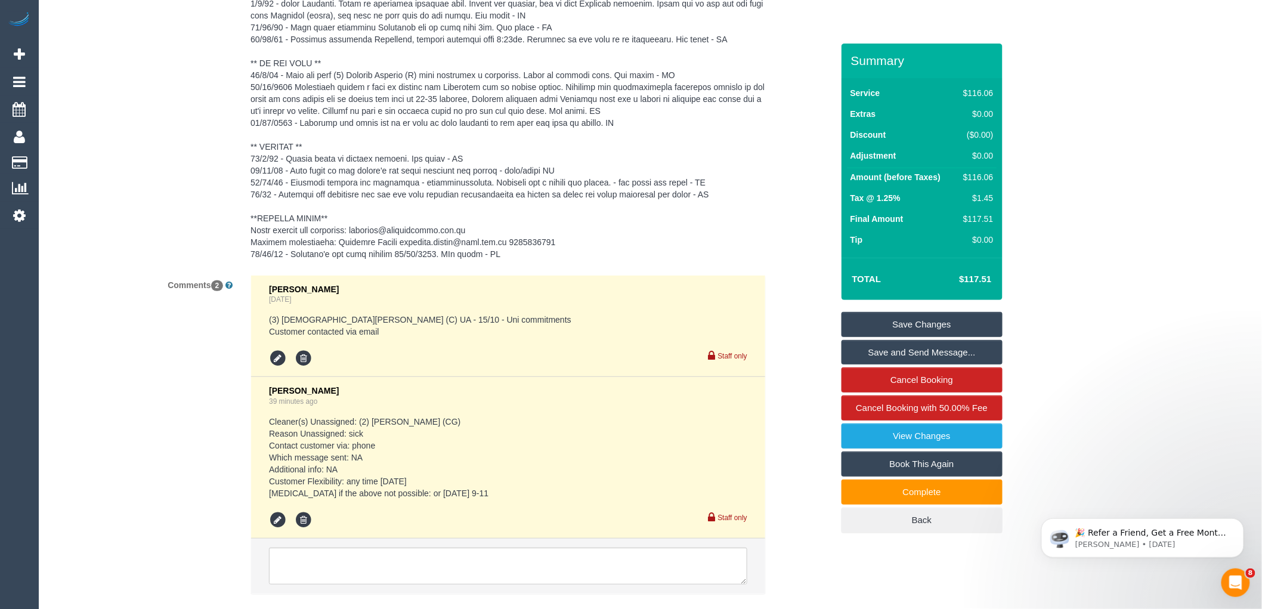
scroll to position [1968, 0]
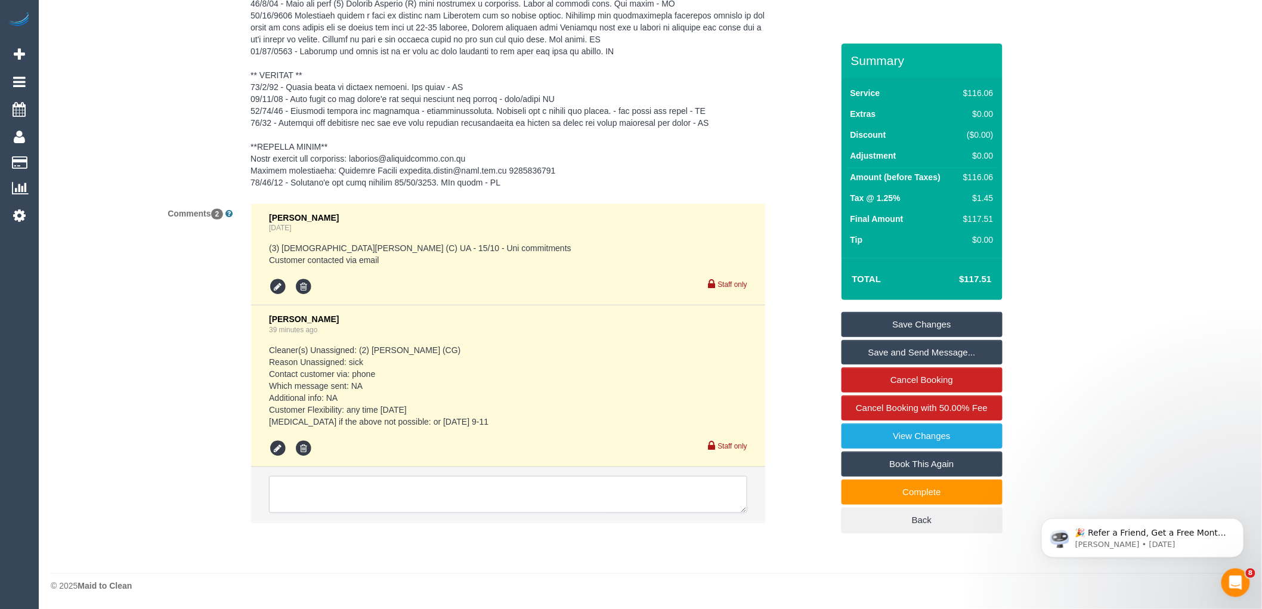
click at [495, 487] on textarea at bounding box center [508, 494] width 478 height 37
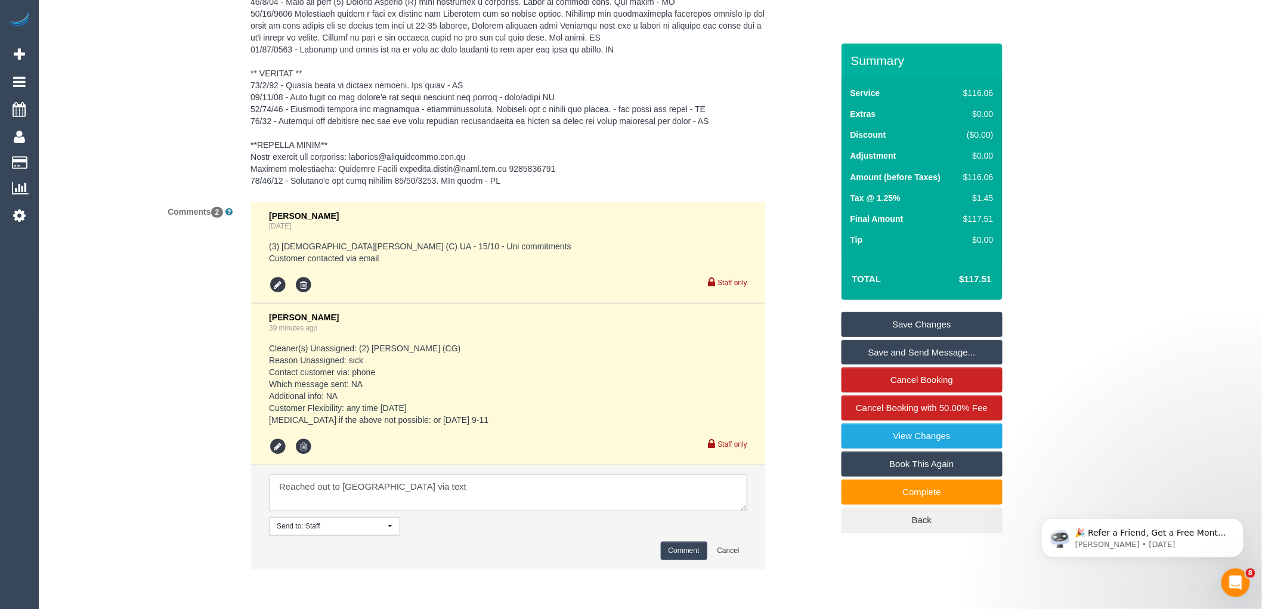
type textarea "Reached out to [GEOGRAPHIC_DATA] via text"
click at [680, 548] on button "Comment" at bounding box center [684, 550] width 47 height 18
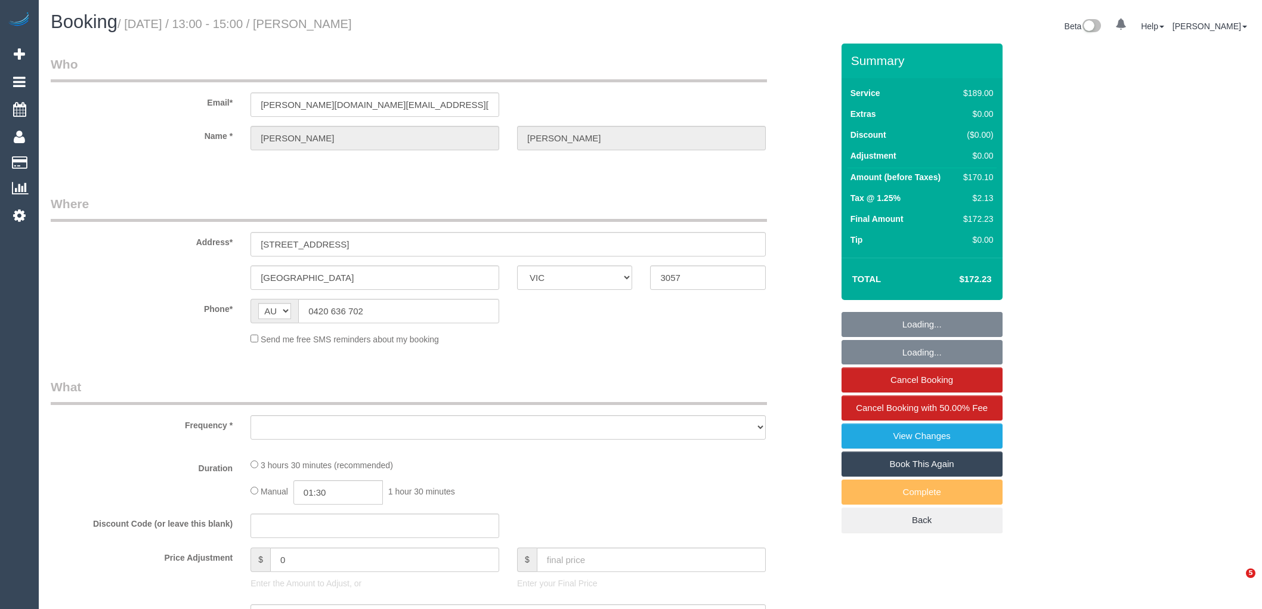
select select "VIC"
select select "object:526"
select select "string:stripe-pm_1Ljd4p2GScqysDRVO7uyB0E7"
select select "number:28"
select select "number:16"
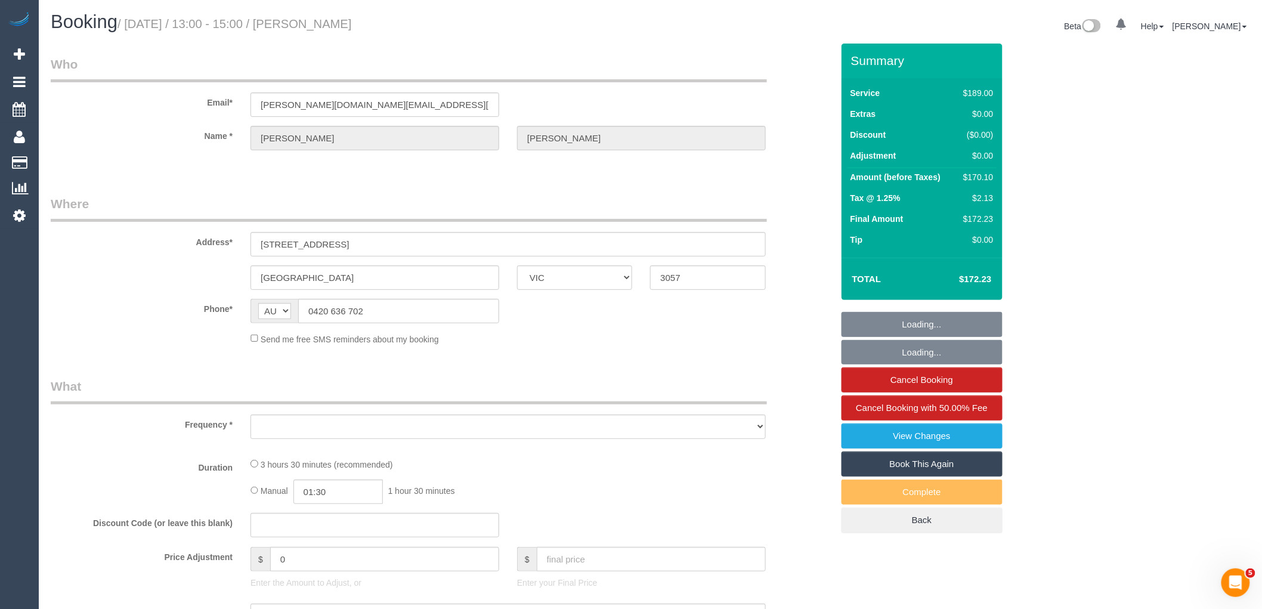
select select "number:19"
select select "number:23"
select select "number:35"
select select "number:26"
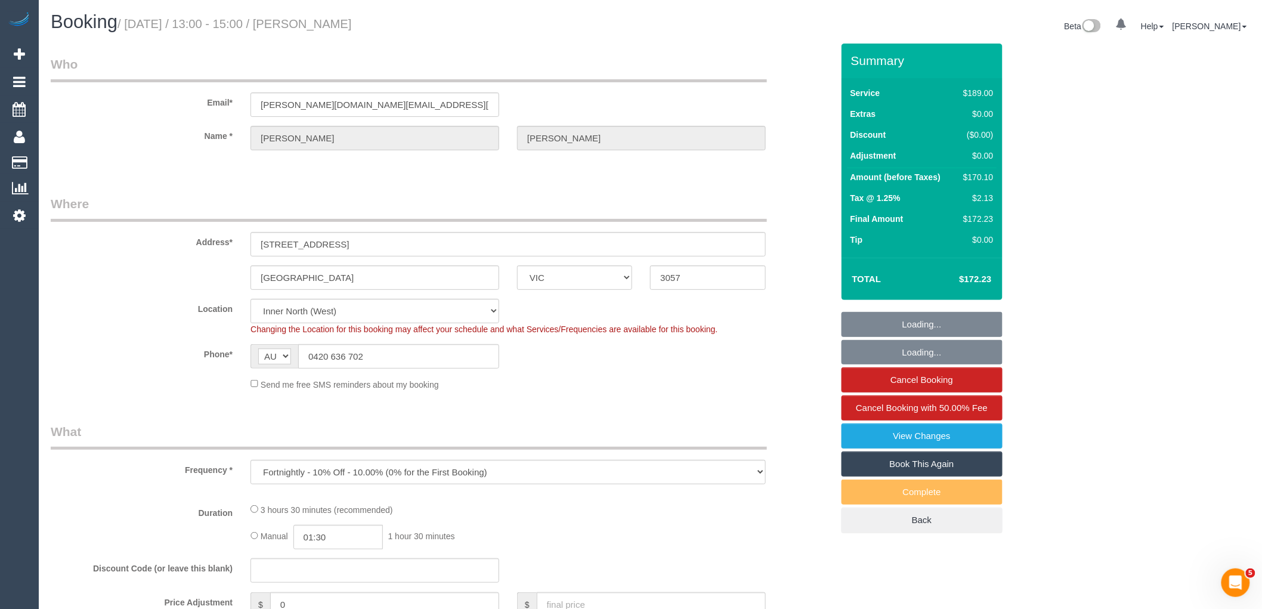
select select "object:1580"
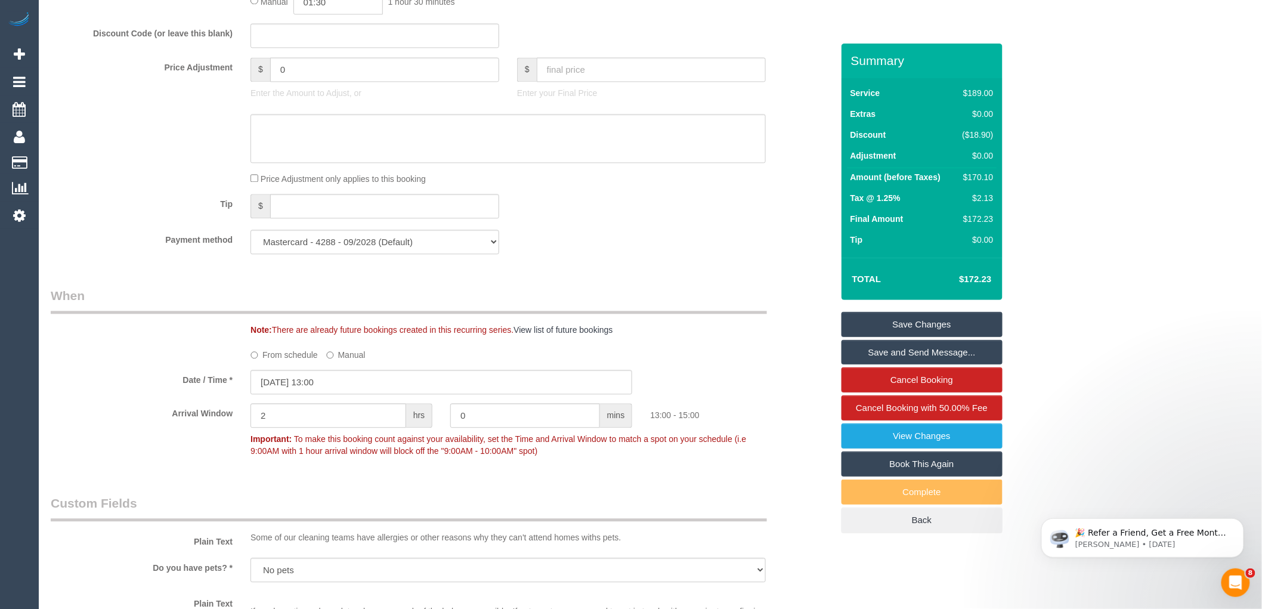
scroll to position [1059, 0]
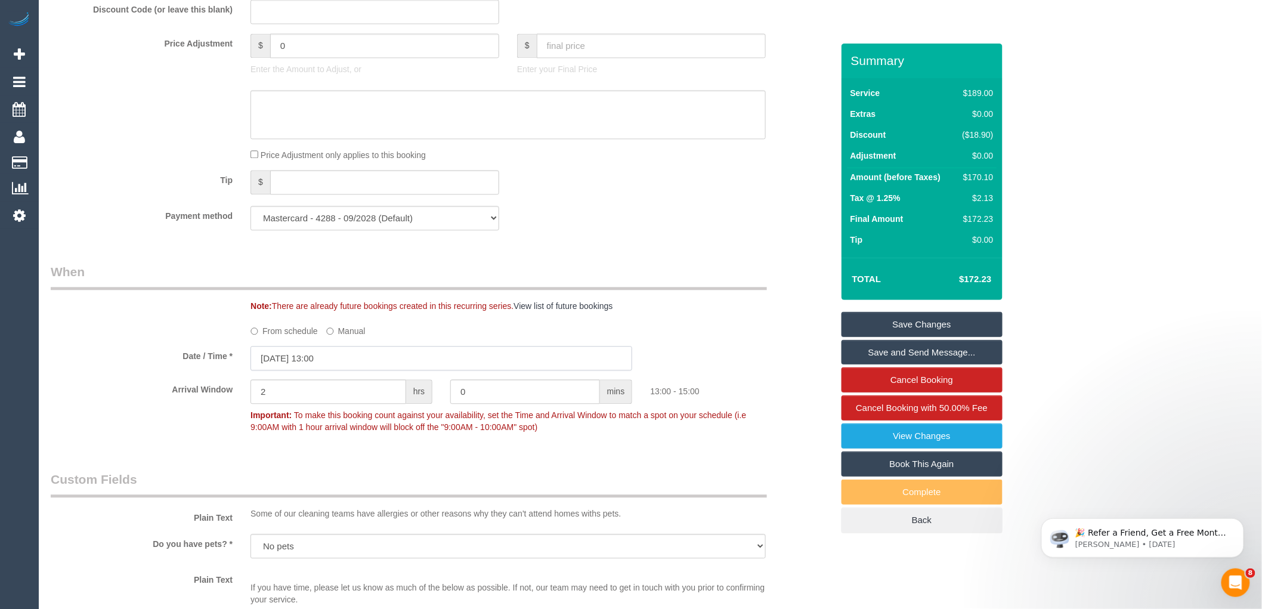
click at [337, 366] on input "15/10/2025 13:00" at bounding box center [441, 358] width 382 height 24
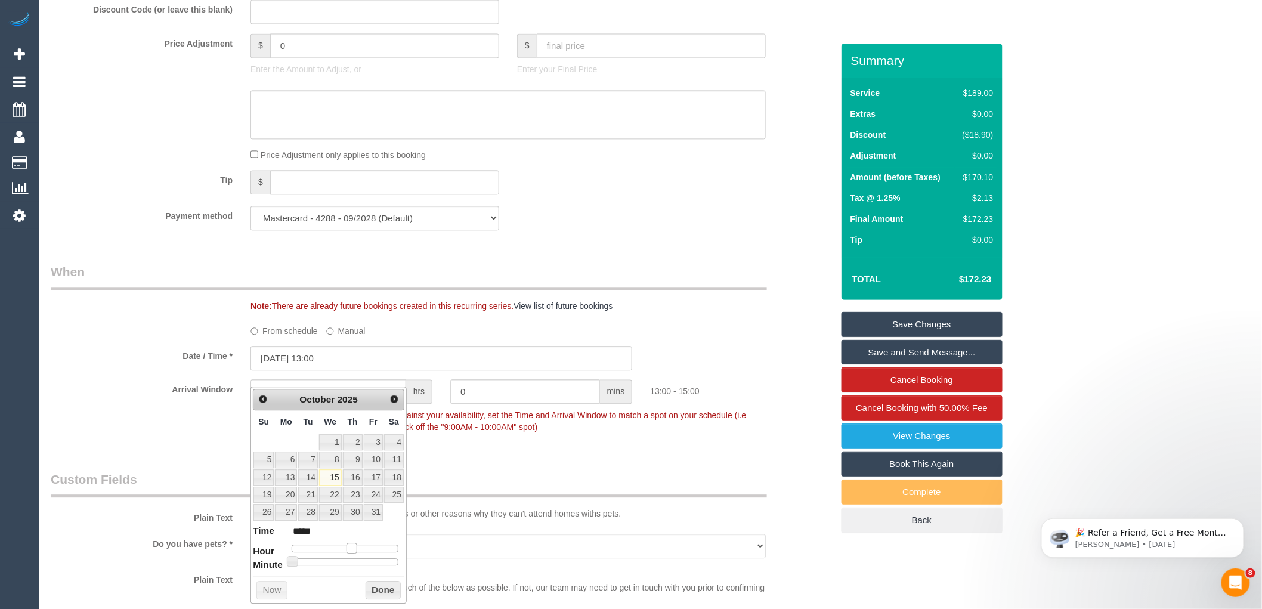
type input "15/10/2025 14:00"
type input "*****"
type input "15/10/2025 15:00"
type input "*****"
type input "15/10/2025 16:00"
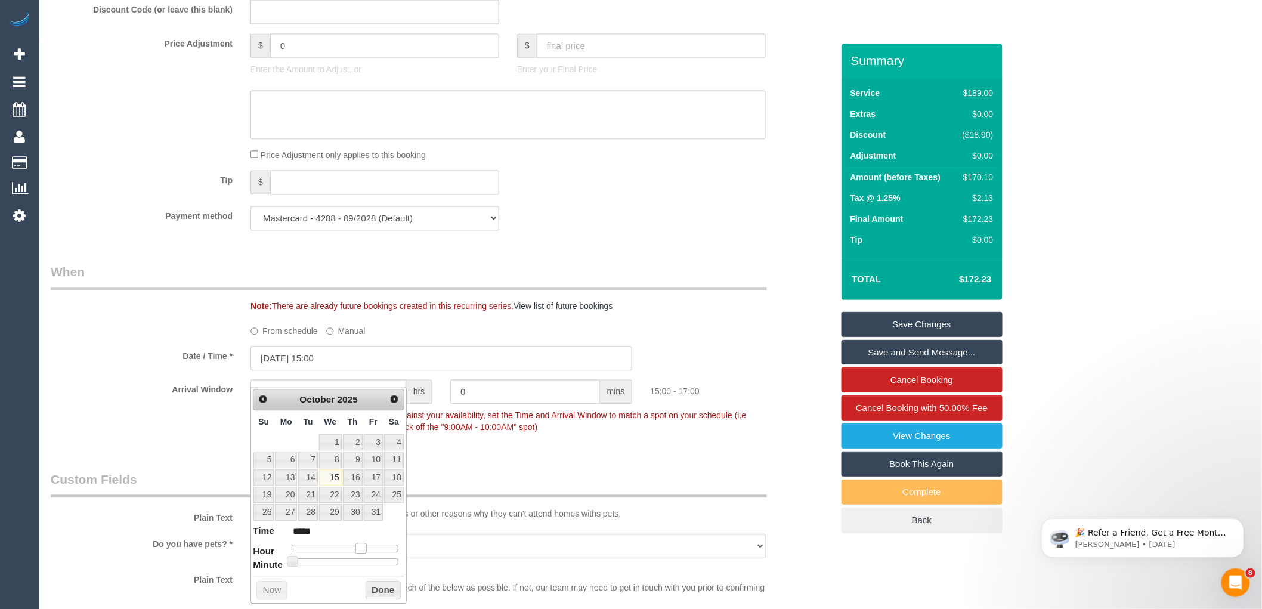
type input "*****"
drag, startPoint x: 352, startPoint y: 547, endPoint x: 367, endPoint y: 544, distance: 14.6
click at [367, 544] on span at bounding box center [365, 548] width 11 height 11
click at [377, 587] on button "Done" at bounding box center [382, 590] width 35 height 19
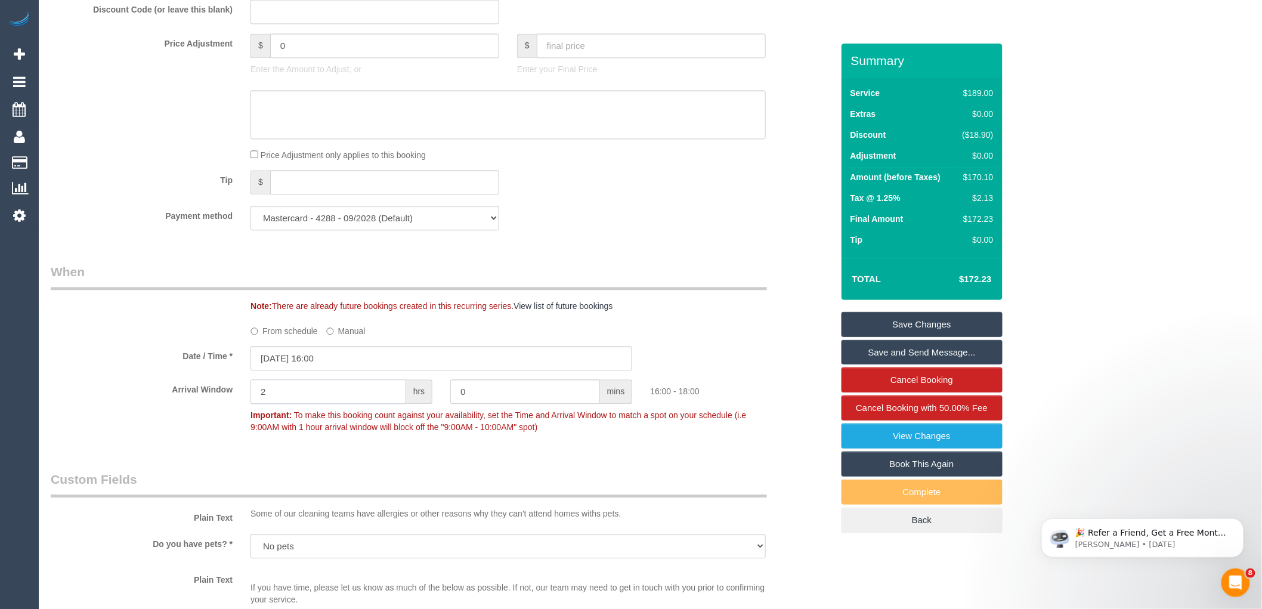
click at [311, 401] on input "2" at bounding box center [328, 391] width 156 height 24
type input "1"
click at [449, 464] on div "Who Email* sam-hales.music@hotmail.com Name * Samuel Hales Where Address* 3 Sed…" at bounding box center [441, 348] width 799 height 2729
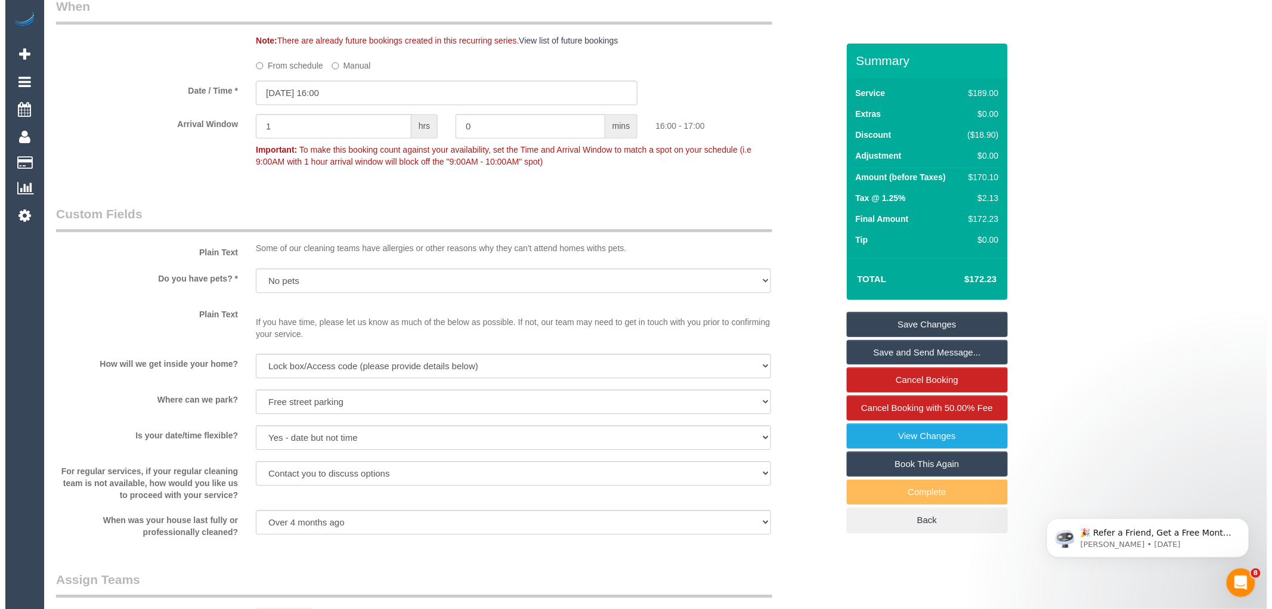
scroll to position [1523, 0]
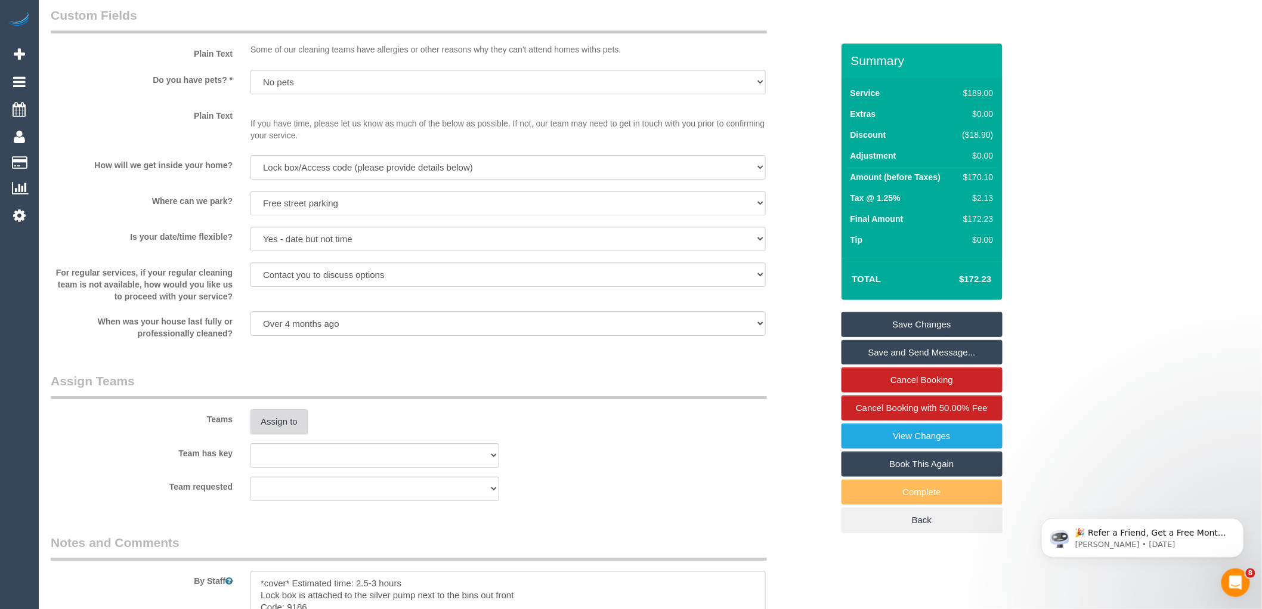
click at [290, 433] on button "Assign to" at bounding box center [278, 421] width 57 height 25
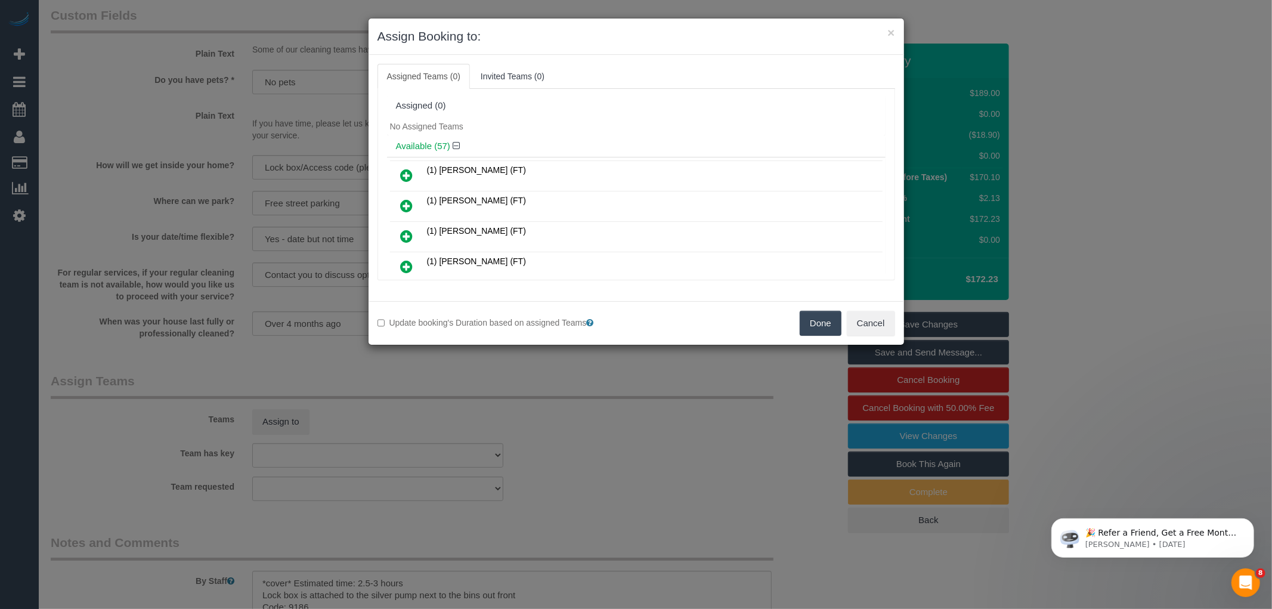
scroll to position [854, 0]
click at [407, 199] on icon at bounding box center [407, 206] width 13 height 14
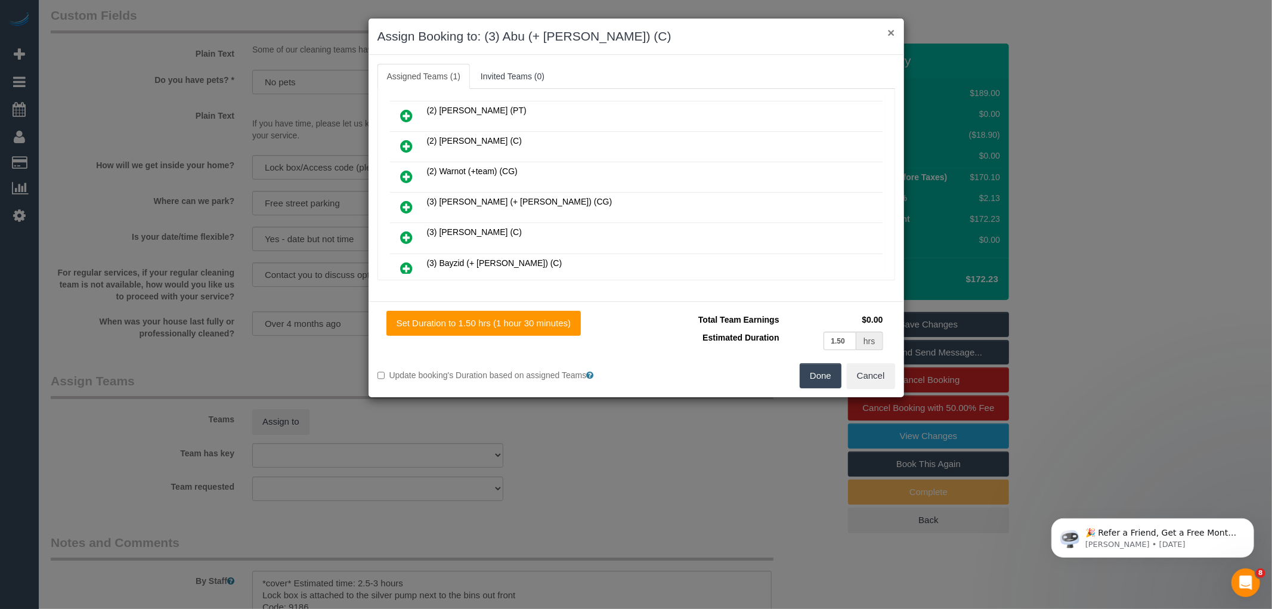
scroll to position [1092, 0]
click at [407, 203] on icon at bounding box center [407, 210] width 13 height 14
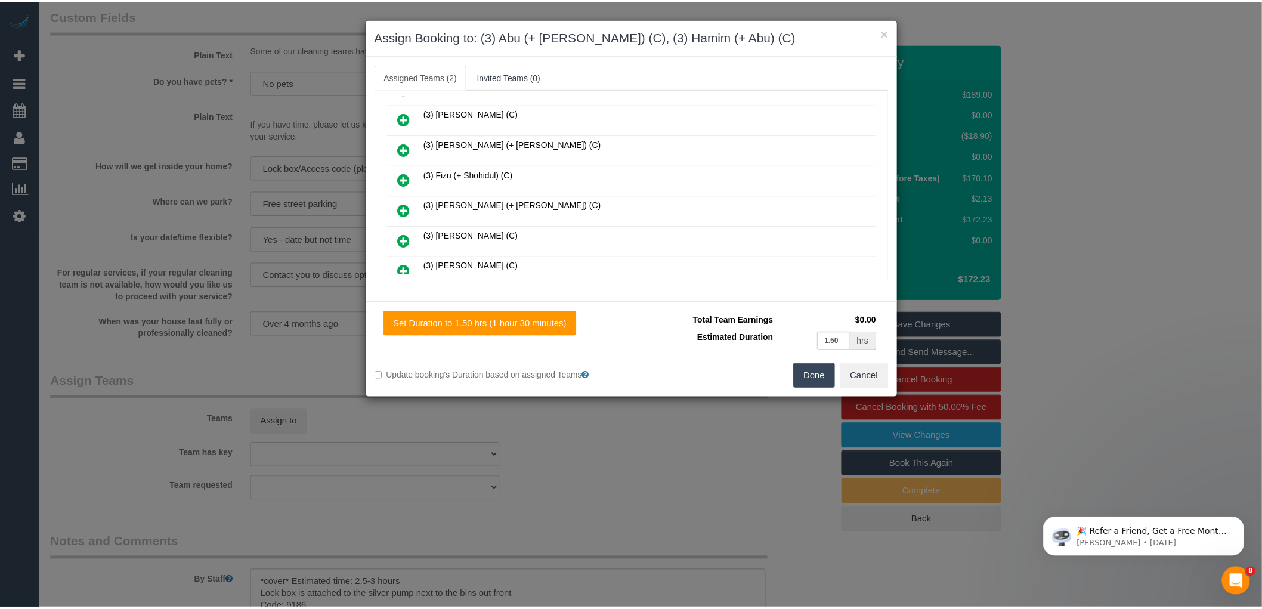
scroll to position [1121, 0]
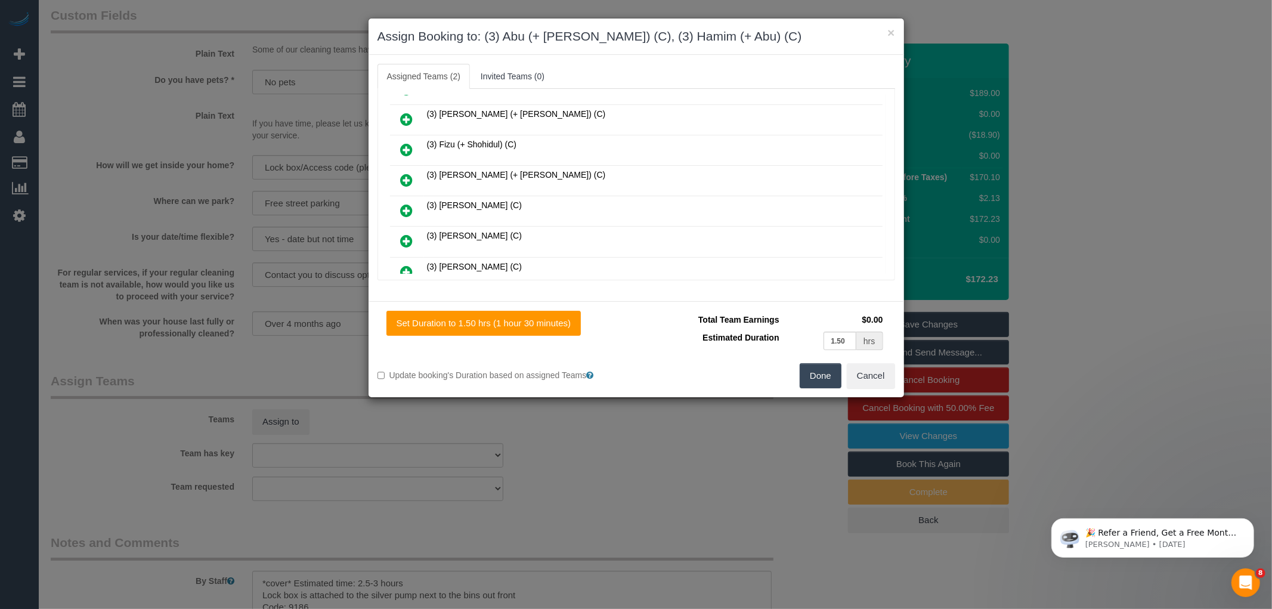
click at [811, 380] on button "Done" at bounding box center [820, 375] width 42 height 25
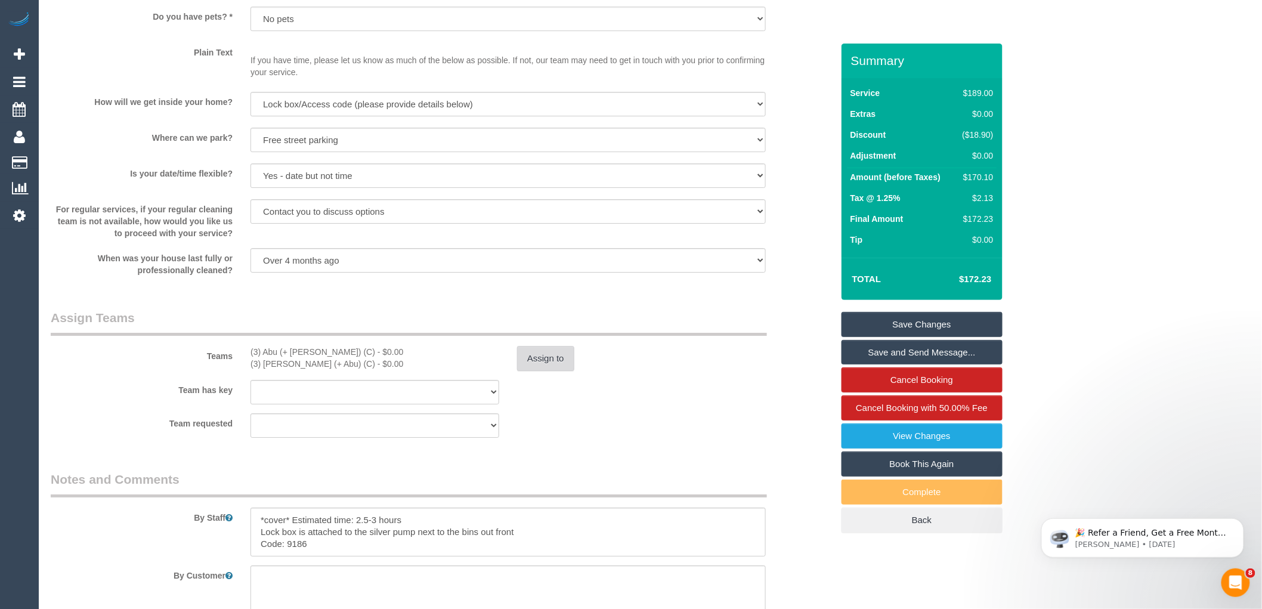
scroll to position [1589, 0]
click at [537, 368] on button "Assign to" at bounding box center [545, 355] width 57 height 25
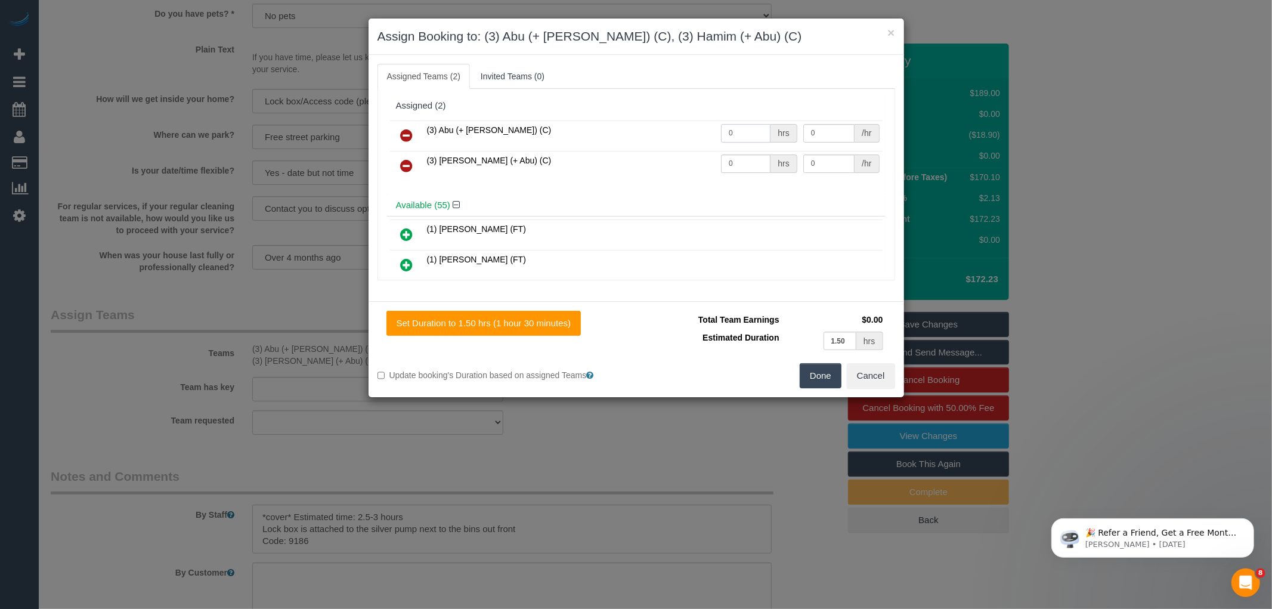
click at [732, 129] on input "0" at bounding box center [745, 133] width 49 height 18
type input "1"
click at [823, 128] on input "0" at bounding box center [828, 133] width 51 height 18
type input "52.5"
click at [737, 151] on td "0 hrs" at bounding box center [759, 166] width 82 height 30
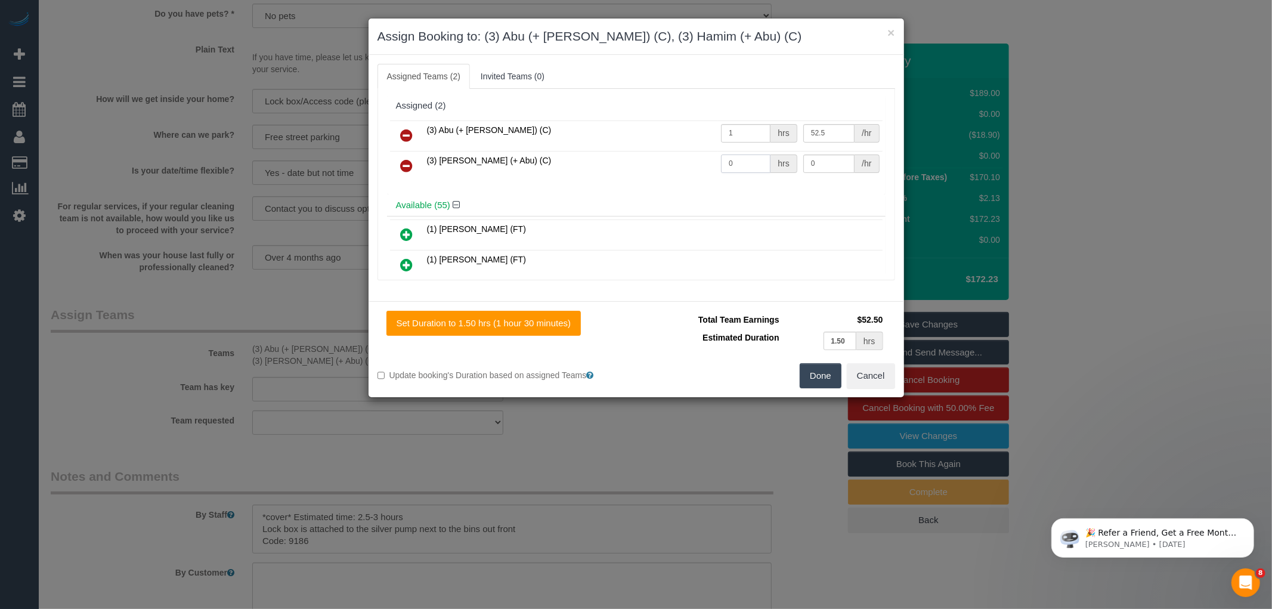
click at [735, 158] on input "0" at bounding box center [745, 163] width 49 height 18
type input "1"
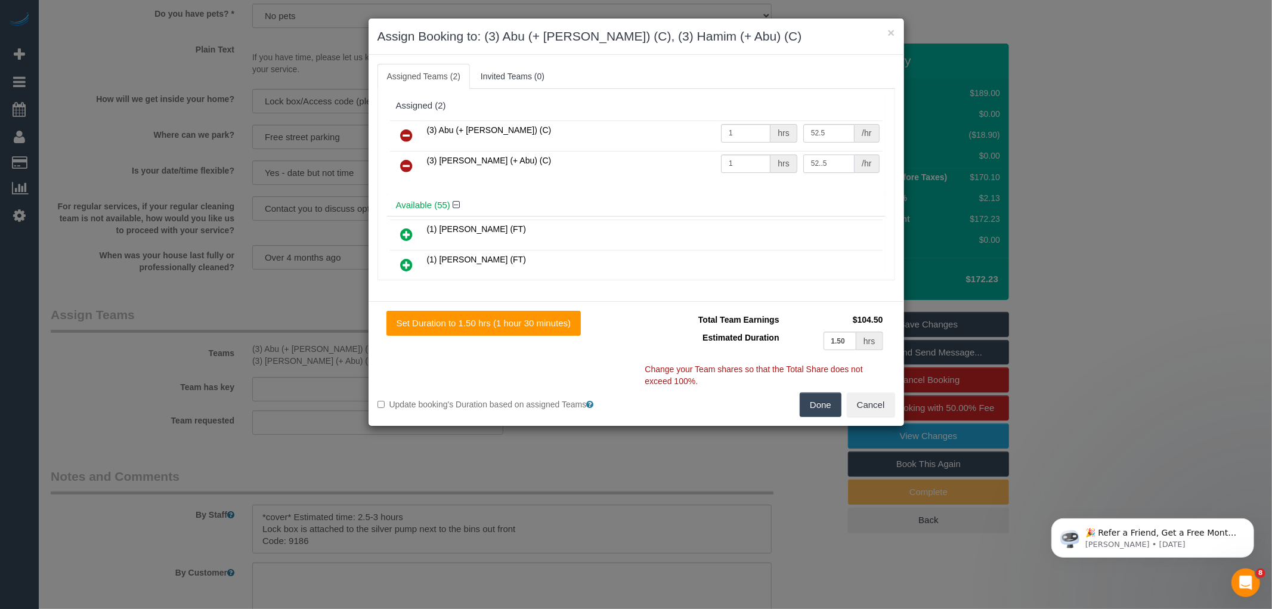
click at [823, 162] on input "52..5" at bounding box center [828, 163] width 51 height 18
type input "52.5"
click at [817, 401] on button "Done" at bounding box center [820, 404] width 42 height 25
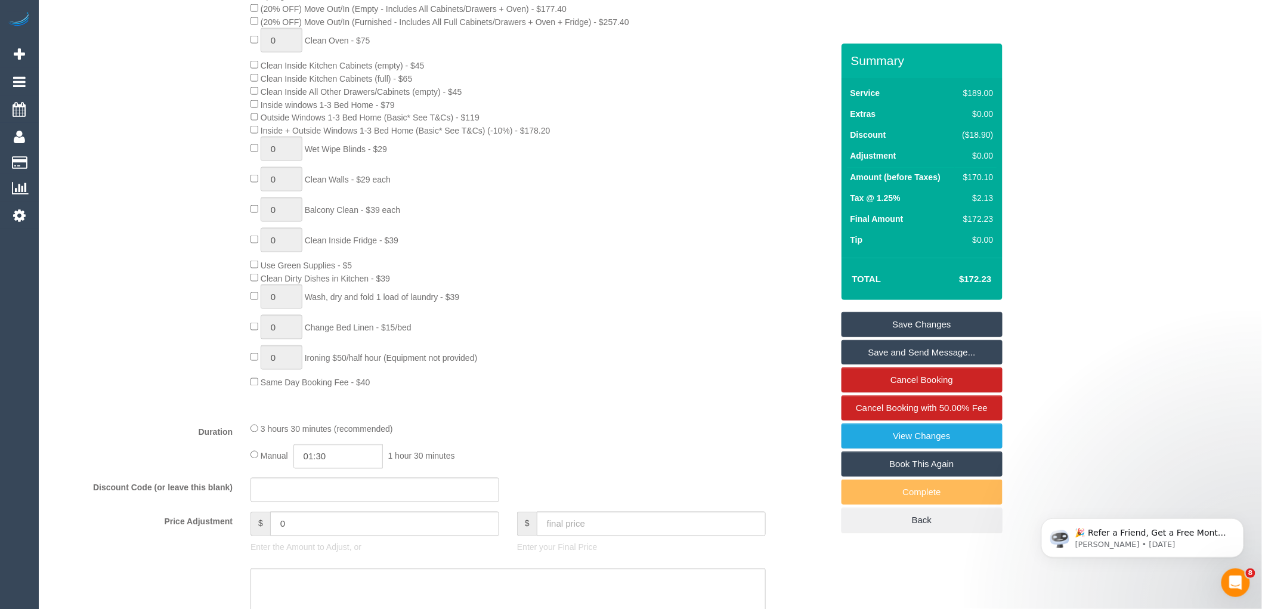
scroll to position [0, 0]
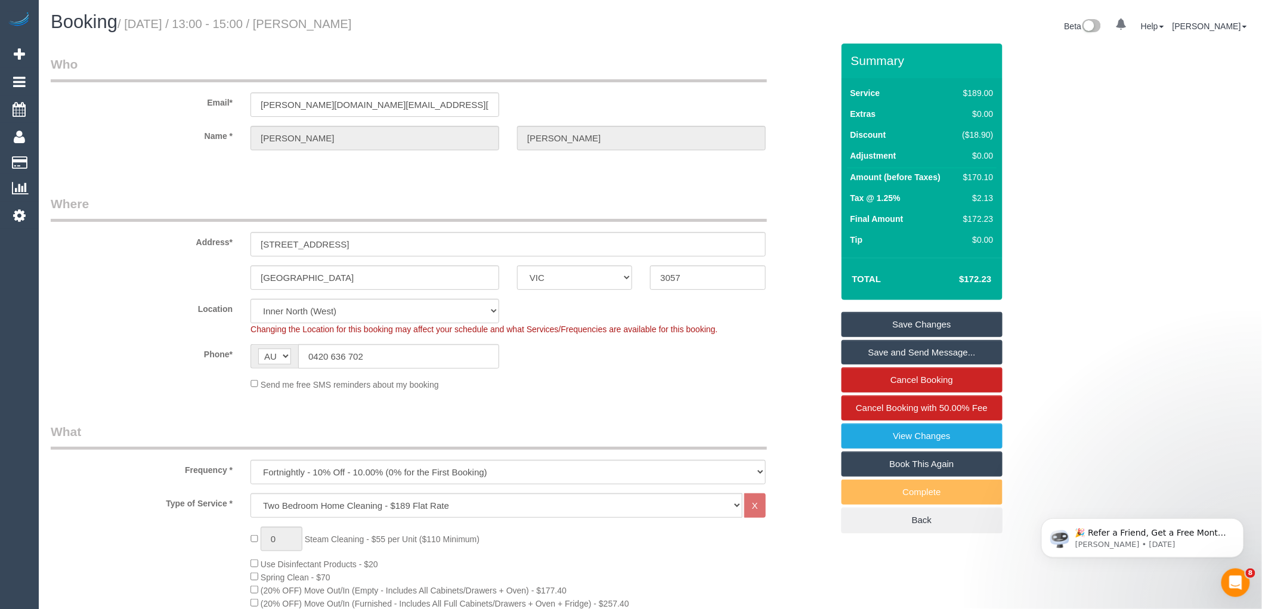
drag, startPoint x: 312, startPoint y: 18, endPoint x: 397, endPoint y: 19, distance: 84.7
click at [397, 19] on h1 "Booking / October 15, 2025 / 13:00 - 15:00 / Samuel Hales" at bounding box center [346, 22] width 591 height 20
copy small "Samuel Hales"
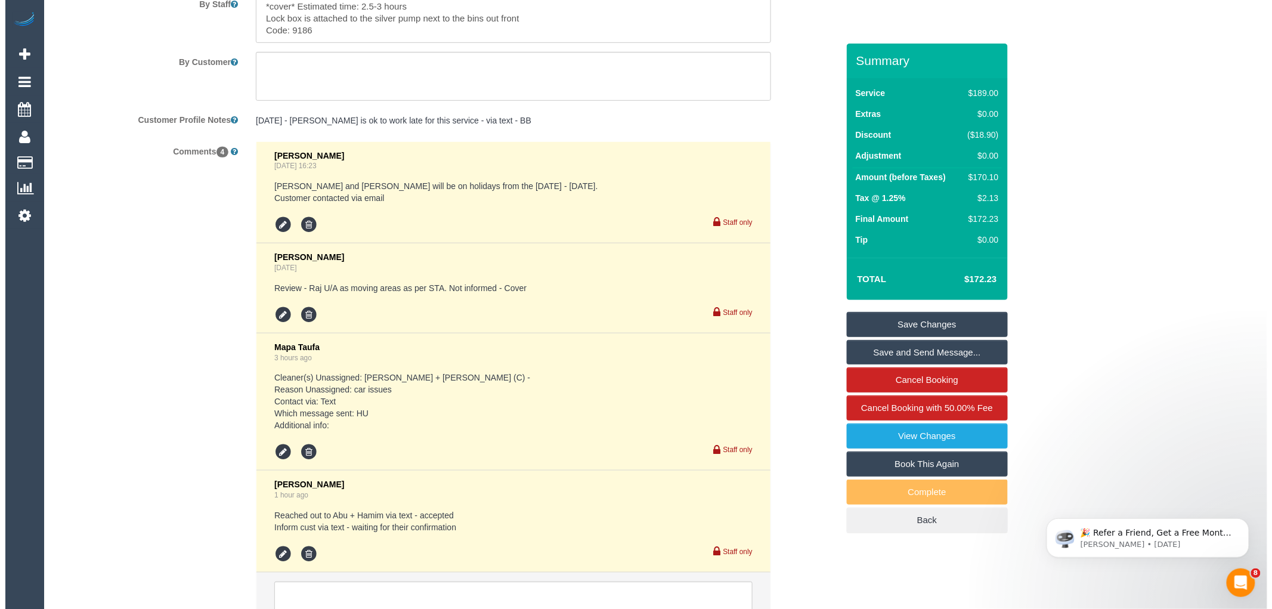
scroll to position [2173, 0]
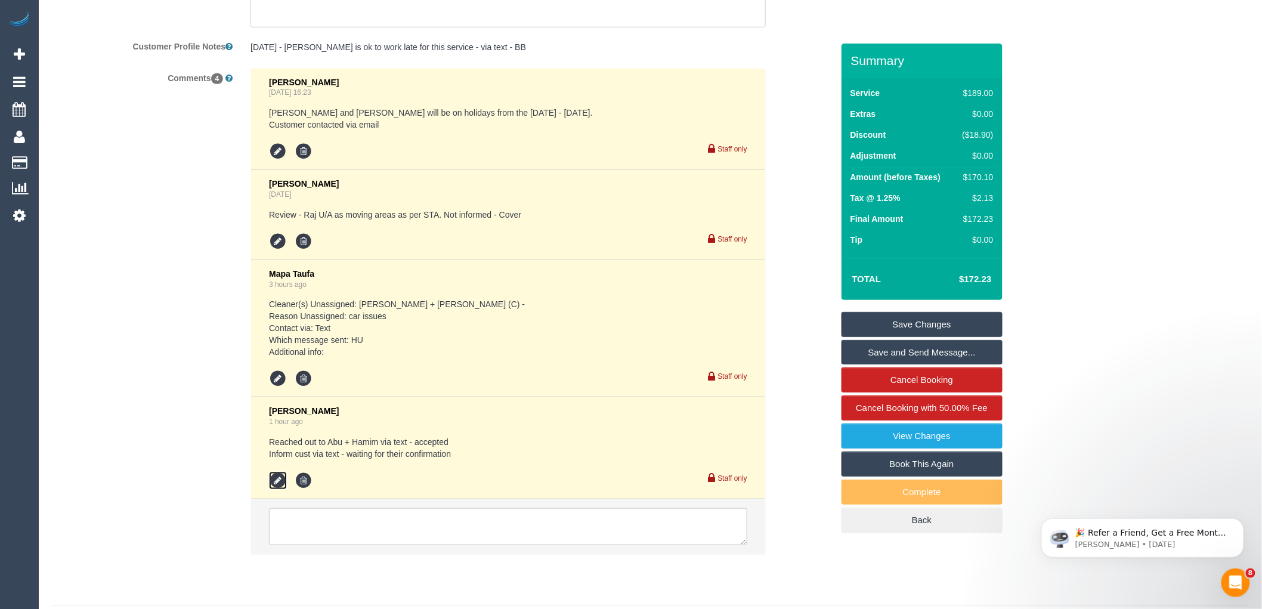
click at [276, 488] on icon at bounding box center [278, 481] width 18 height 18
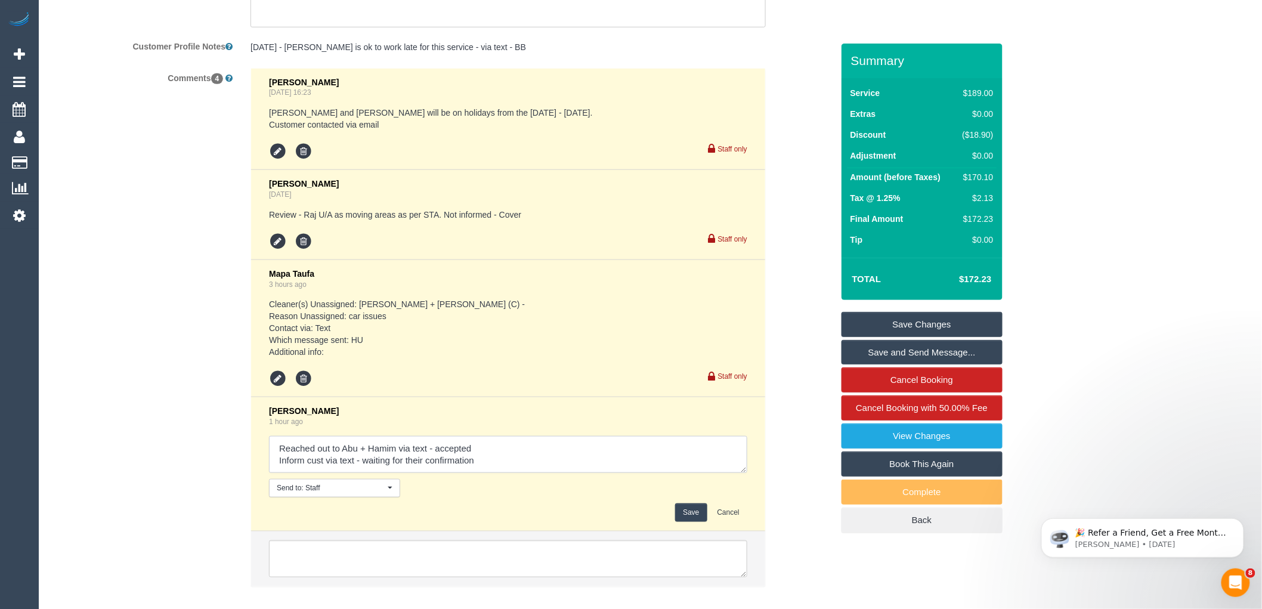
click at [502, 469] on textarea at bounding box center [508, 454] width 478 height 37
type textarea "Reached out to Abu + Hamim via text - accepted Inform cust via text - waiting f…"
click at [692, 517] on button "Save" at bounding box center [691, 512] width 32 height 18
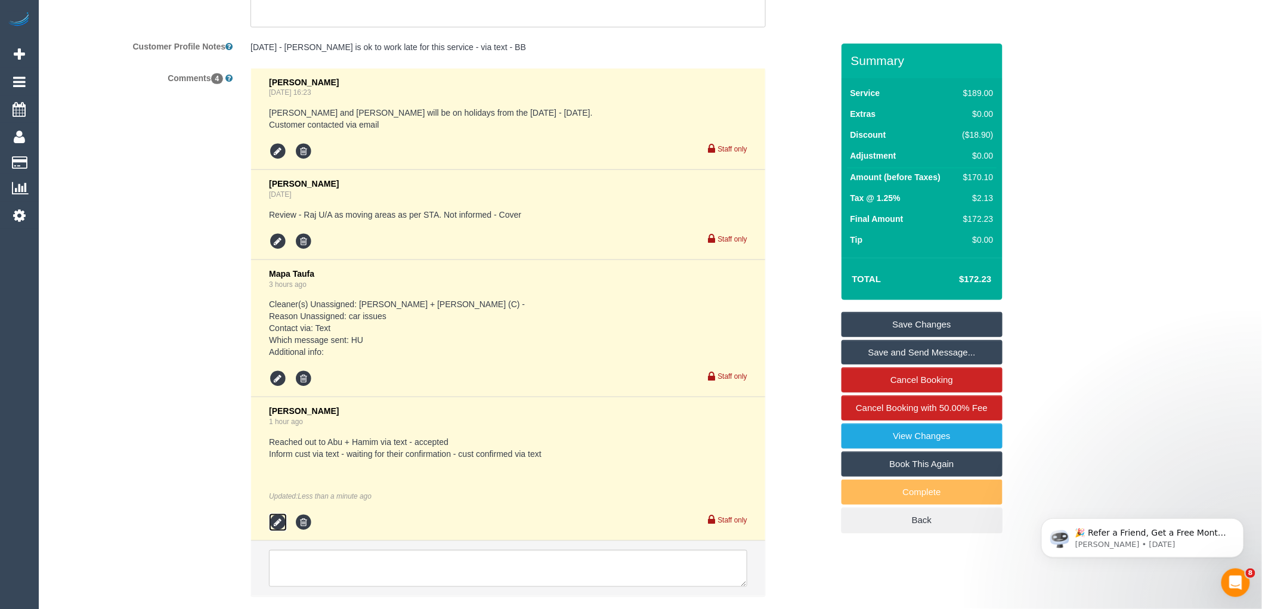
click at [281, 531] on icon at bounding box center [278, 522] width 18 height 18
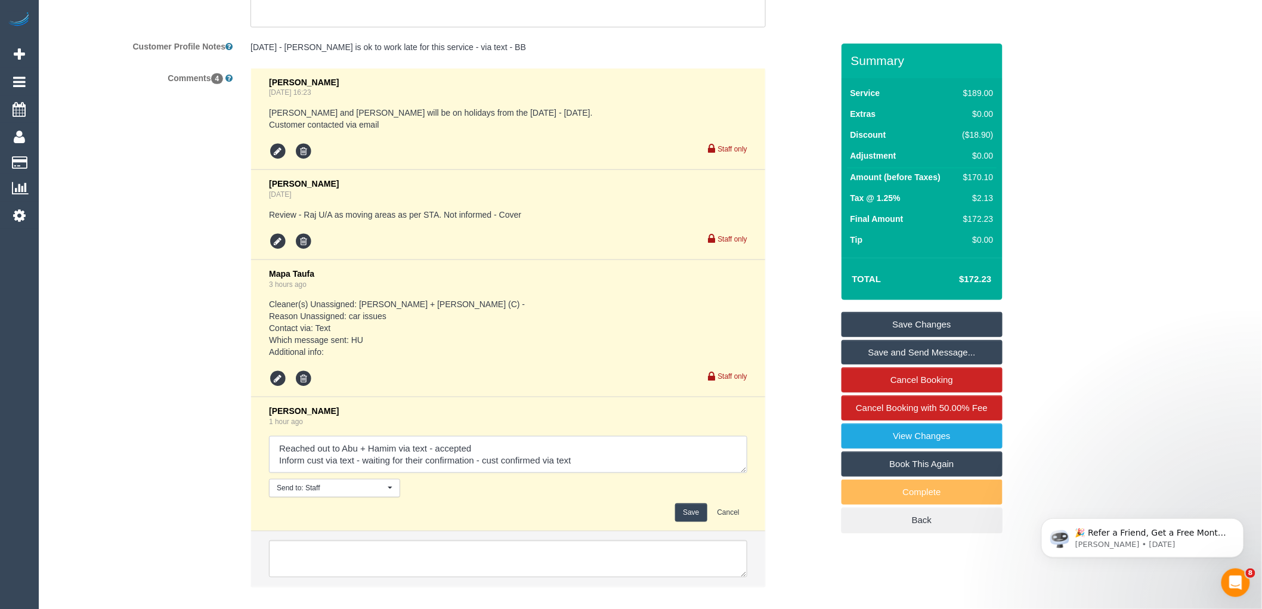
click at [302, 468] on textarea at bounding box center [508, 454] width 478 height 37
type textarea "Reached out to Abu + Hamim via text - accepted Informed cust via text - waiting…"
click at [695, 522] on button "Save" at bounding box center [691, 512] width 32 height 18
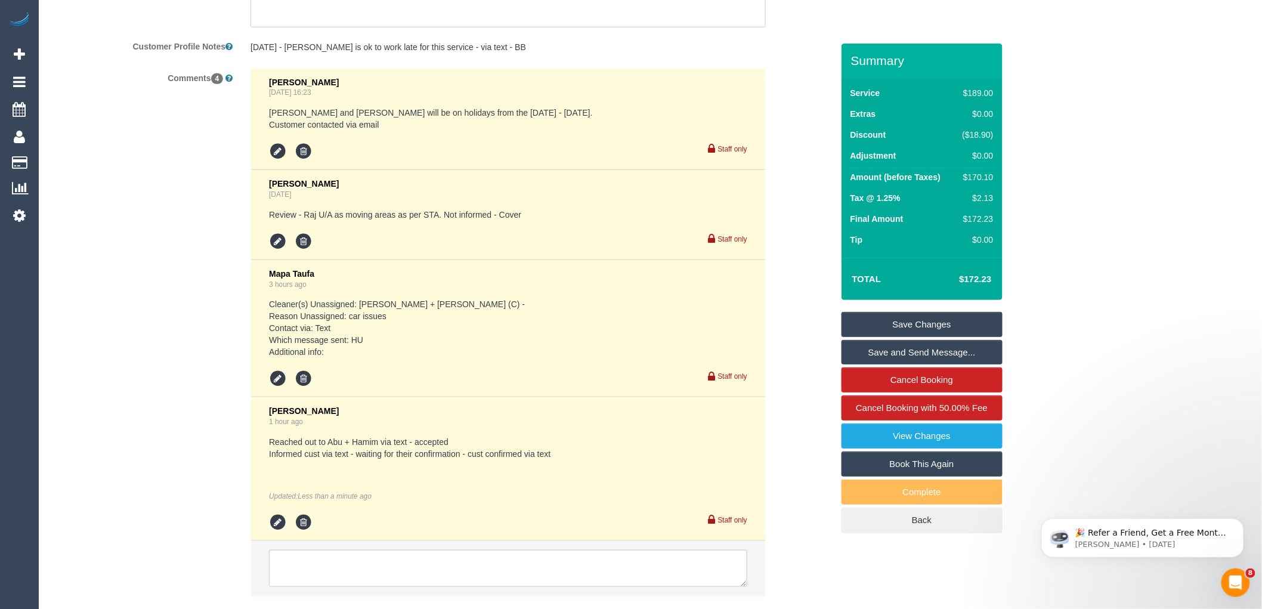
click at [881, 349] on link "Save and Send Message..." at bounding box center [921, 352] width 161 height 25
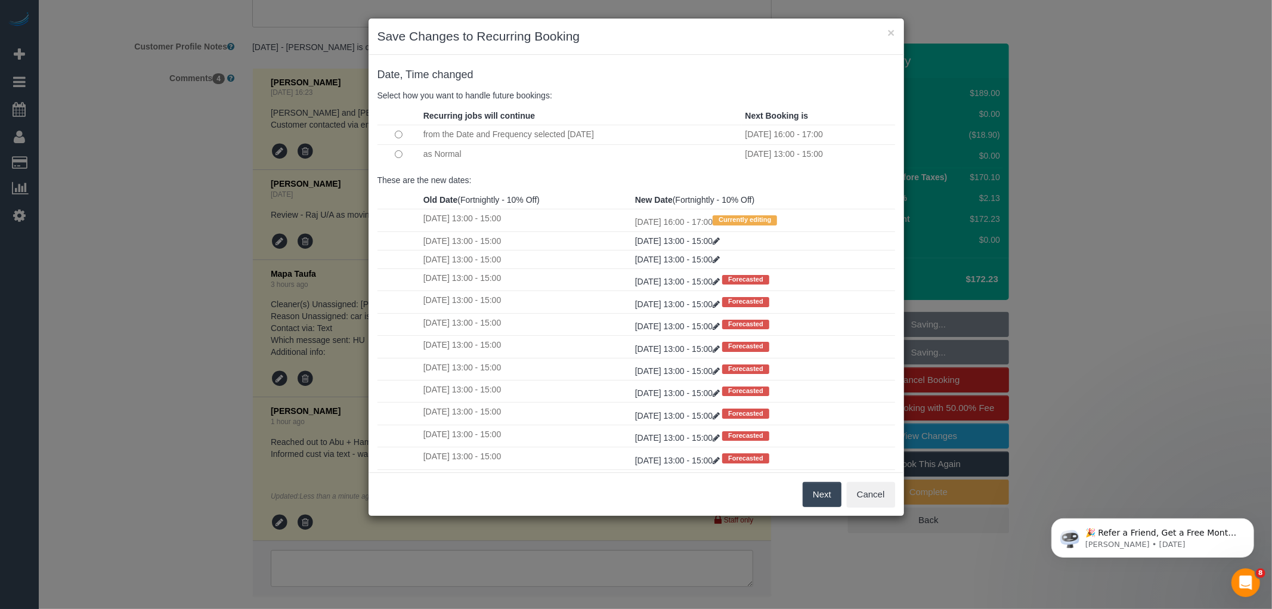
click at [813, 490] on button "Next" at bounding box center [821, 494] width 39 height 25
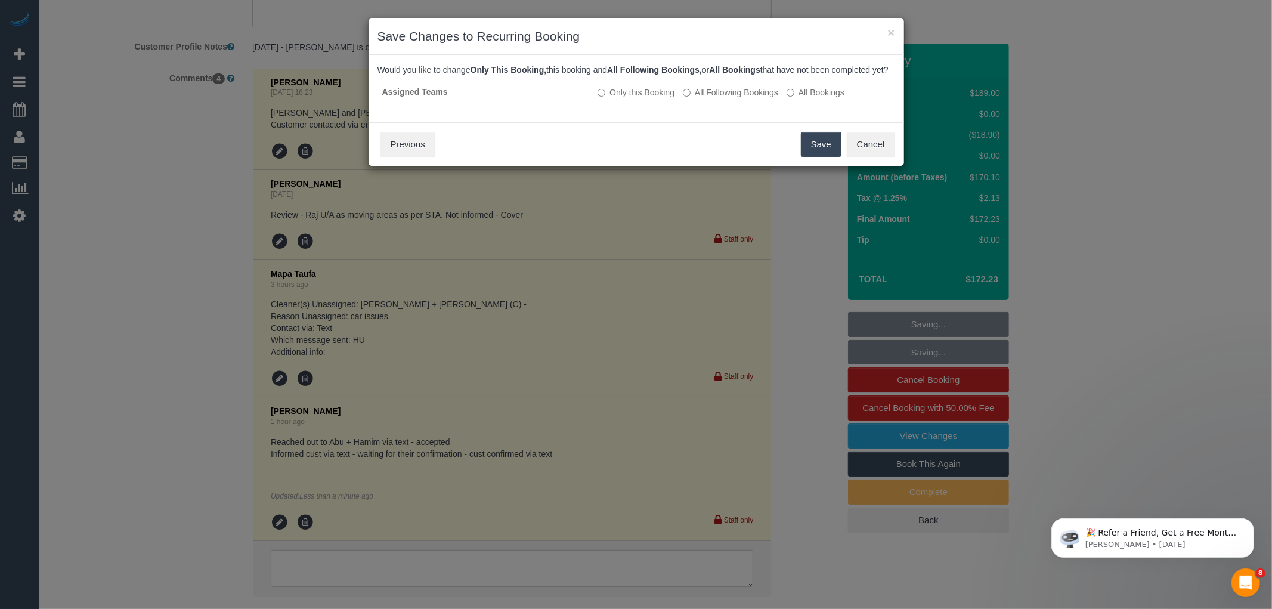
click at [808, 149] on button "Save" at bounding box center [821, 144] width 41 height 25
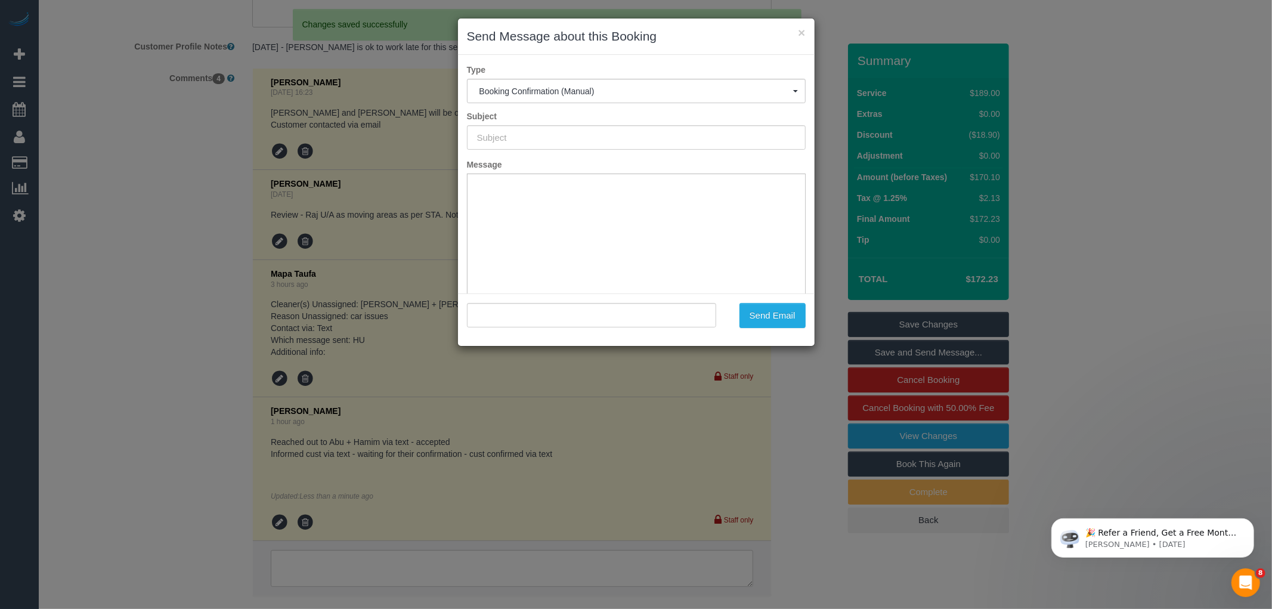
scroll to position [0, 0]
type input "Booking Confirmed"
type input ""Samuel Hales" <sam-hales.music@hotmail.com>"
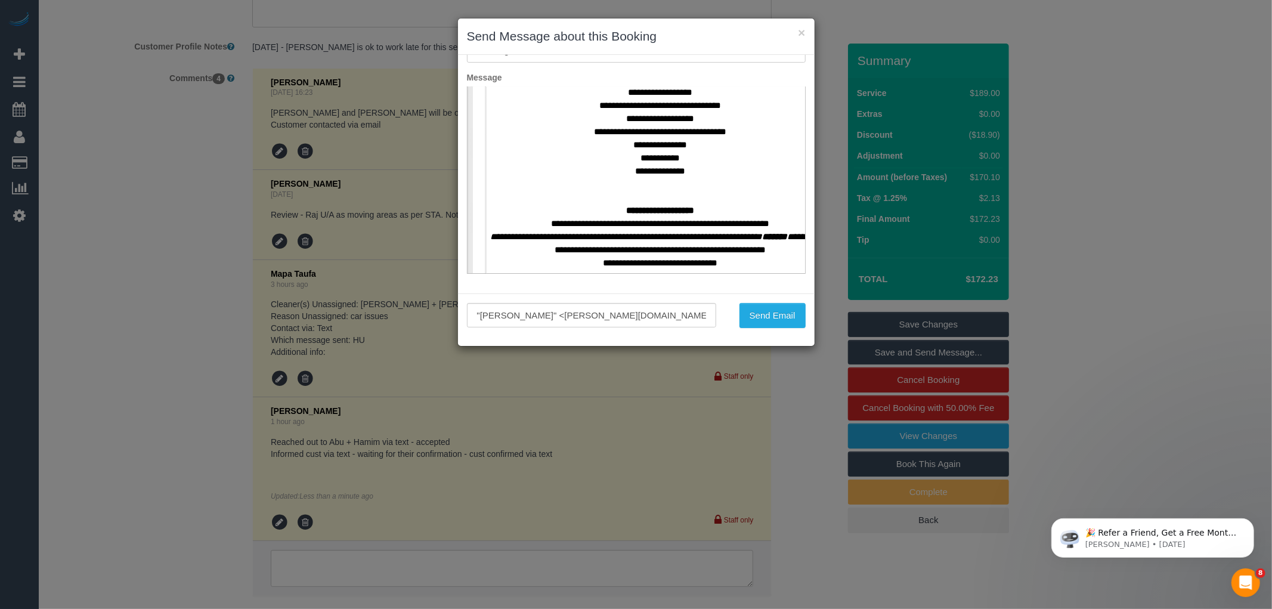
scroll to position [463, 0]
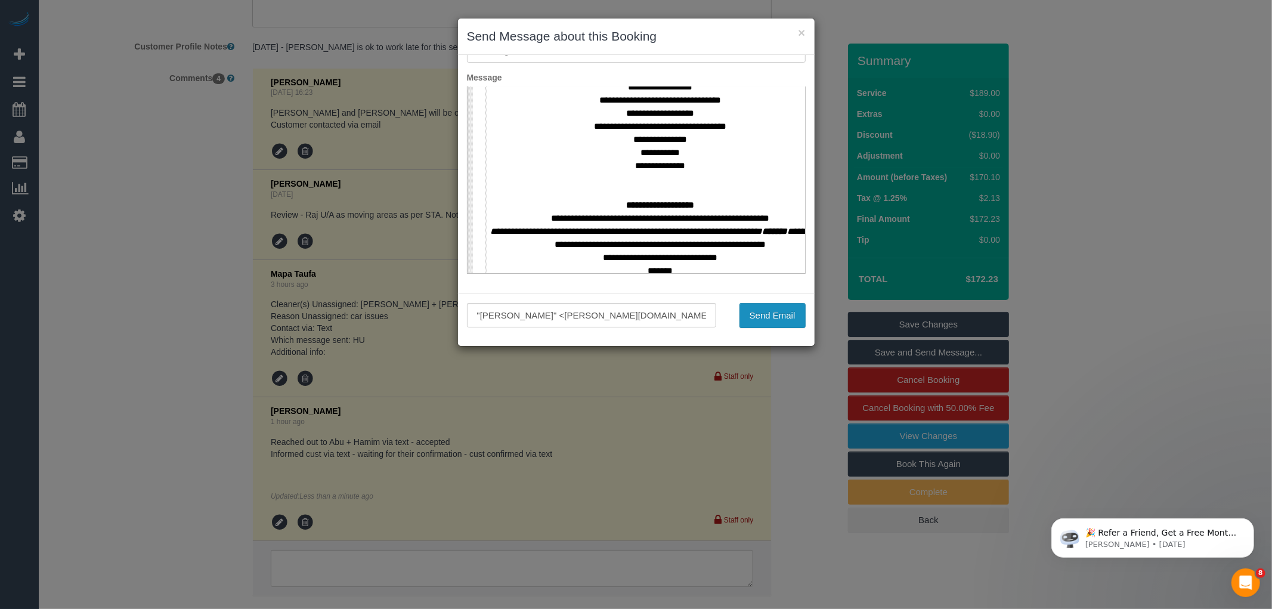
click at [779, 318] on button "Send Email" at bounding box center [772, 315] width 66 height 25
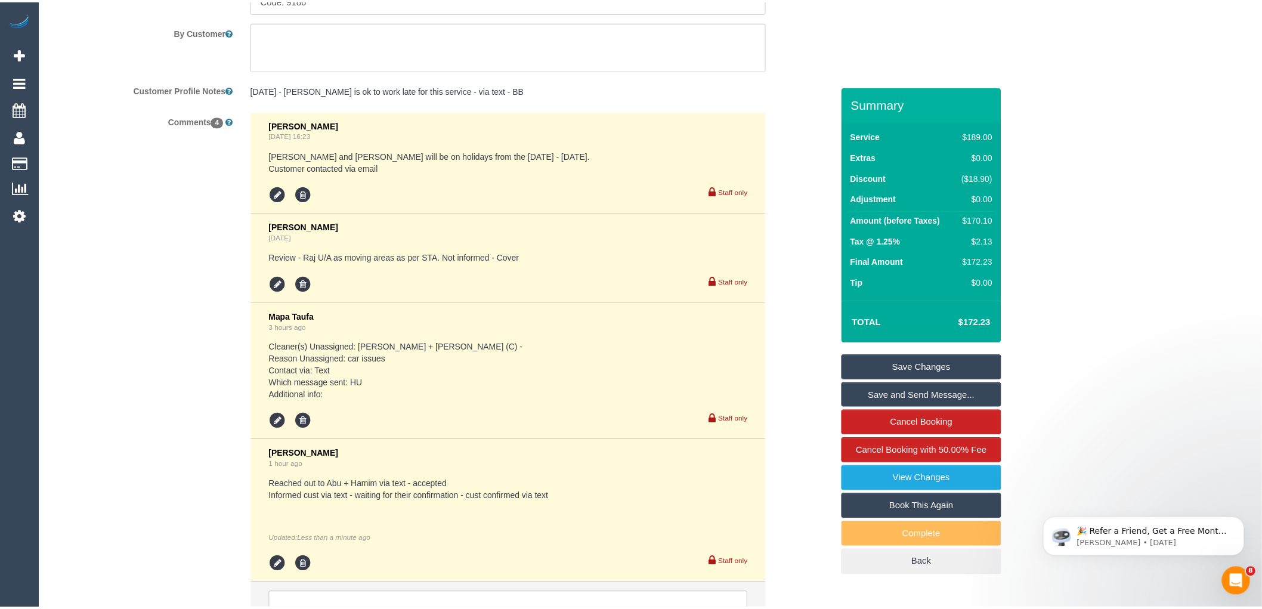
scroll to position [2215, 0]
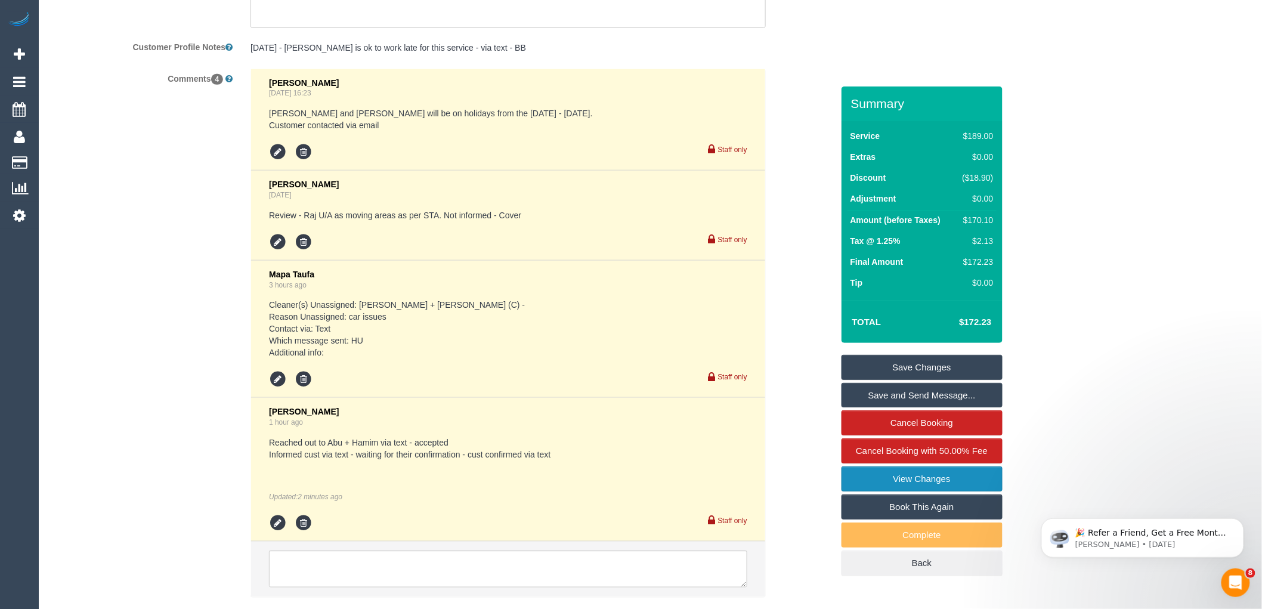
click at [915, 479] on link "View Changes" at bounding box center [921, 478] width 161 height 25
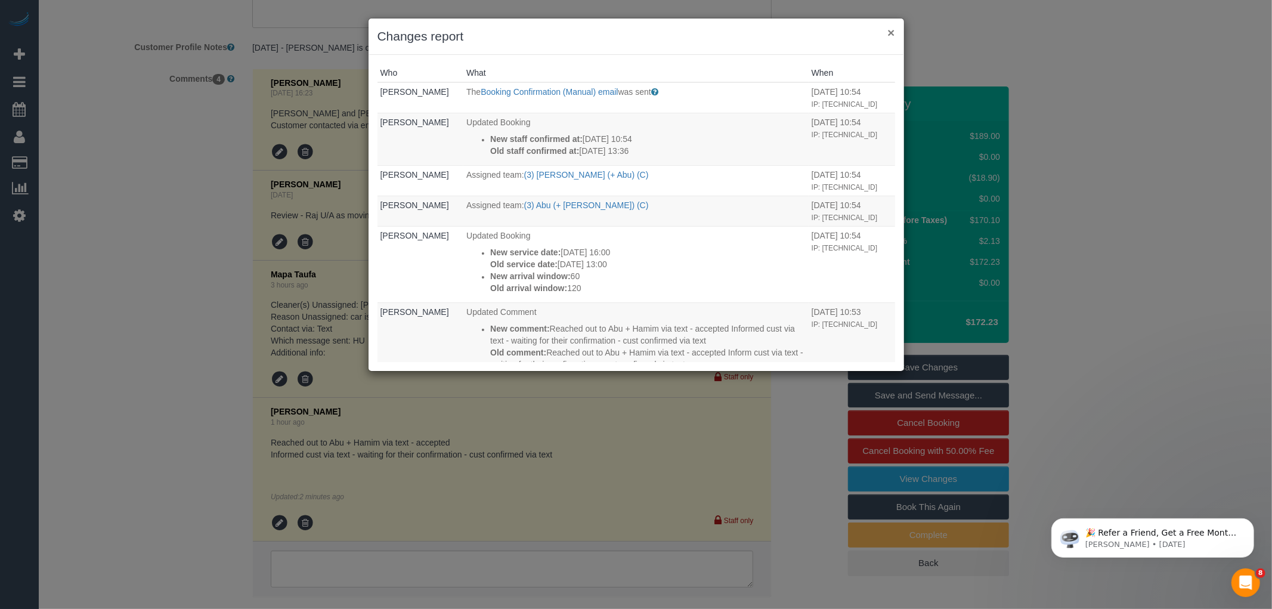
click at [889, 32] on button "×" at bounding box center [890, 32] width 7 height 13
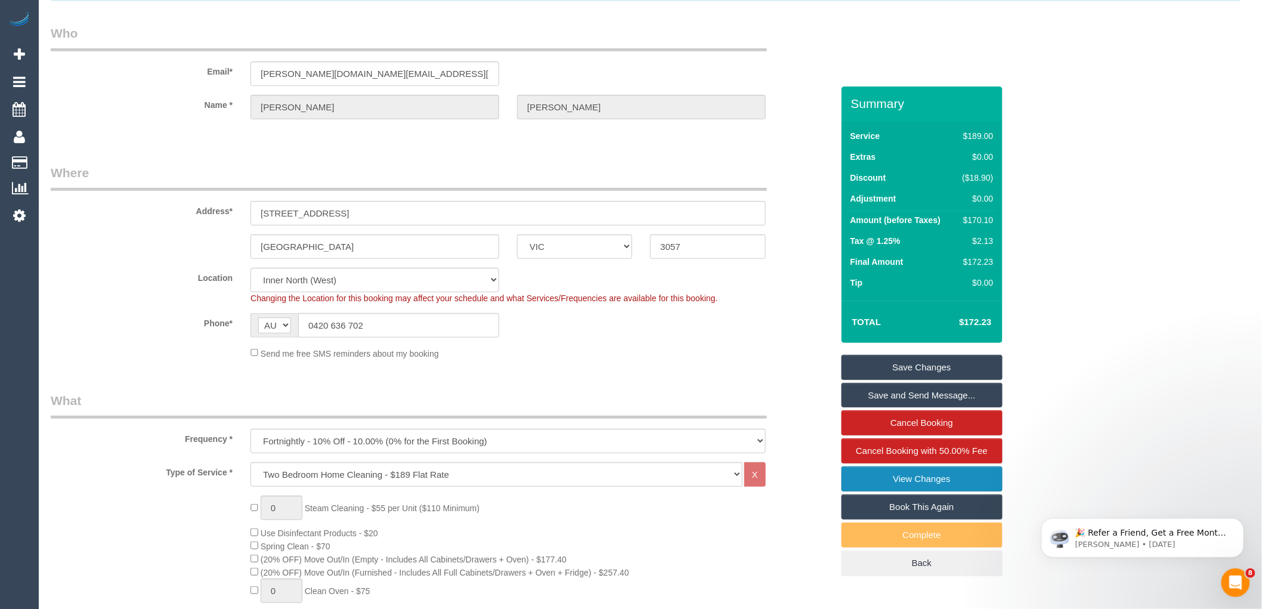
scroll to position [0, 0]
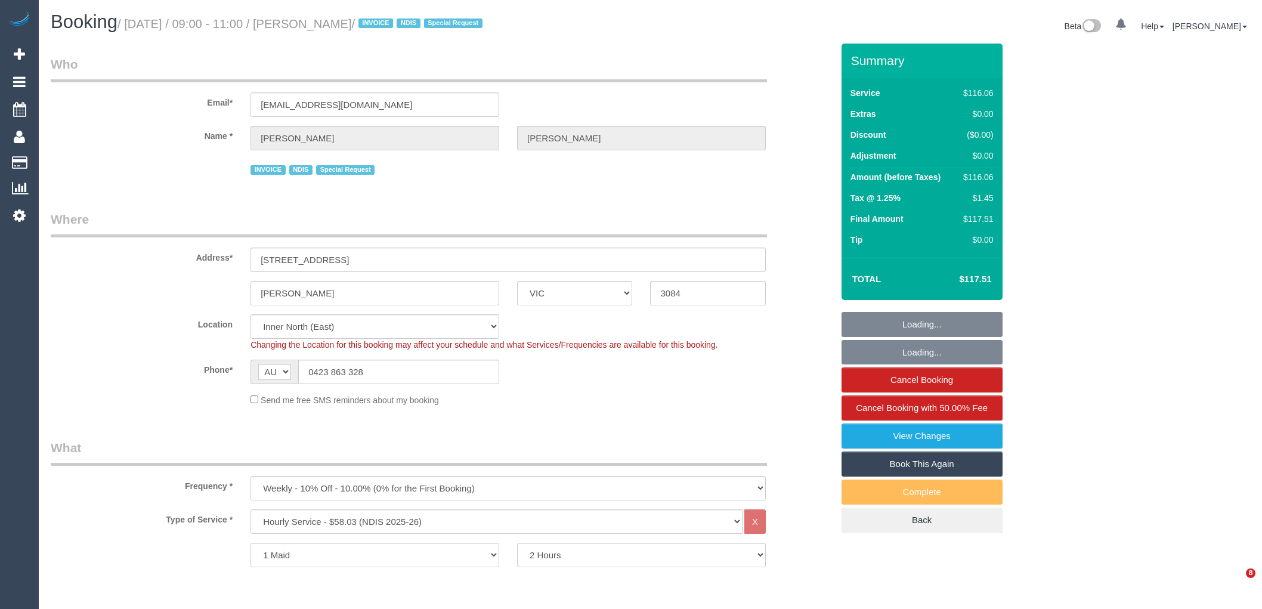
select select "VIC"
select select "number:27"
select select "number:14"
select select "number:19"
select select "number:24"
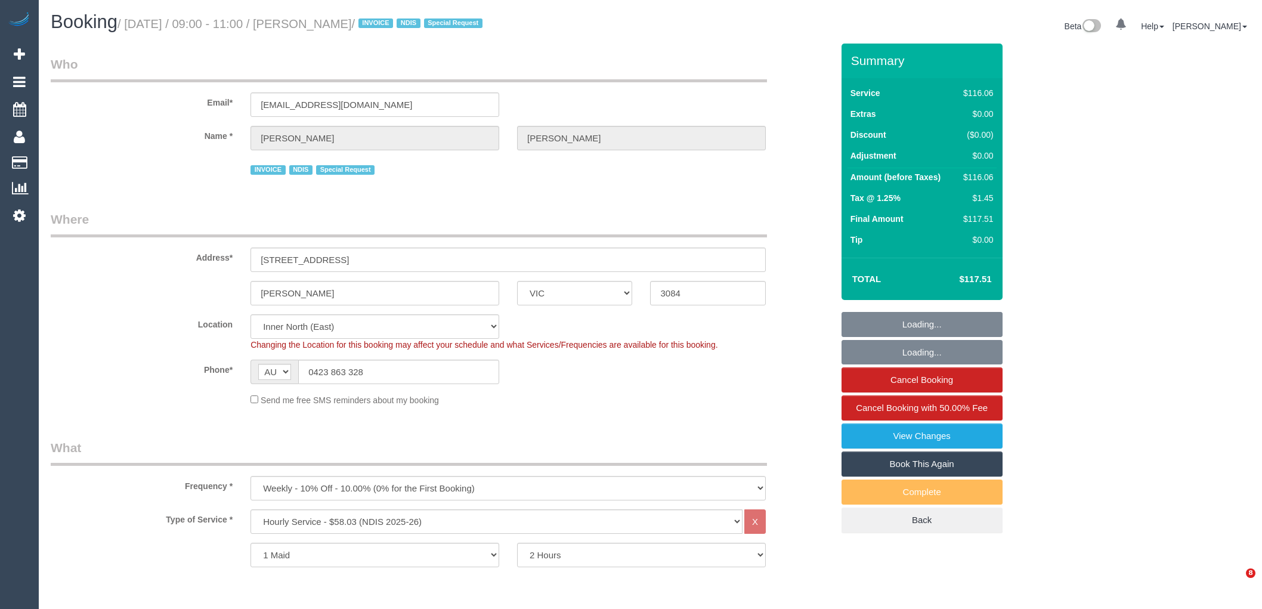
select select "number:34"
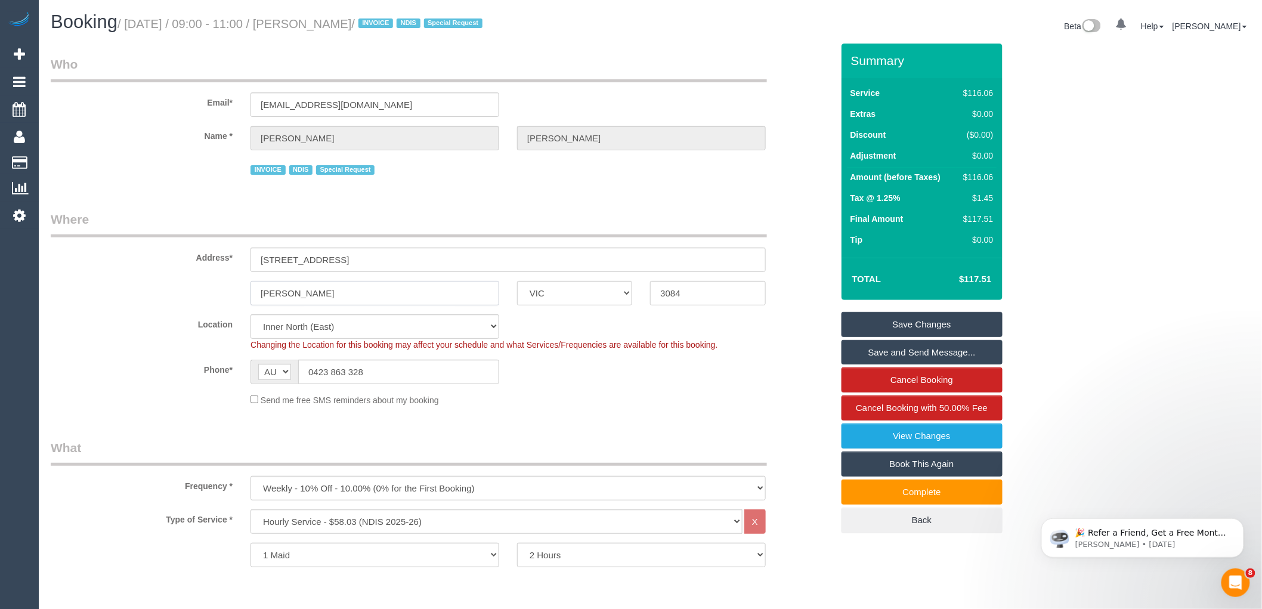
drag, startPoint x: 308, startPoint y: 295, endPoint x: 223, endPoint y: 289, distance: 84.9
click at [223, 289] on div "Rosanna ACT NSW NT QLD SA TAS VIC WA 3084" at bounding box center [441, 293] width 799 height 24
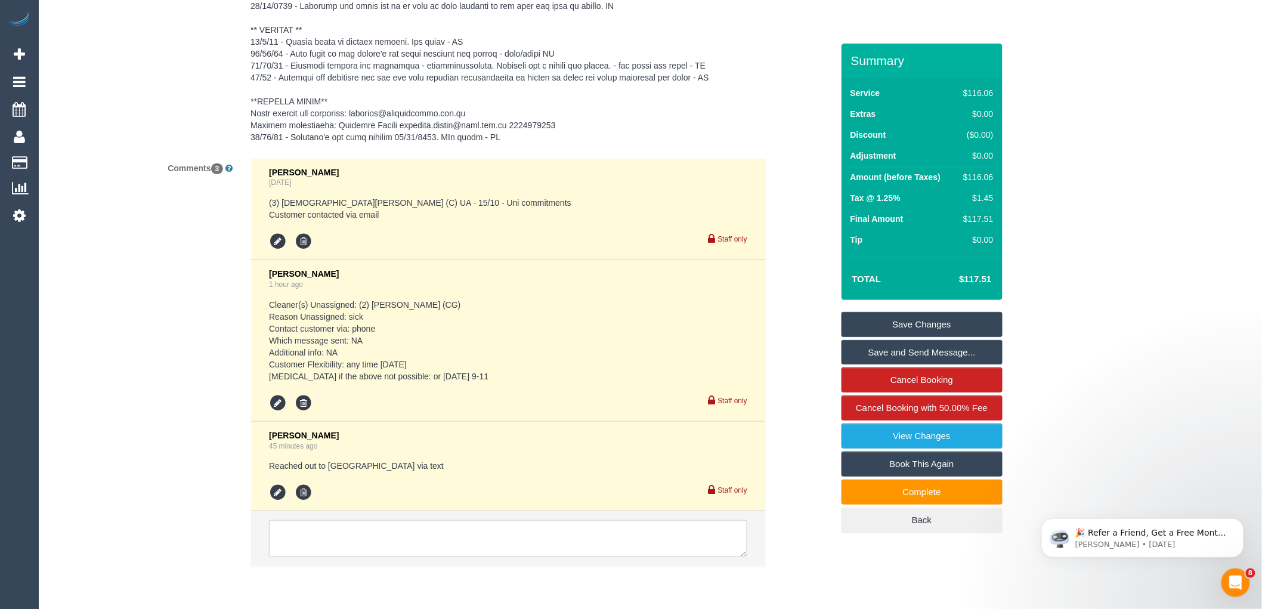
scroll to position [1996, 0]
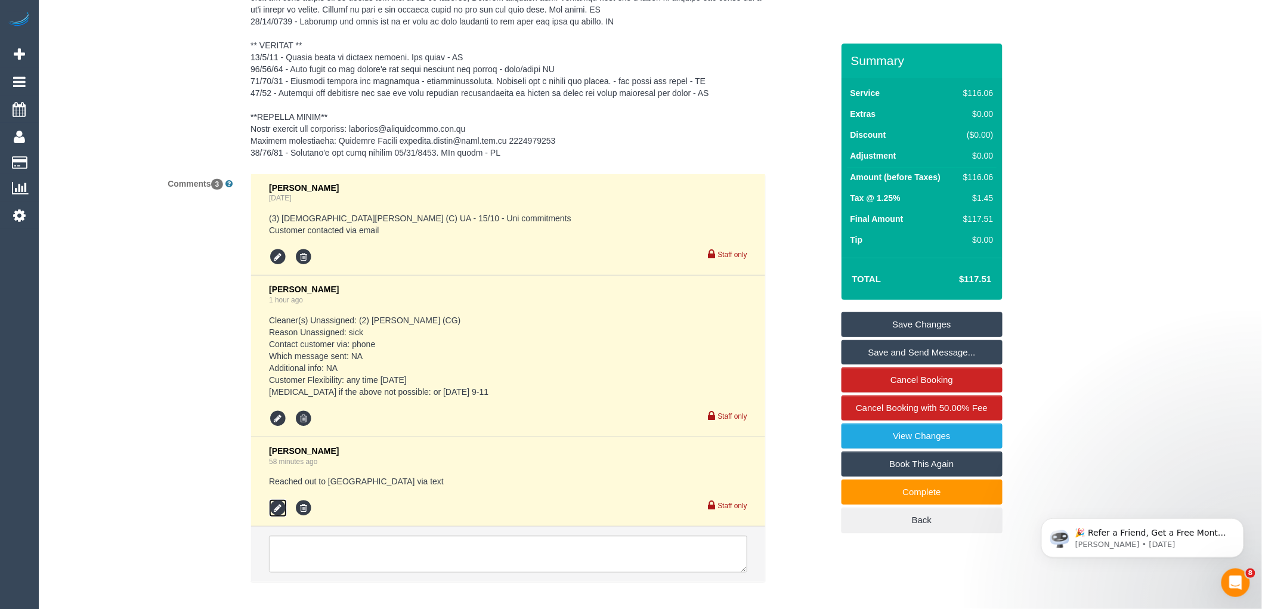
click at [276, 504] on icon at bounding box center [278, 508] width 18 height 18
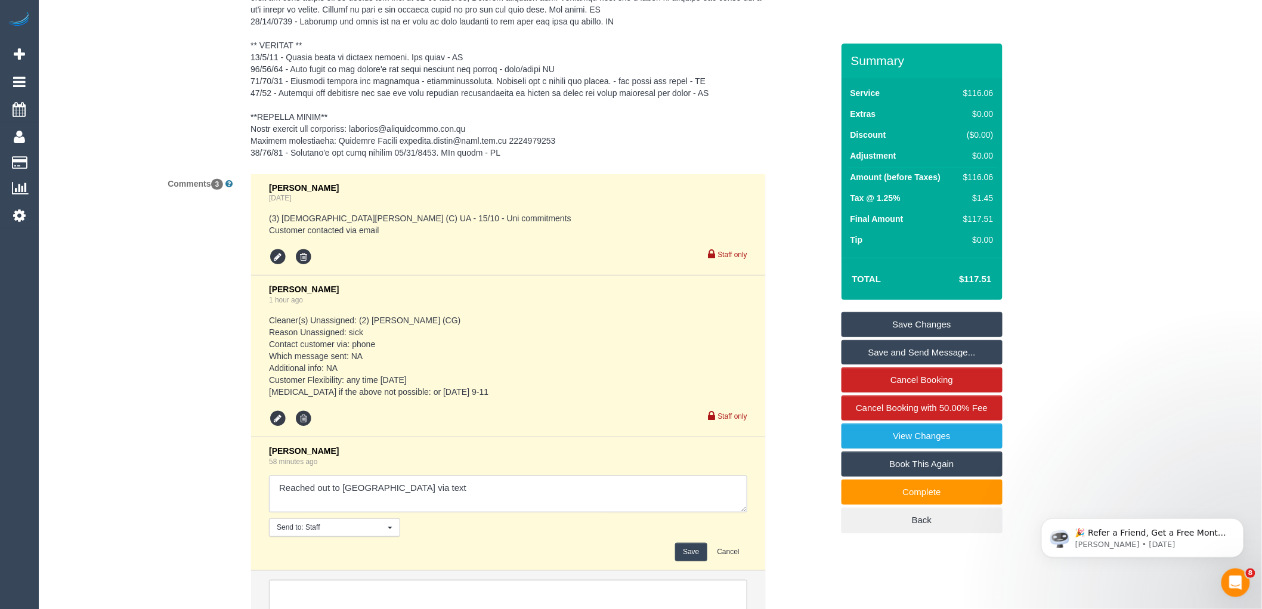
click at [419, 485] on textarea at bounding box center [508, 493] width 478 height 37
type textarea "Reached out to Chanda via text - declined Reached out to Harry via text - decli…"
click at [684, 557] on button "Save" at bounding box center [691, 552] width 32 height 18
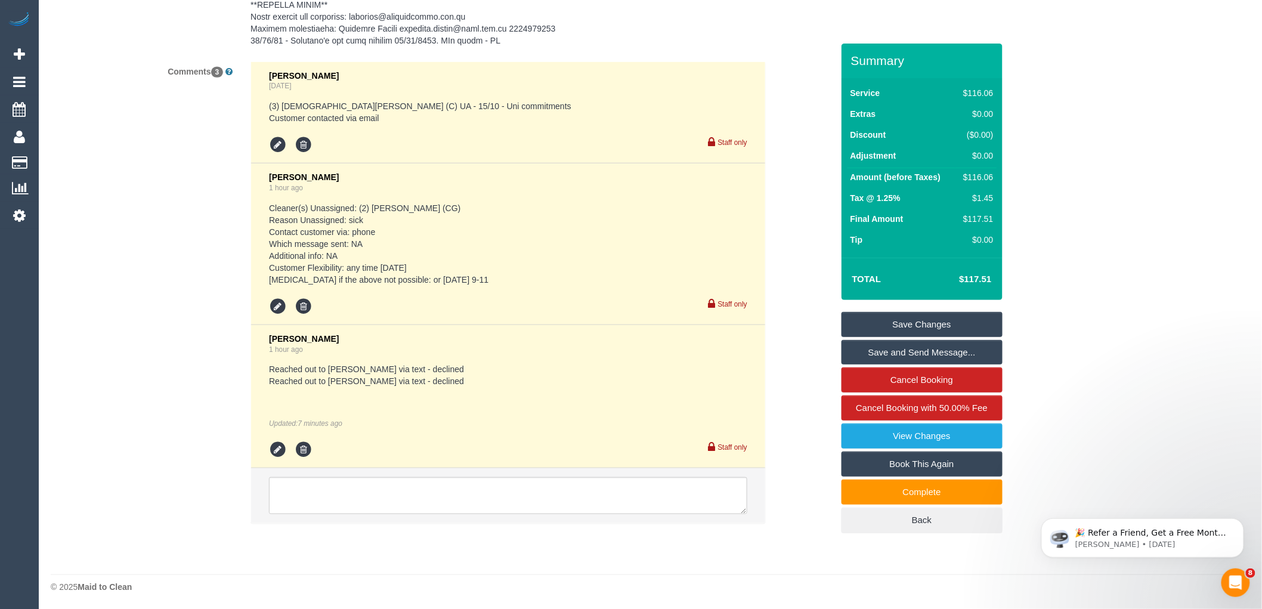
scroll to position [2111, 0]
click at [337, 484] on textarea at bounding box center [508, 494] width 478 height 37
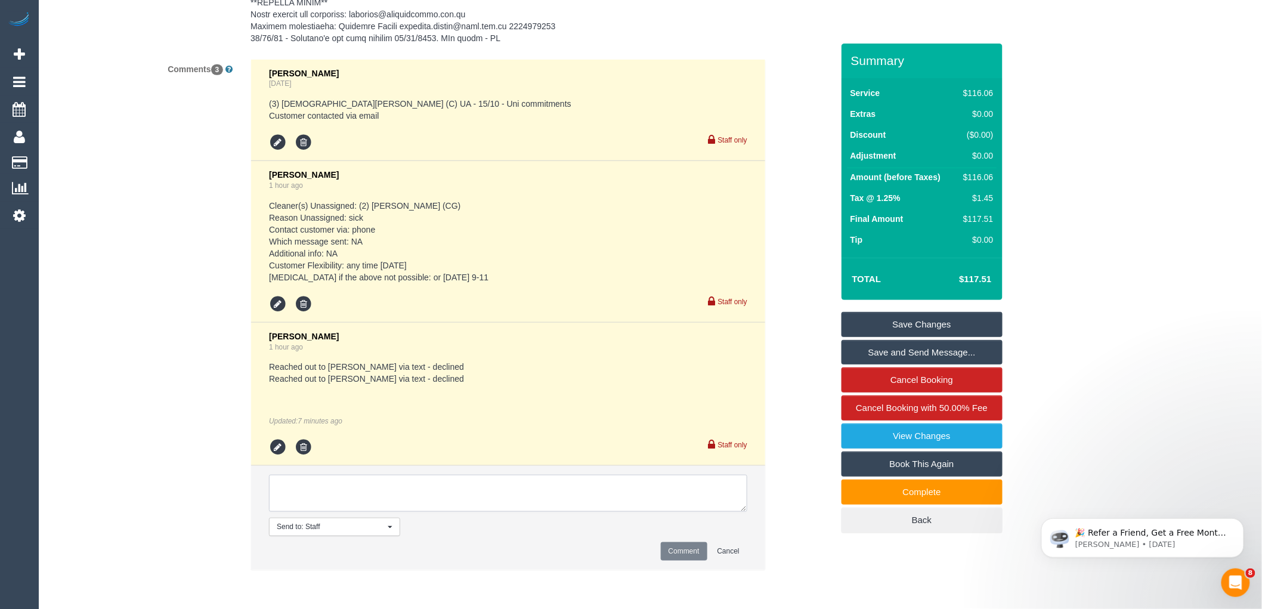
scroll to position [2160, 0]
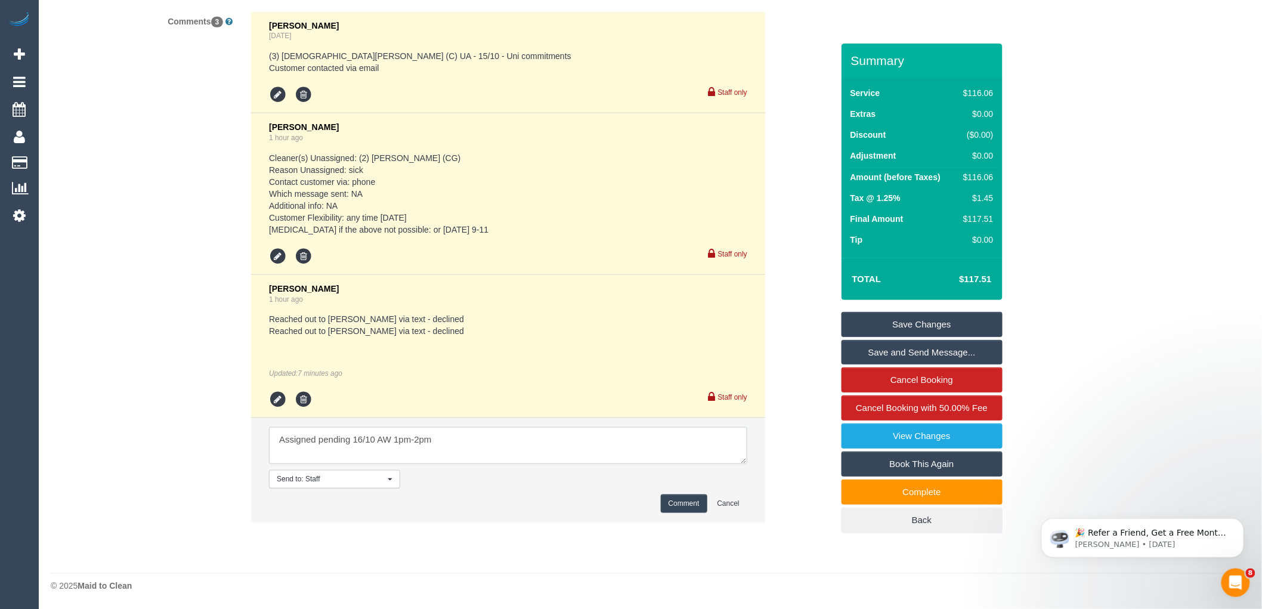
type textarea "Assigned pending 16/10 AW 1pm-2pm"
click at [676, 507] on button "Comment" at bounding box center [684, 503] width 47 height 18
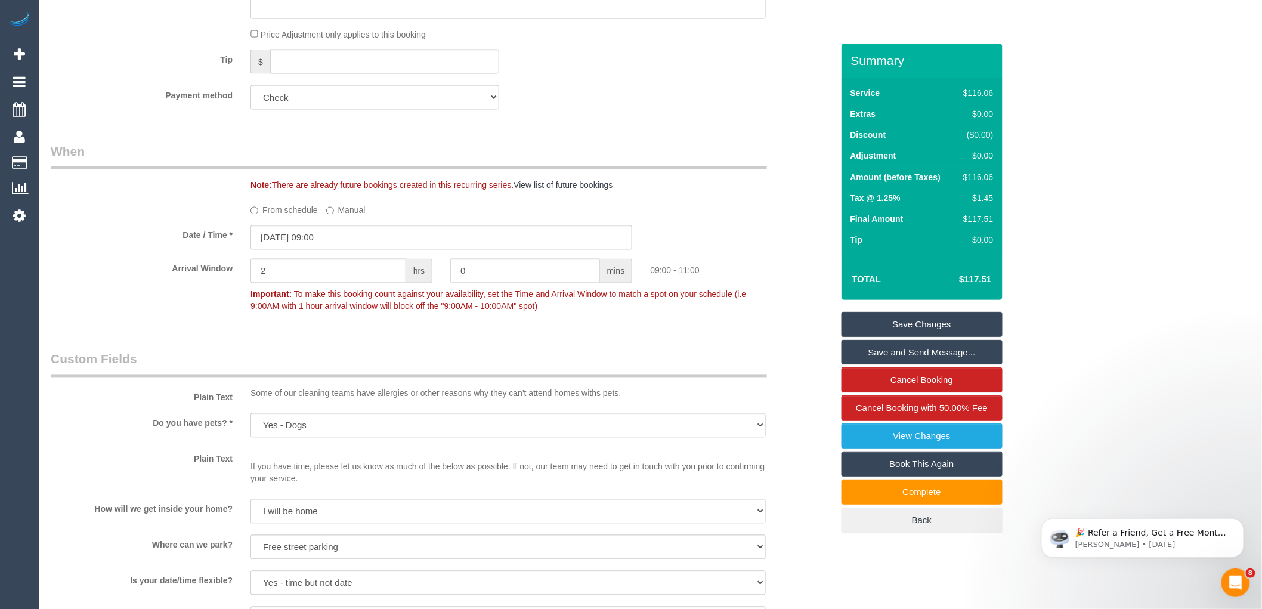
scroll to position [636, 0]
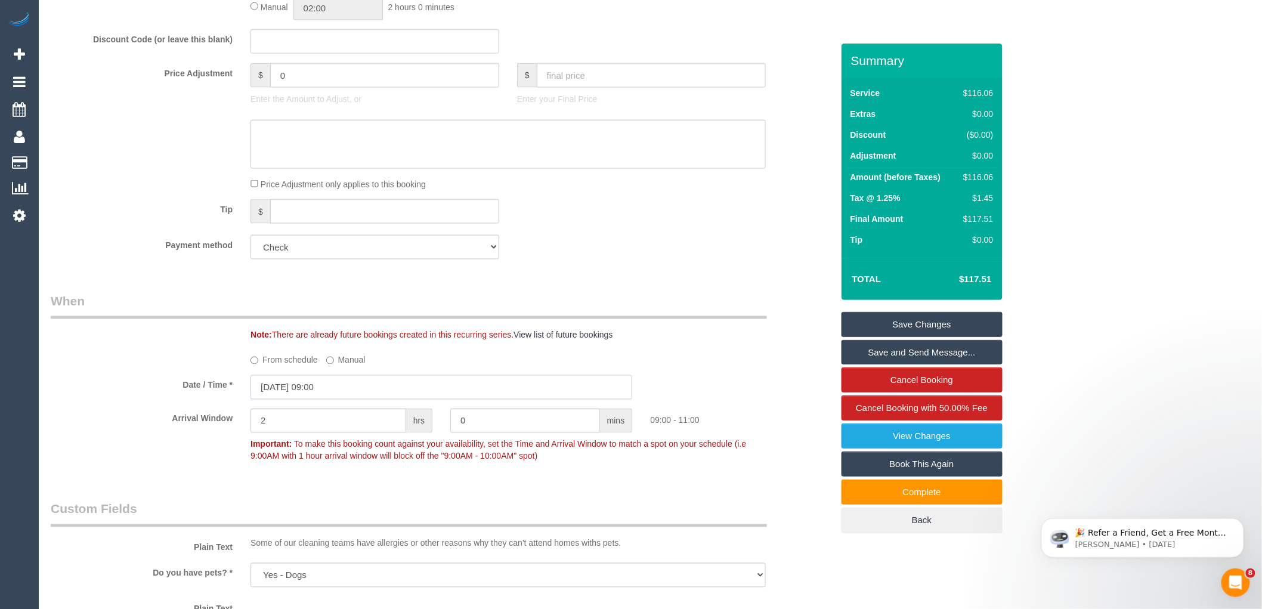
click at [297, 390] on input "15/10/2025 09:00" at bounding box center [441, 387] width 382 height 24
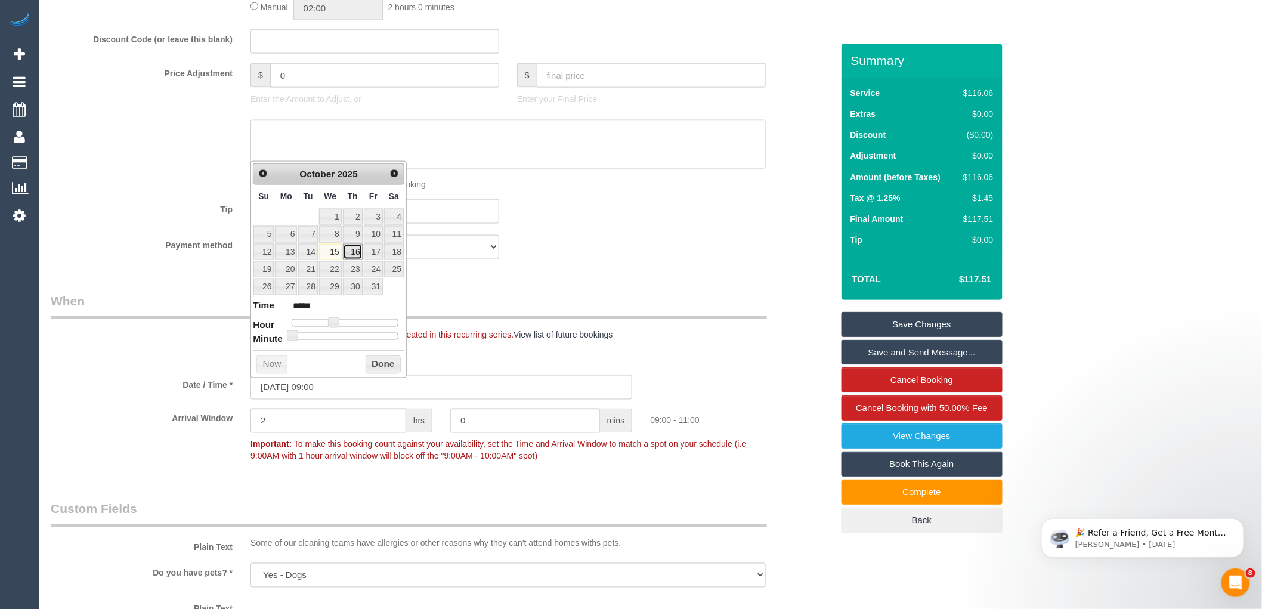
click at [350, 254] on link "16" at bounding box center [353, 252] width 20 height 16
type input "[DATE] 10:00"
type input "*****"
type input "[DATE] 11:00"
type input "*****"
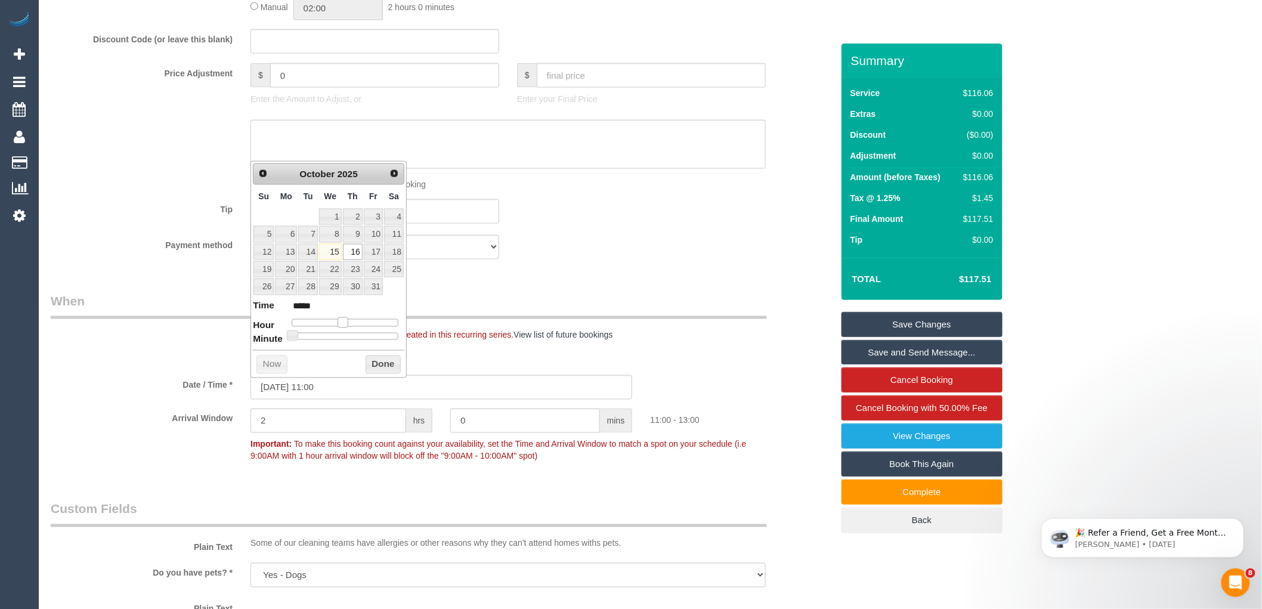
type input "[DATE] 12:00"
type input "*****"
type input "16/10/2025 13:00"
type input "*****"
drag, startPoint x: 330, startPoint y: 320, endPoint x: 348, endPoint y: 319, distance: 17.9
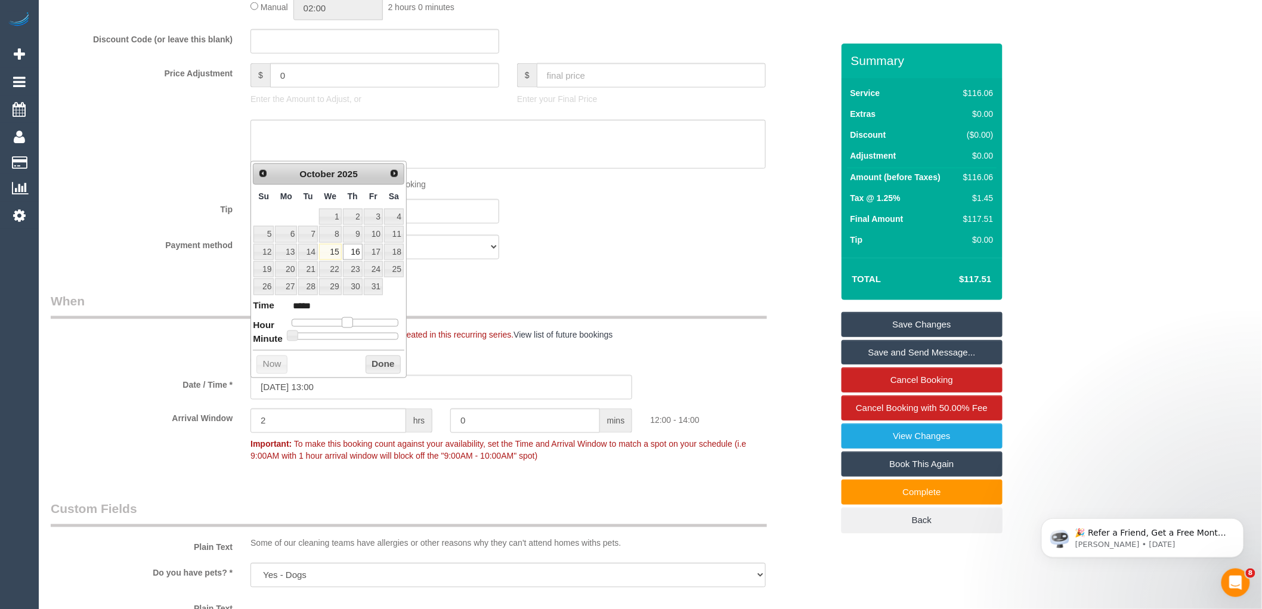
click at [348, 319] on span at bounding box center [347, 322] width 11 height 11
click at [373, 361] on button "Done" at bounding box center [382, 364] width 35 height 19
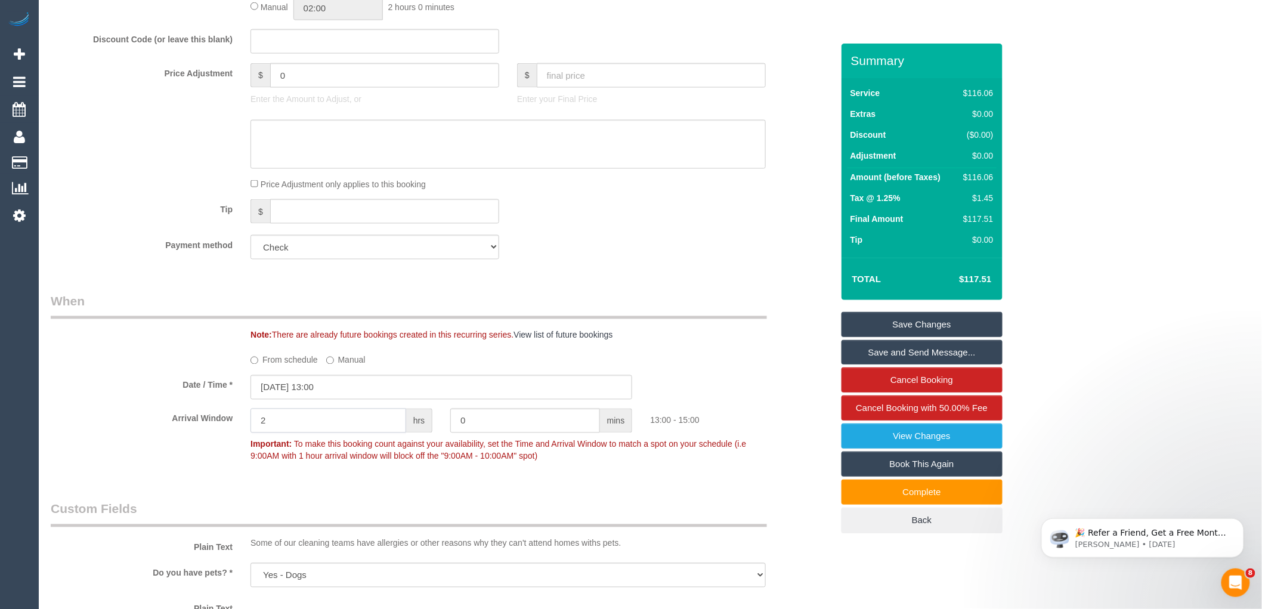
click at [308, 425] on input "2" at bounding box center [328, 420] width 156 height 24
type input "1"
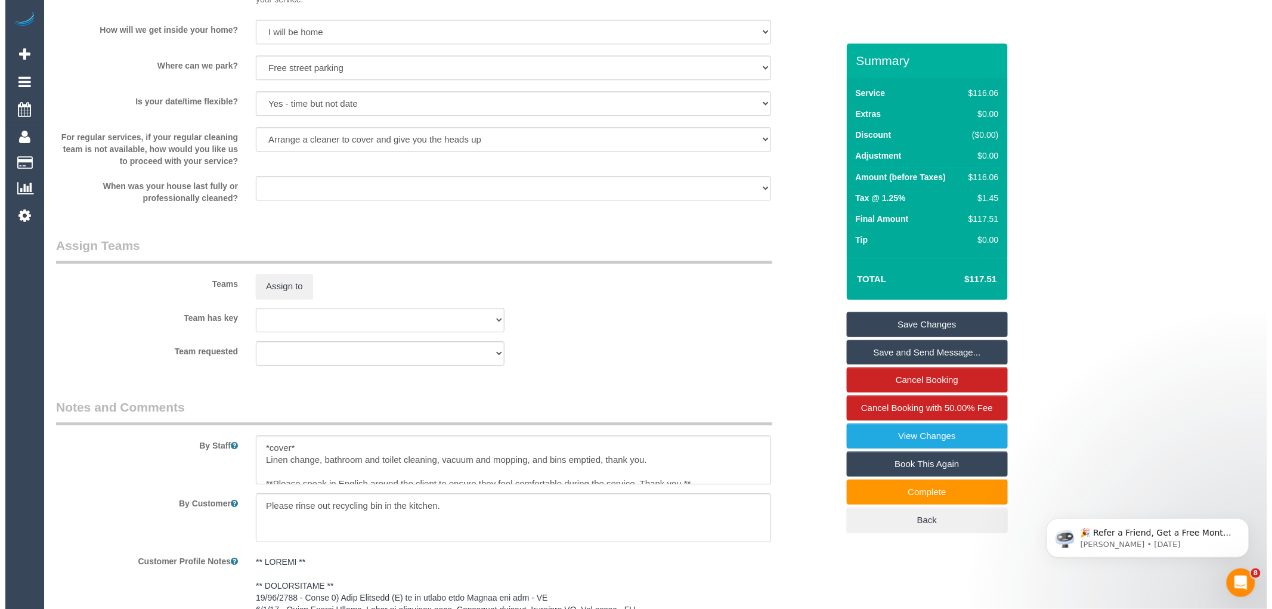
scroll to position [1298, 0]
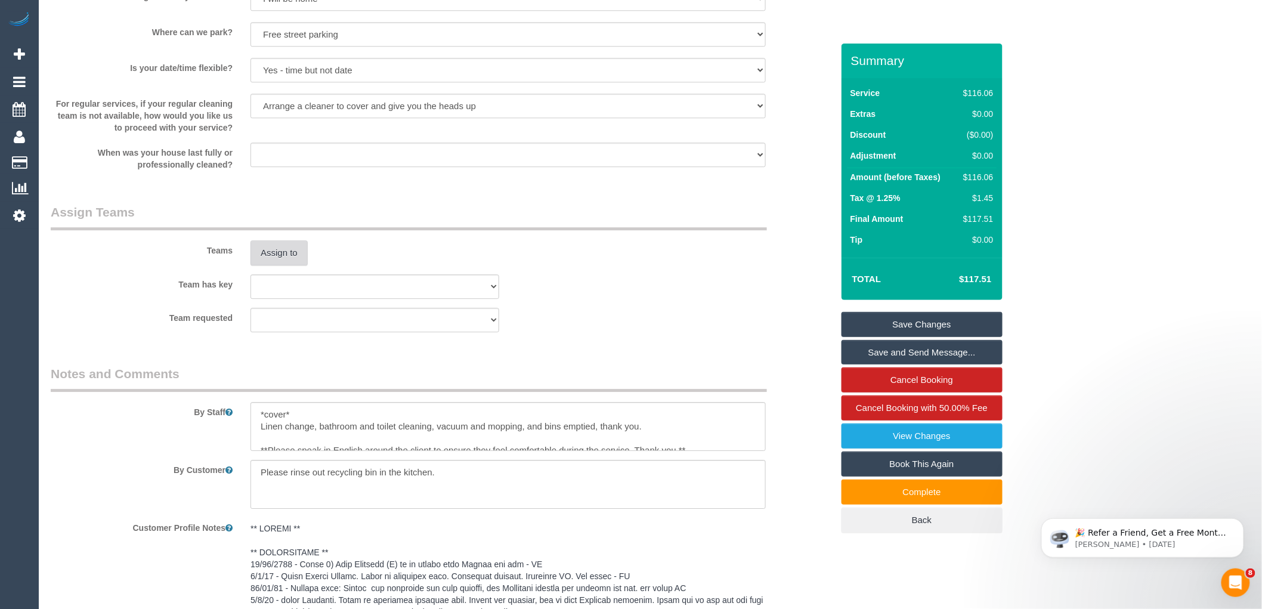
click at [266, 255] on button "Assign to" at bounding box center [278, 252] width 57 height 25
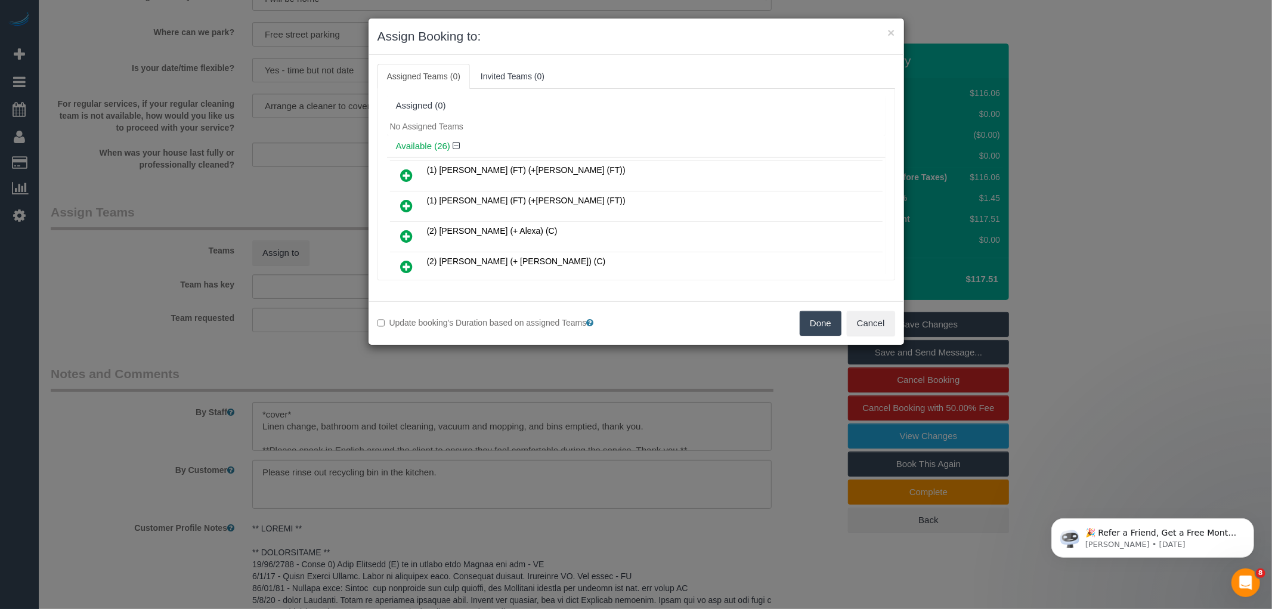
scroll to position [584, 0]
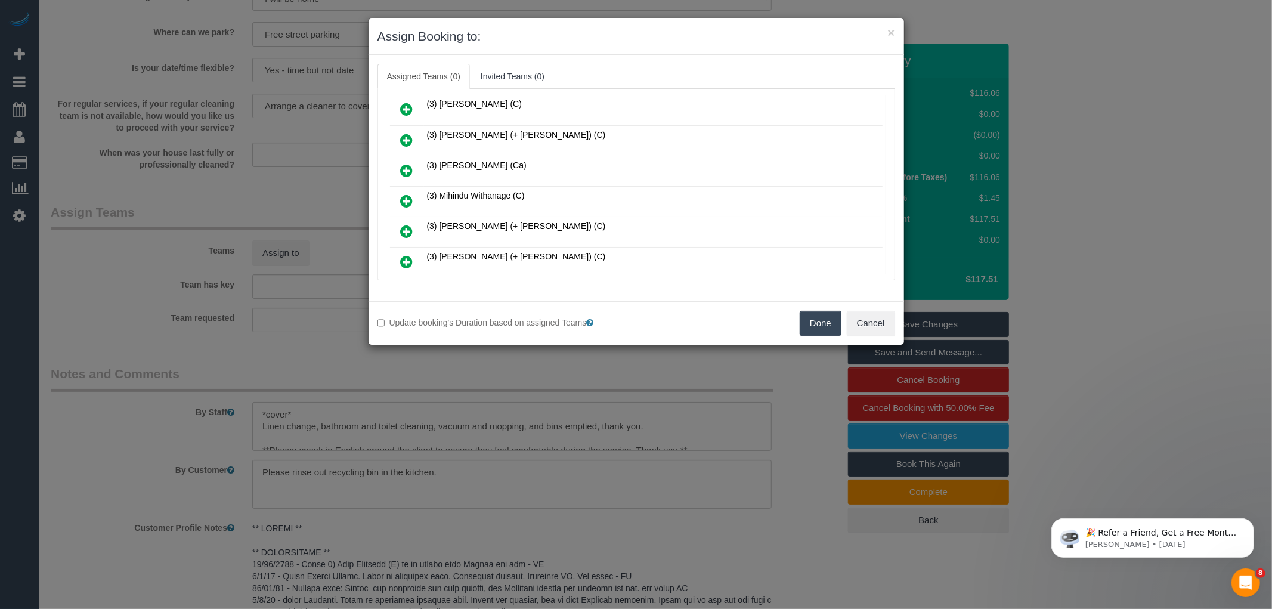
click at [402, 194] on icon at bounding box center [407, 201] width 13 height 14
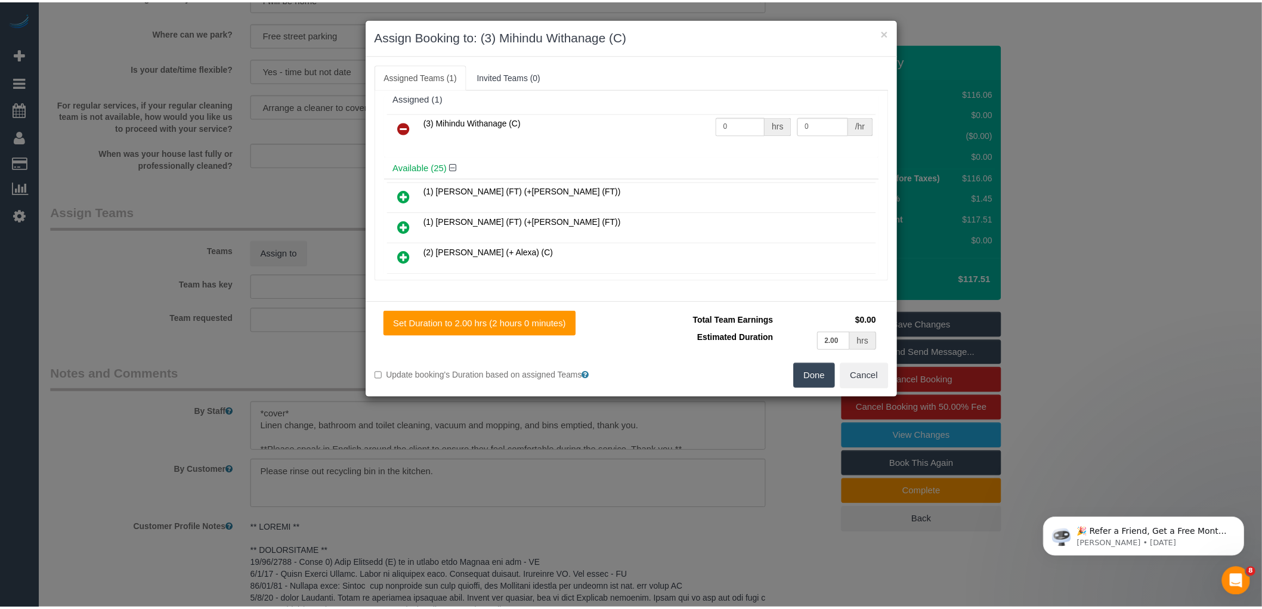
scroll to position [0, 0]
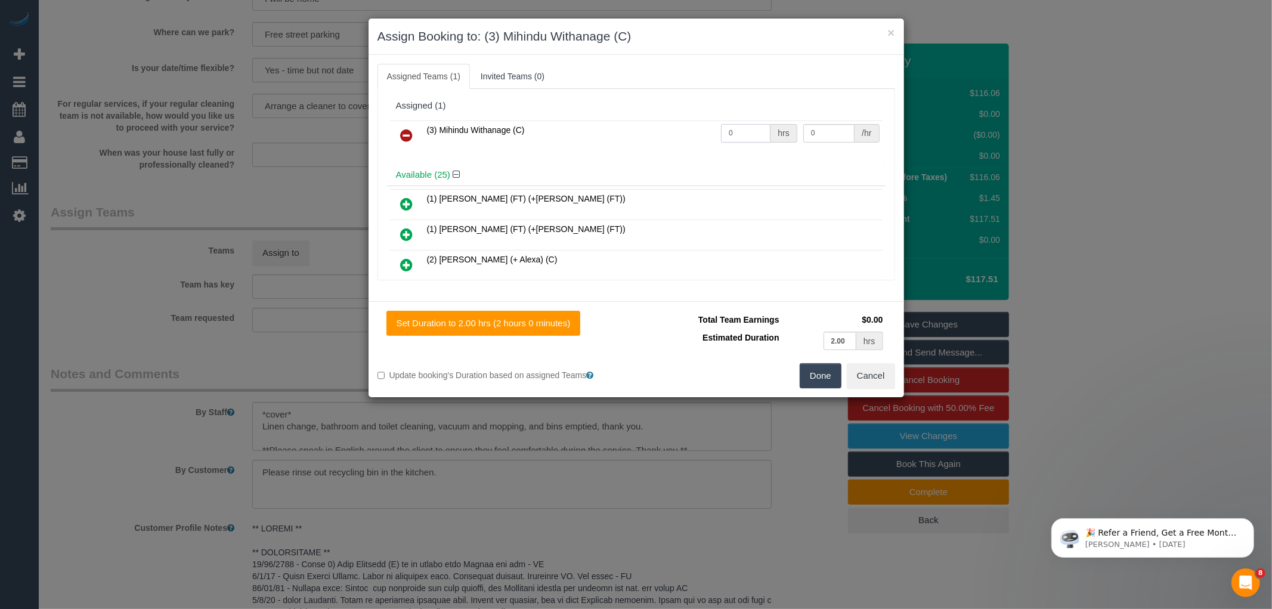
click at [732, 134] on input "0" at bounding box center [745, 133] width 49 height 18
type input "1"
click at [740, 129] on input "1" at bounding box center [745, 133] width 49 height 18
type input "2"
type input "35"
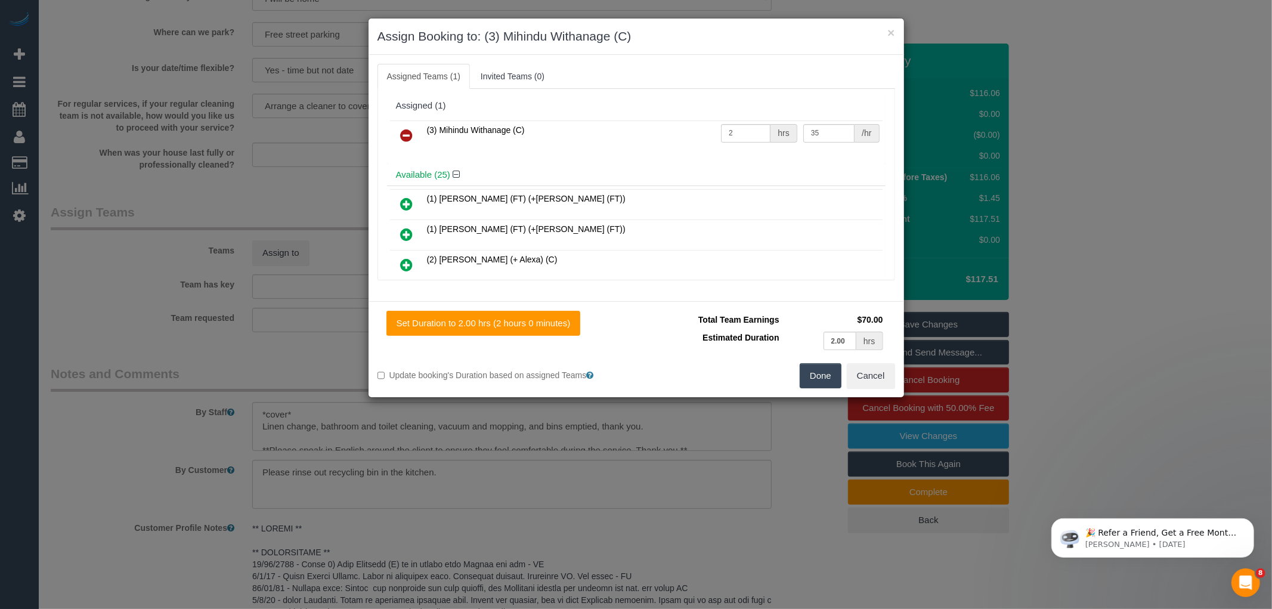
click at [814, 367] on button "Done" at bounding box center [820, 375] width 42 height 25
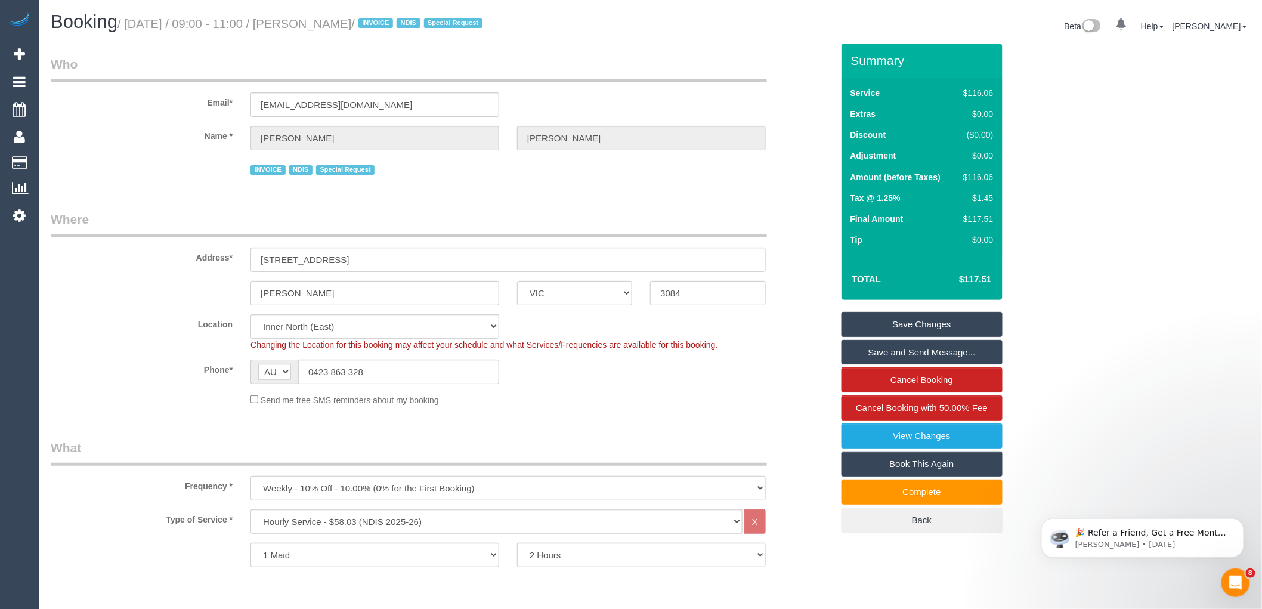
drag, startPoint x: 313, startPoint y: 17, endPoint x: 402, endPoint y: 26, distance: 89.9
click at [402, 26] on small "/ October 15, 2025 / 09:00 - 11:00 / Bernadette Ferrie / INVOICE NDIS Special R…" at bounding box center [301, 23] width 368 height 13
copy small "Bernadette Ferrie"
click at [892, 328] on link "Save Changes" at bounding box center [921, 324] width 161 height 25
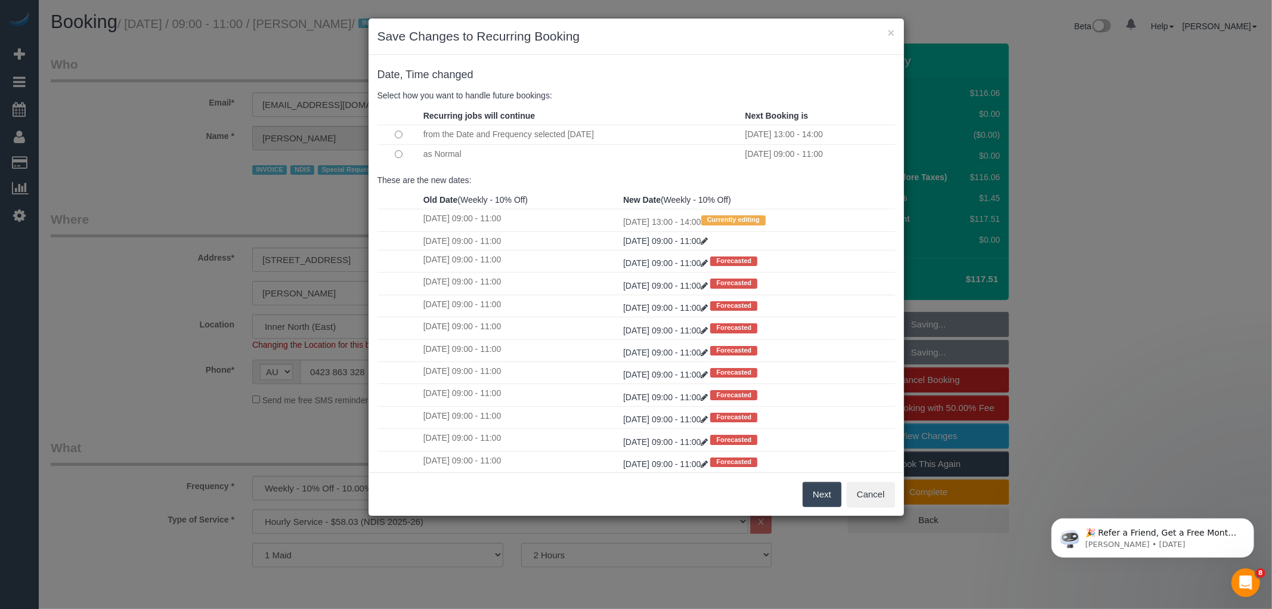
click at [819, 496] on button "Next" at bounding box center [821, 494] width 39 height 25
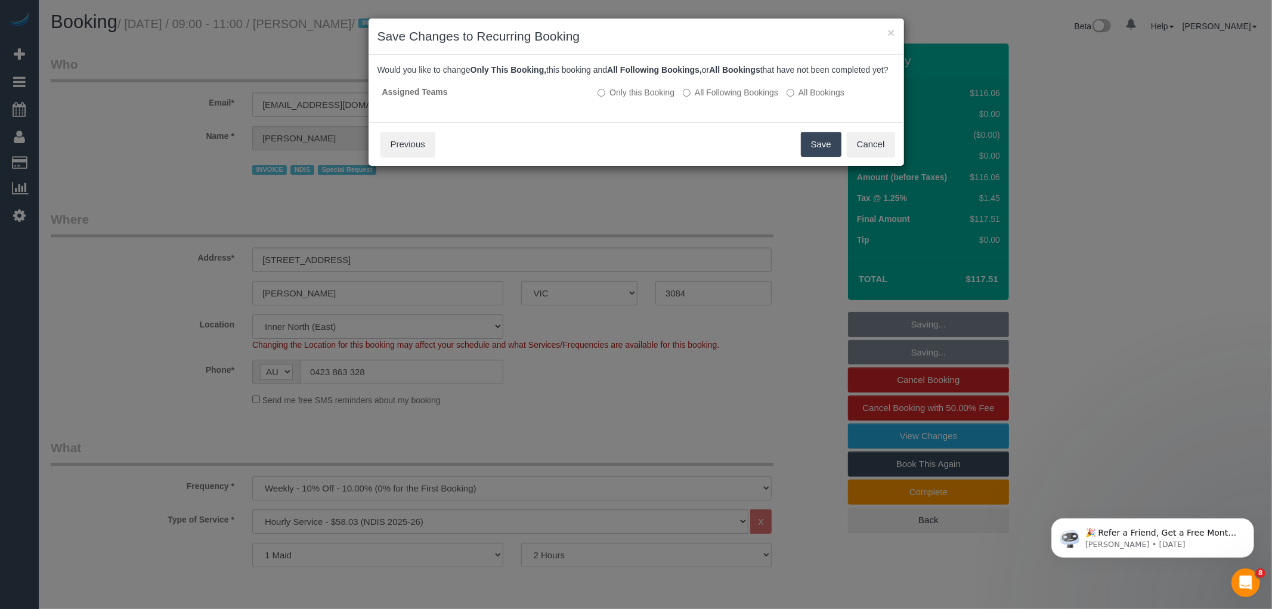
click at [809, 153] on button "Save" at bounding box center [821, 144] width 41 height 25
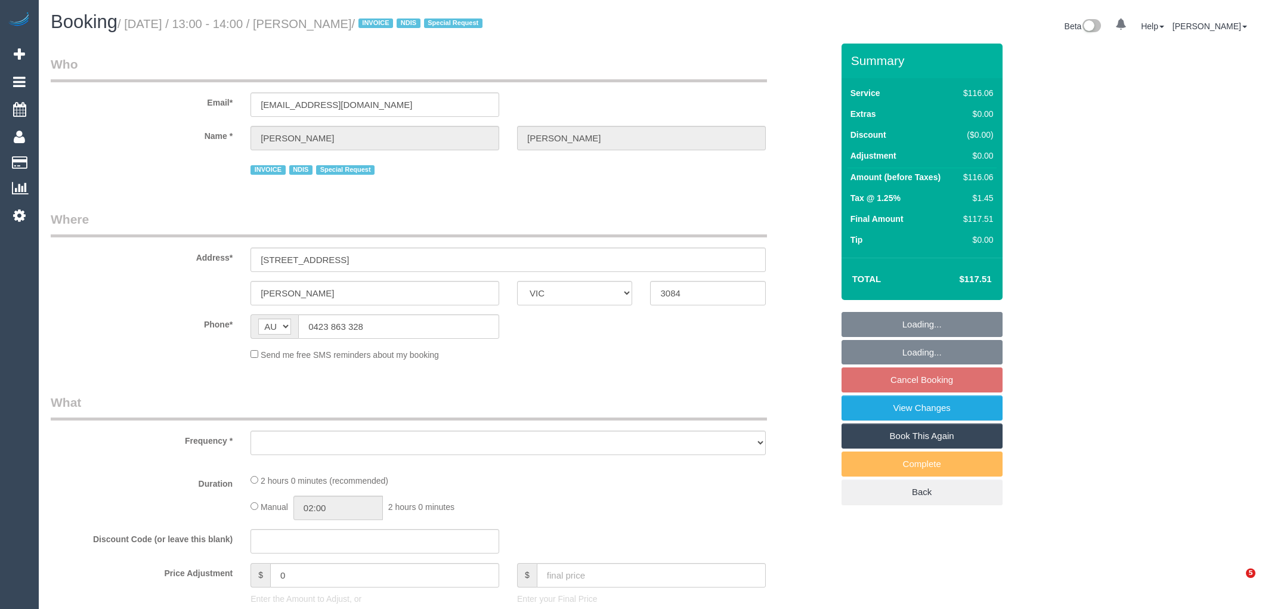
select select "VIC"
select select "number:27"
select select "number:14"
select select "number:19"
select select "number:24"
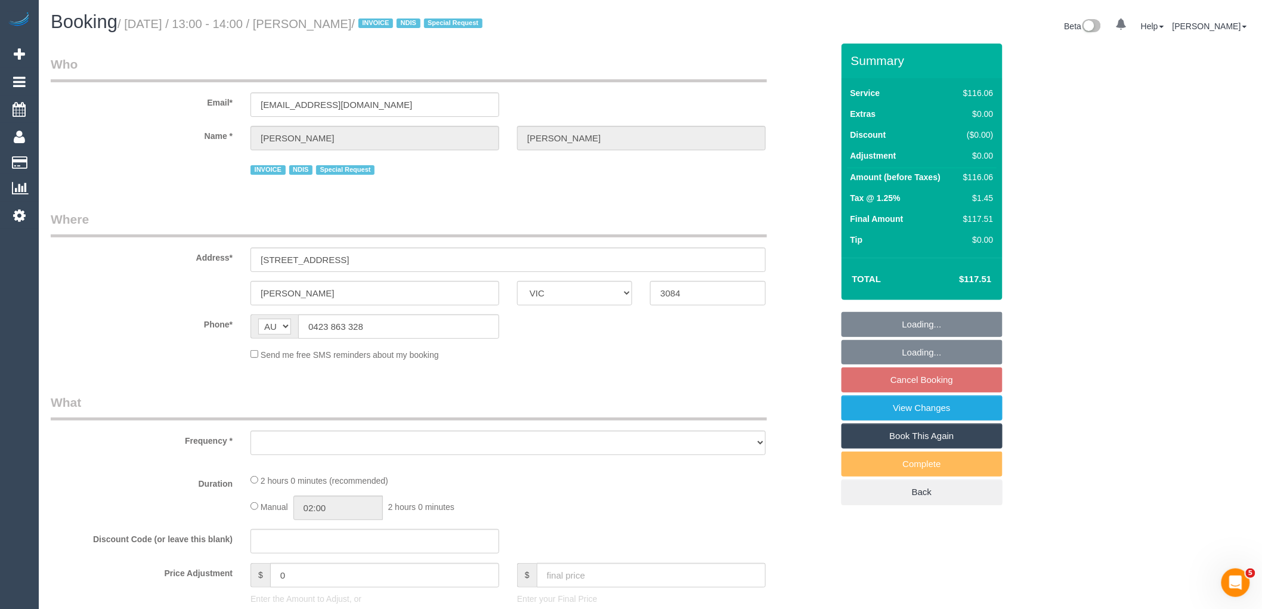
select select "number:34"
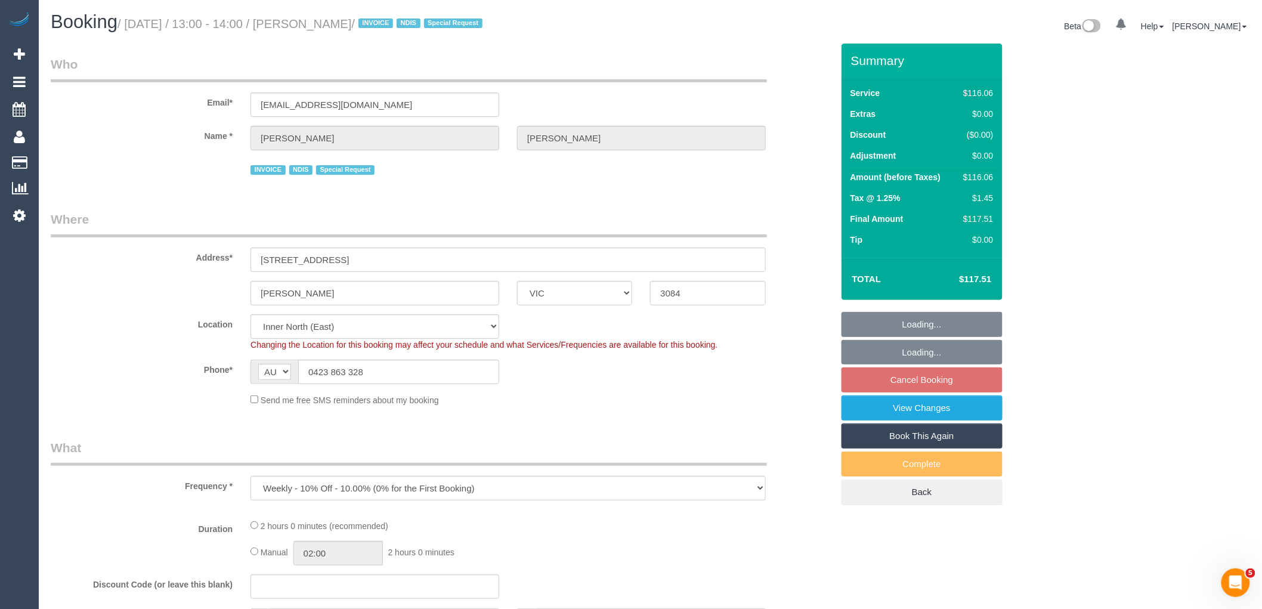
select select "object:823"
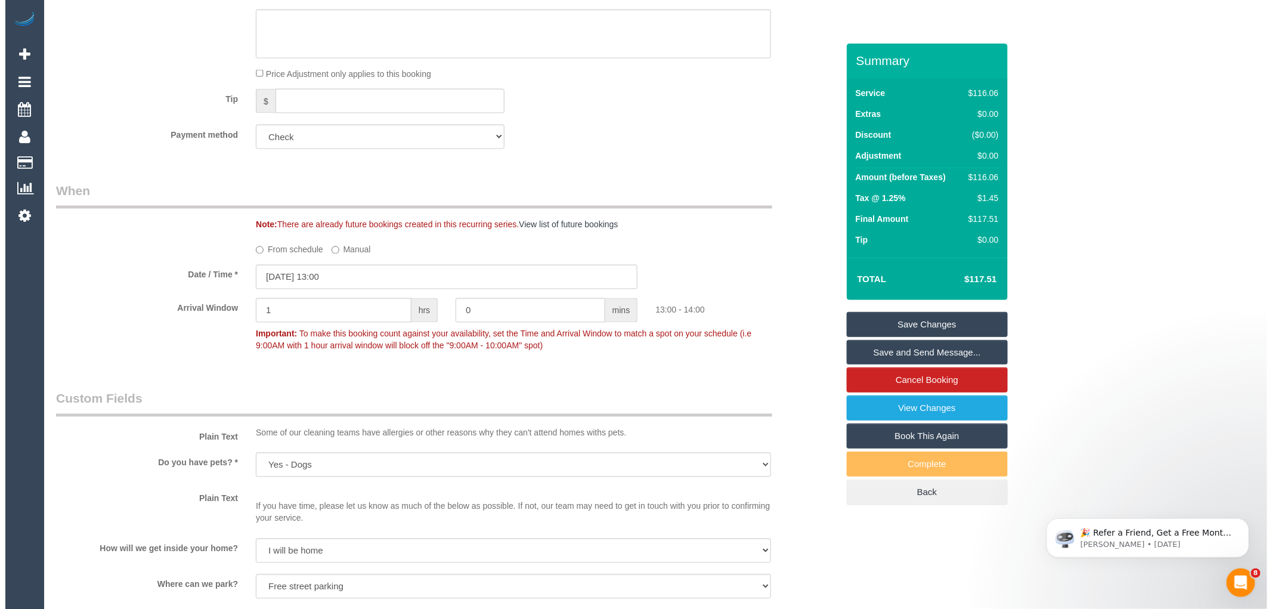
scroll to position [729, 0]
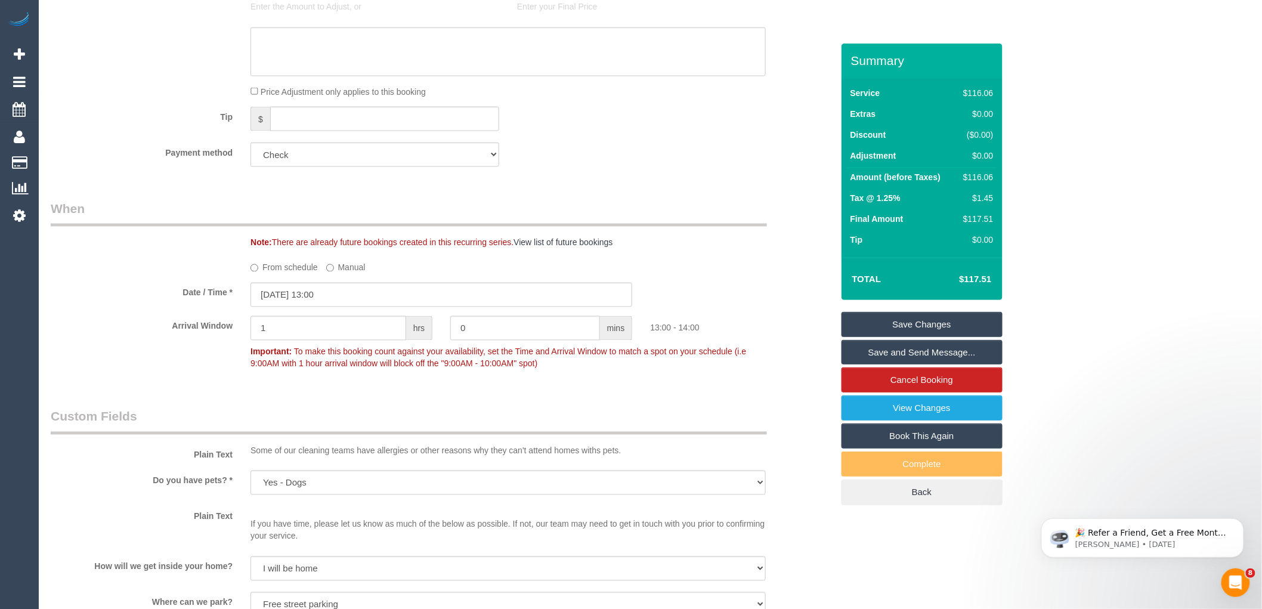
click at [932, 354] on link "Save and Send Message..." at bounding box center [921, 352] width 161 height 25
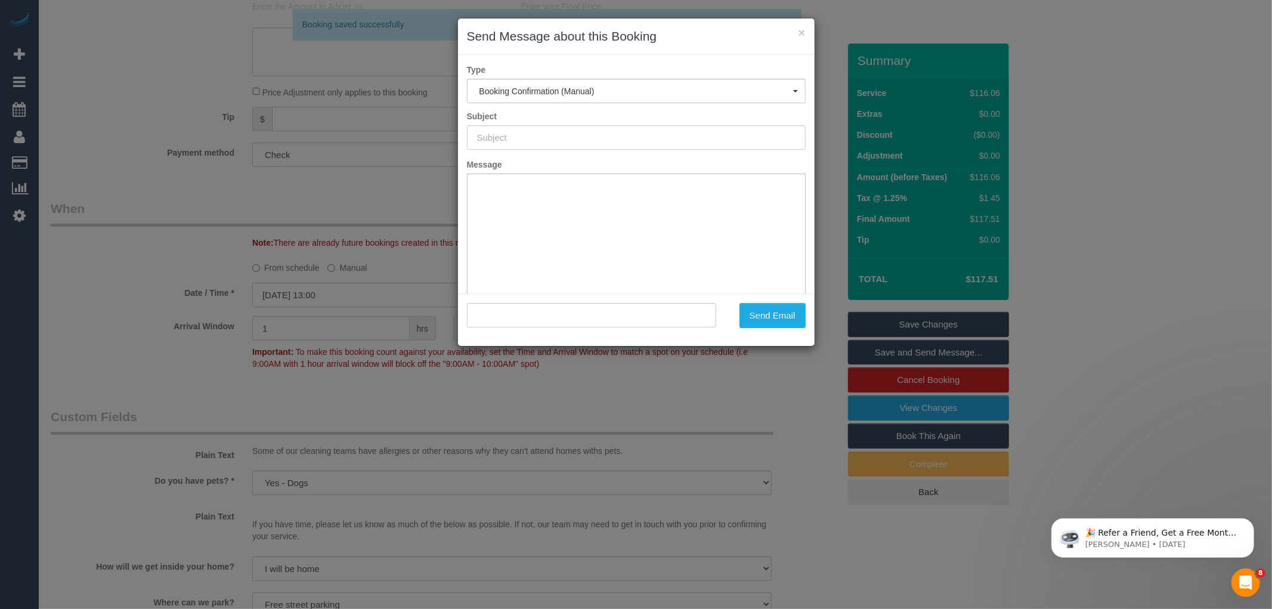
type input "Booking Confirmed"
type input ""Bernadette Ferrie" <btferrie@gmail.com>"
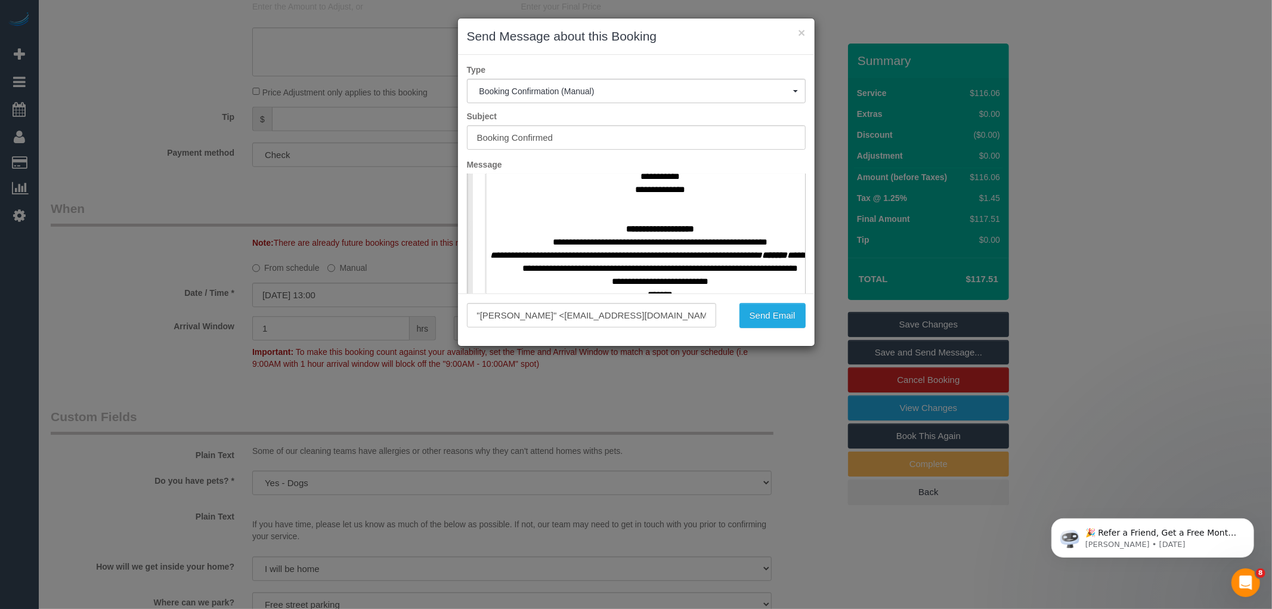
scroll to position [596, 0]
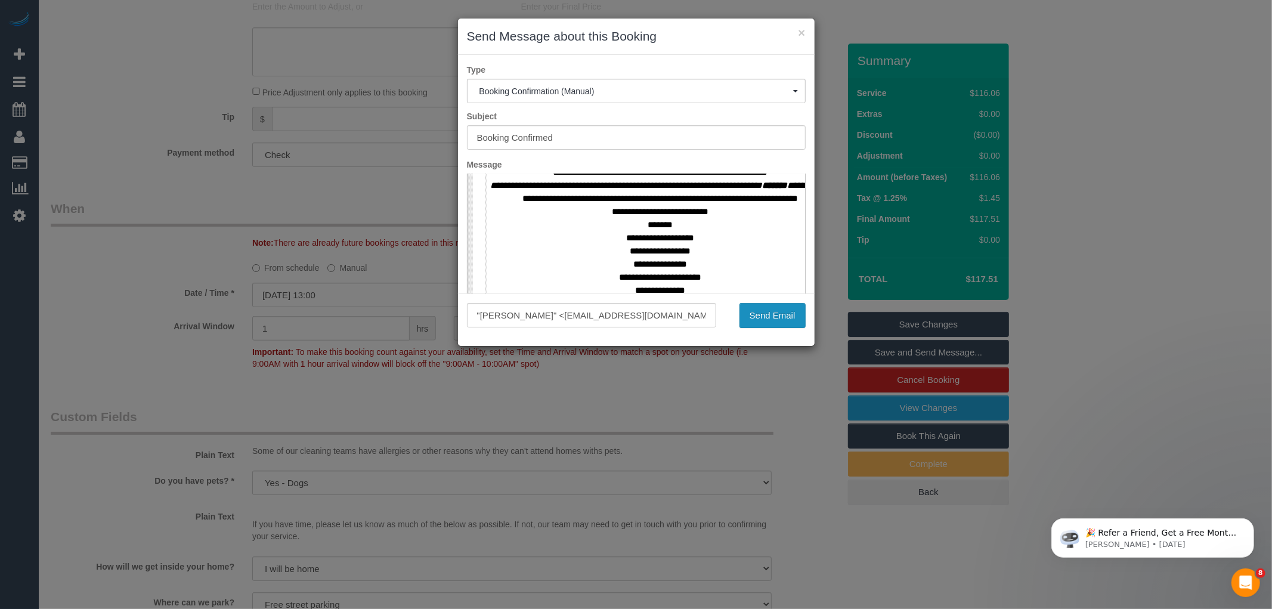
click at [755, 311] on button "Send Email" at bounding box center [772, 315] width 66 height 25
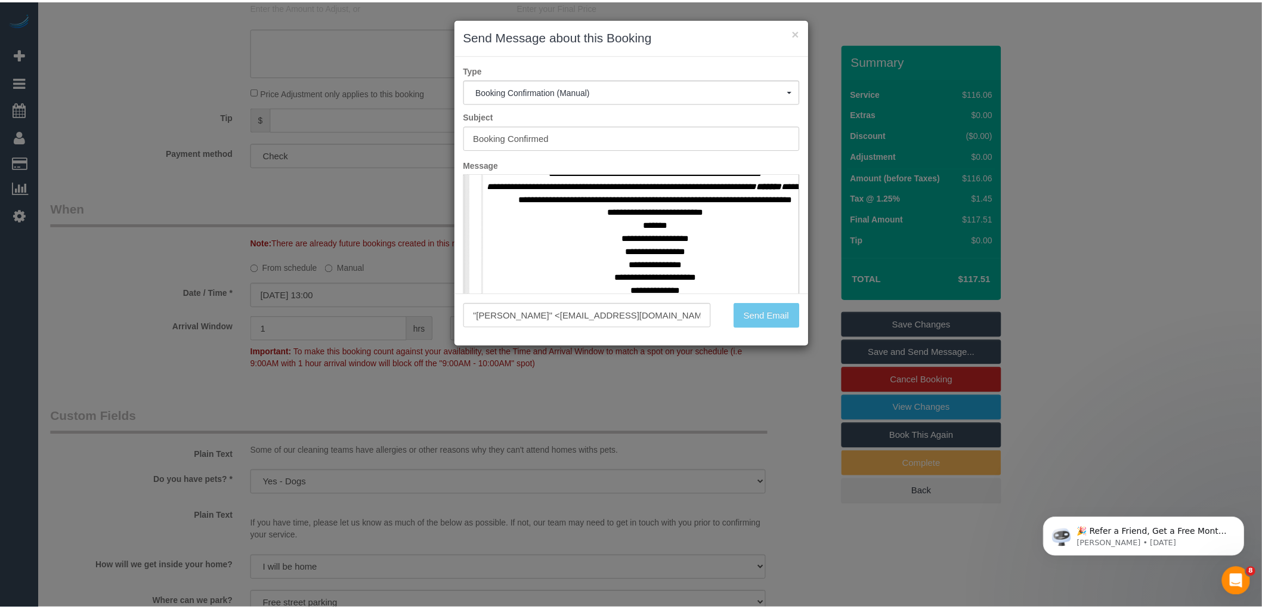
scroll to position [771, 0]
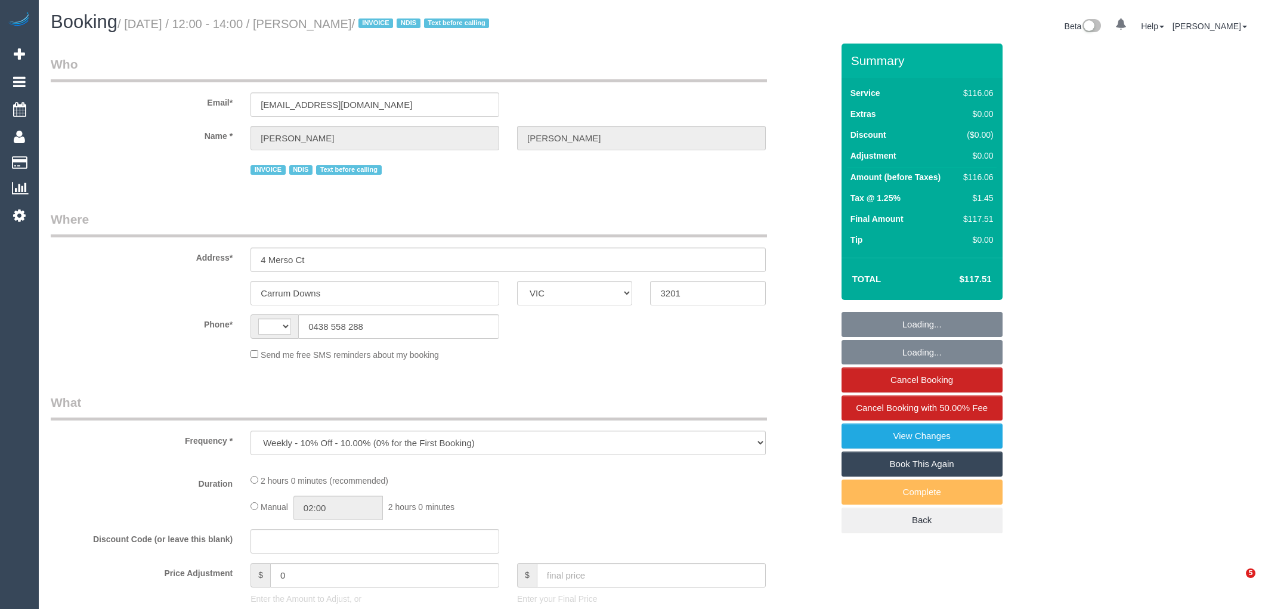
select select "VIC"
select select "number:27"
select select "number:14"
select select "number:18"
select select "number:36"
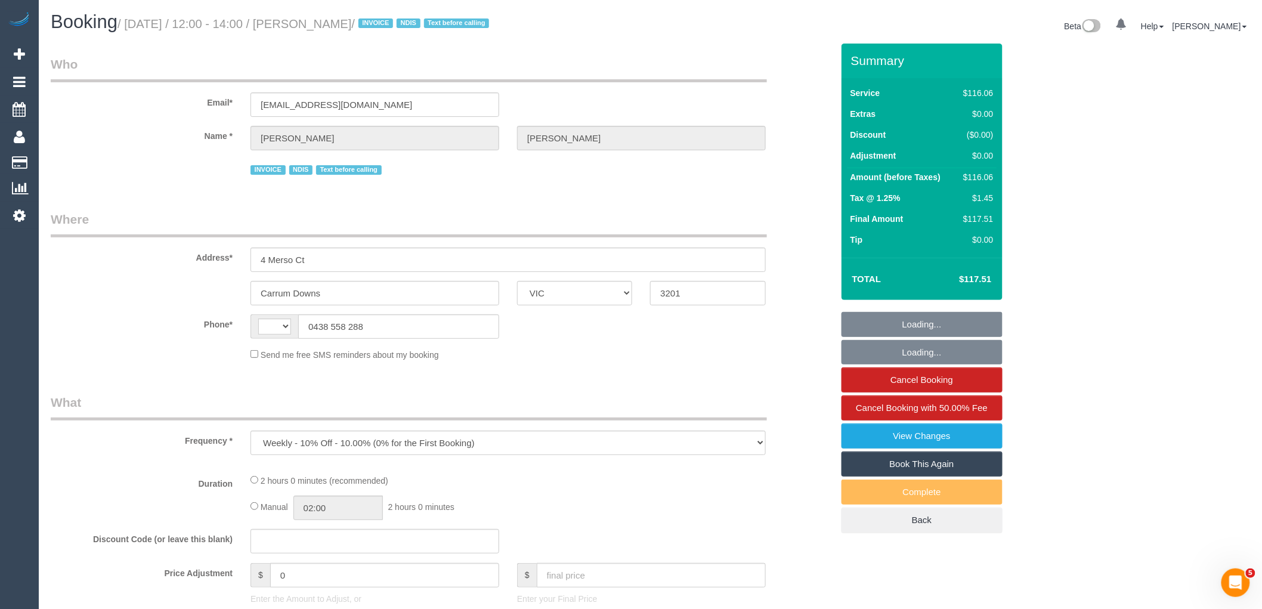
select select "number:34"
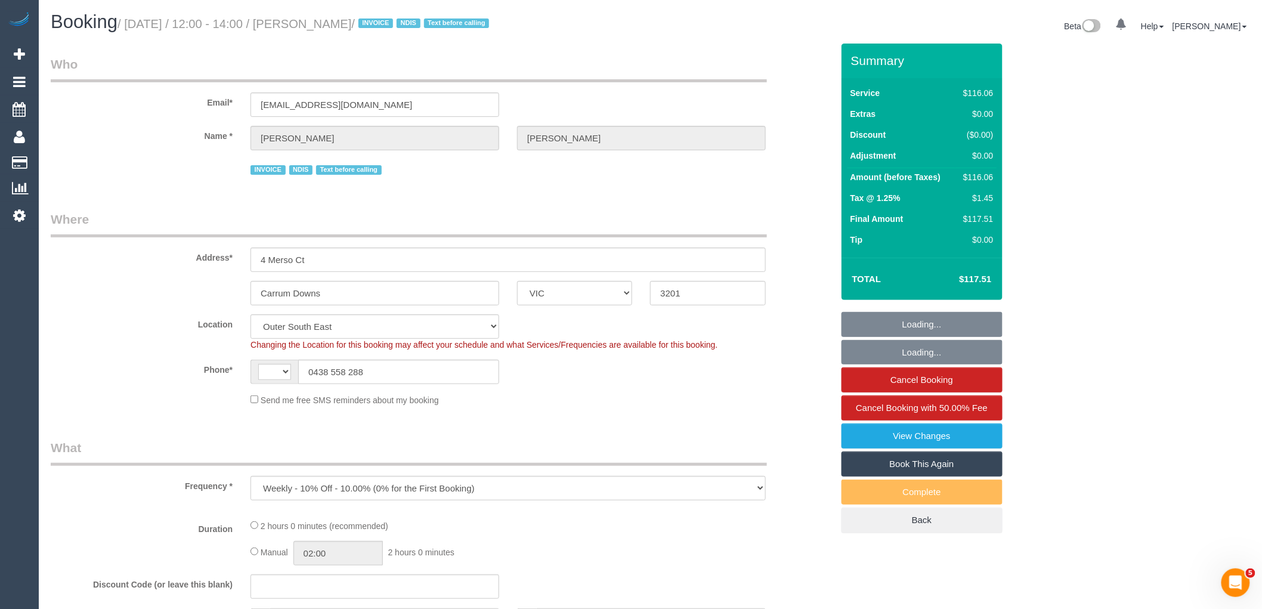
select select "string:AU"
select select "object:1162"
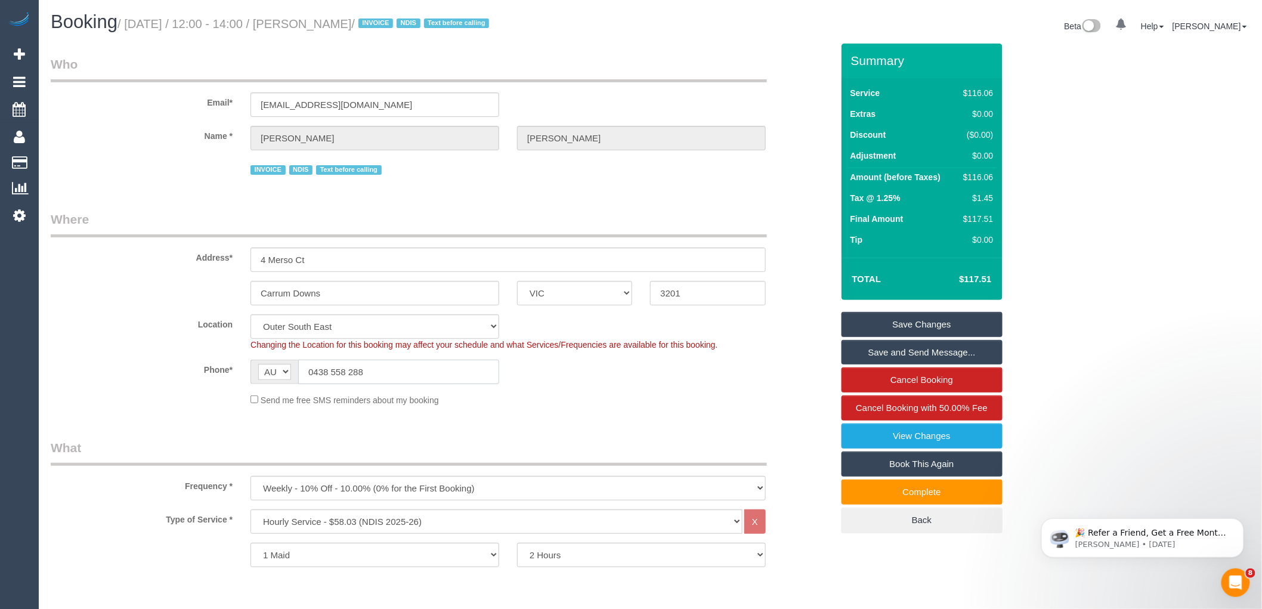
drag, startPoint x: 374, startPoint y: 368, endPoint x: 313, endPoint y: 361, distance: 61.2
click at [314, 364] on input "0438 558 288" at bounding box center [398, 372] width 201 height 24
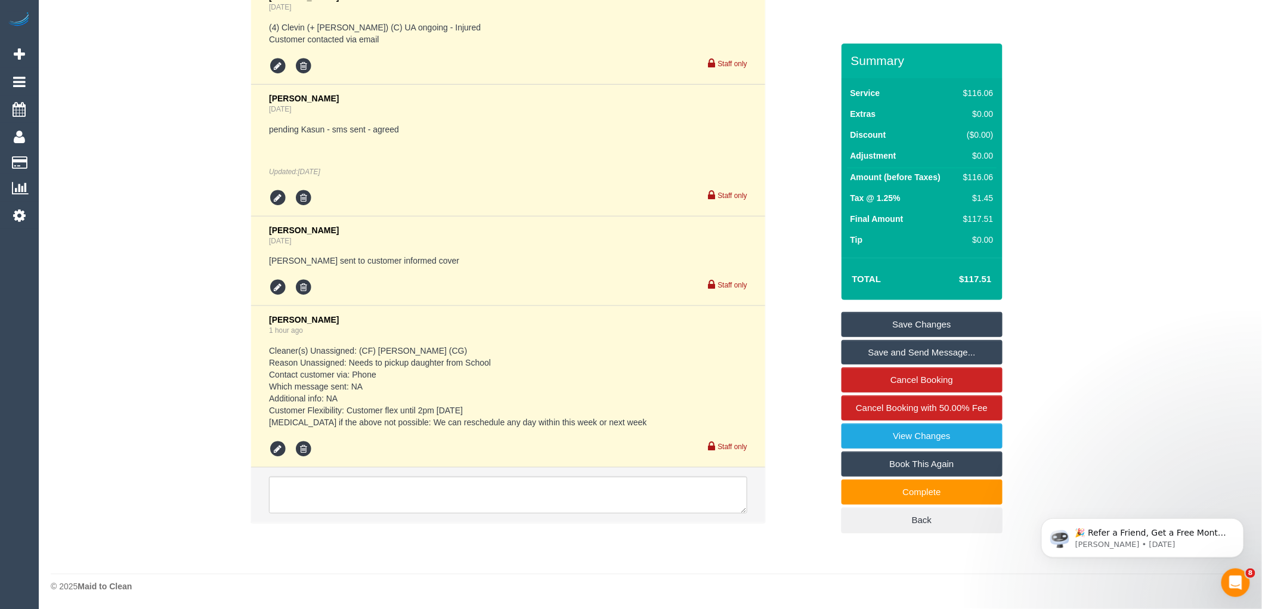
scroll to position [2140, 0]
click at [379, 488] on textarea at bounding box center [508, 494] width 478 height 37
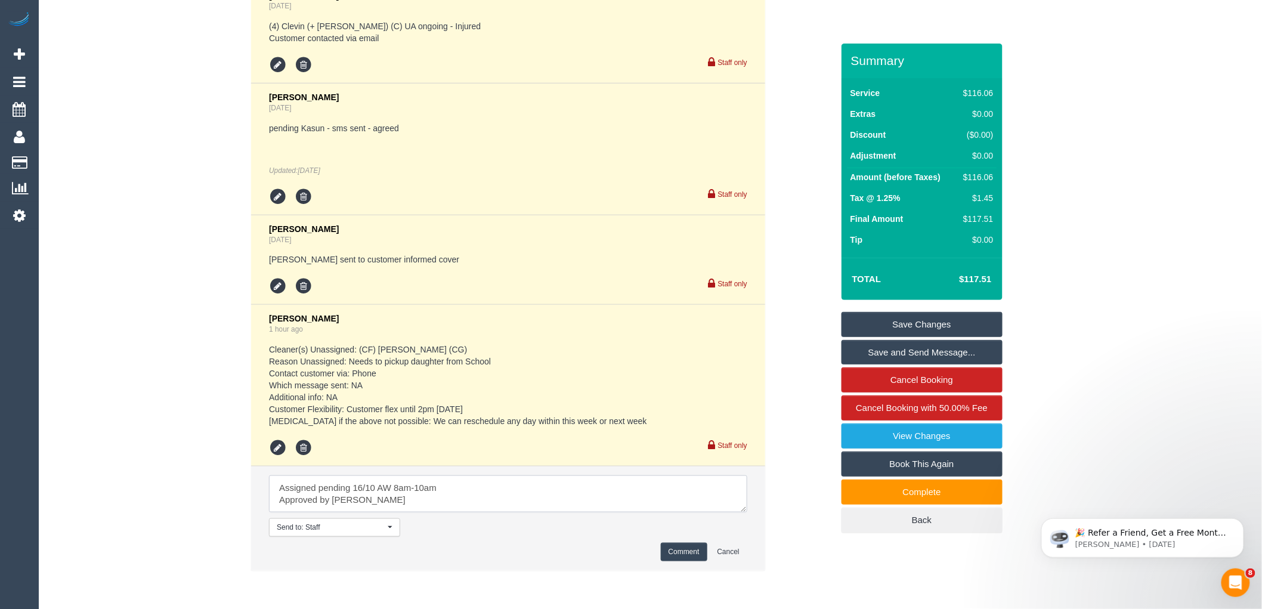
type textarea "Assigned pending 16/10 AW 8am-10am Approved by [PERSON_NAME]"
click at [683, 557] on button "Comment" at bounding box center [684, 552] width 47 height 18
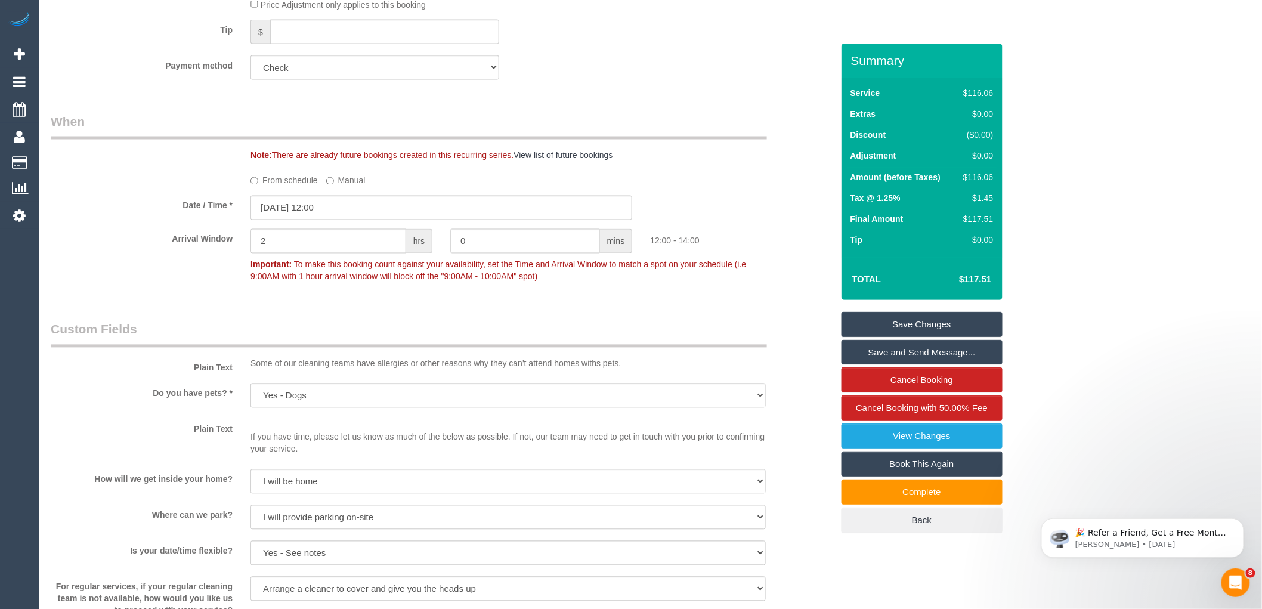
scroll to position [815, 0]
click at [340, 209] on input "[DATE] 12:00" at bounding box center [441, 208] width 382 height 24
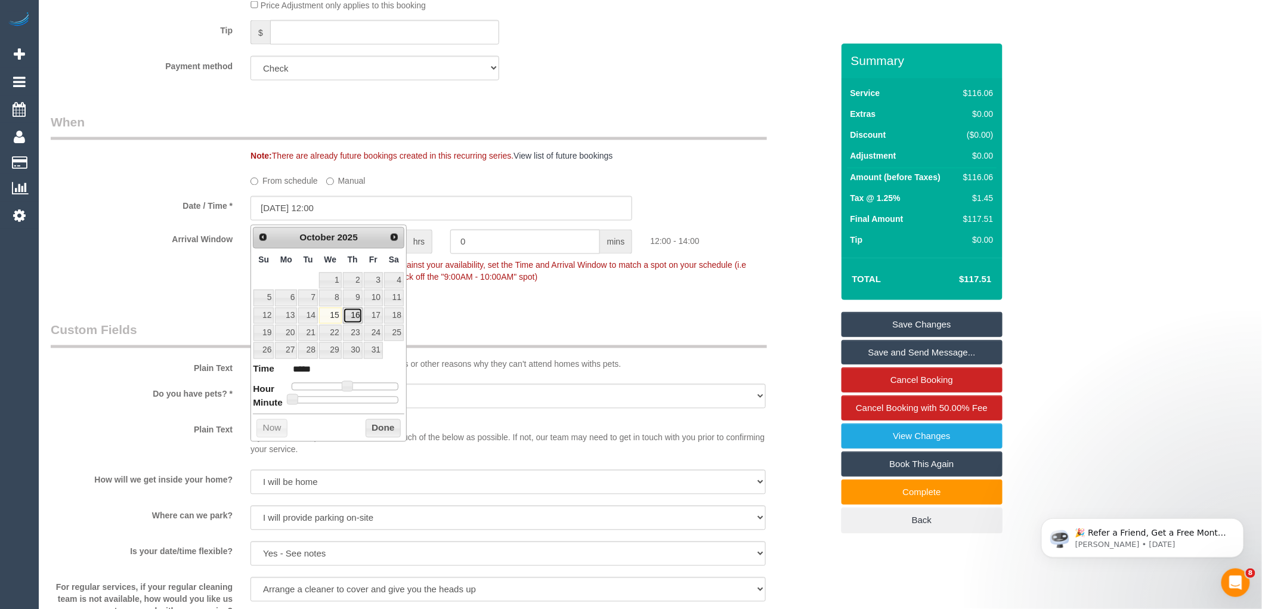
click at [353, 312] on link "16" at bounding box center [353, 316] width 20 height 16
type input "[DATE] 11:00"
type input "*****"
type input "[DATE] 10:00"
type input "*****"
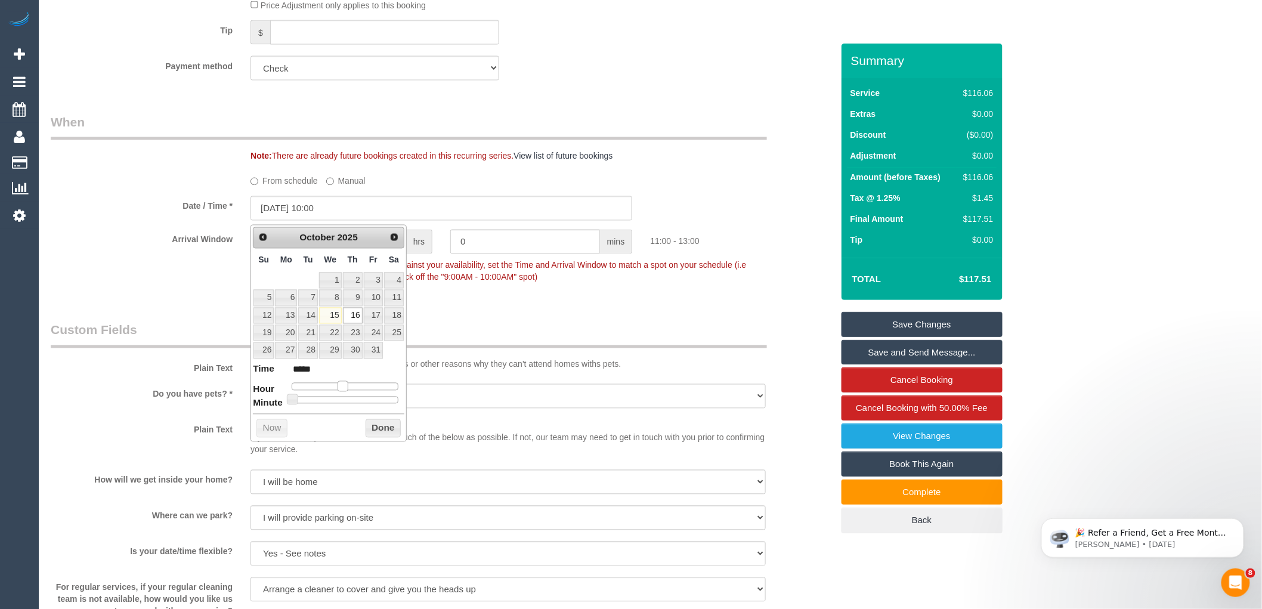
type input "[DATE] 09:00"
type input "*****"
type input "[DATE] 08:00"
type input "*****"
drag, startPoint x: 345, startPoint y: 382, endPoint x: 326, endPoint y: 386, distance: 19.1
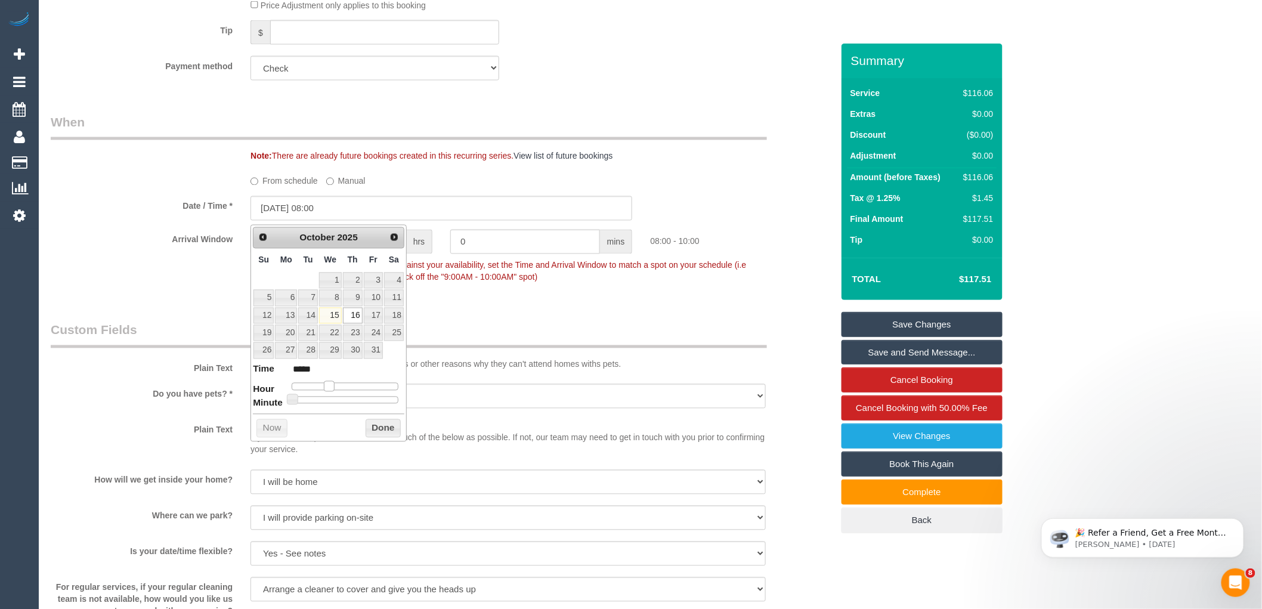
click at [326, 386] on span at bounding box center [329, 386] width 11 height 11
click at [376, 424] on button "Done" at bounding box center [382, 428] width 35 height 19
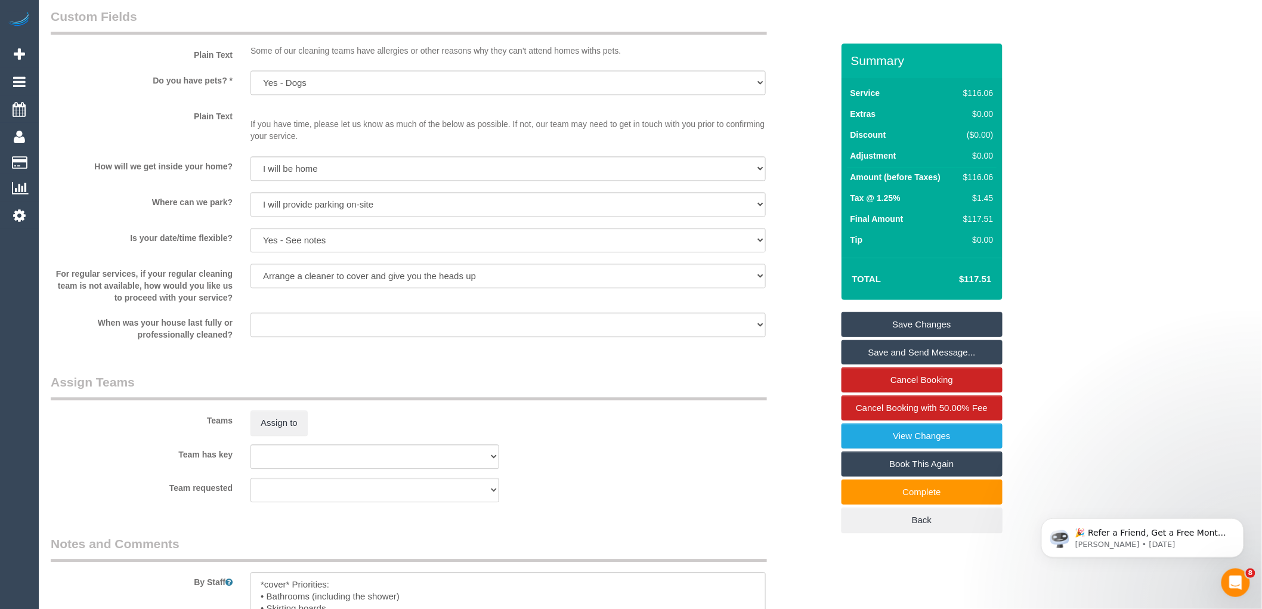
scroll to position [1146, 0]
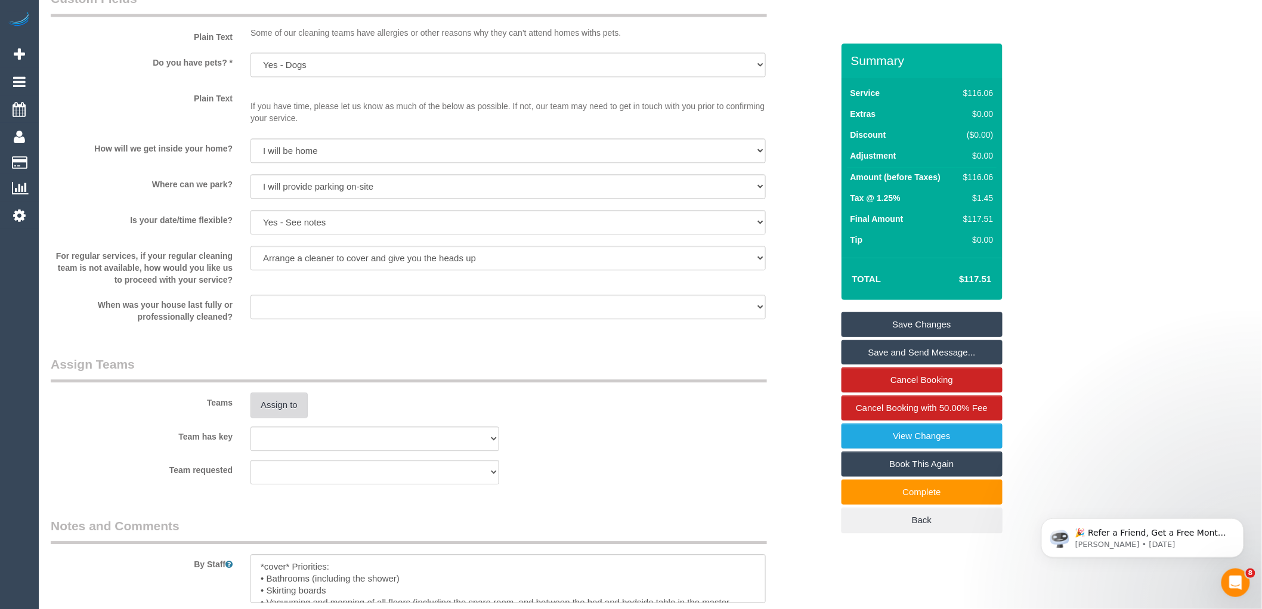
click at [283, 407] on button "Assign to" at bounding box center [278, 404] width 57 height 25
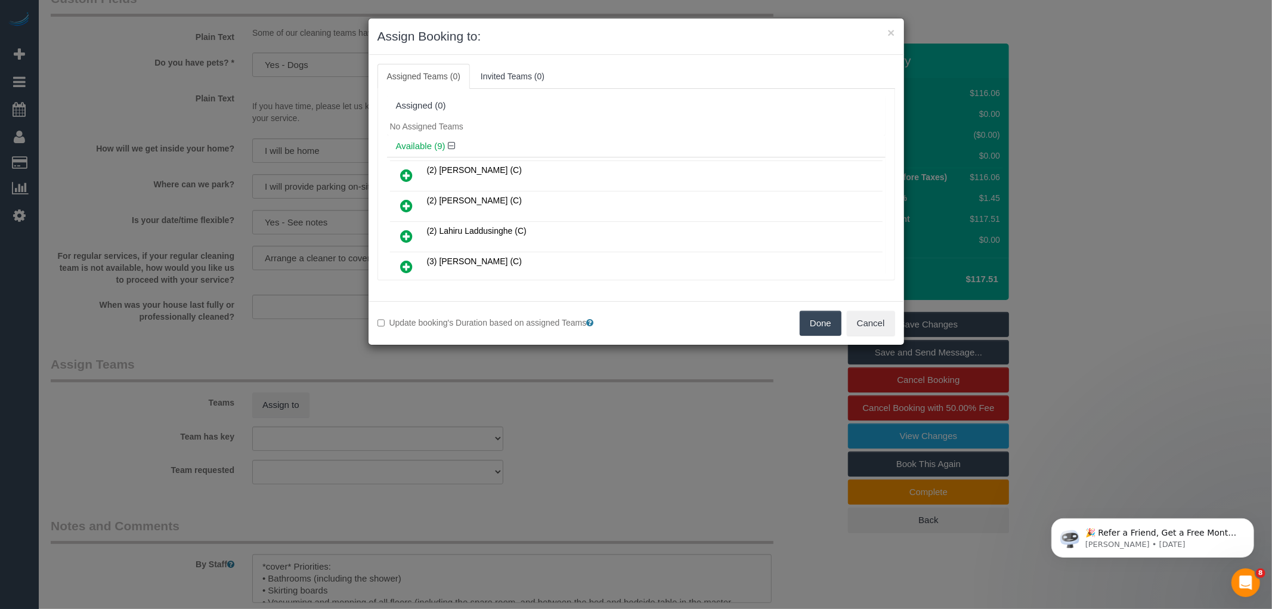
click at [408, 231] on icon at bounding box center [407, 236] width 13 height 14
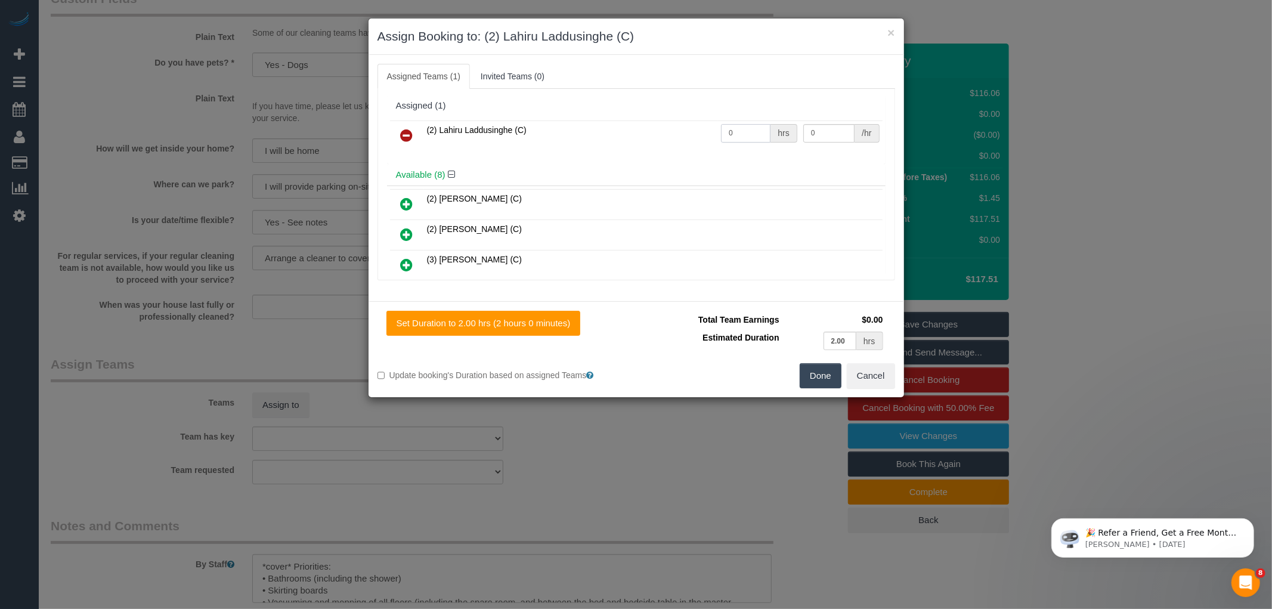
drag, startPoint x: 743, startPoint y: 132, endPoint x: 714, endPoint y: 132, distance: 29.8
click at [721, 132] on input "0" at bounding box center [745, 133] width 49 height 18
type input "2"
type input "37.5"
click at [825, 374] on button "Done" at bounding box center [820, 375] width 42 height 25
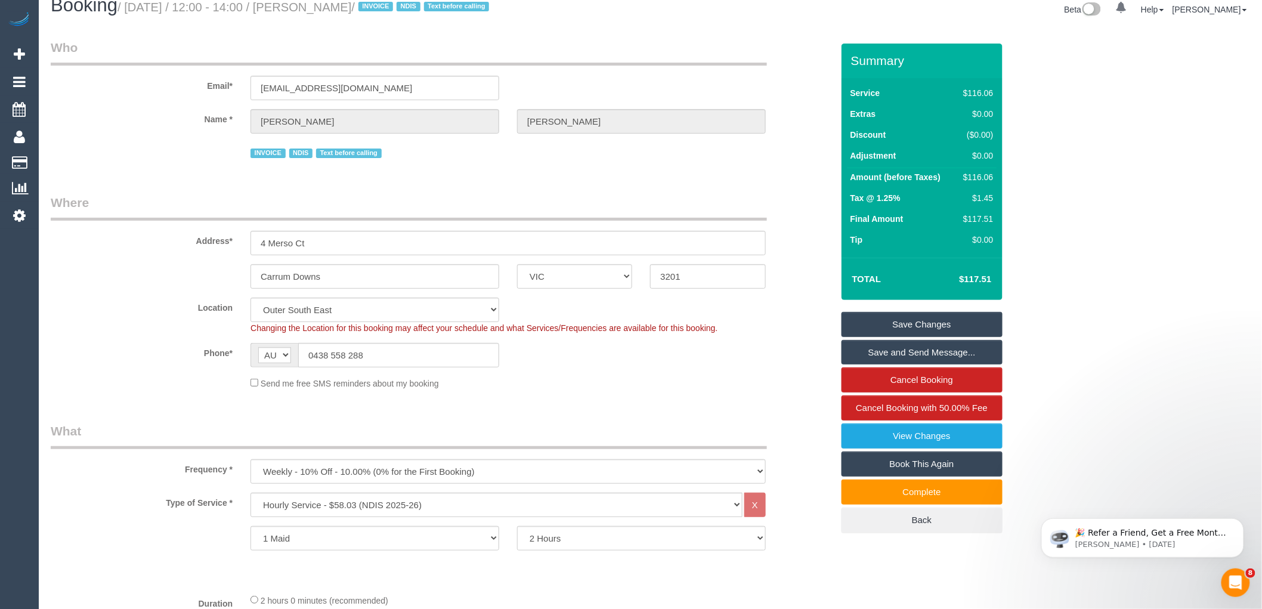
scroll to position [0, 0]
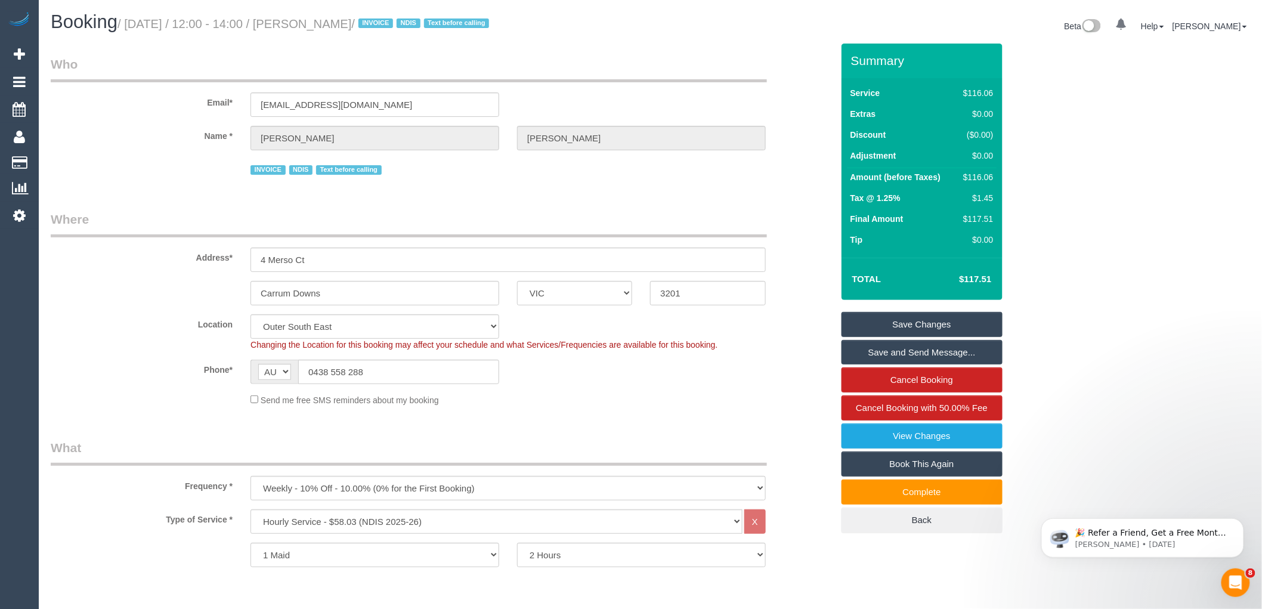
drag, startPoint x: 314, startPoint y: 24, endPoint x: 408, endPoint y: 20, distance: 94.9
click at [408, 20] on small "/ [DATE] / 12:00 - 14:00 / [PERSON_NAME] / INVOICE NDIS Text before calling" at bounding box center [304, 23] width 375 height 13
copy small "[PERSON_NAME]"
drag, startPoint x: 1202, startPoint y: 282, endPoint x: 1238, endPoint y: 219, distance: 72.1
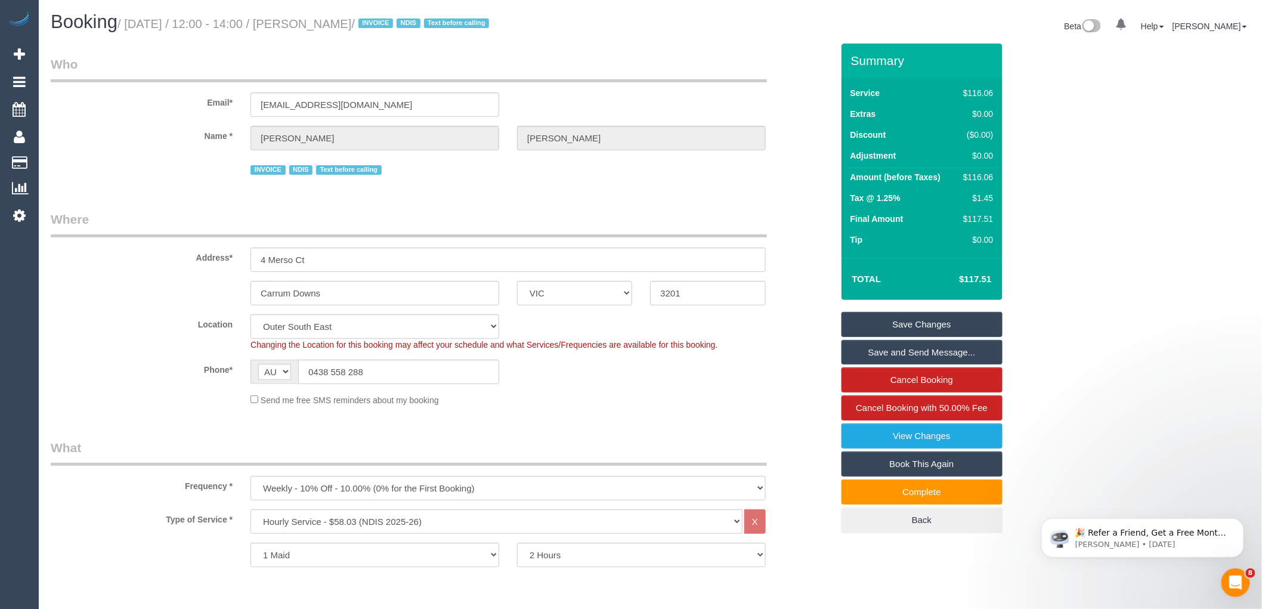
click at [914, 323] on link "Save Changes" at bounding box center [921, 324] width 161 height 25
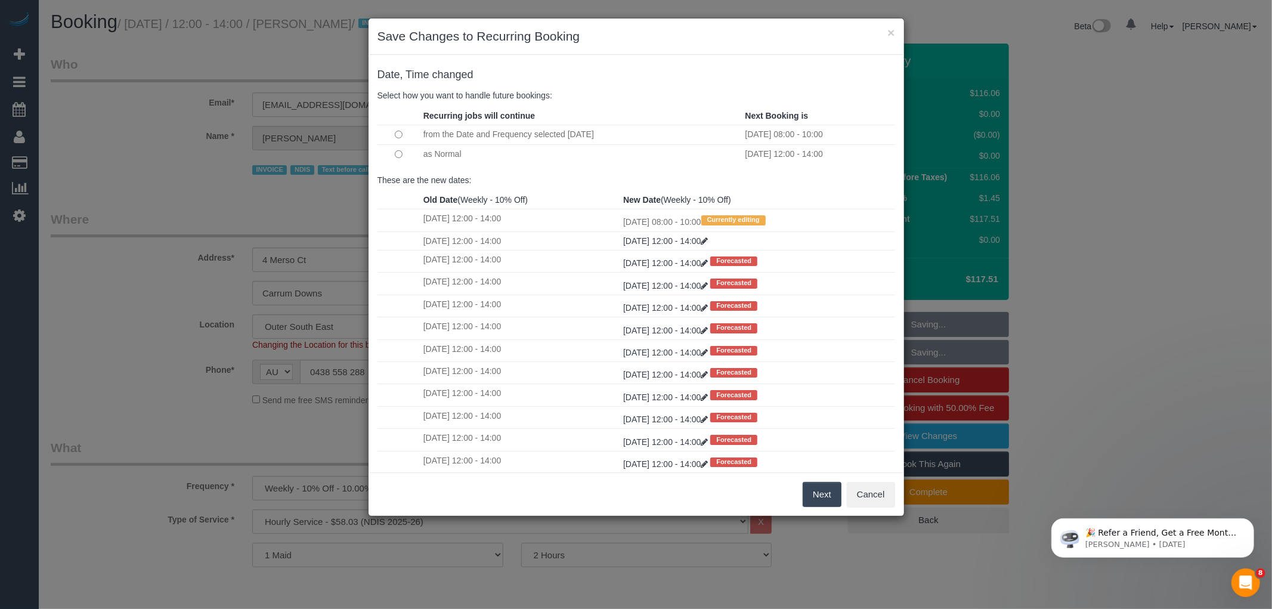
click at [821, 495] on button "Next" at bounding box center [821, 494] width 39 height 25
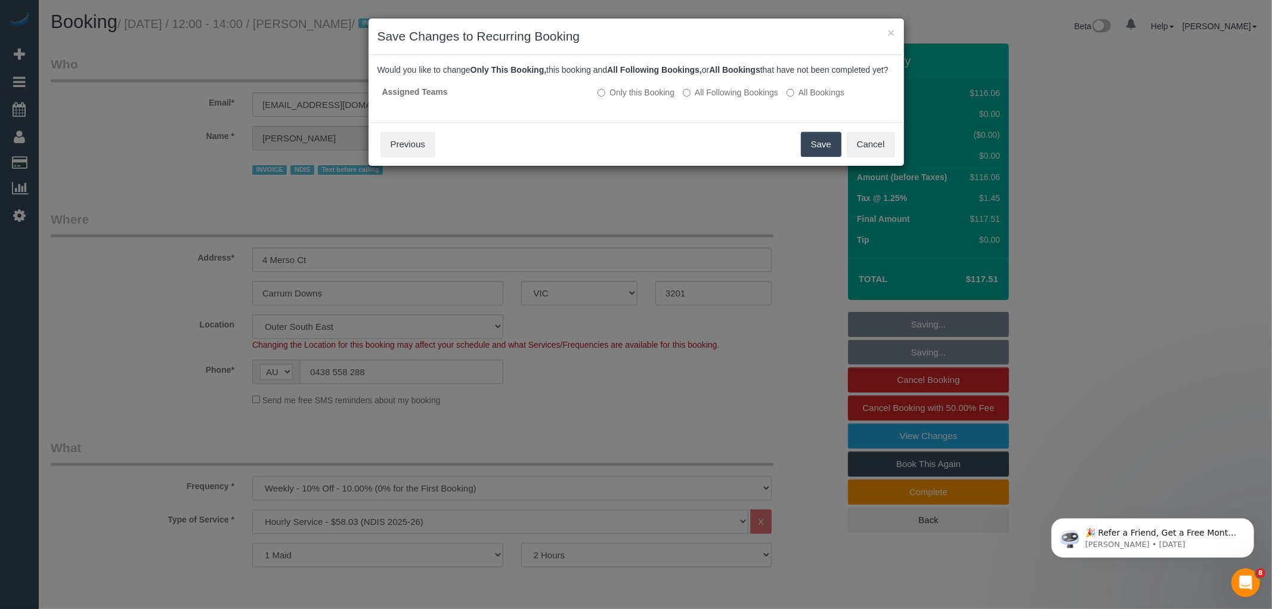
click at [819, 157] on button "Save" at bounding box center [821, 144] width 41 height 25
